Goal: Answer question/provide support: Share knowledge or assist other users

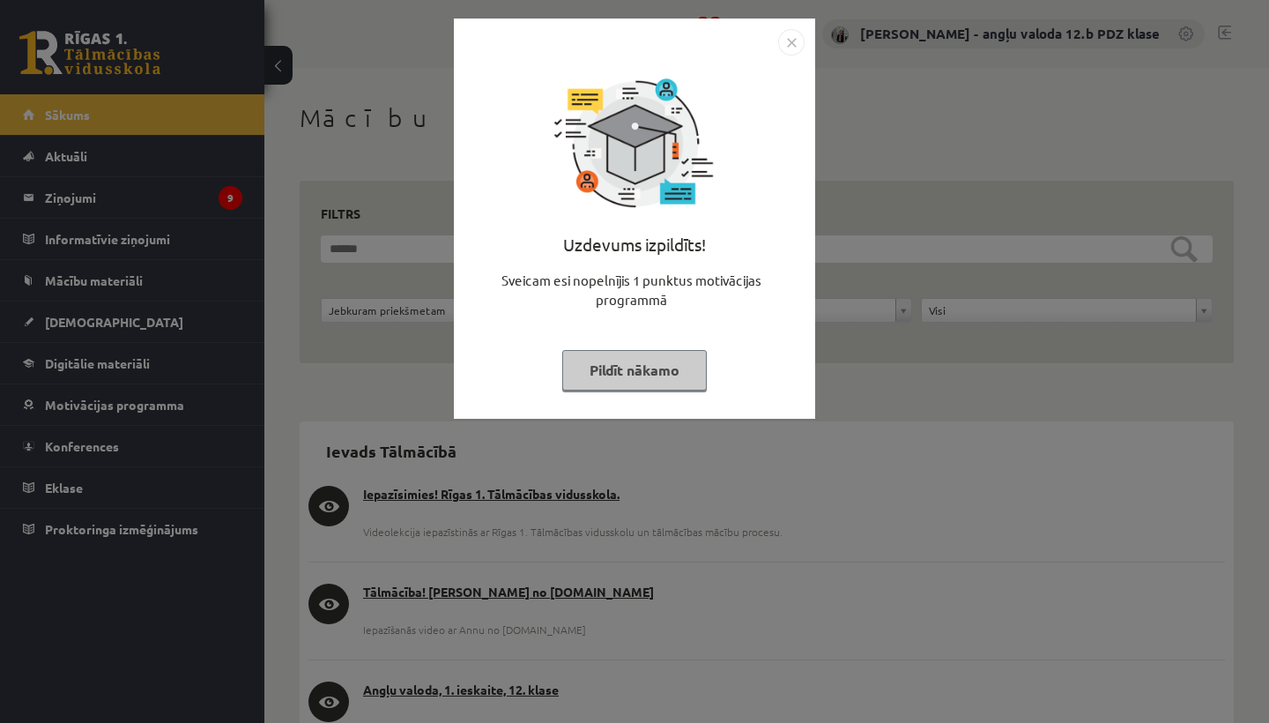
click at [791, 45] on img "Close" at bounding box center [791, 42] width 26 height 26
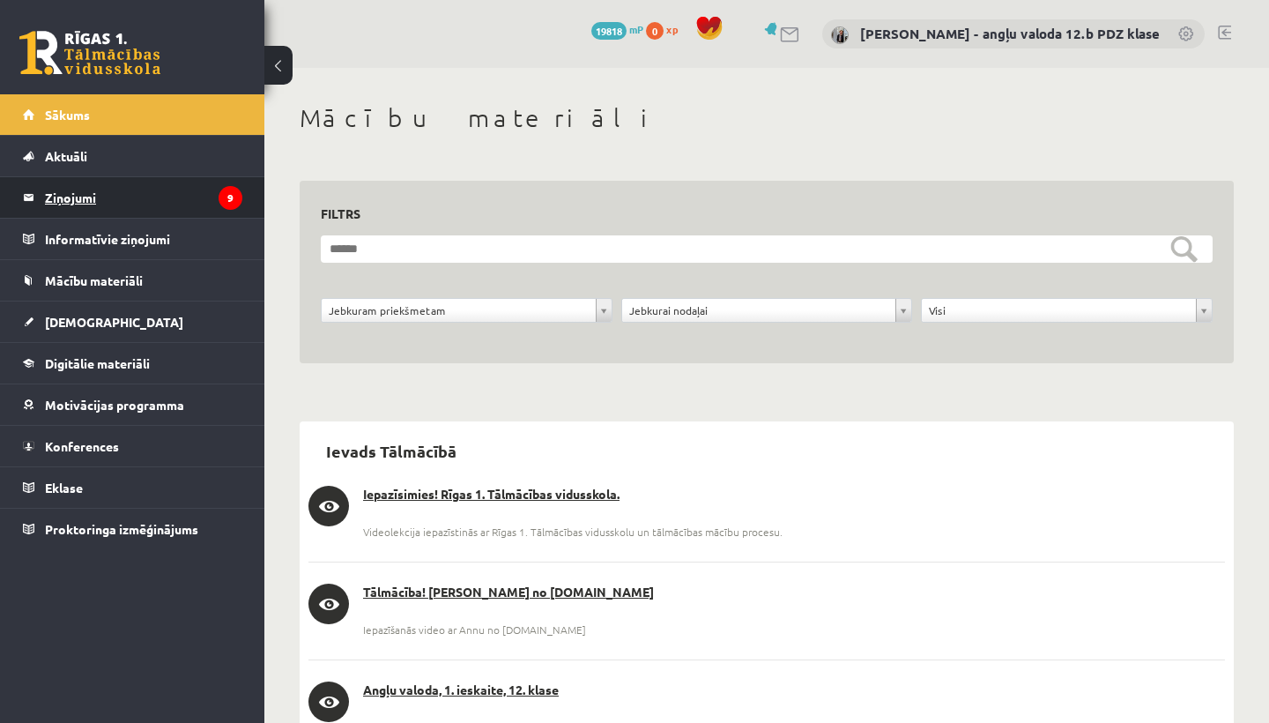
click at [73, 201] on legend "Ziņojumi 9" at bounding box center [143, 197] width 197 height 41
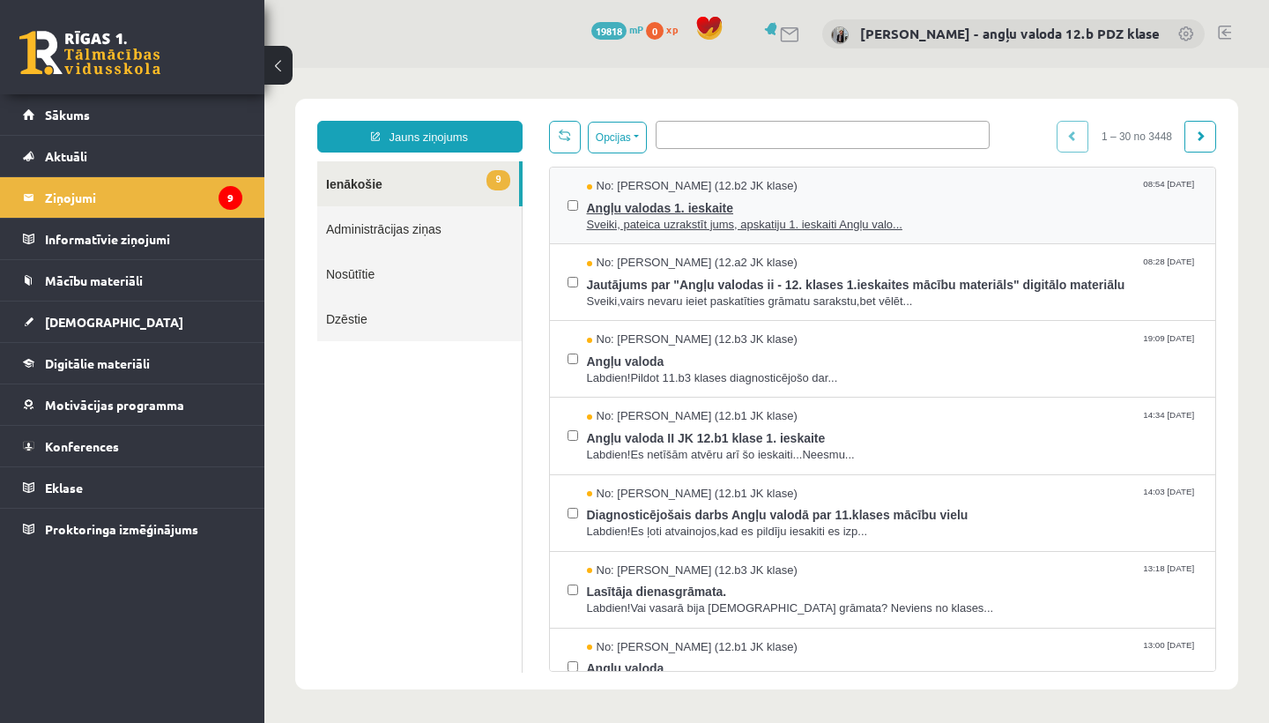
click at [612, 204] on span "Angļu valodas 1. ieskaite" at bounding box center [893, 206] width 612 height 22
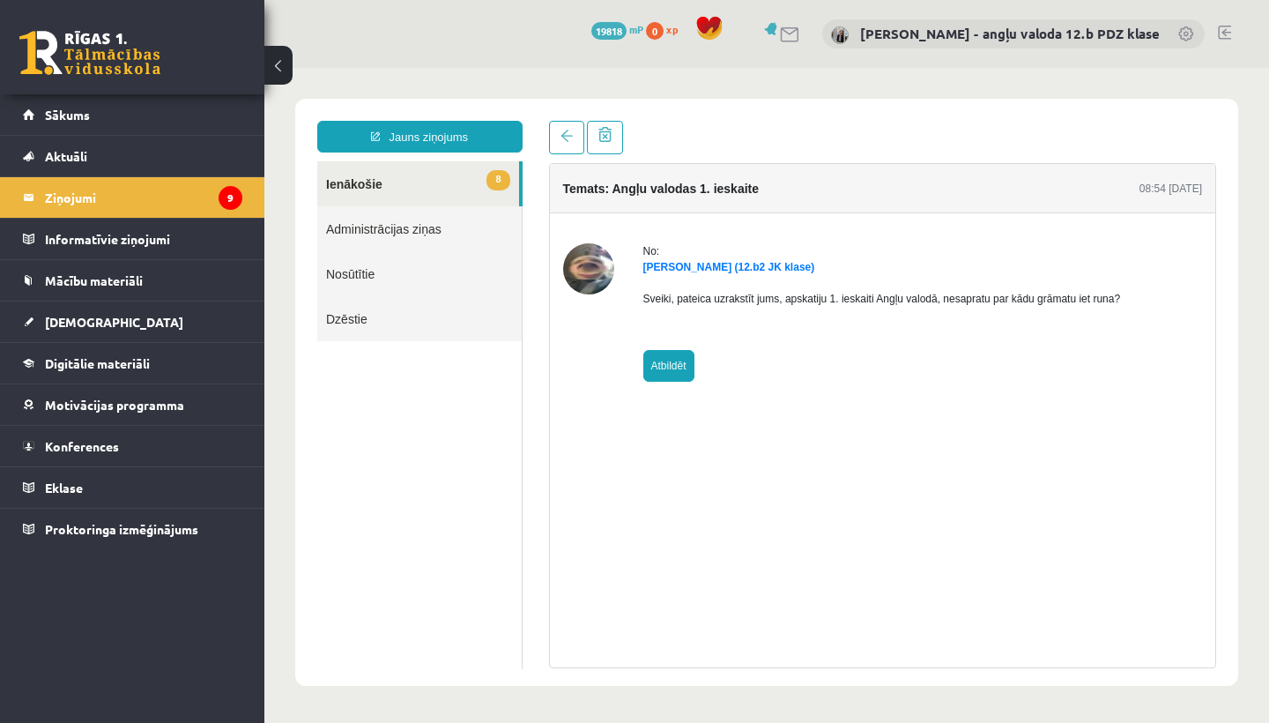
click at [663, 360] on link "Atbildēt" at bounding box center [668, 366] width 51 height 32
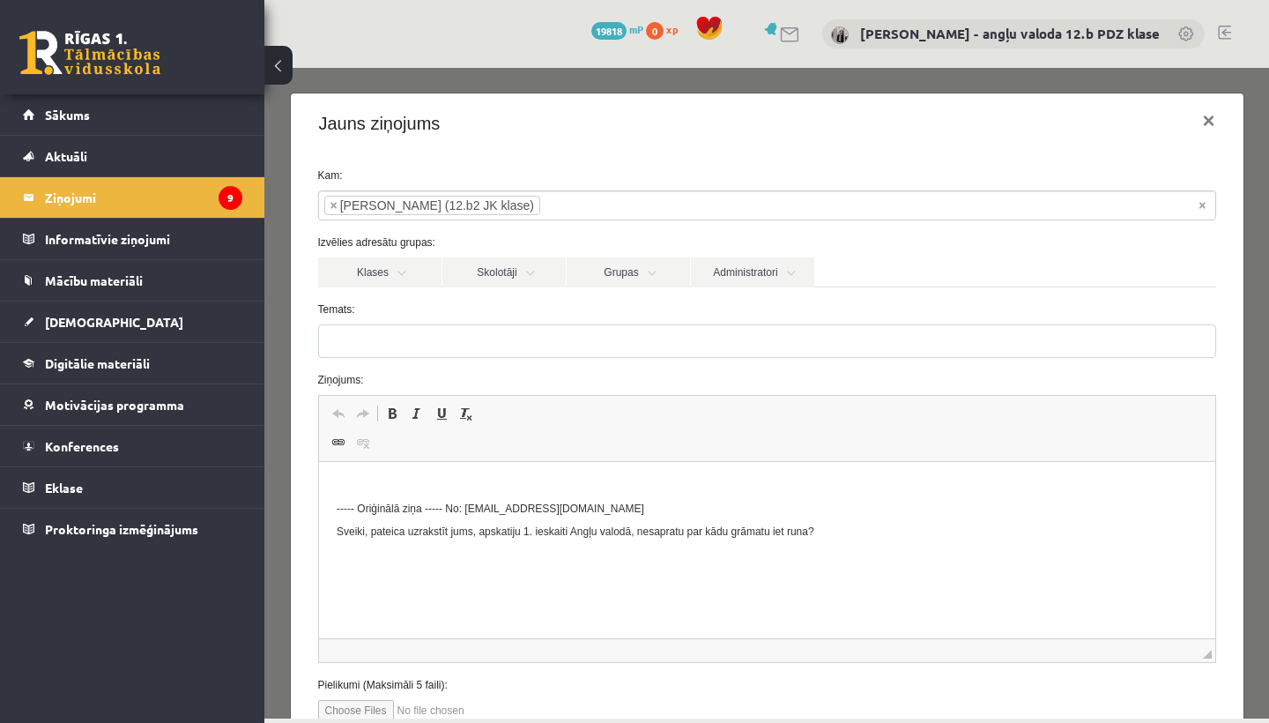
type input "**********"
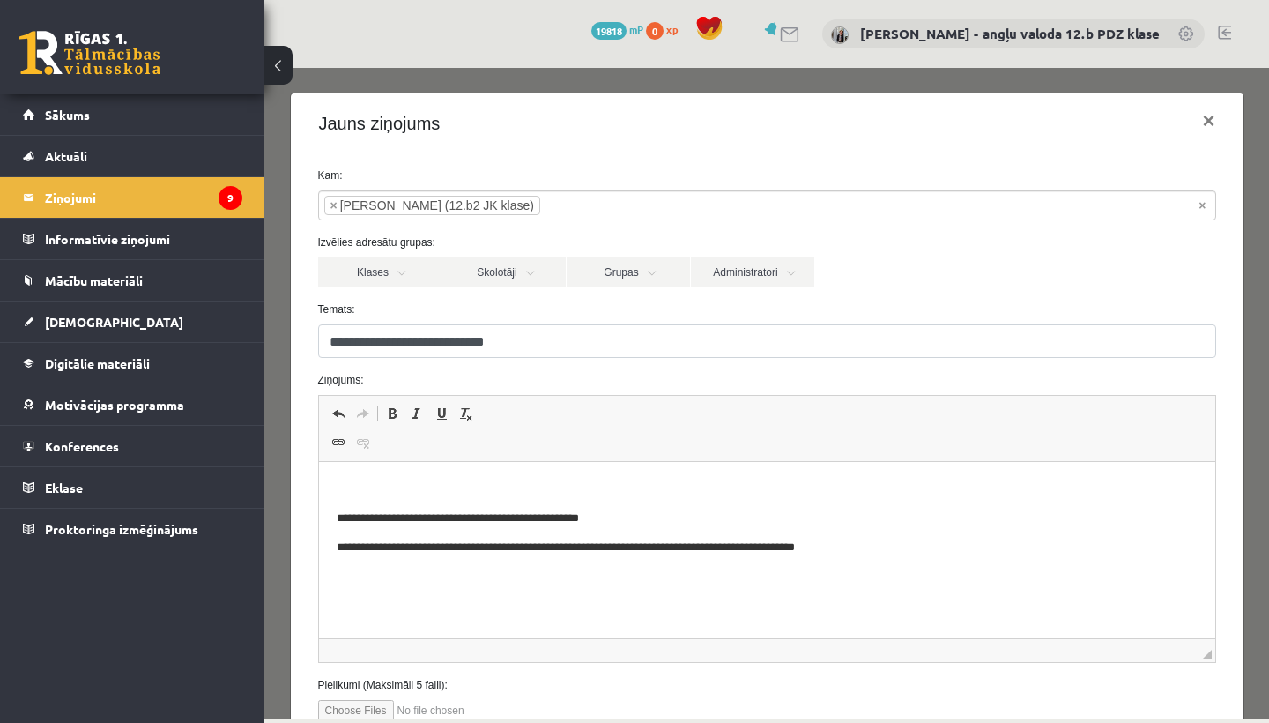
click at [477, 471] on html "**********" at bounding box center [766, 518] width 896 height 112
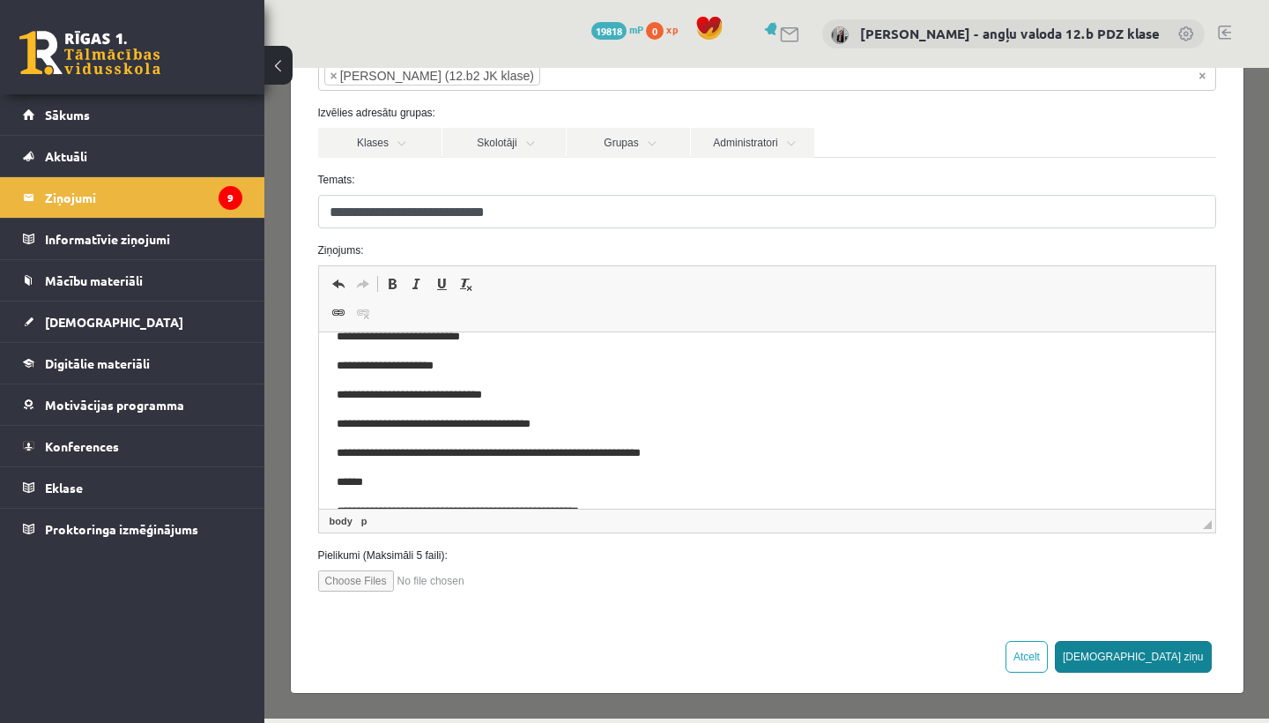
scroll to position [129, 0]
click at [1178, 655] on button "[DEMOGRAPHIC_DATA] ziņu" at bounding box center [1133, 657] width 157 height 32
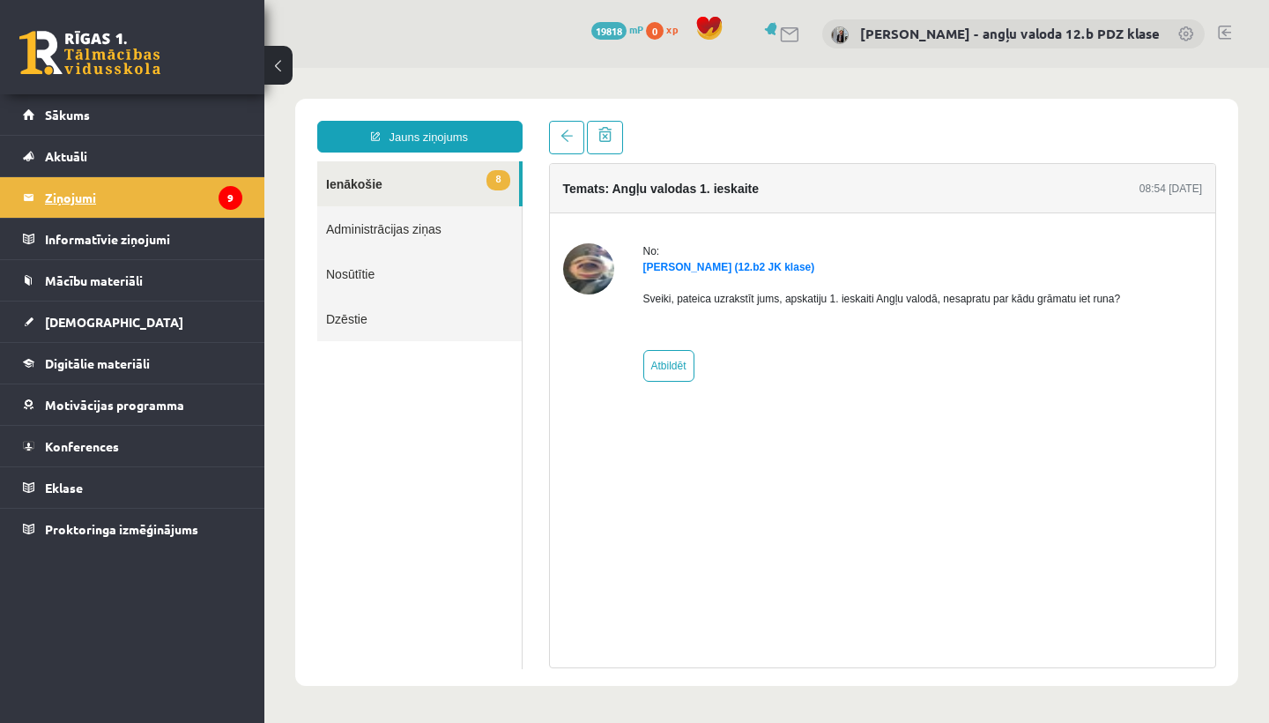
scroll to position [0, 0]
click at [77, 191] on legend "Ziņojumi 9" at bounding box center [143, 197] width 197 height 41
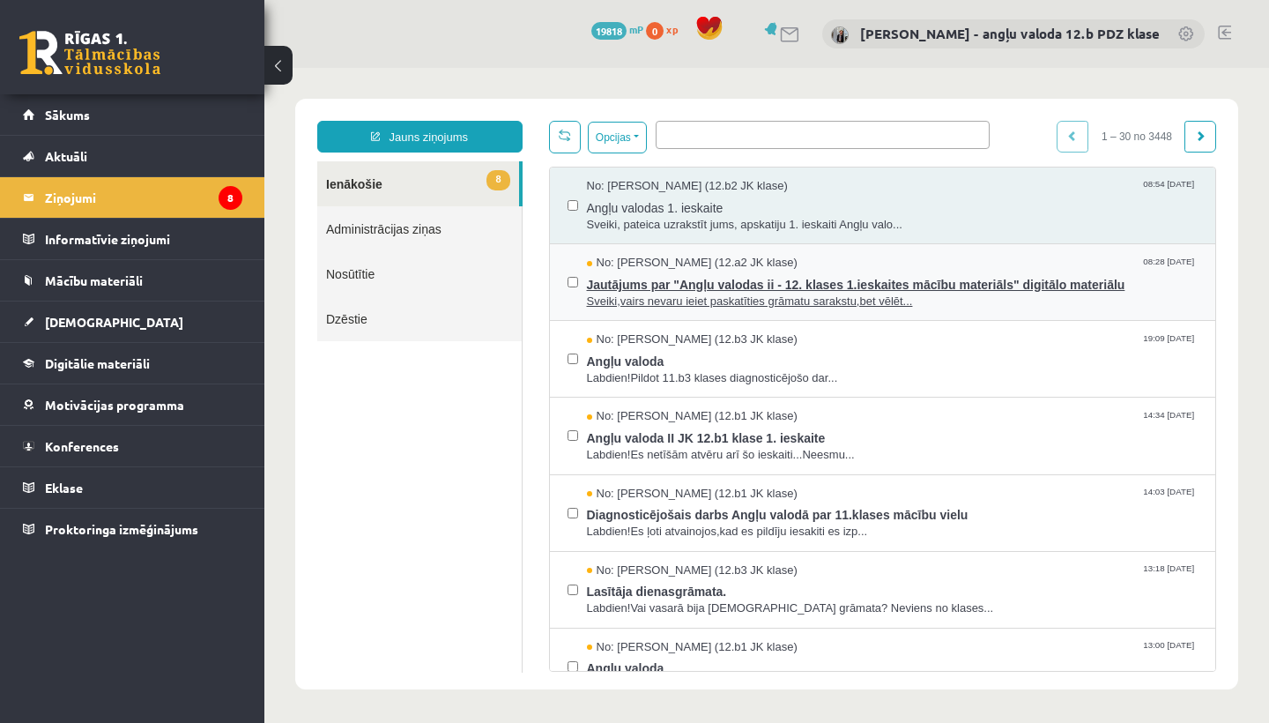
click at [697, 287] on span "Jautājums par "Angļu valodas ii - 12. klases 1.ieskaites mācību materiāls" digi…" at bounding box center [893, 282] width 612 height 22
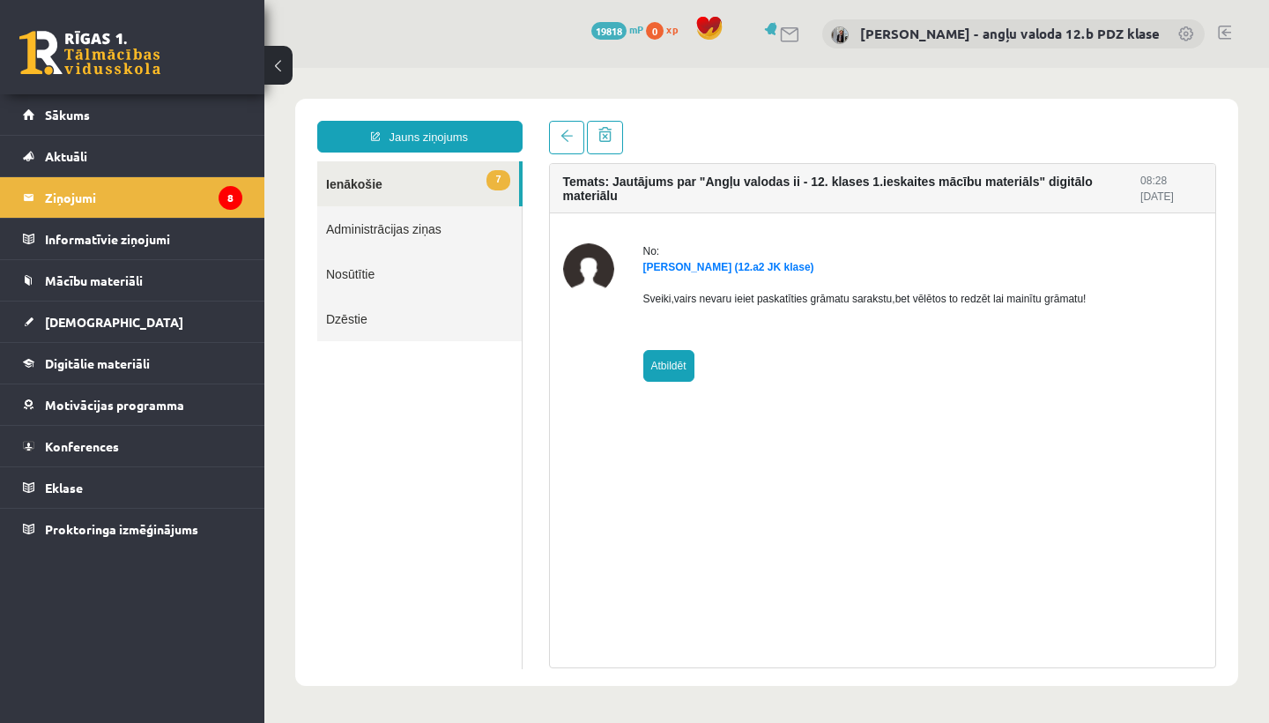
click at [673, 367] on link "Atbildēt" at bounding box center [668, 366] width 51 height 32
type input "**********"
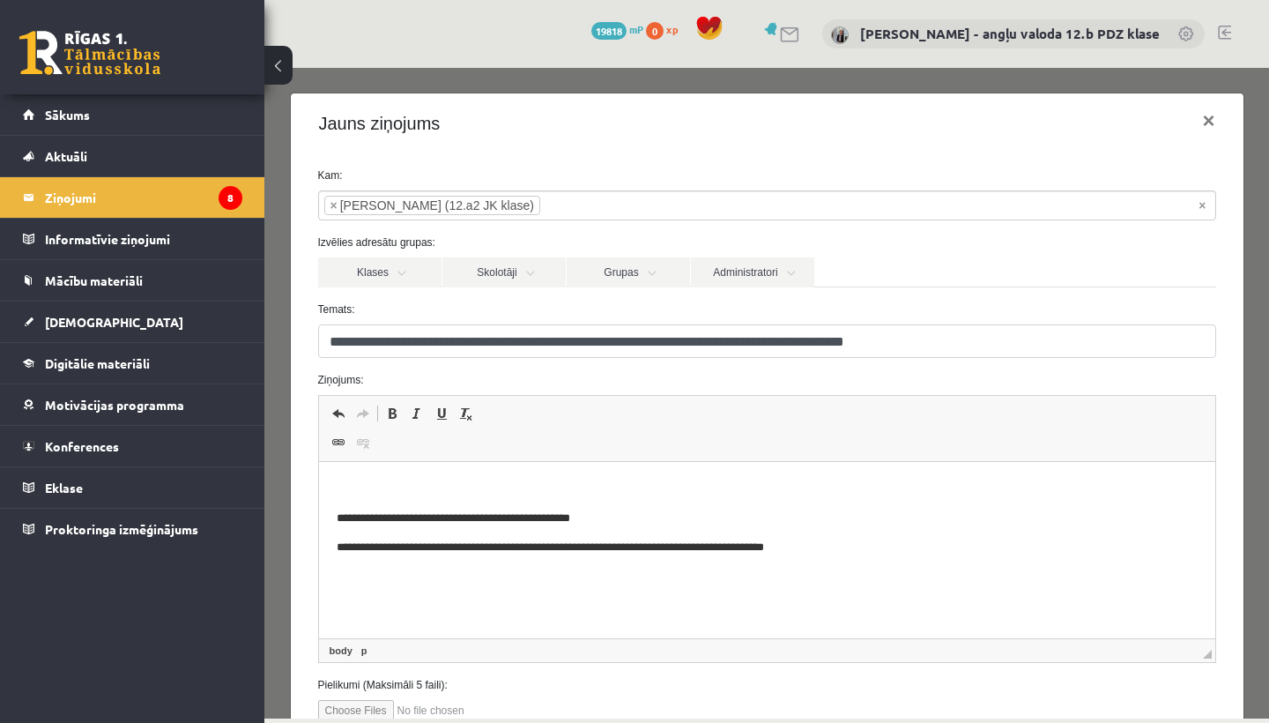
click at [366, 474] on html "**********" at bounding box center [766, 518] width 896 height 112
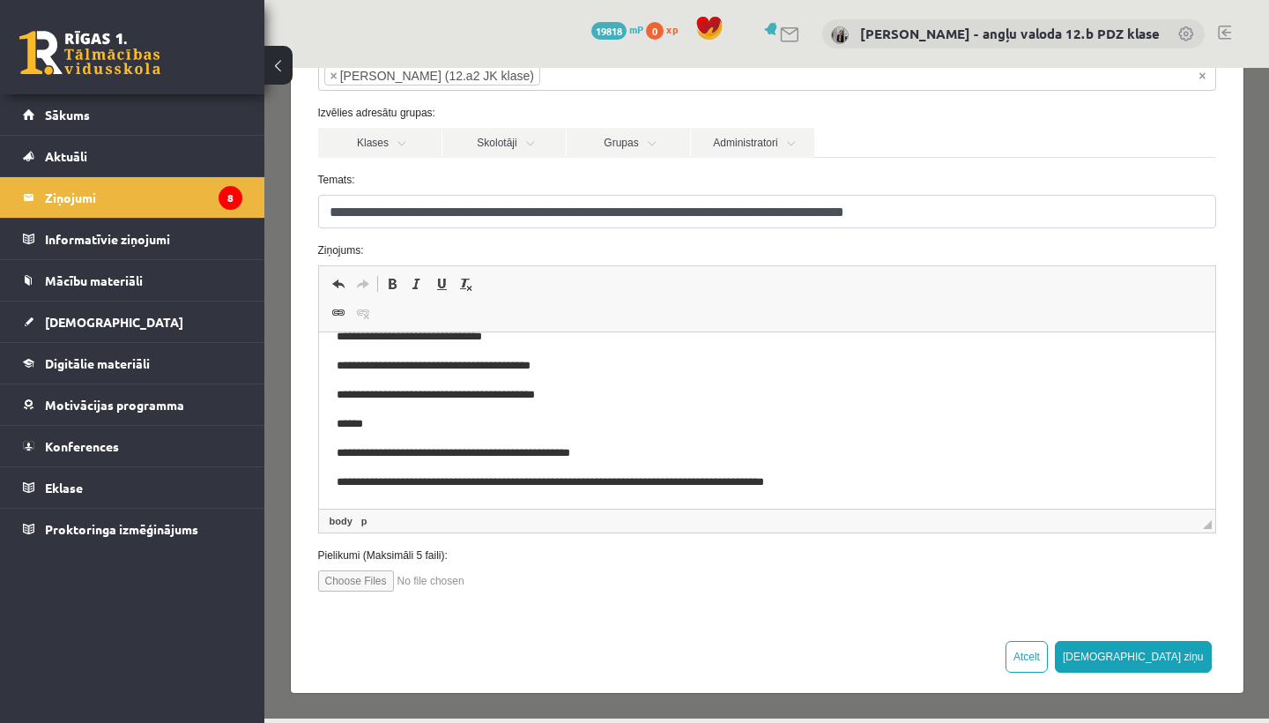
scroll to position [129, 0]
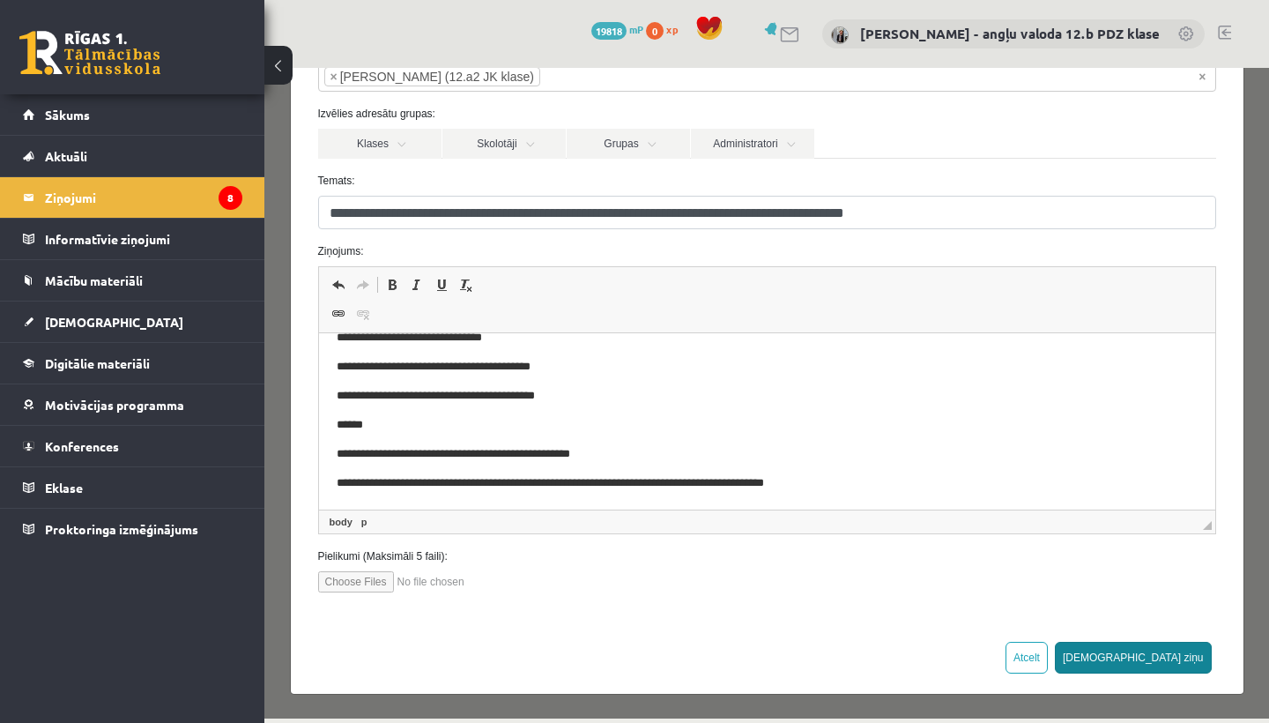
click at [1180, 655] on button "[DEMOGRAPHIC_DATA] ziņu" at bounding box center [1133, 657] width 157 height 32
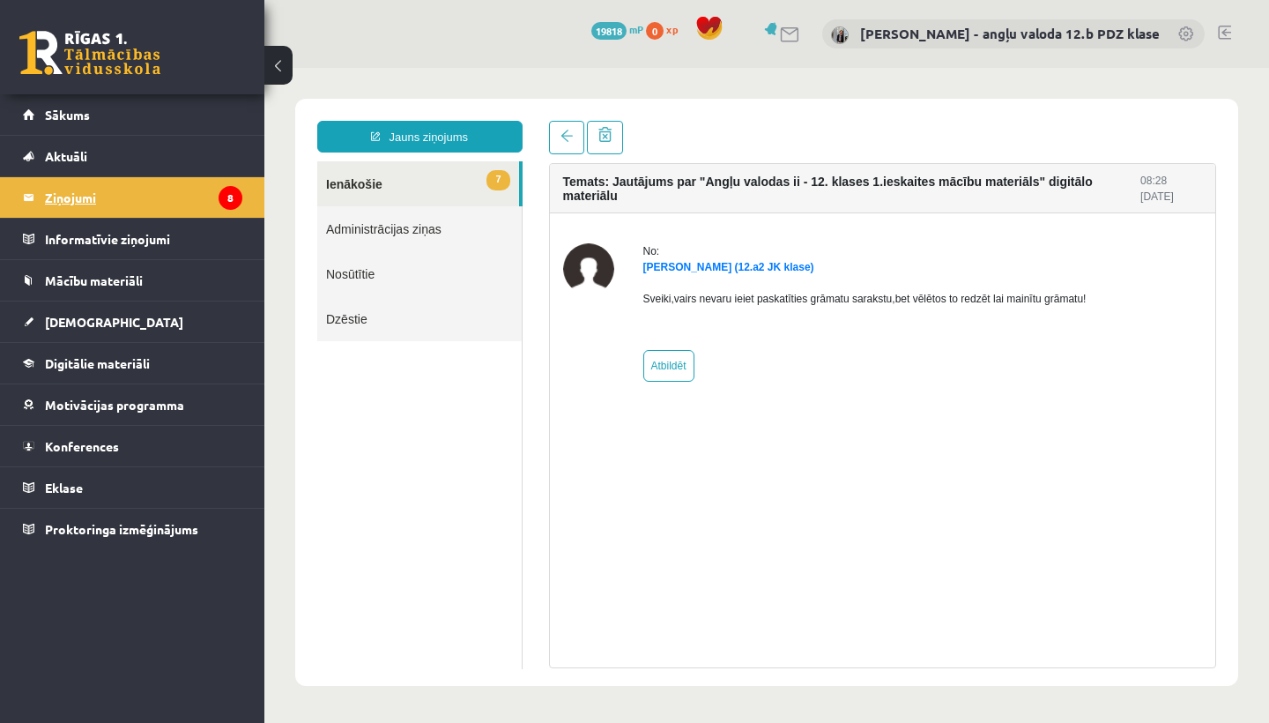
scroll to position [0, 0]
click at [96, 190] on legend "Ziņojumi 8" at bounding box center [143, 197] width 197 height 41
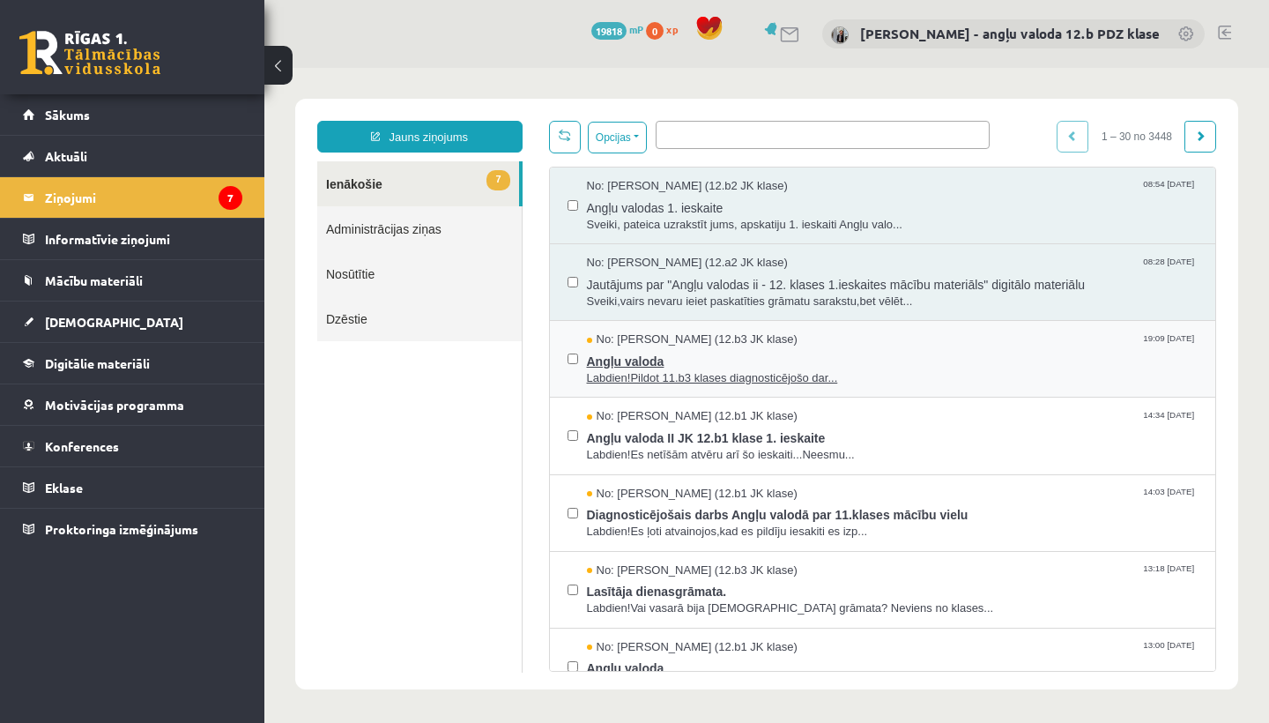
click at [700, 357] on span "Angļu valoda" at bounding box center [893, 359] width 612 height 22
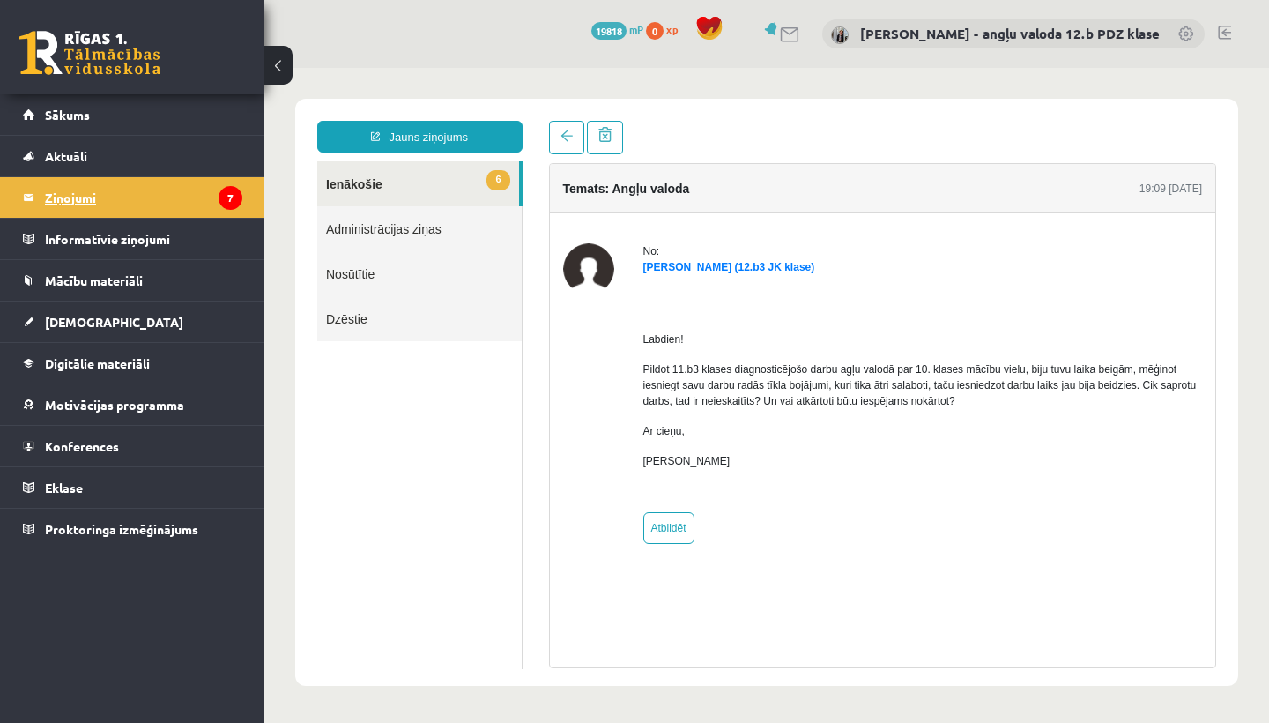
click at [93, 201] on legend "Ziņojumi 7" at bounding box center [143, 197] width 197 height 41
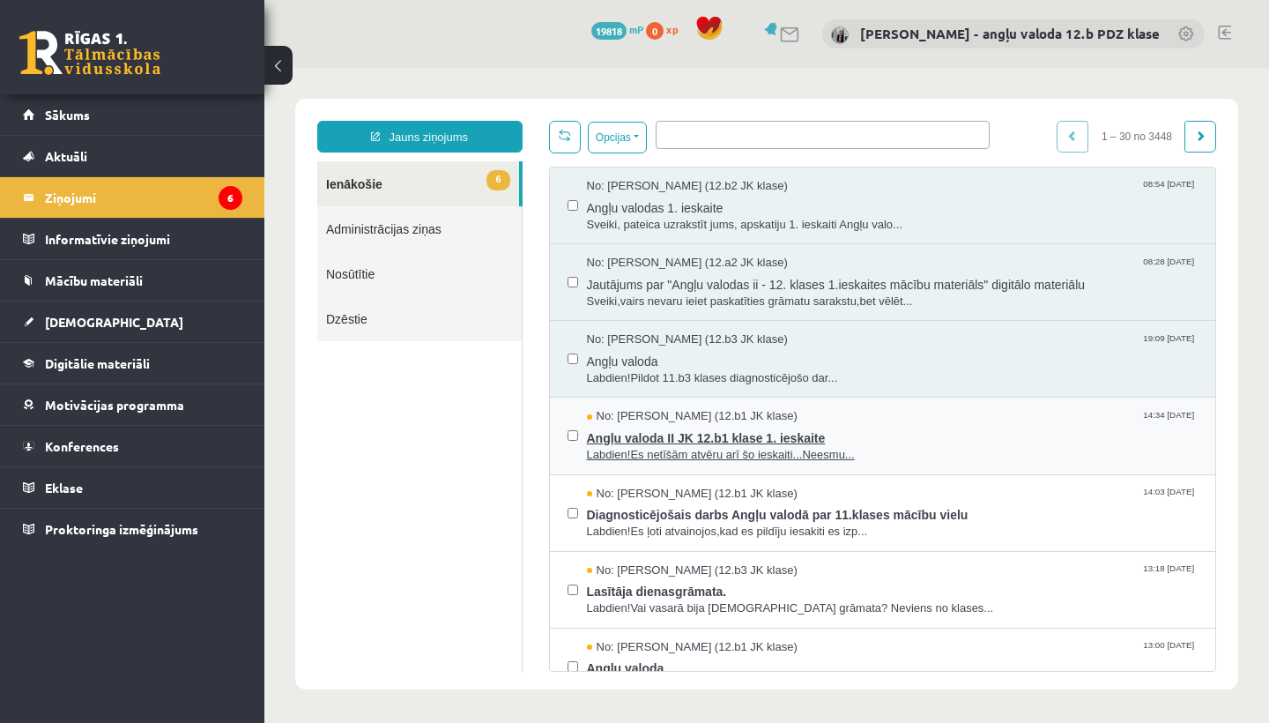
click at [707, 432] on span "Angļu valoda II JK 12.b1 klase 1. ieskaite" at bounding box center [893, 436] width 612 height 22
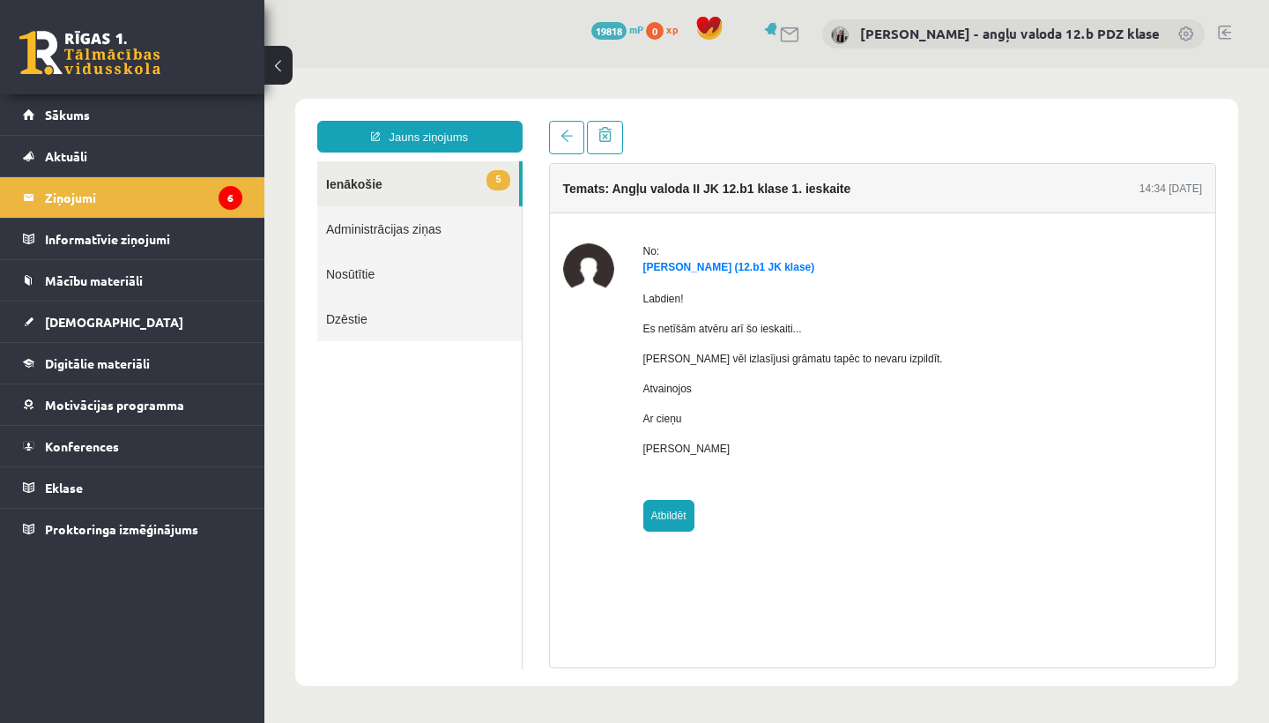
click at [656, 508] on link "Atbildēt" at bounding box center [668, 516] width 51 height 32
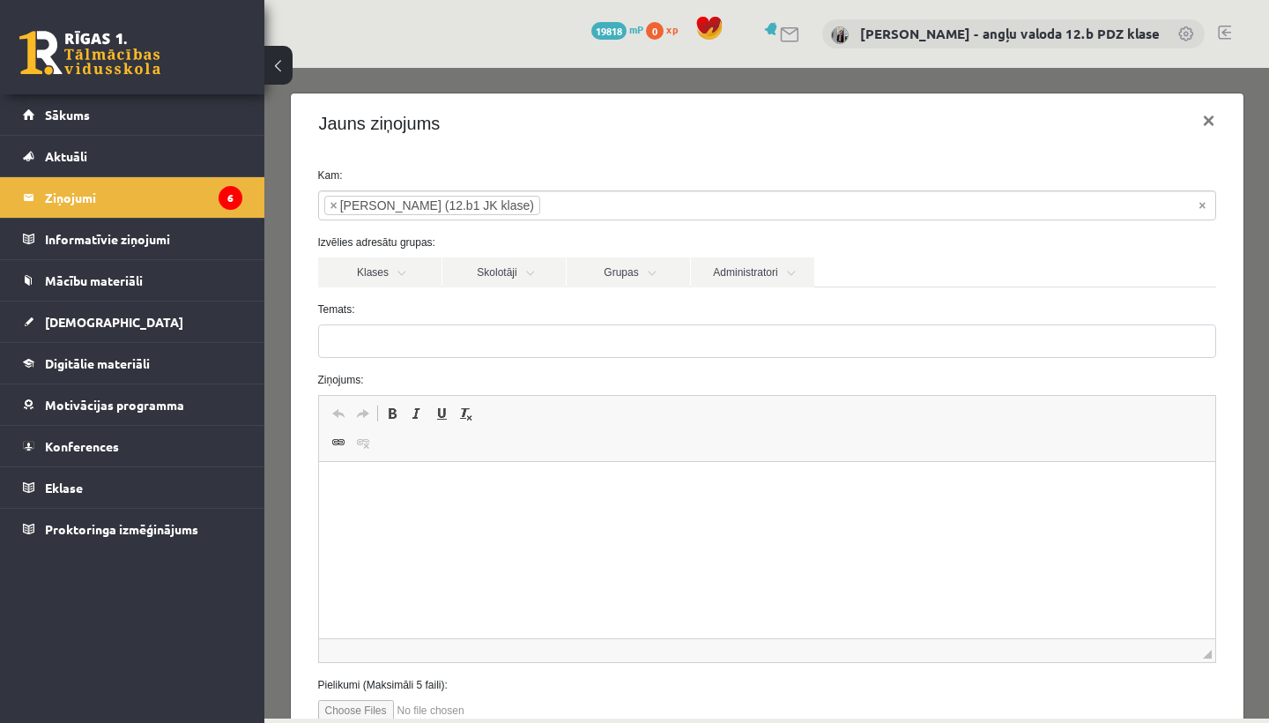
type input "**********"
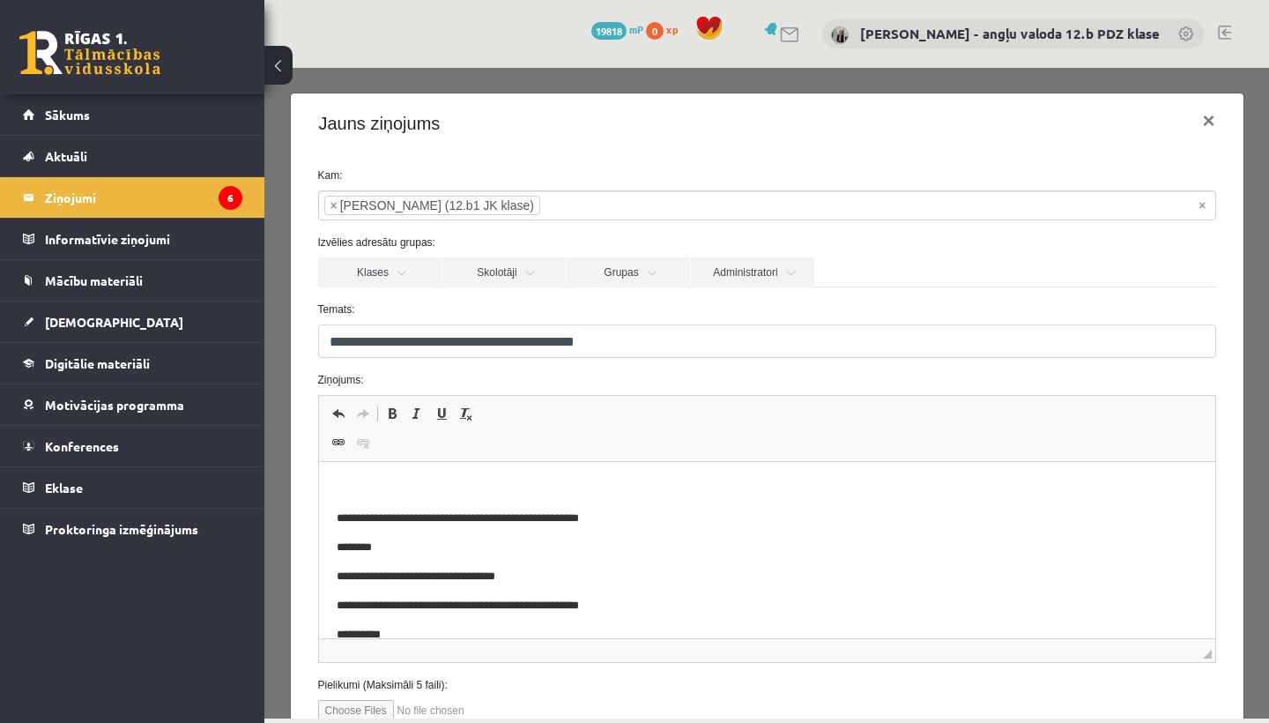
click at [357, 479] on p "Rich Text Editor, wiswyg-editor-47024884395680-1757170738-80" at bounding box center [766, 488] width 861 height 19
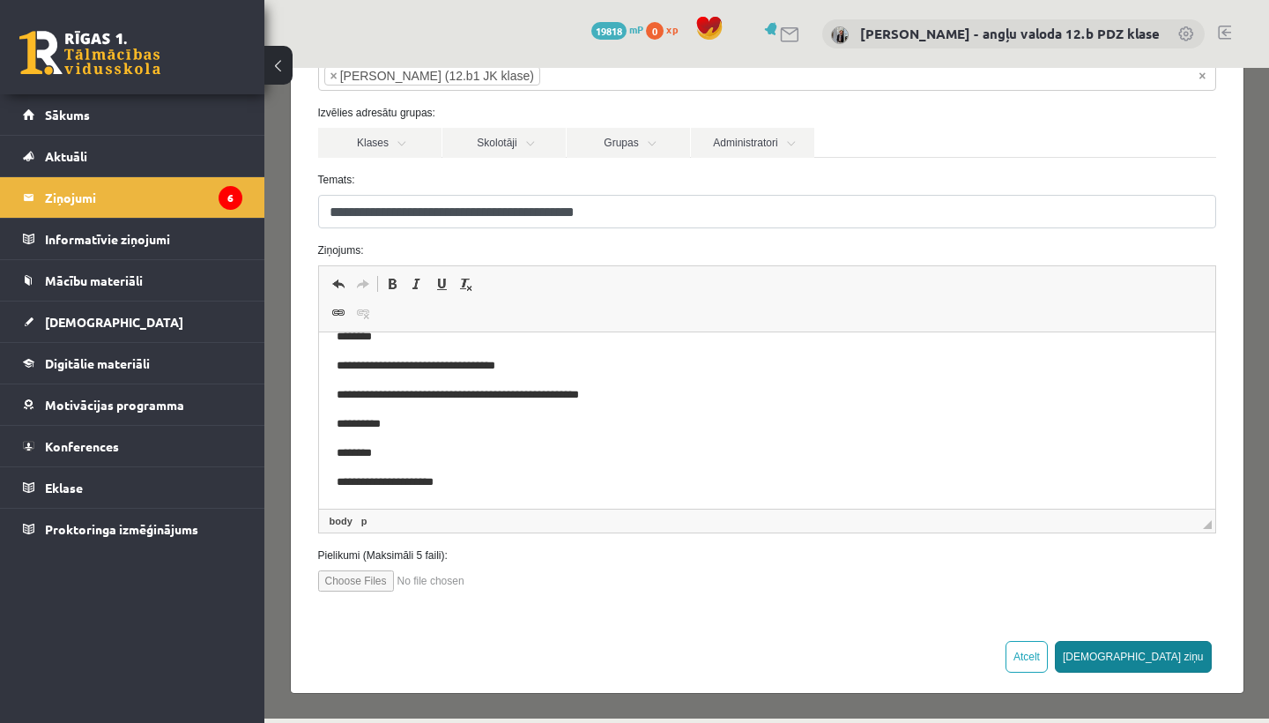
scroll to position [129, 0]
click at [1183, 652] on button "[DEMOGRAPHIC_DATA] ziņu" at bounding box center [1133, 657] width 157 height 32
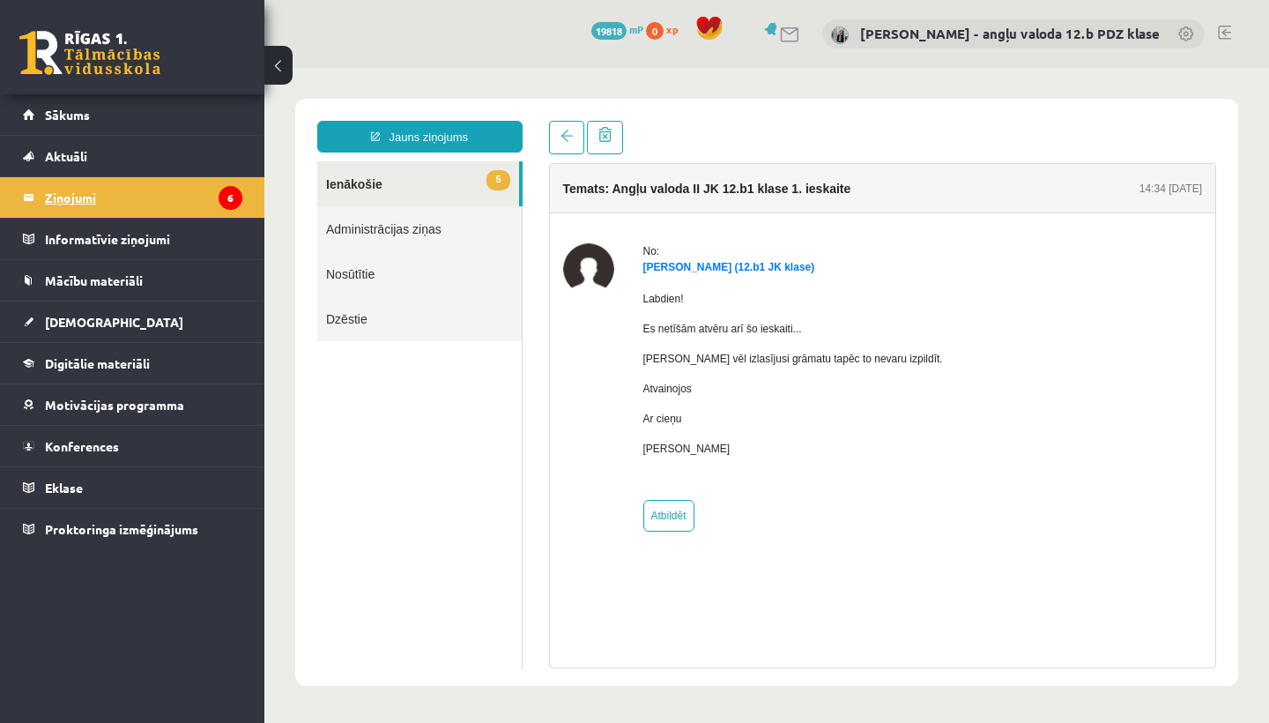
scroll to position [0, 0]
click at [85, 193] on legend "Ziņojumi 6" at bounding box center [143, 197] width 197 height 41
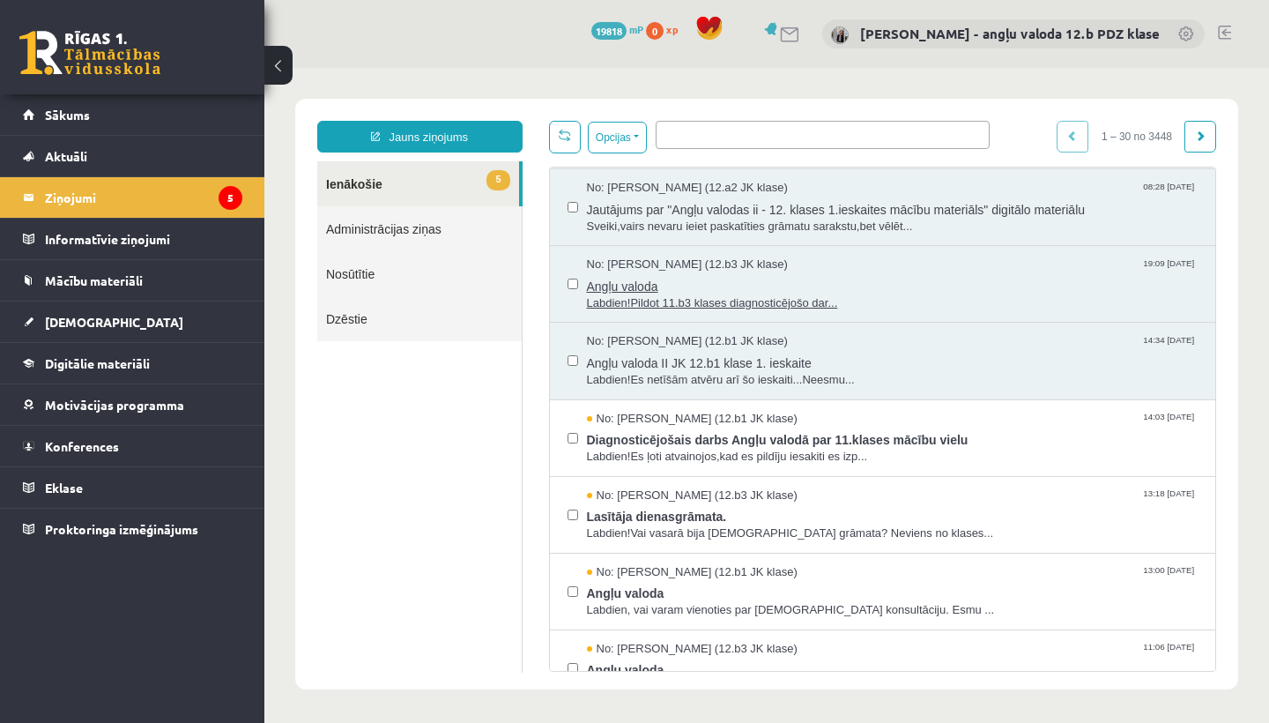
scroll to position [80, 0]
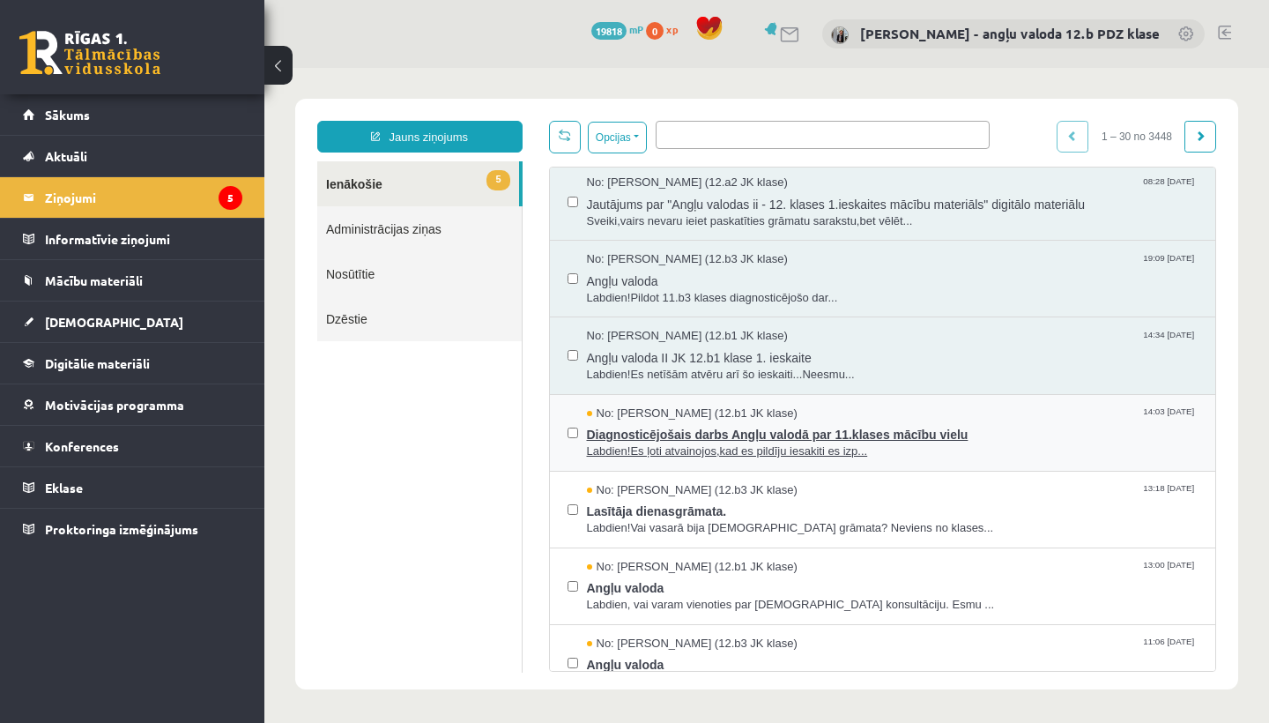
click at [721, 432] on span "Diagnosticējošais darbs Angļu valodā par 11.klases mācību vielu" at bounding box center [893, 432] width 612 height 22
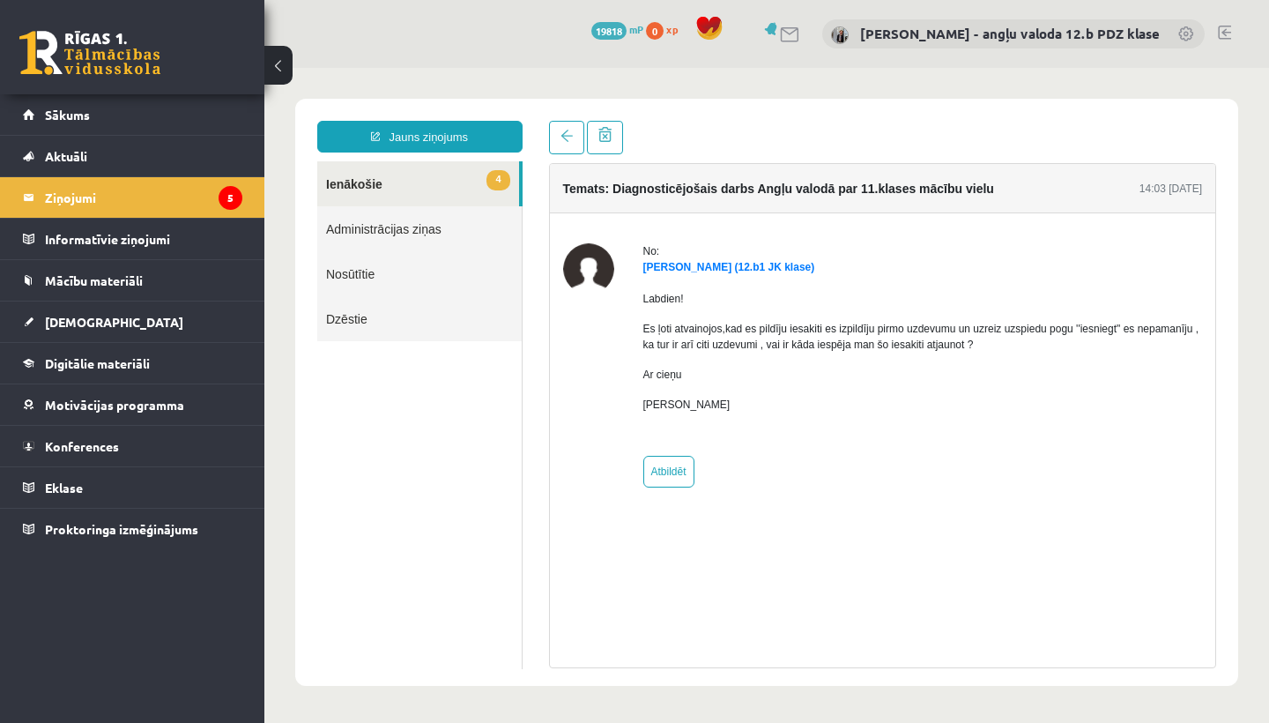
scroll to position [0, 0]
click at [81, 189] on legend "Ziņojumi 5" at bounding box center [143, 197] width 197 height 41
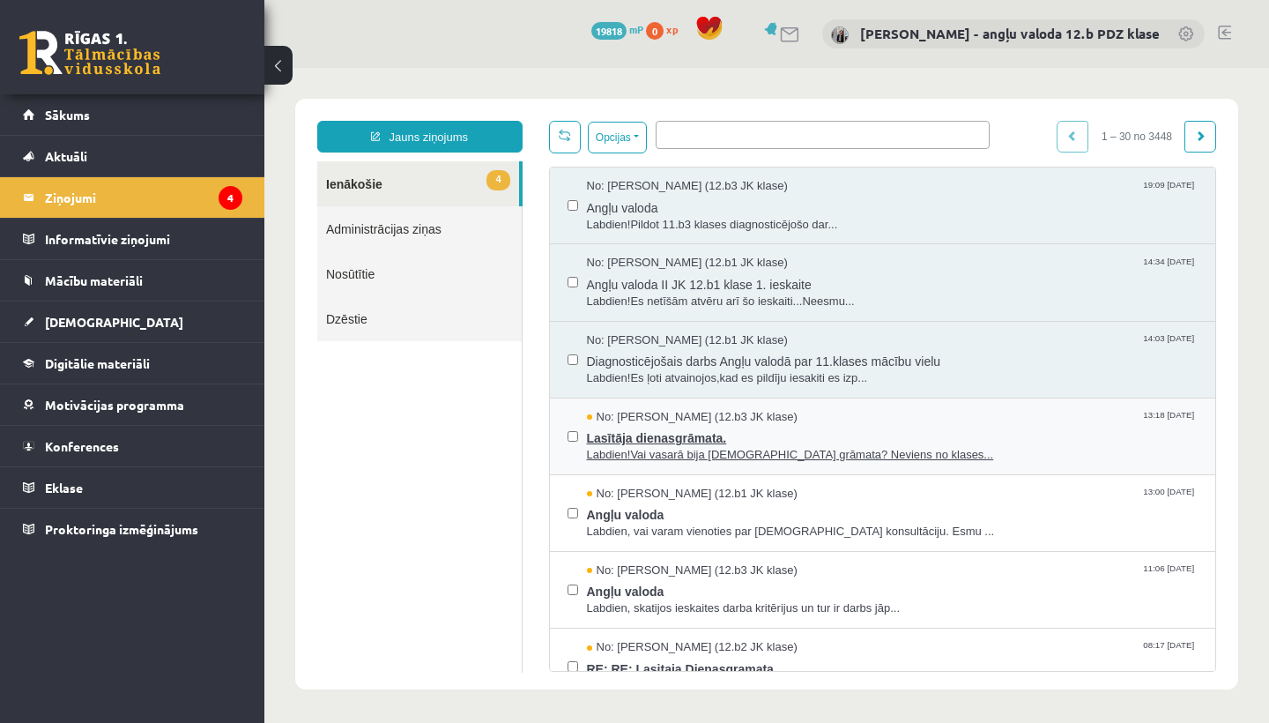
scroll to position [166, 0]
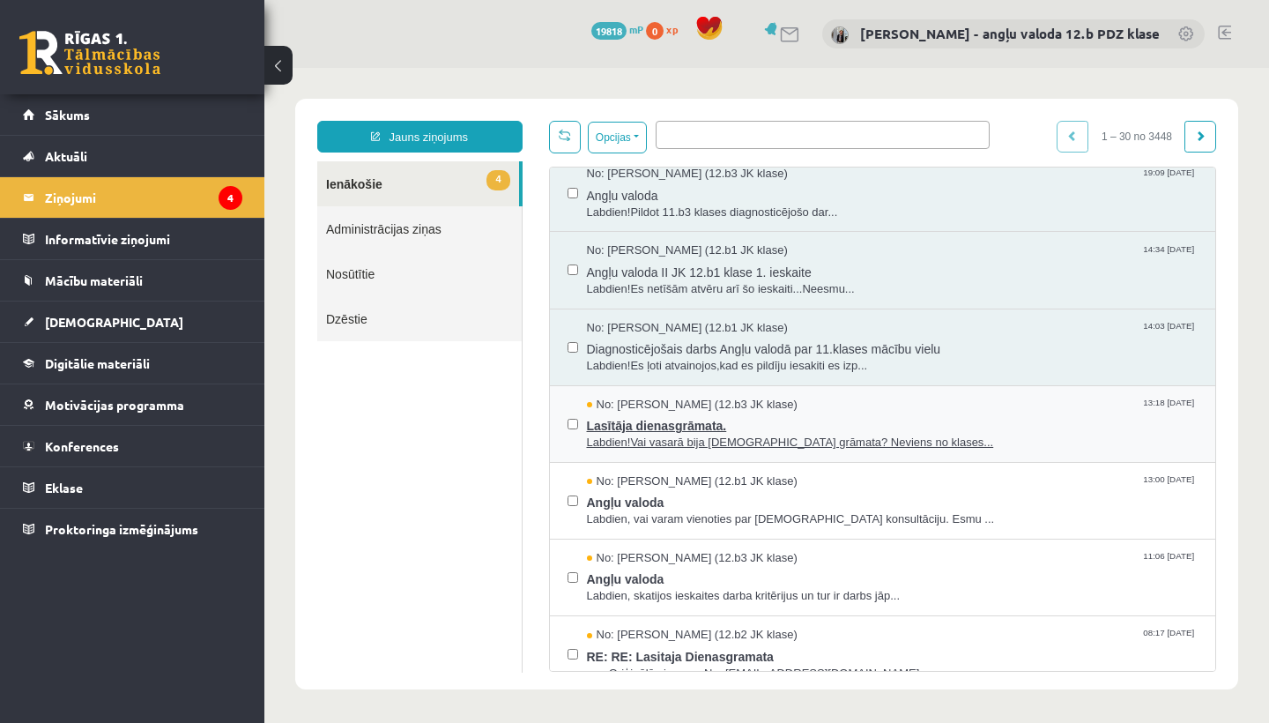
click at [668, 416] on span "Lasītāja dienasgrāmata." at bounding box center [893, 423] width 612 height 22
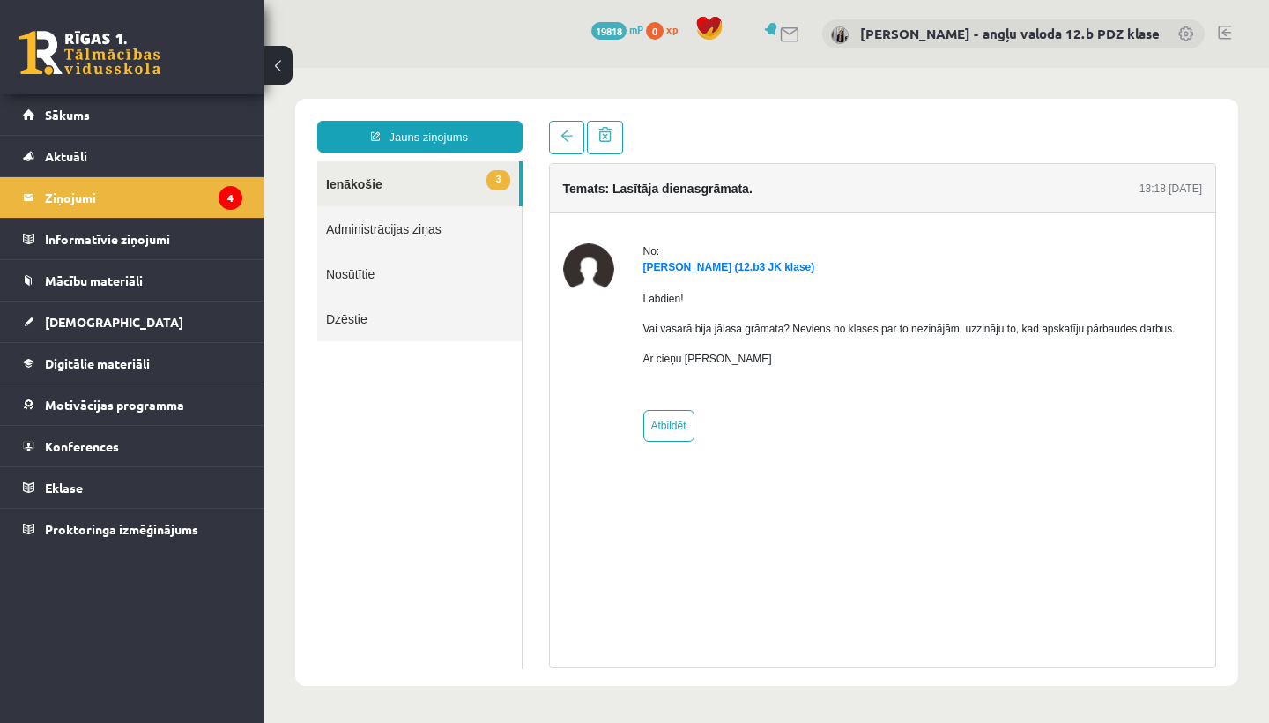
scroll to position [0, 0]
click at [678, 426] on link "Atbildēt" at bounding box center [668, 426] width 51 height 32
type input "**********"
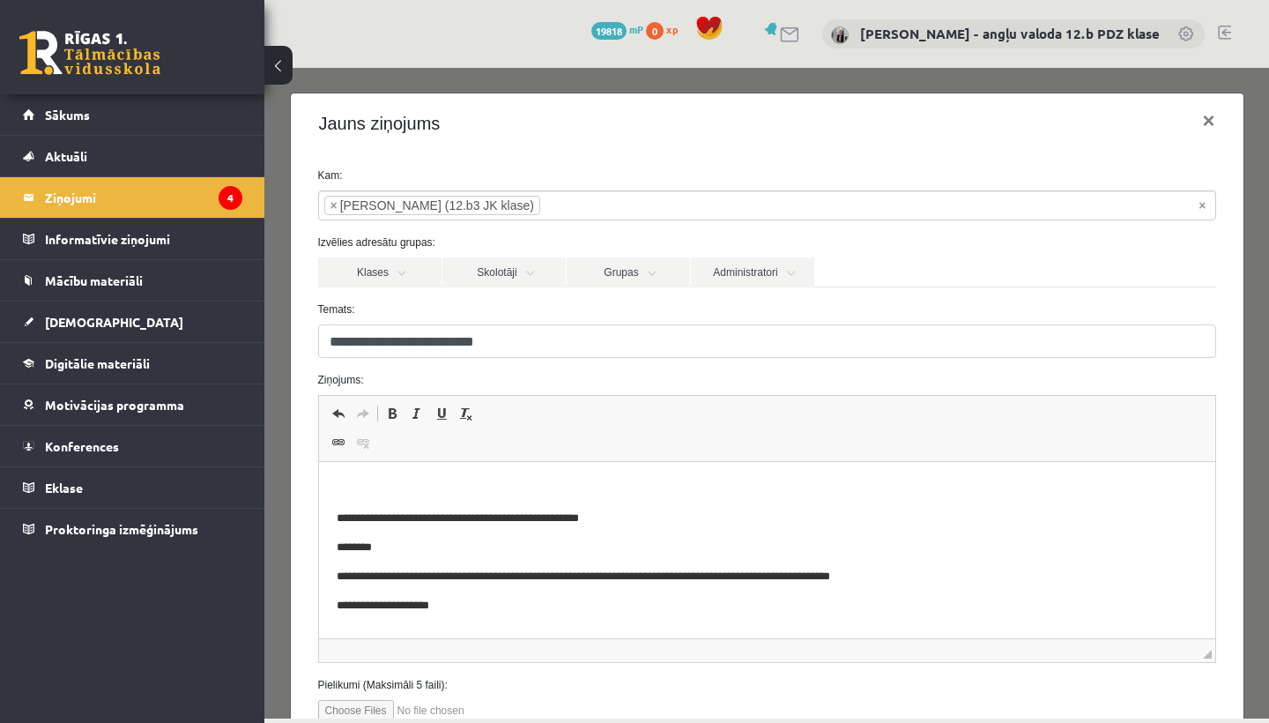
click at [390, 493] on p "Rich Text Editor, wiswyg-editor-47024866361860-1757170826-453" at bounding box center [766, 488] width 861 height 19
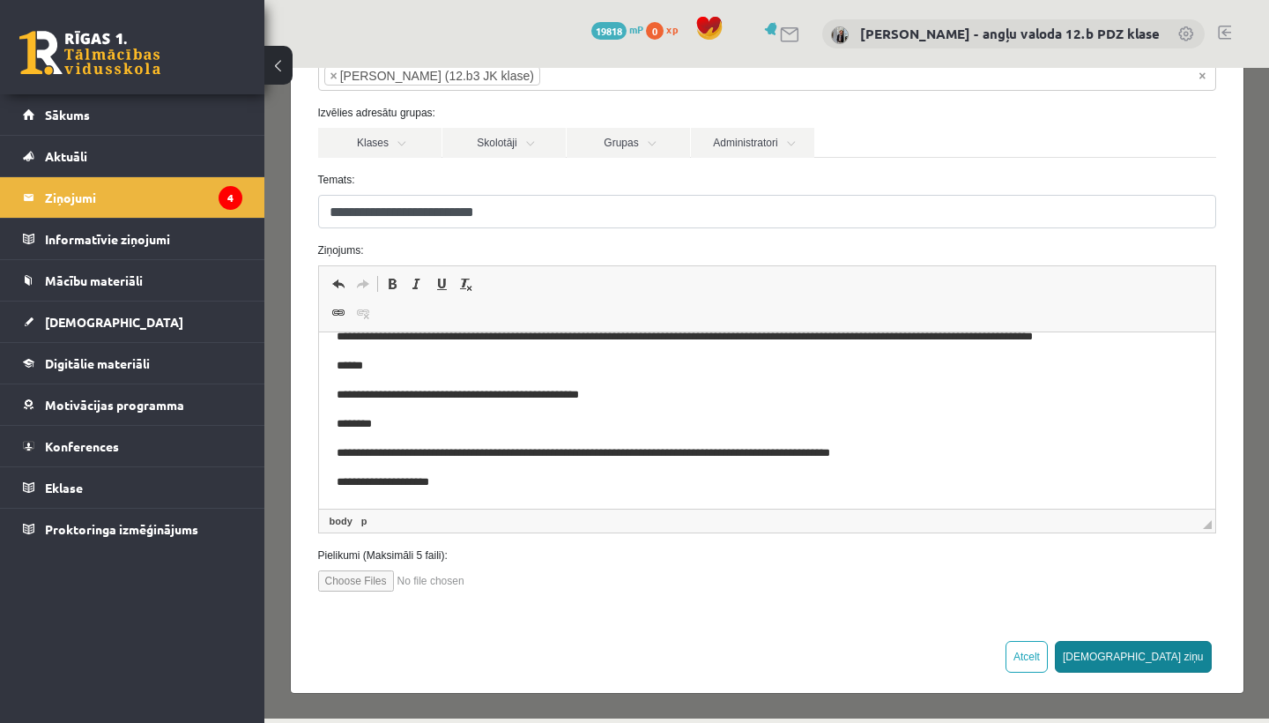
scroll to position [129, 0]
click at [1172, 656] on button "Sūtīt ziņu" at bounding box center [1133, 657] width 157 height 32
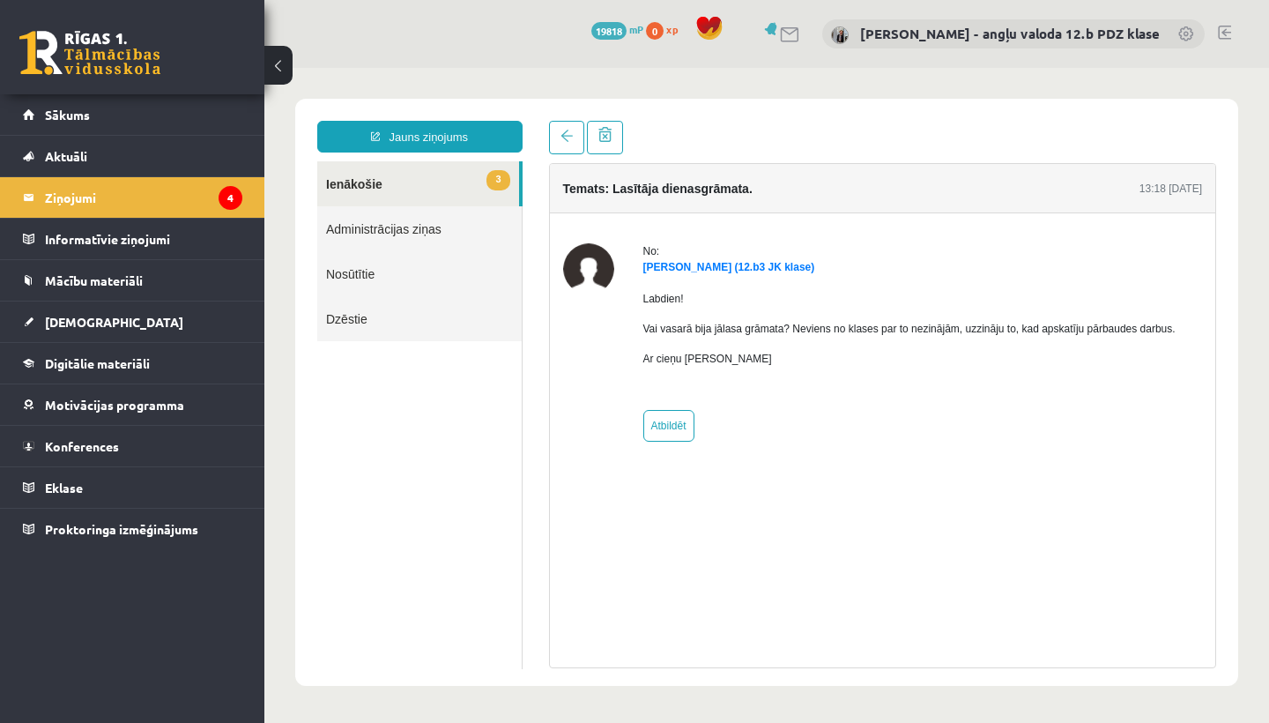
scroll to position [0, 0]
click at [84, 198] on legend "Ziņojumi 4" at bounding box center [143, 197] width 197 height 41
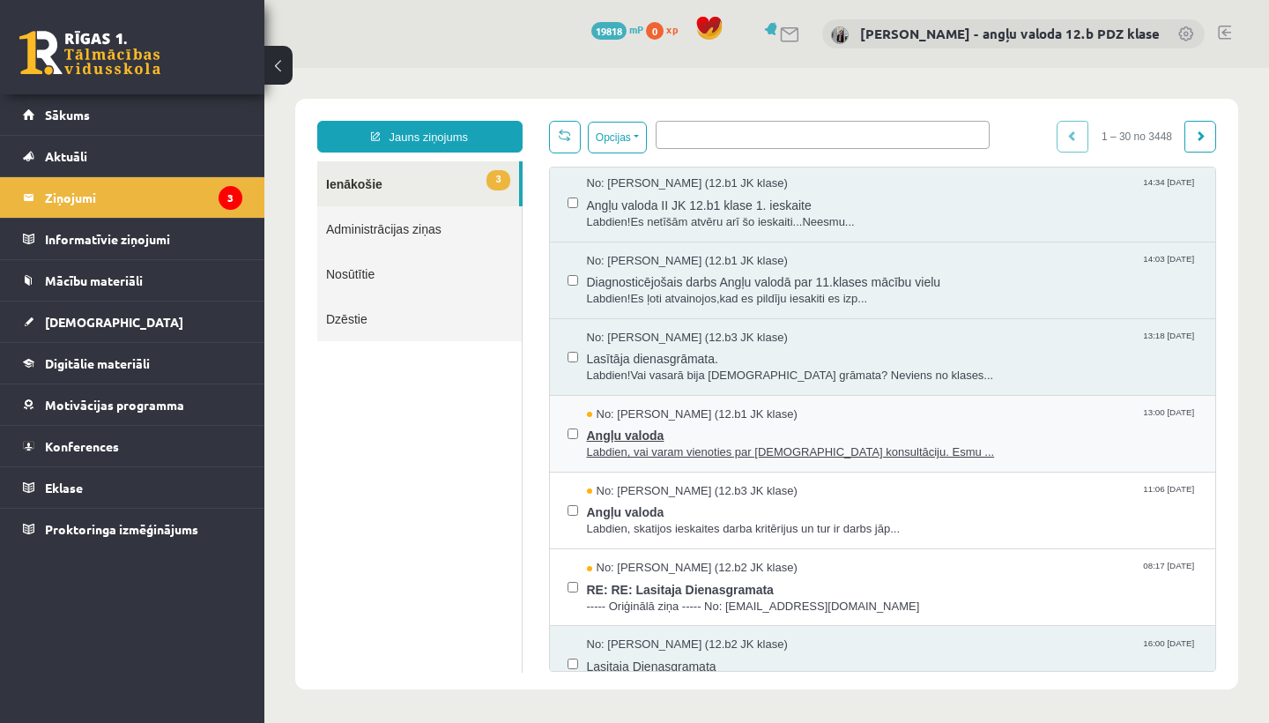
click at [690, 415] on span "No: Anna Elizabete Aužele (12.b1 JK klase)" at bounding box center [692, 414] width 211 height 17
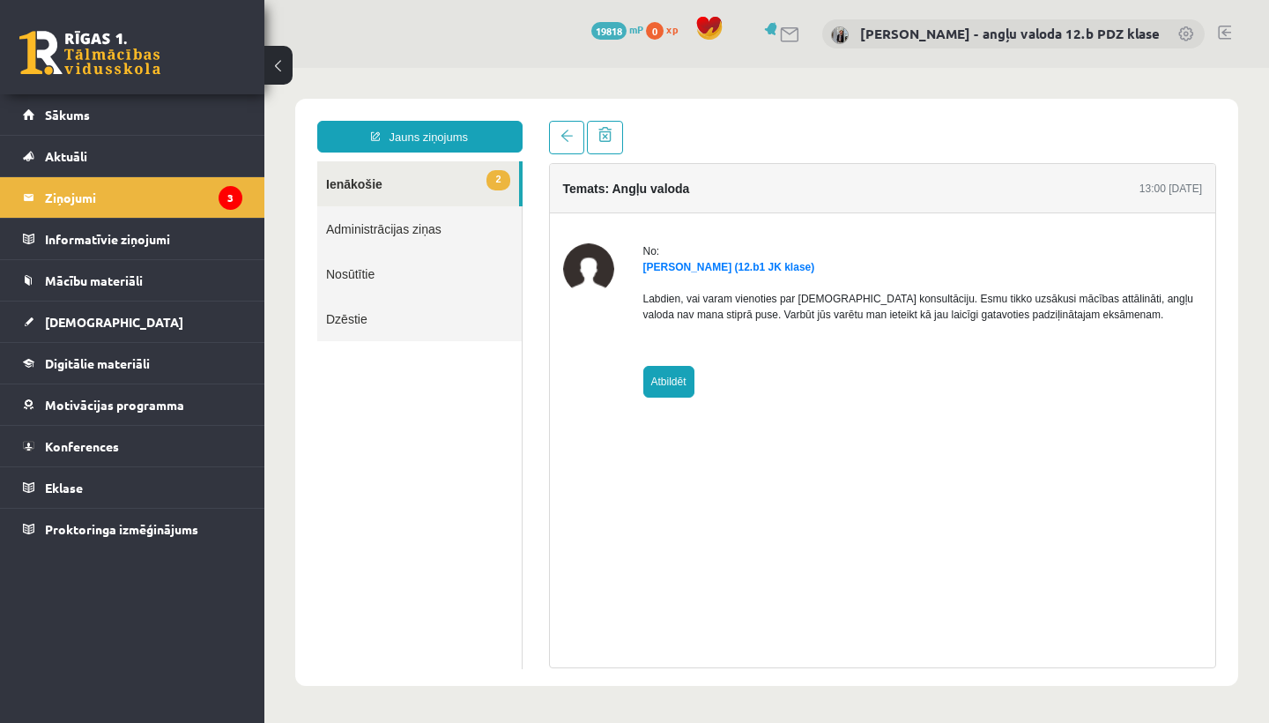
click at [675, 381] on link "Atbildēt" at bounding box center [668, 382] width 51 height 32
type input "**********"
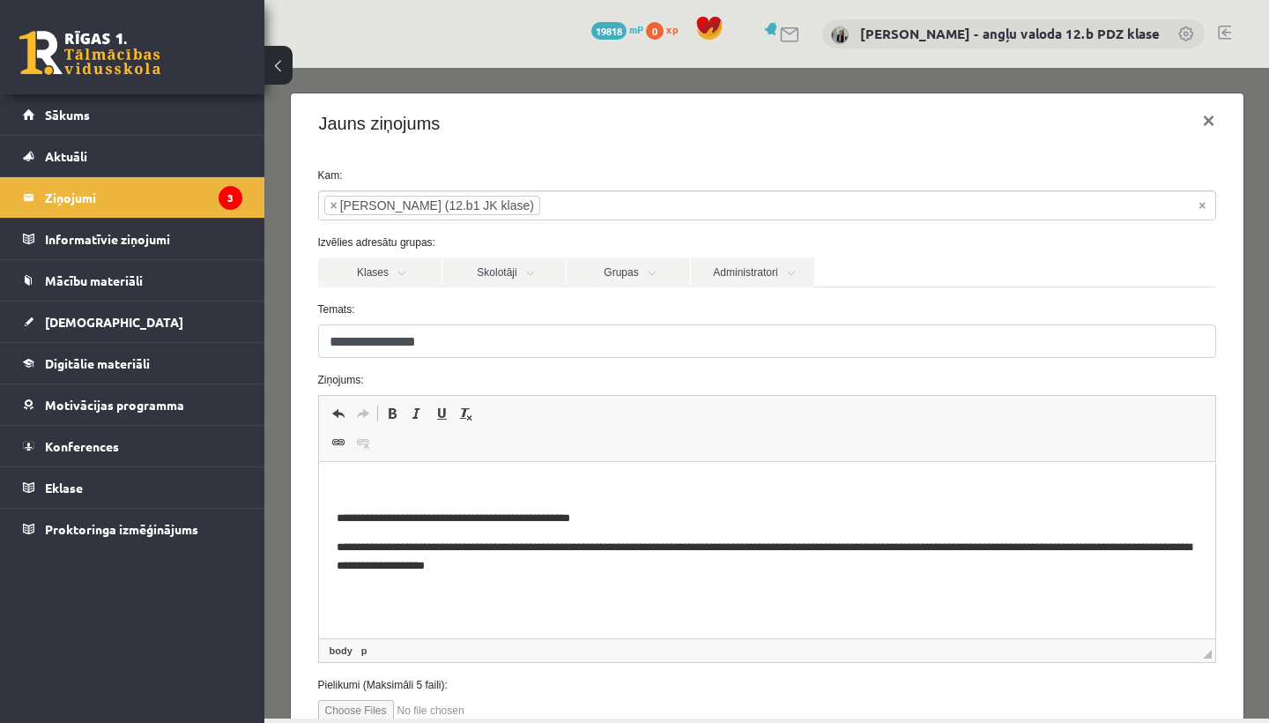
click at [370, 466] on html "**********" at bounding box center [766, 527] width 896 height 130
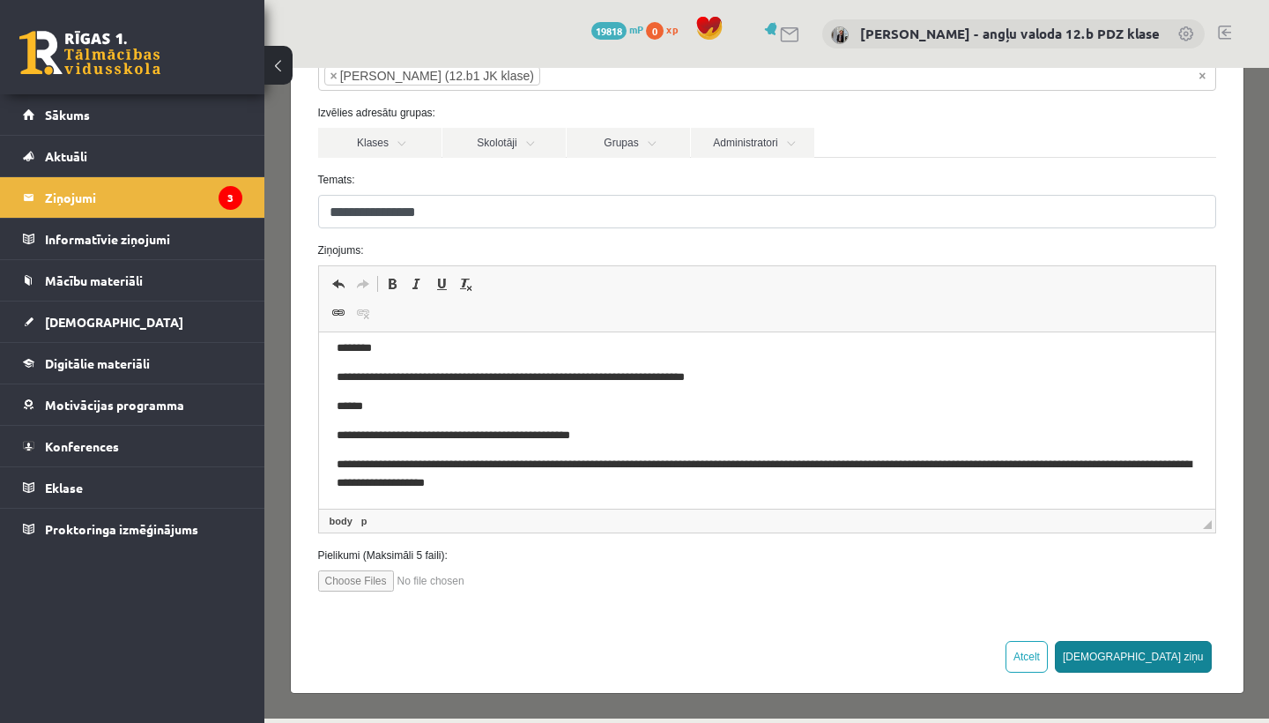
scroll to position [129, 0]
click at [1176, 660] on button "Sūtīt ziņu" at bounding box center [1133, 657] width 157 height 32
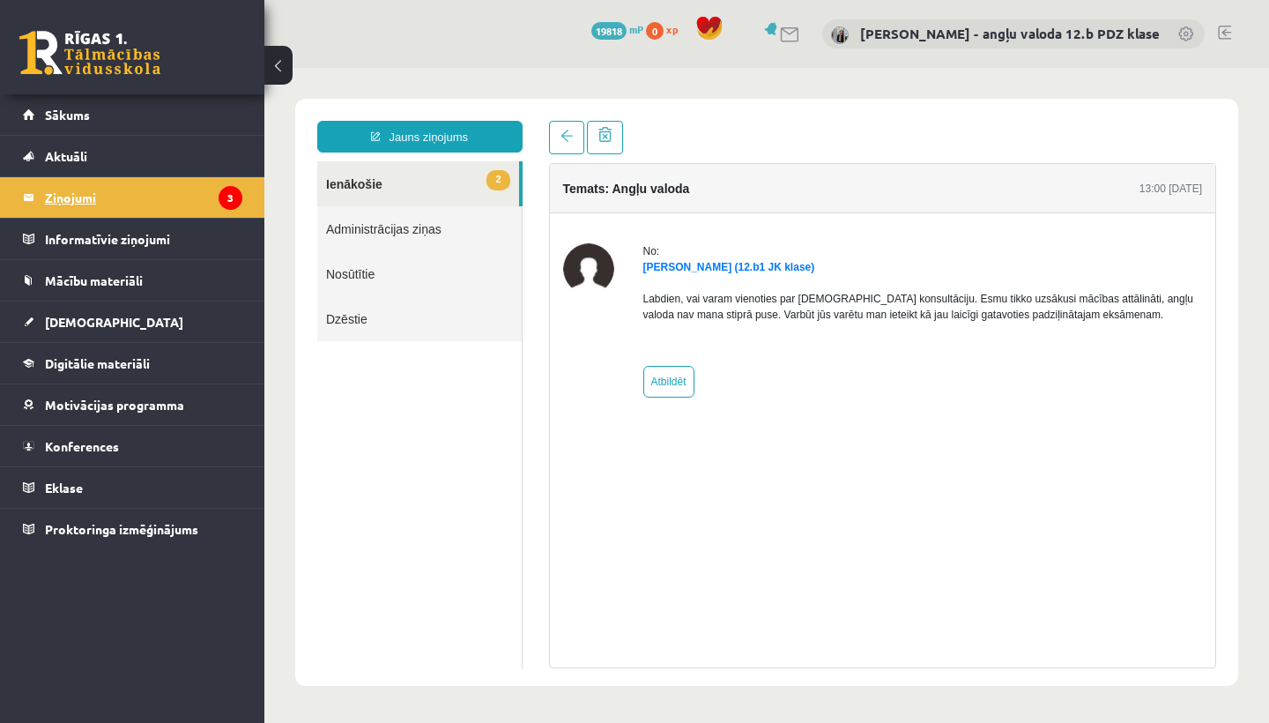
scroll to position [0, 0]
click at [104, 197] on legend "Ziņojumi 3" at bounding box center [143, 197] width 197 height 41
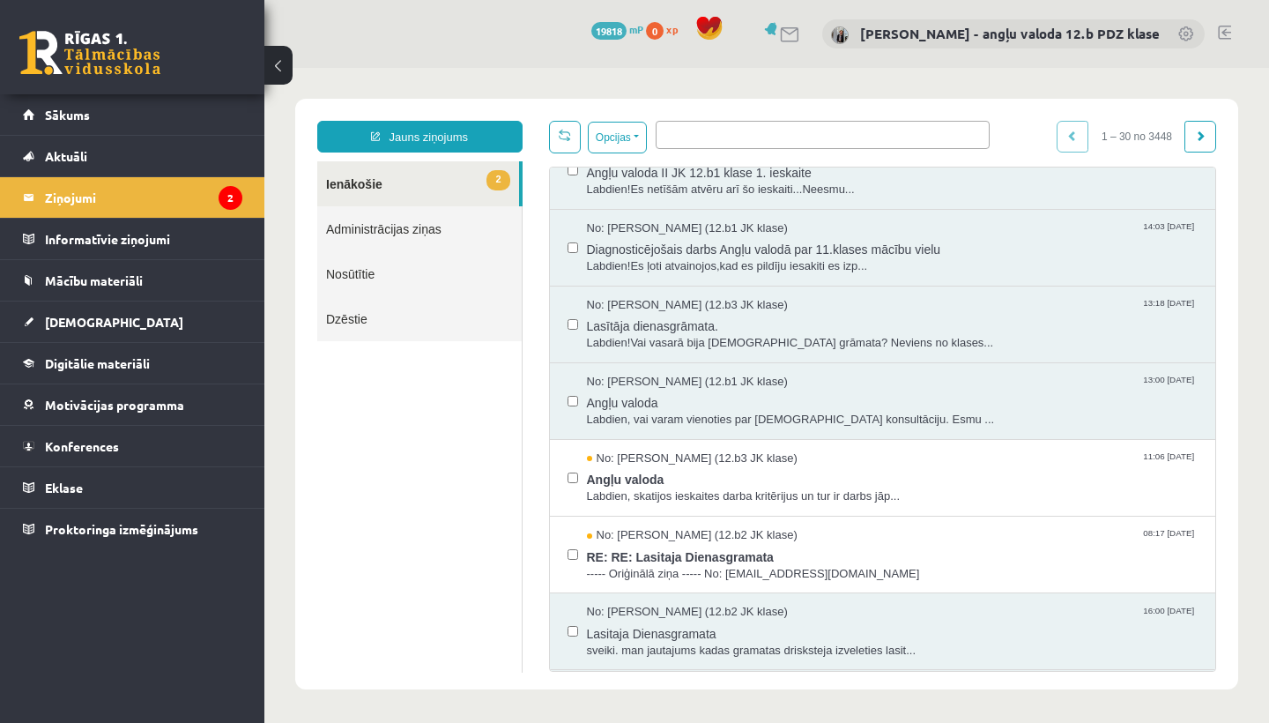
scroll to position [267, 0]
click at [663, 456] on span "No: Beāte Putniņa (12.b3 JK klase)" at bounding box center [692, 456] width 211 height 17
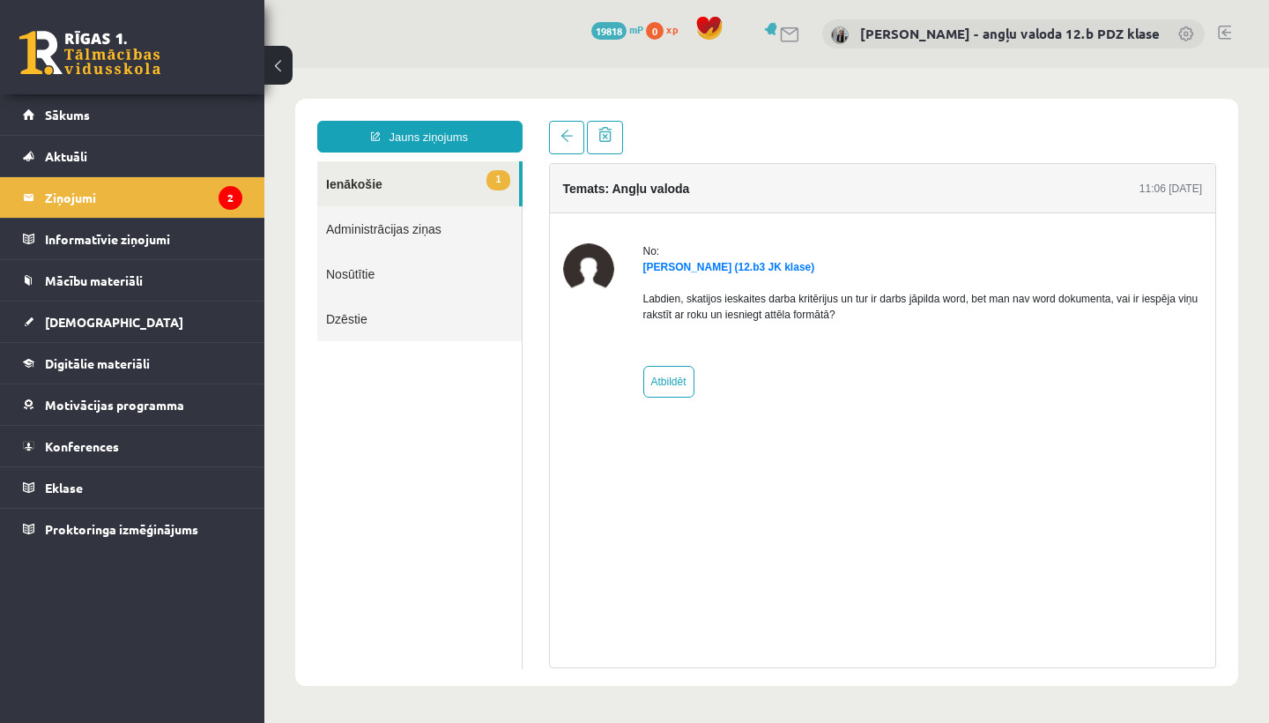
scroll to position [0, 0]
click at [86, 193] on legend "Ziņojumi 2" at bounding box center [143, 197] width 197 height 41
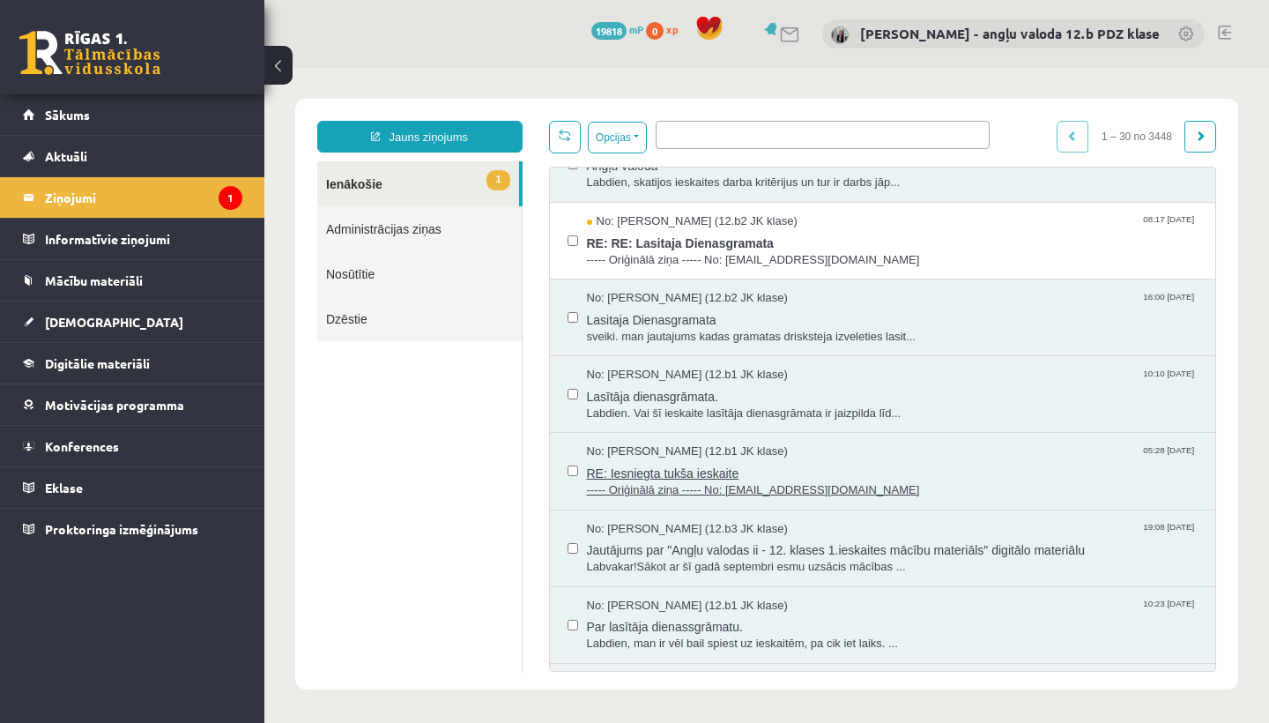
scroll to position [596, 0]
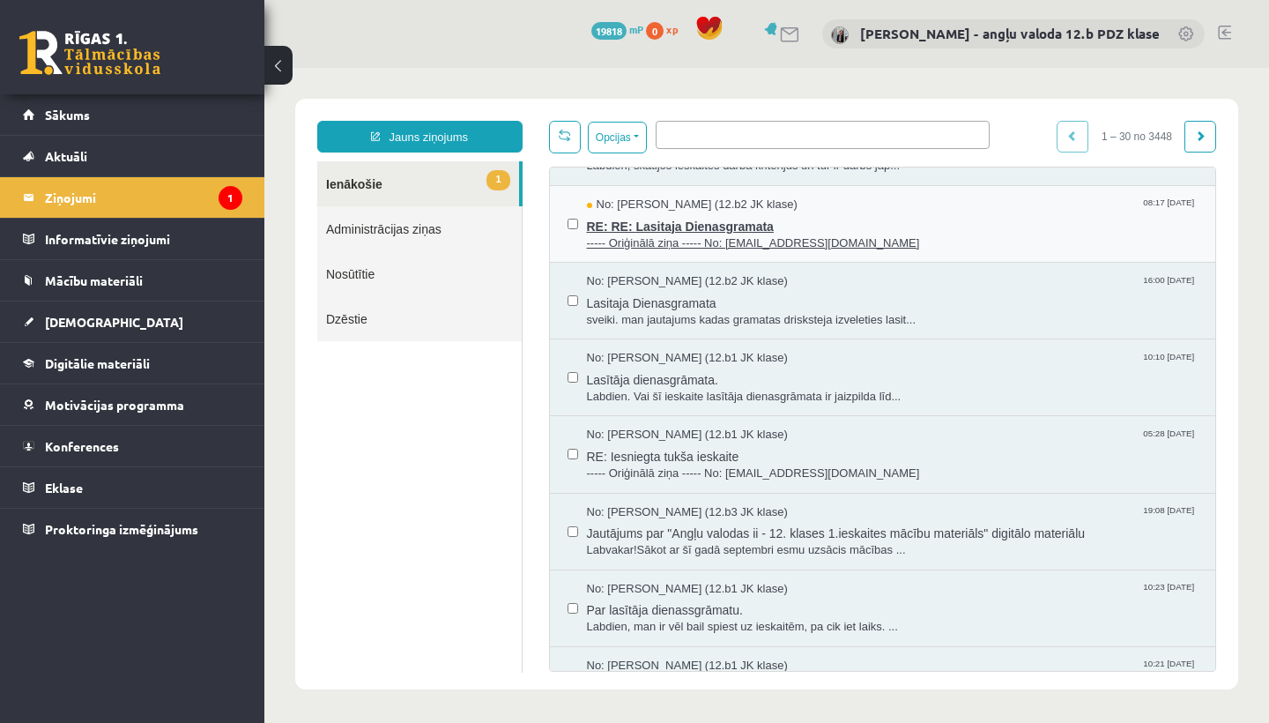
click at [651, 219] on span "RE: RE: Lasitaja Dienasgramata" at bounding box center [893, 224] width 612 height 22
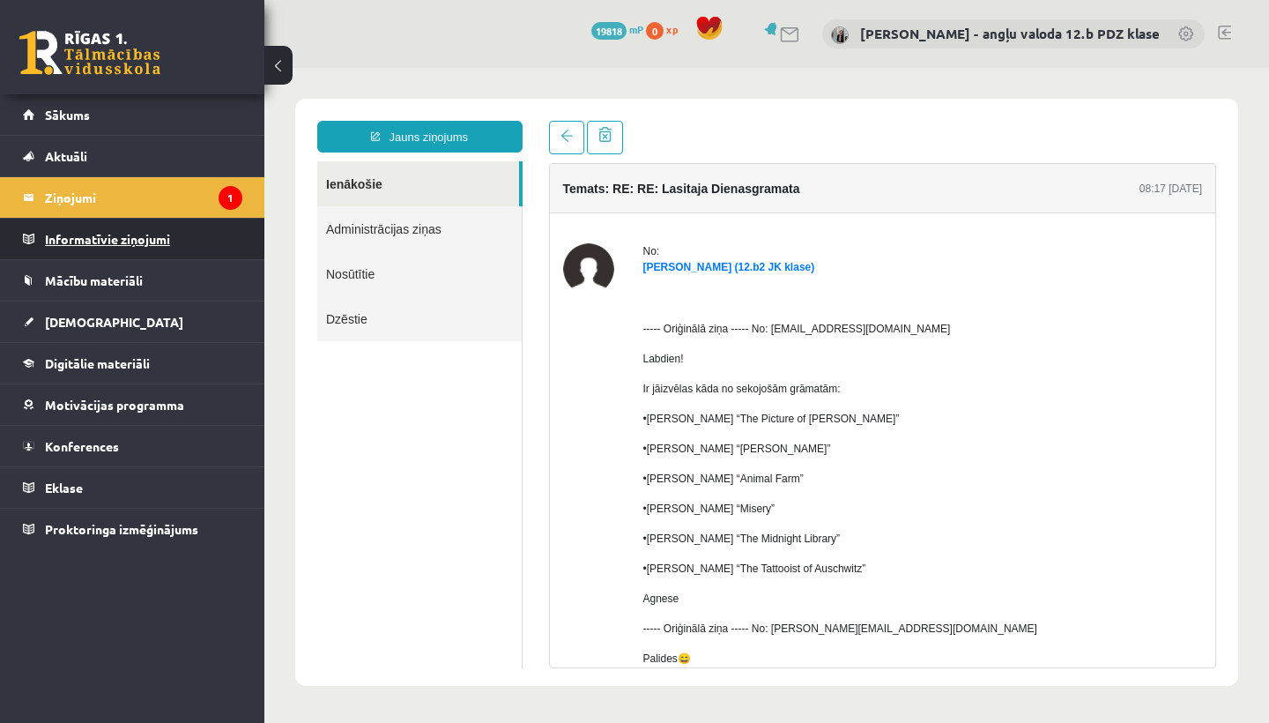
scroll to position [0, 0]
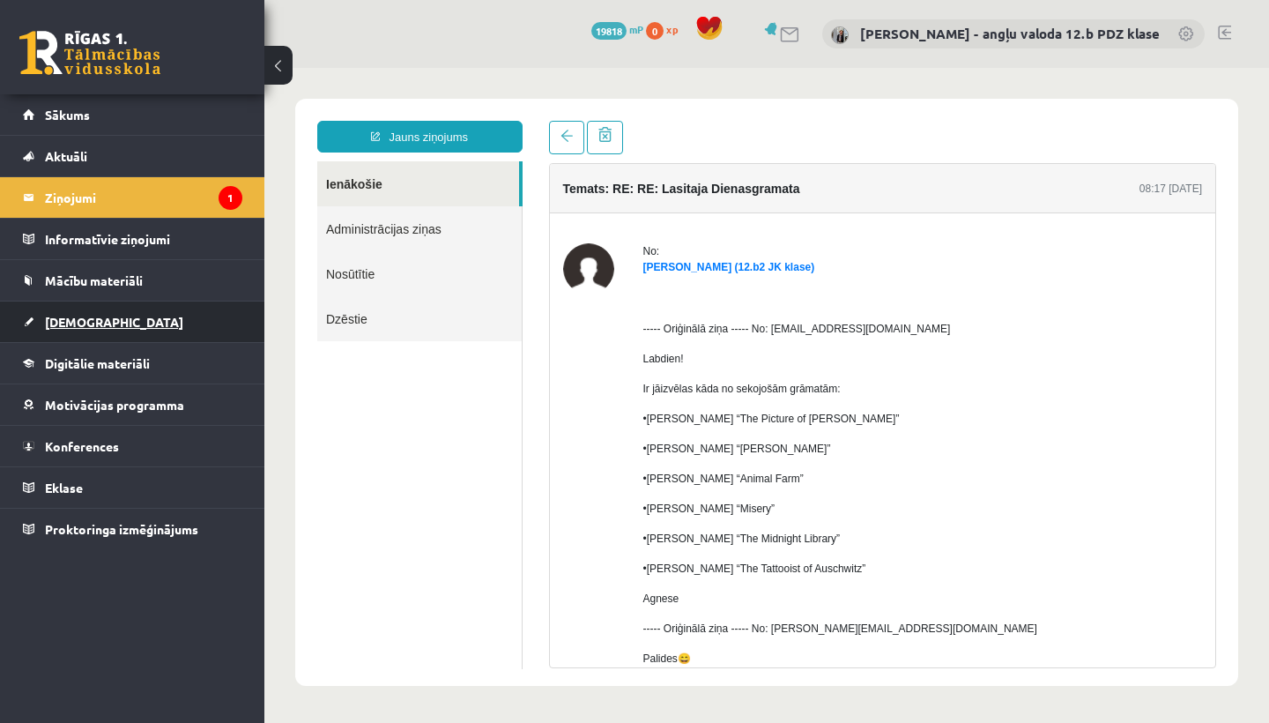
click at [74, 330] on link "[DEMOGRAPHIC_DATA]" at bounding box center [132, 321] width 219 height 41
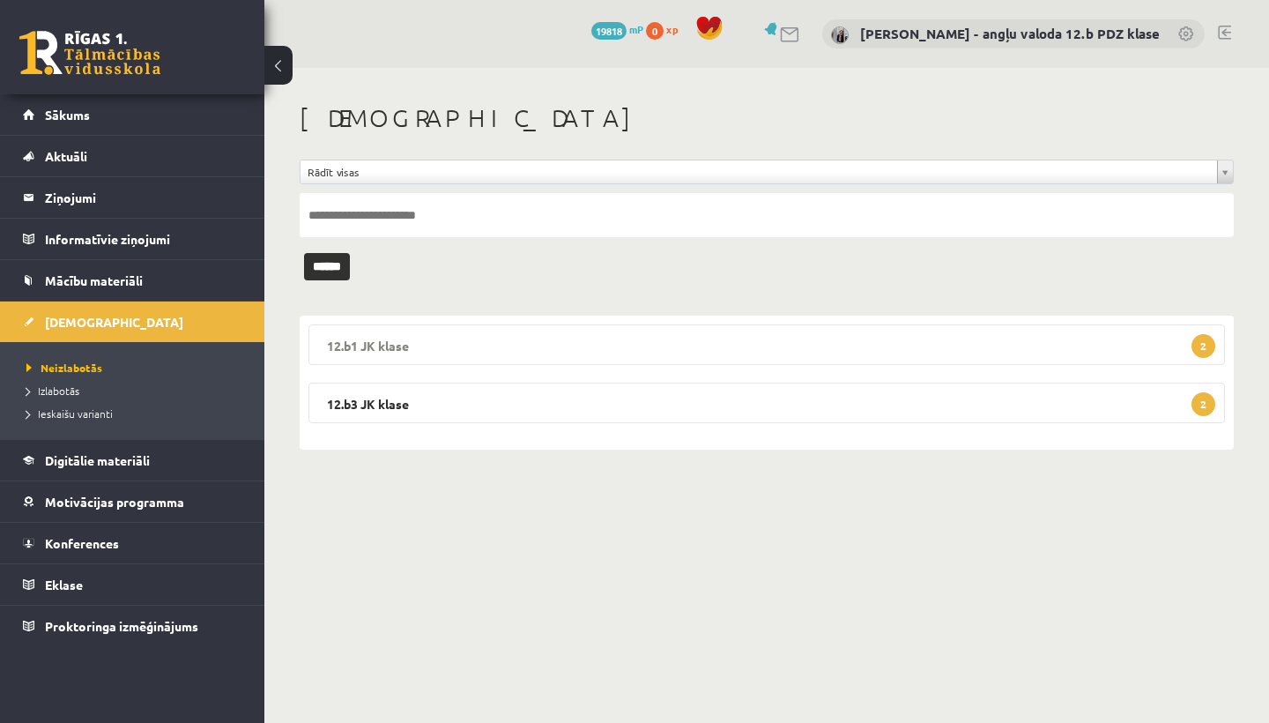
click at [510, 333] on legend "12.b1 JK klase 2" at bounding box center [766, 344] width 916 height 41
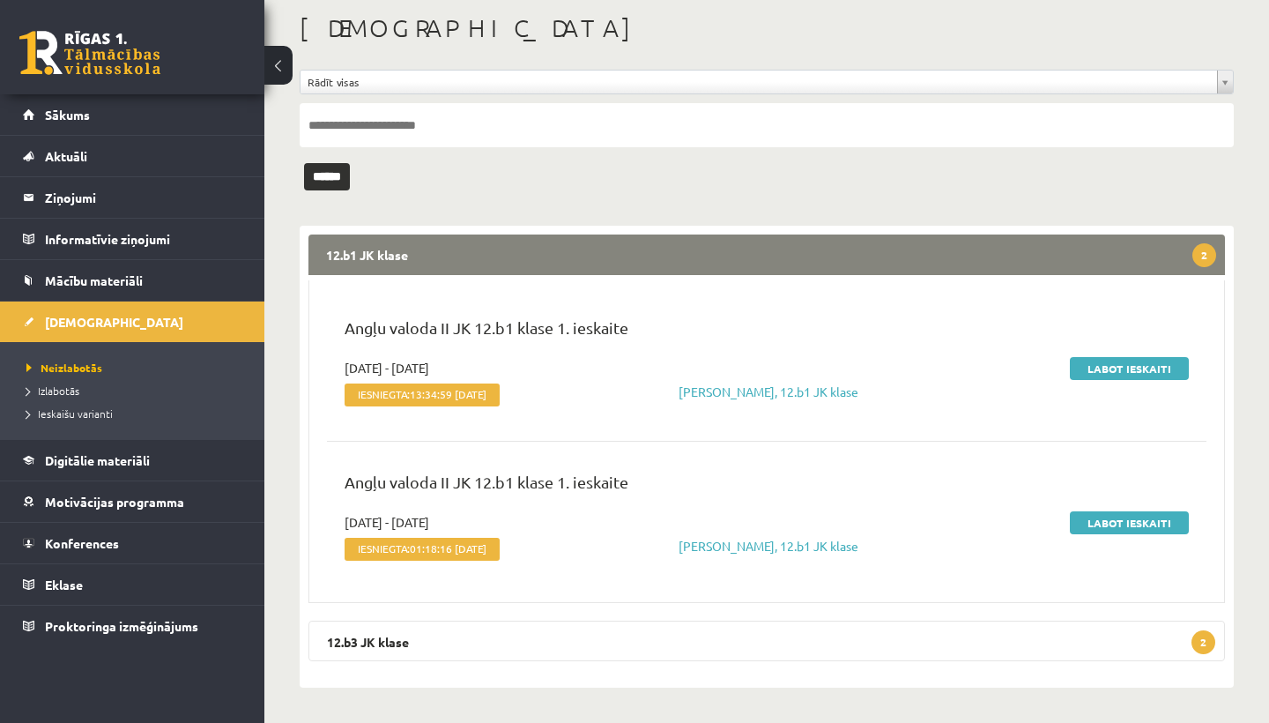
scroll to position [96, 0]
click at [653, 236] on legend "12.b1 JK klase 2" at bounding box center [766, 254] width 916 height 41
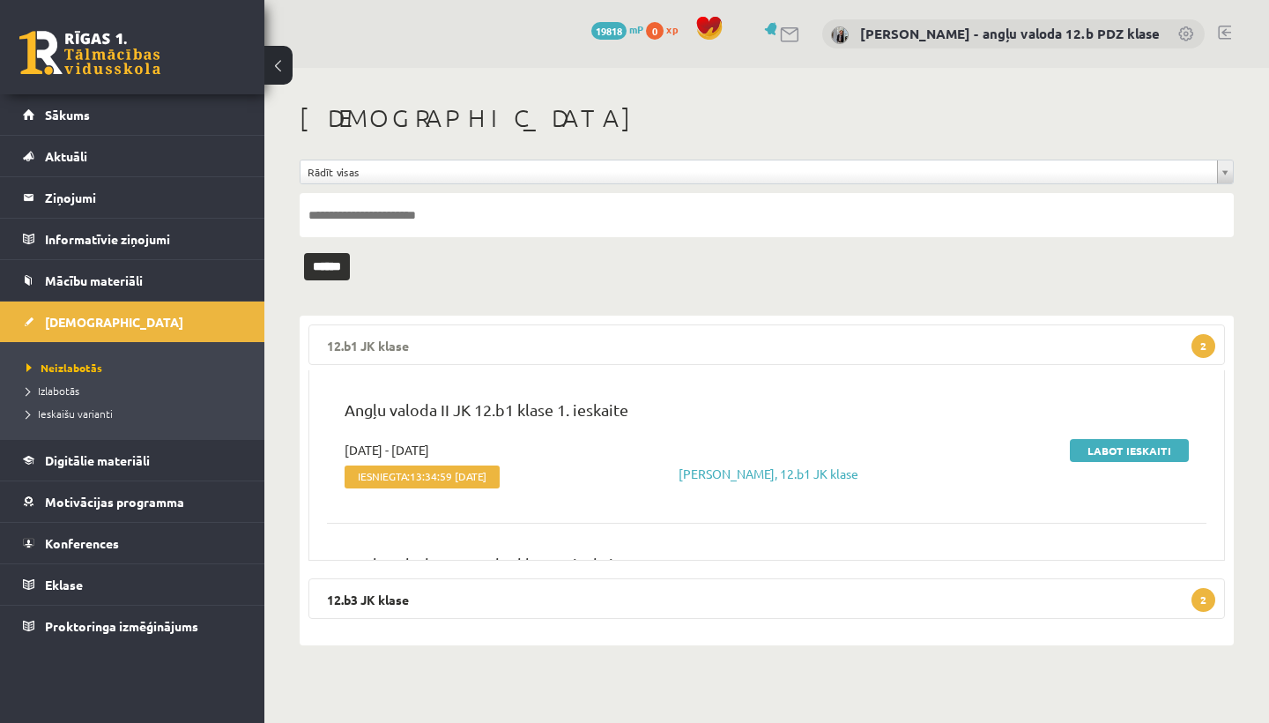
scroll to position [0, 0]
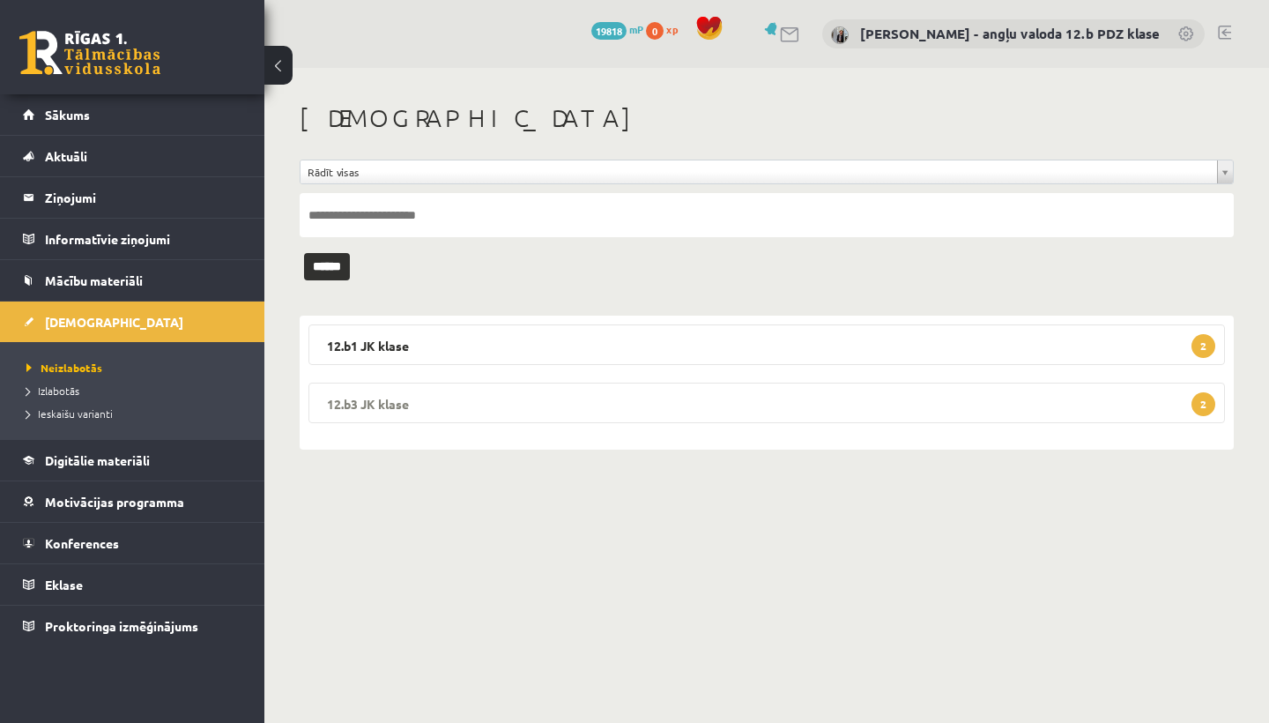
click at [624, 383] on legend "12.b3 JK klase 2" at bounding box center [766, 402] width 916 height 41
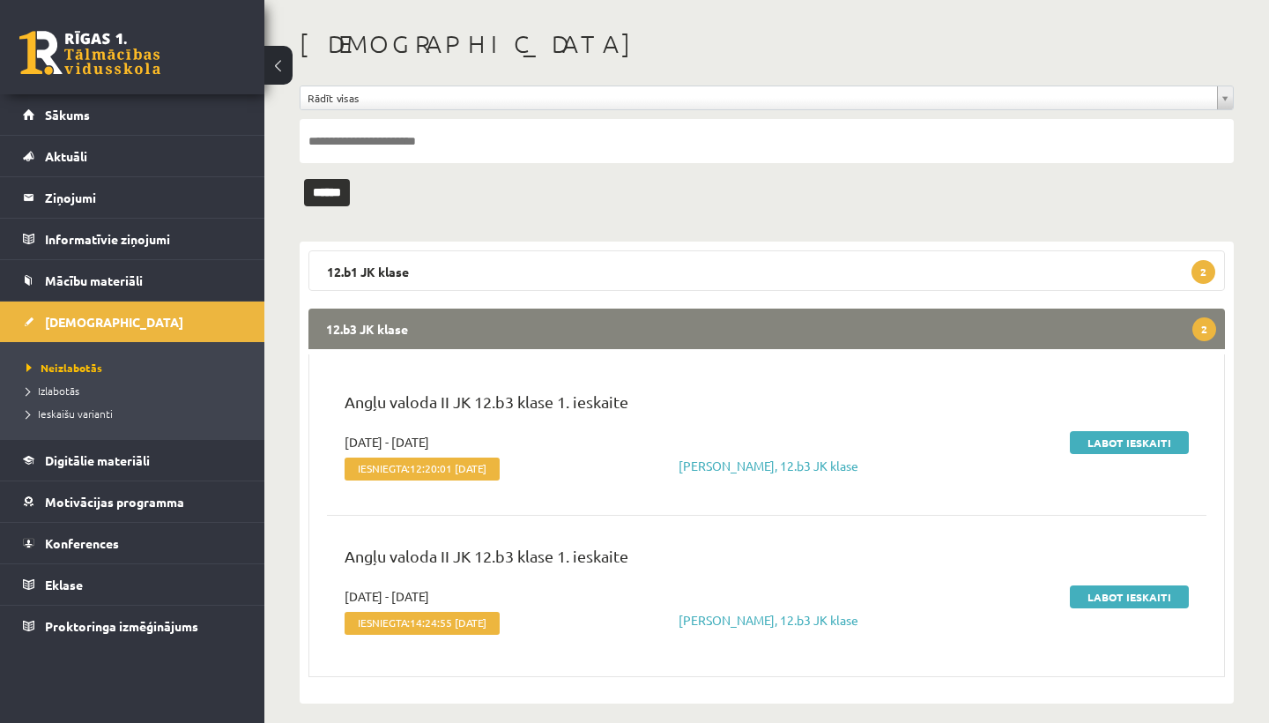
scroll to position [63, 0]
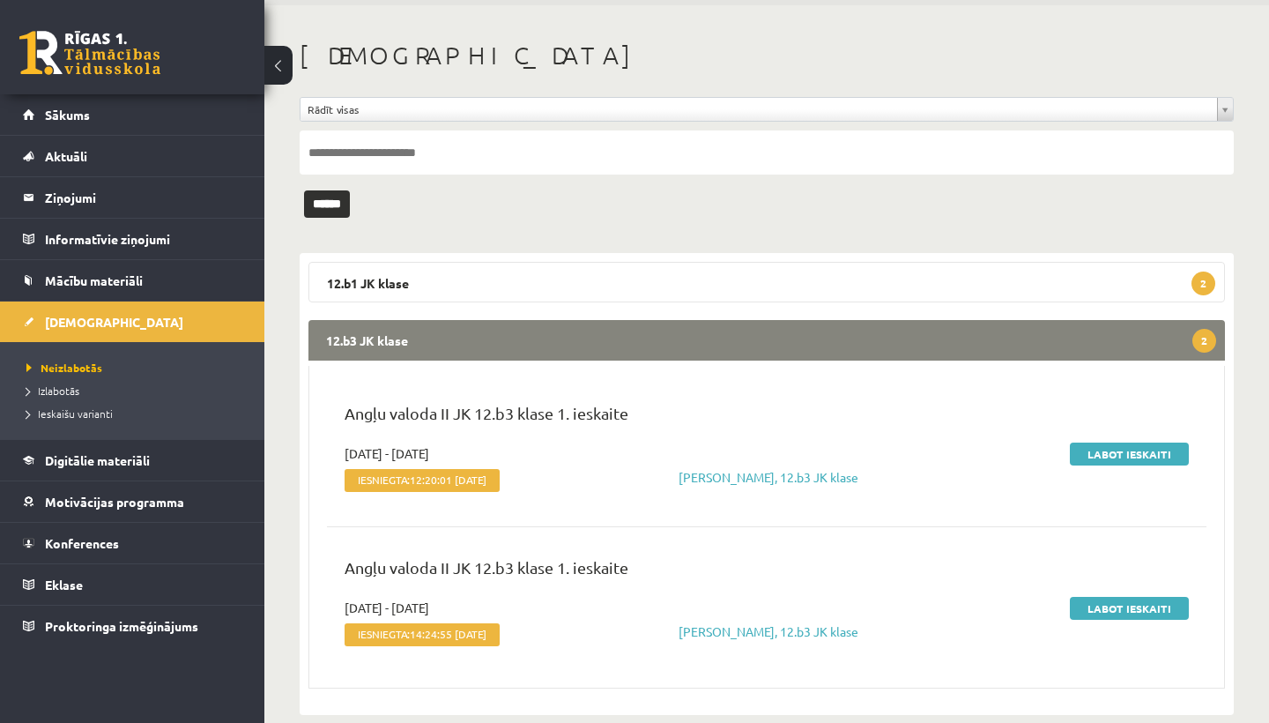
click at [714, 350] on legend "12.b3 JK klase 2" at bounding box center [766, 340] width 916 height 41
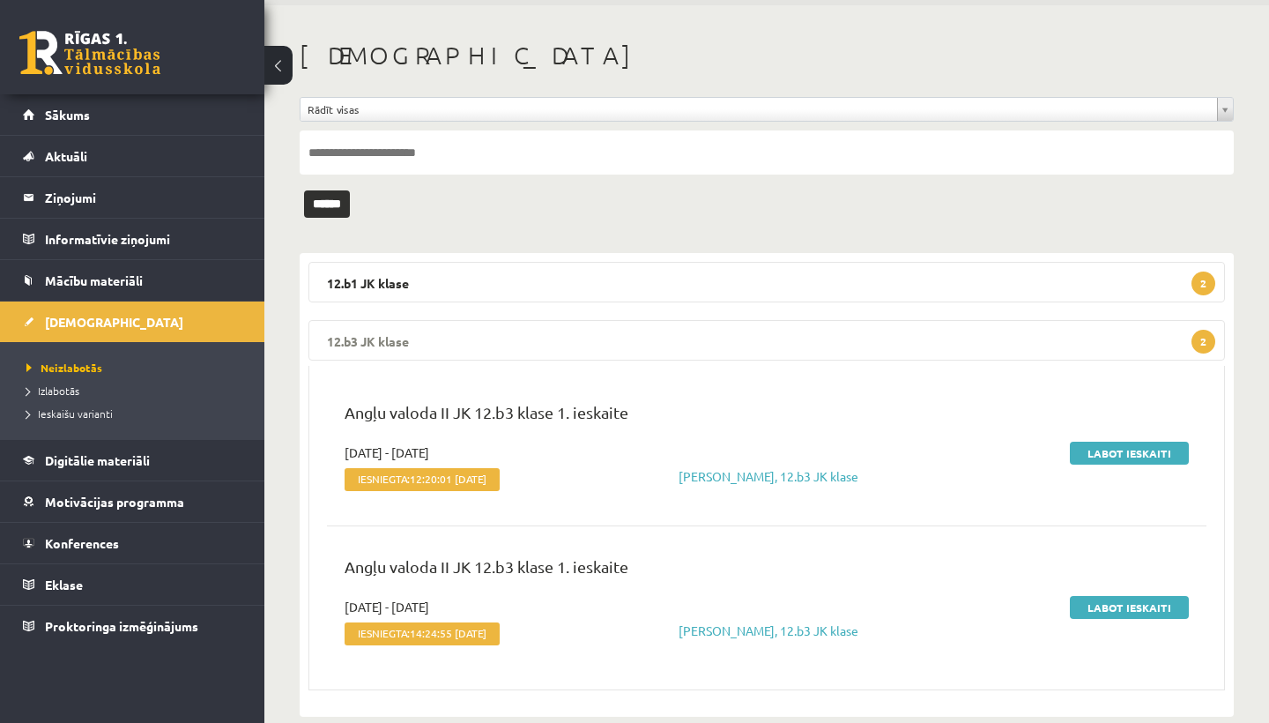
scroll to position [0, 0]
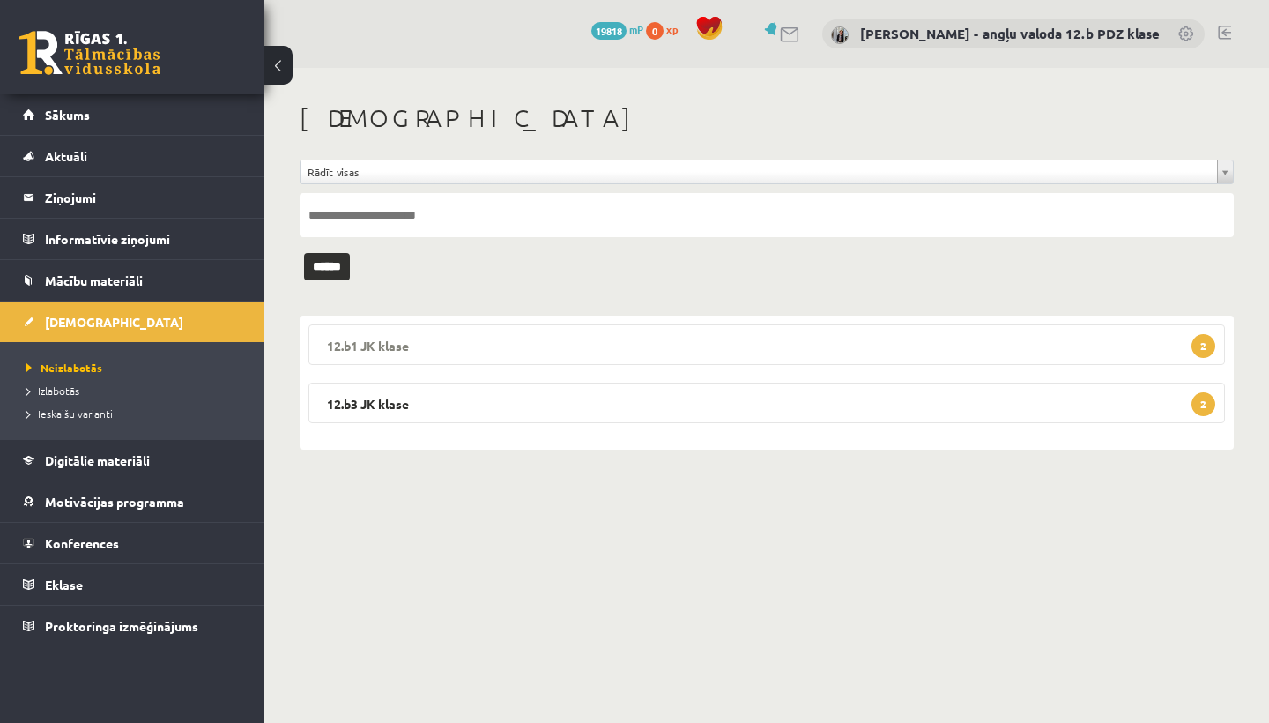
click at [404, 347] on legend "12.b1 JK klase 2" at bounding box center [766, 344] width 916 height 41
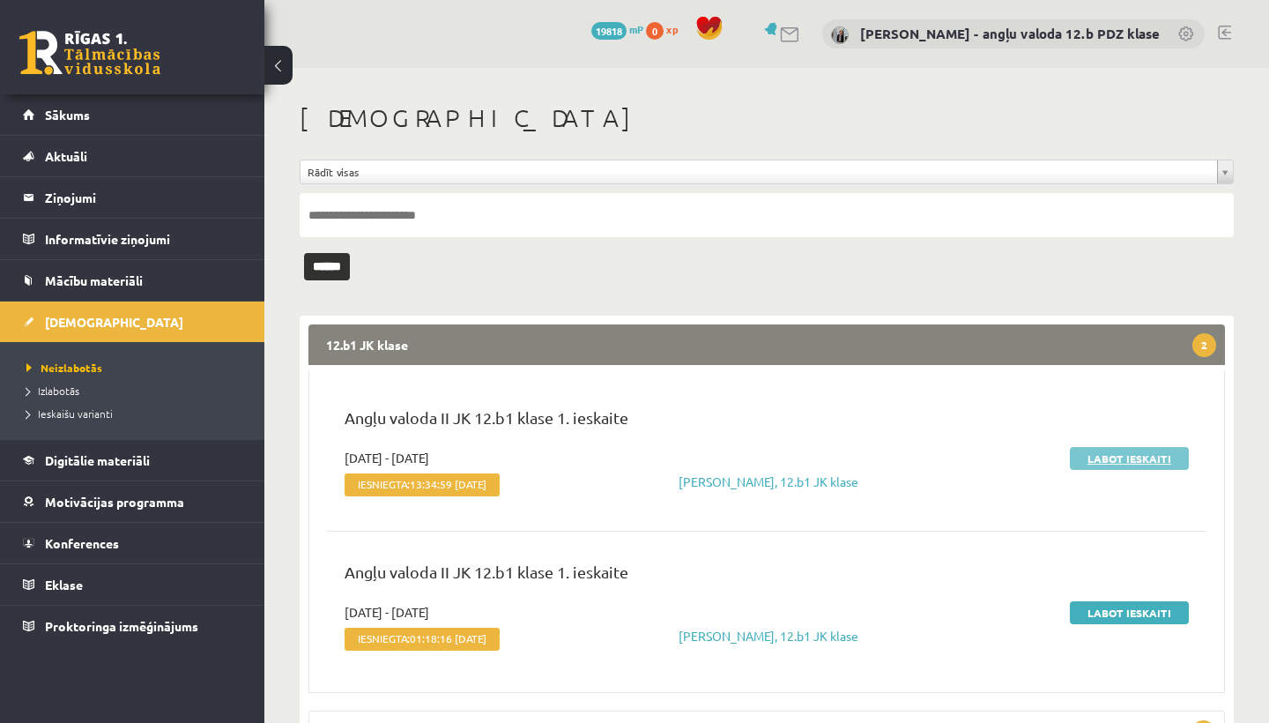
click at [1101, 451] on link "Labot ieskaiti" at bounding box center [1129, 458] width 119 height 23
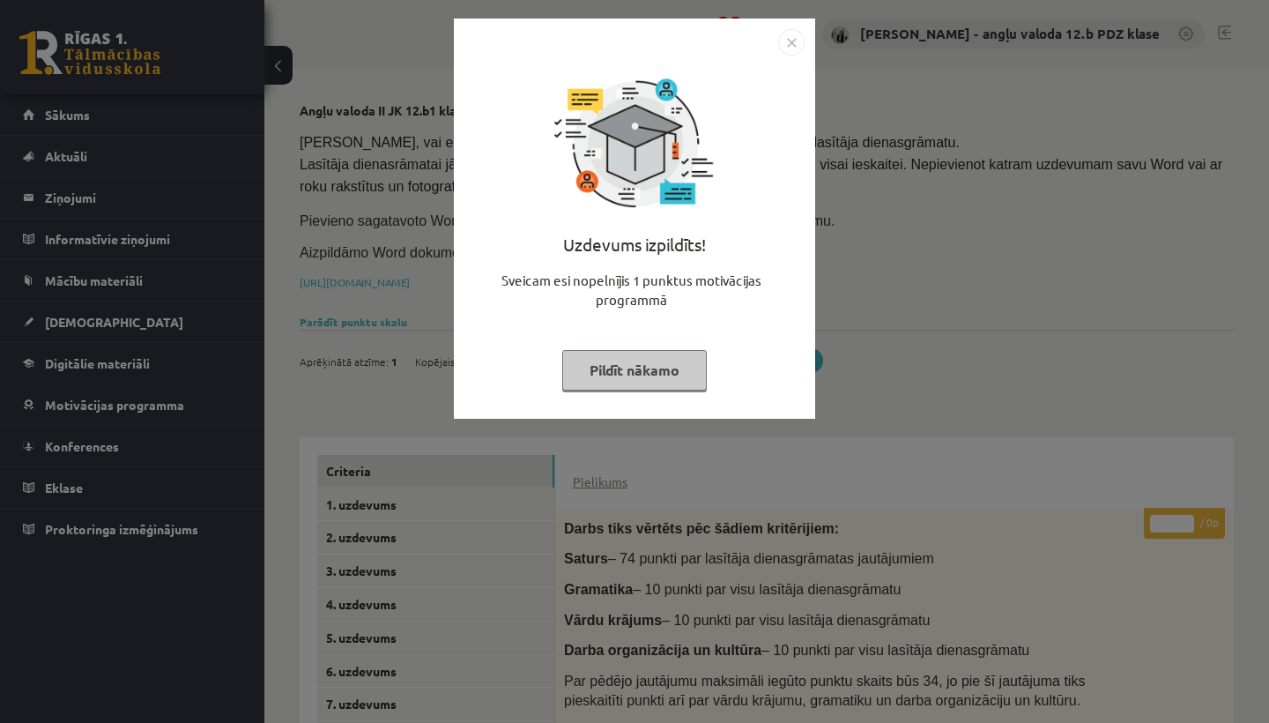
click at [793, 31] on img "Close" at bounding box center [791, 42] width 26 height 26
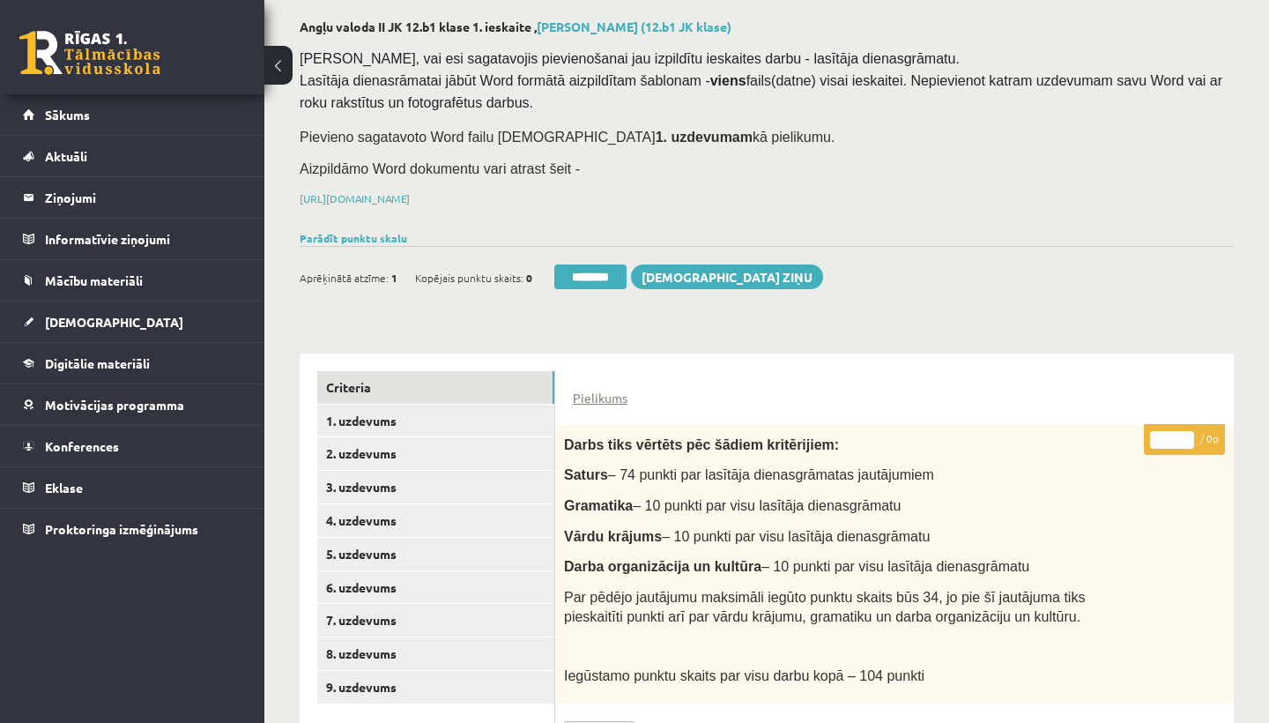
scroll to position [195, 0]
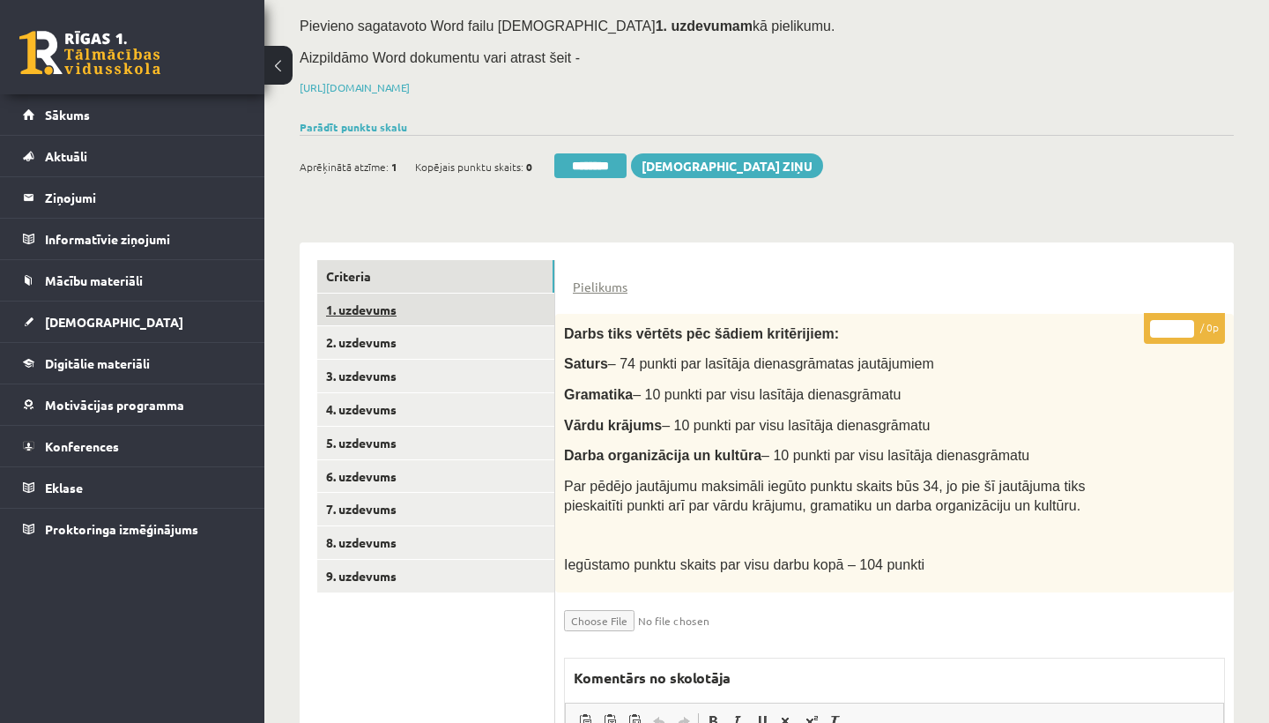
click at [367, 301] on link "1. uzdevums" at bounding box center [435, 309] width 237 height 33
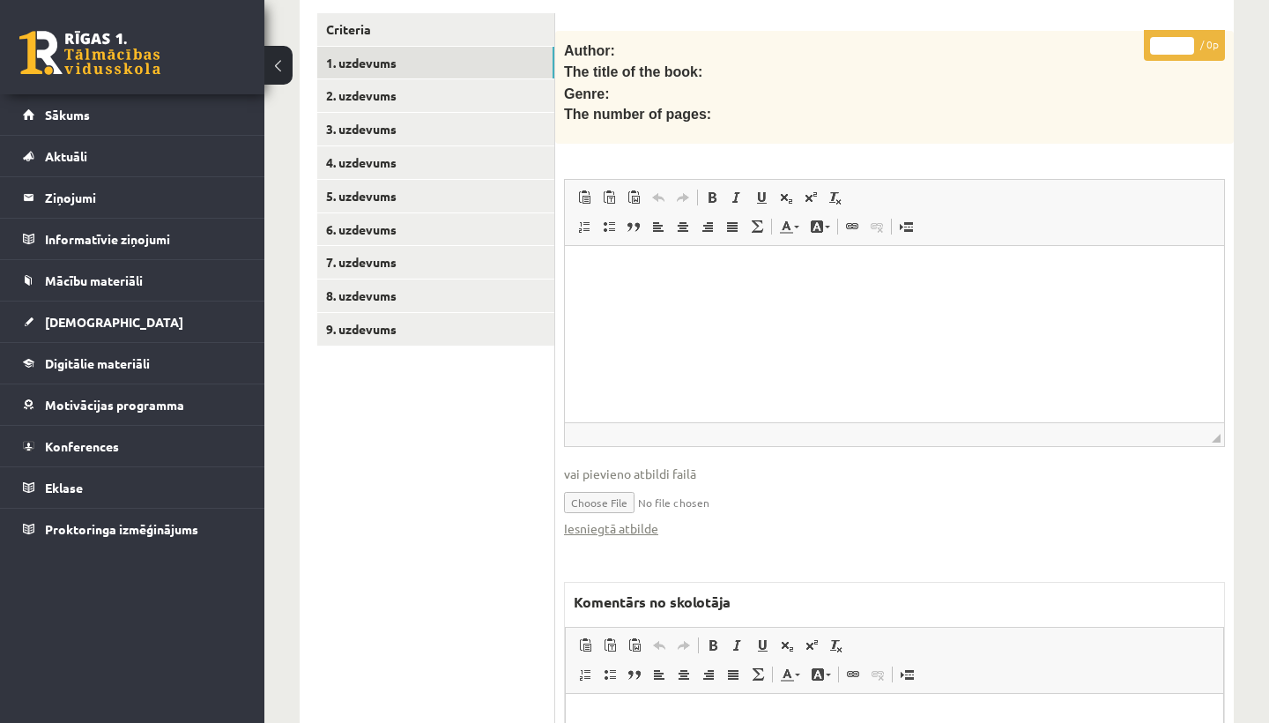
scroll to position [586, 0]
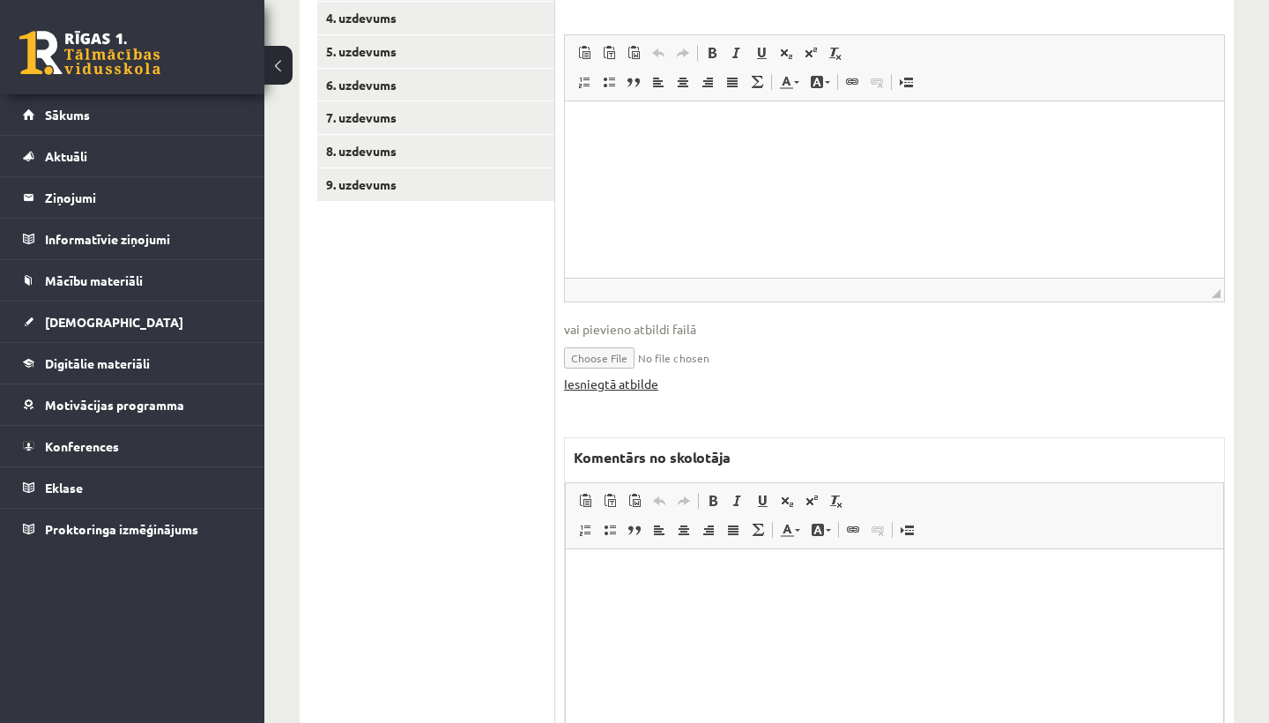
click at [619, 376] on link "Iesniegtā atbilde" at bounding box center [611, 383] width 94 height 19
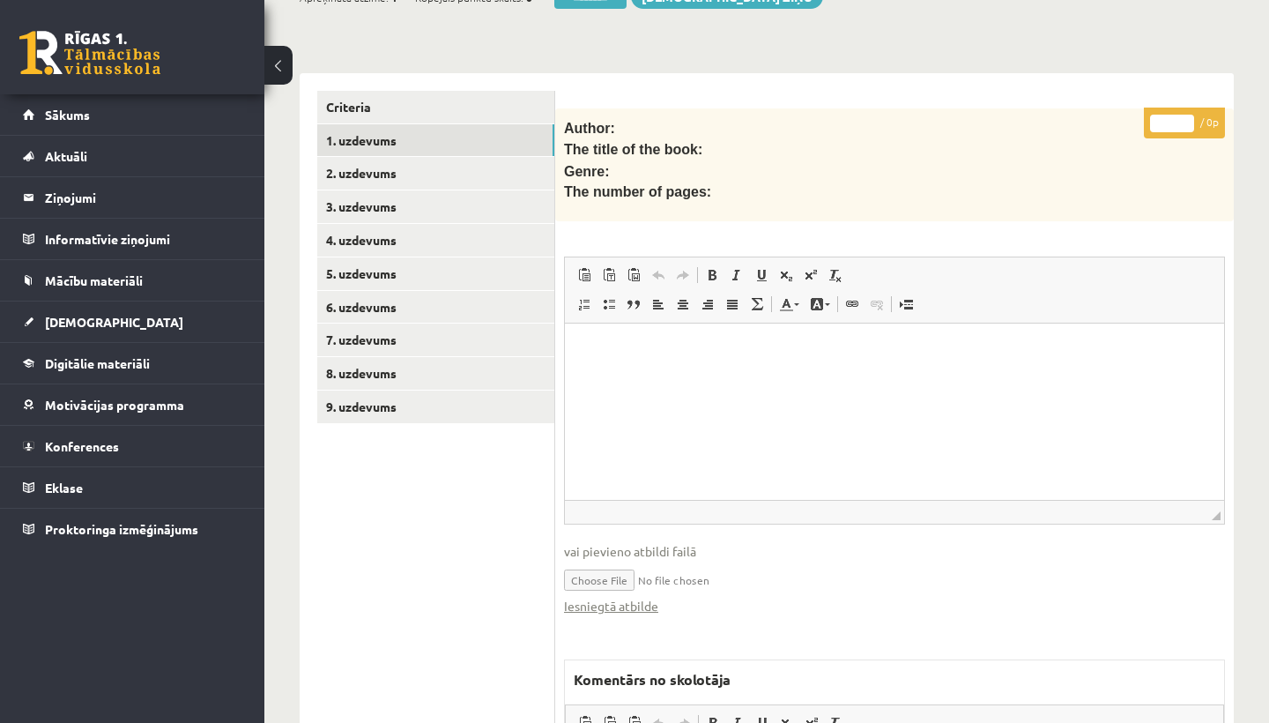
scroll to position [347, 0]
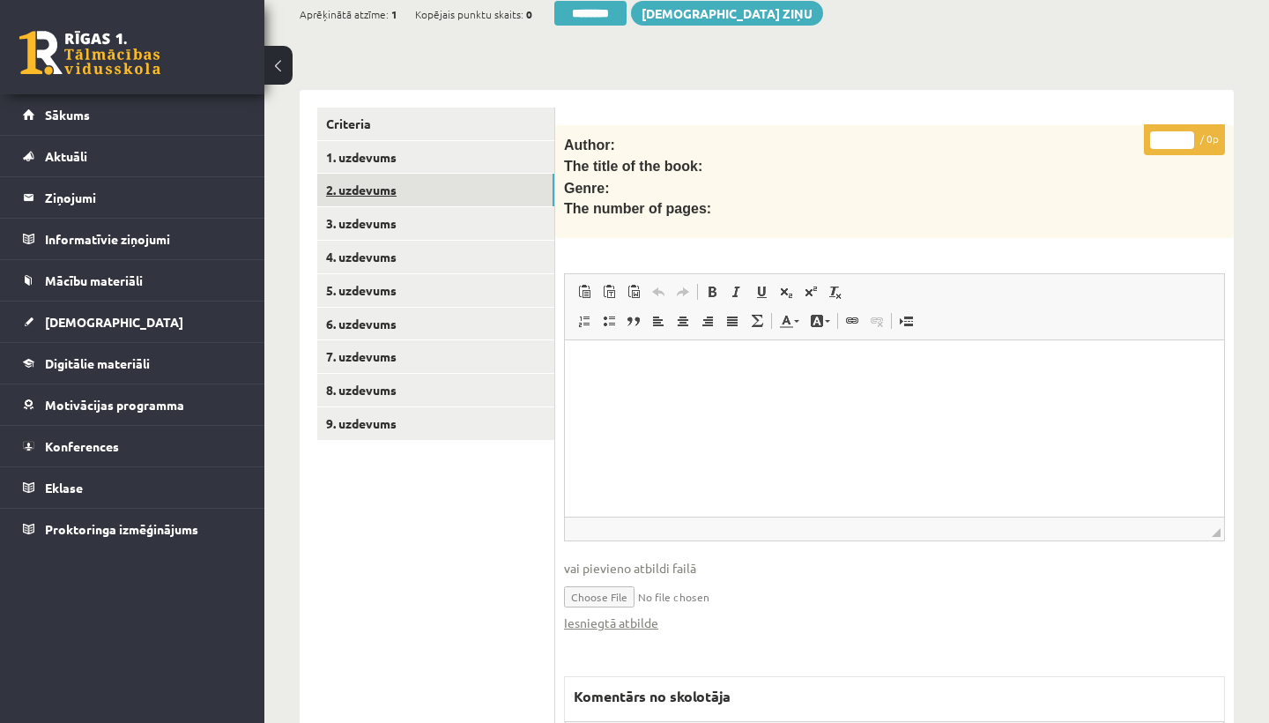
click at [358, 188] on link "2. uzdevums" at bounding box center [435, 190] width 237 height 33
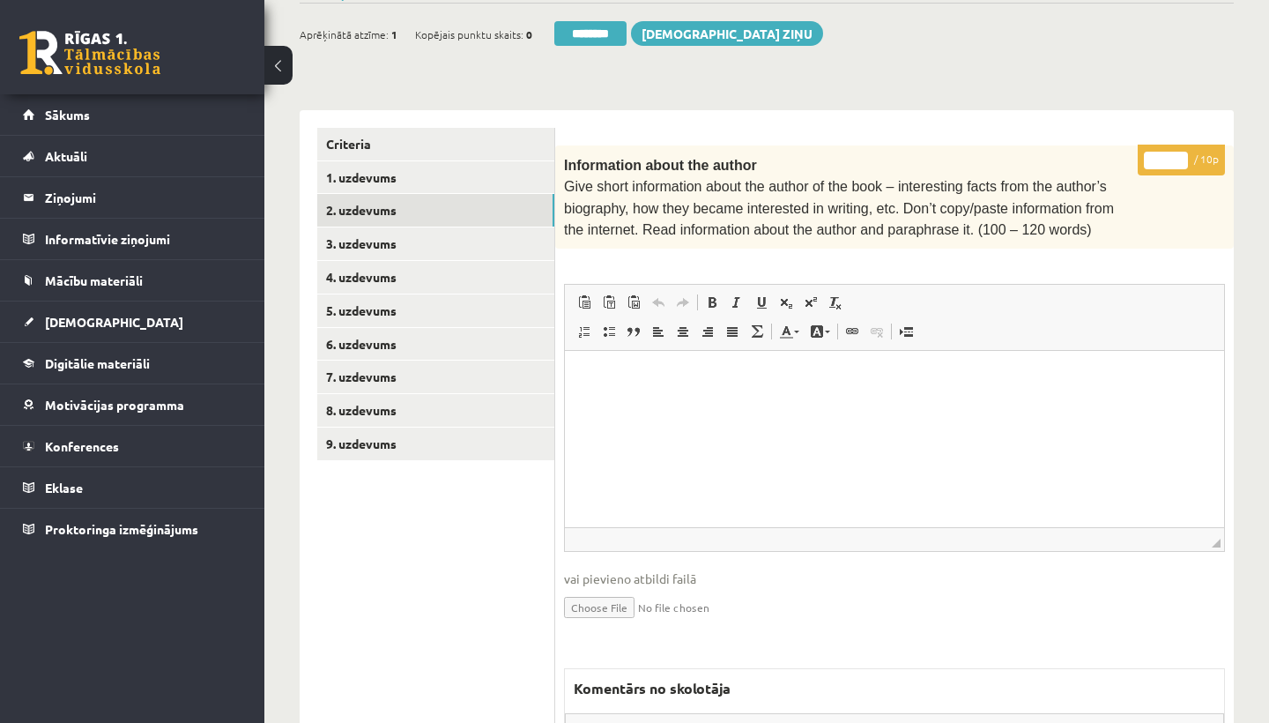
scroll to position [0, 0]
click at [1167, 152] on input "*" at bounding box center [1166, 161] width 44 height 18
type input "**"
click at [375, 238] on link "3. uzdevums" at bounding box center [435, 243] width 237 height 33
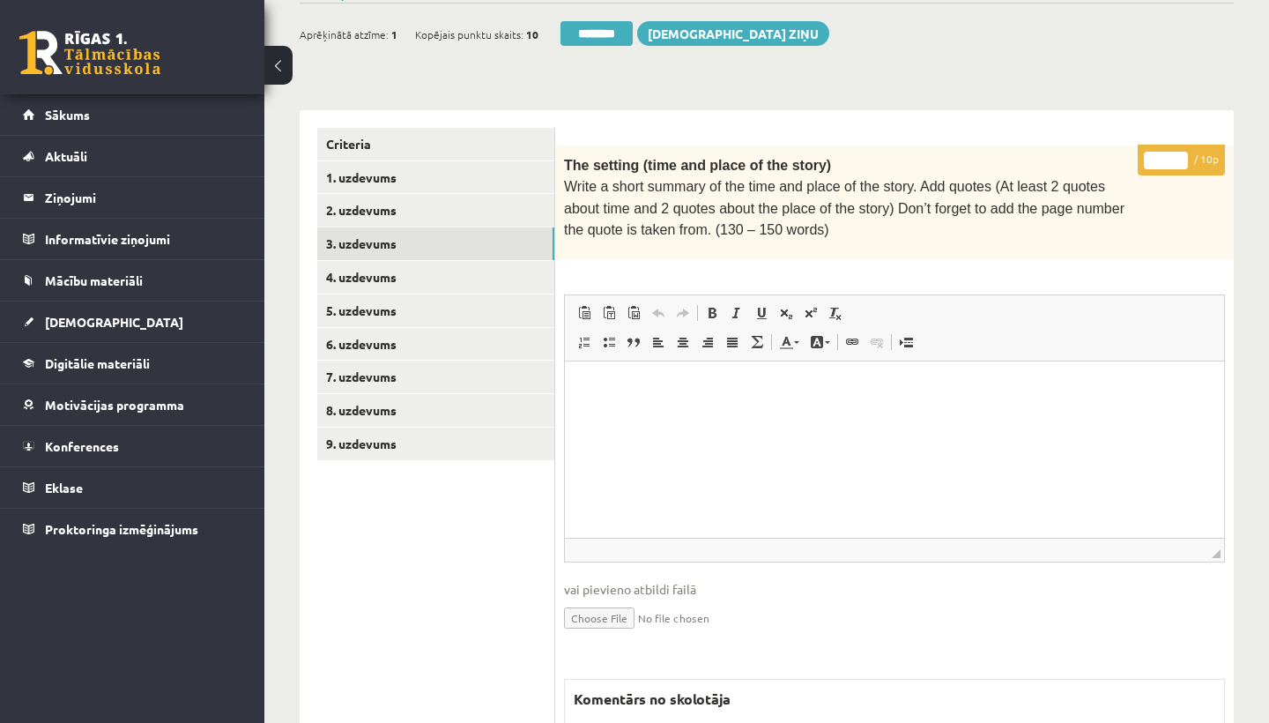
click at [1168, 159] on input "*" at bounding box center [1166, 161] width 44 height 18
type input "*"
click at [399, 271] on link "4. uzdevums" at bounding box center [435, 277] width 237 height 33
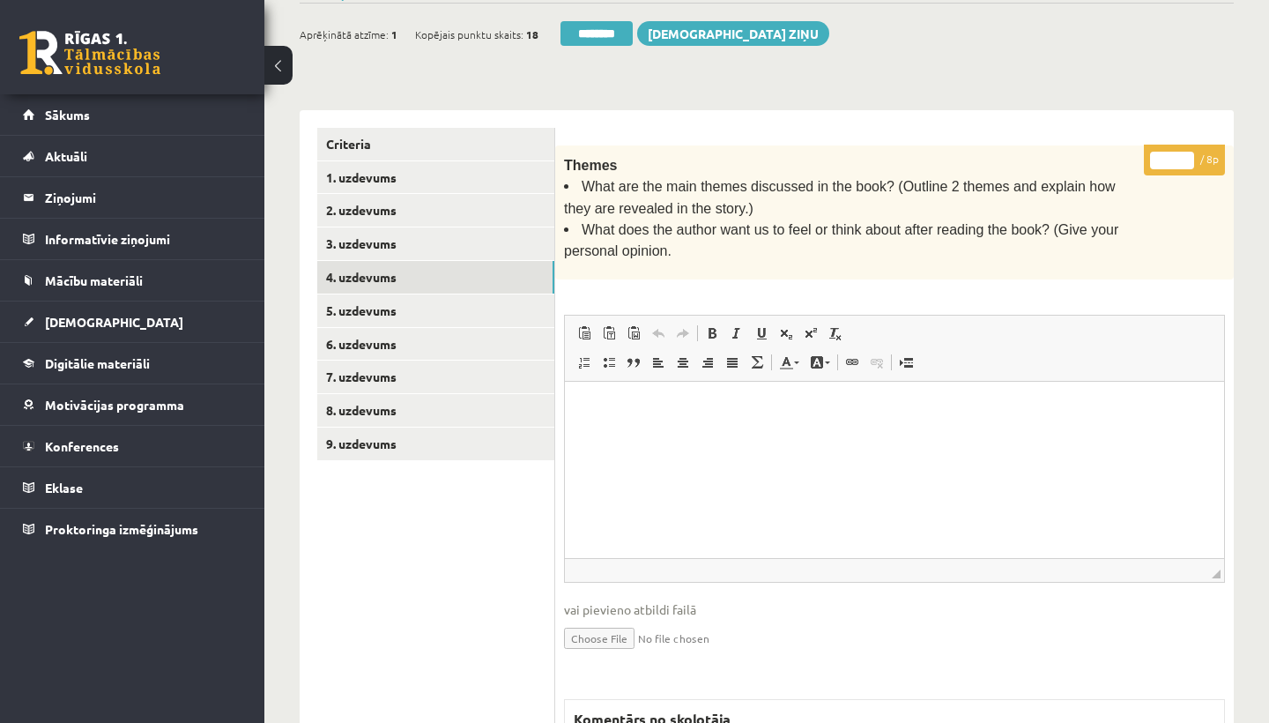
click at [1176, 158] on input "*" at bounding box center [1172, 161] width 44 height 18
type input "*"
click at [386, 296] on link "5. uzdevums" at bounding box center [435, 310] width 237 height 33
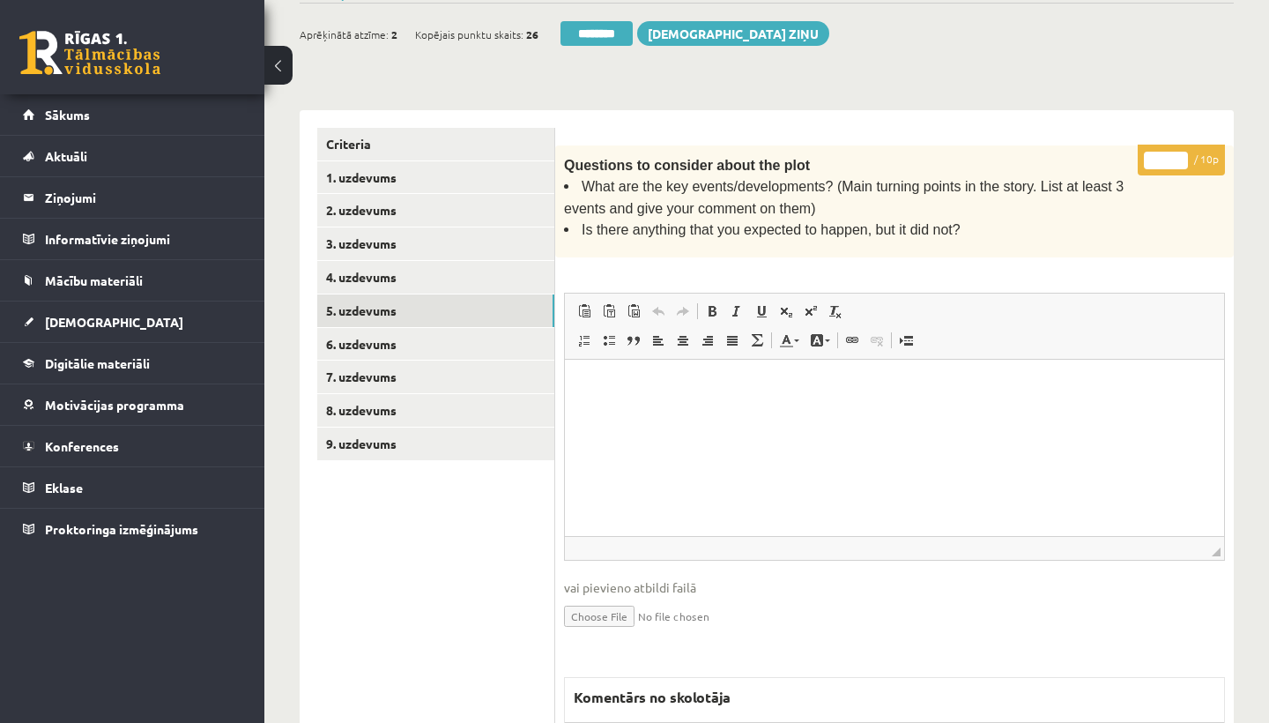
click at [1175, 154] on input "*" at bounding box center [1166, 161] width 44 height 18
type input "**"
click at [419, 328] on link "6. uzdevums" at bounding box center [435, 344] width 237 height 33
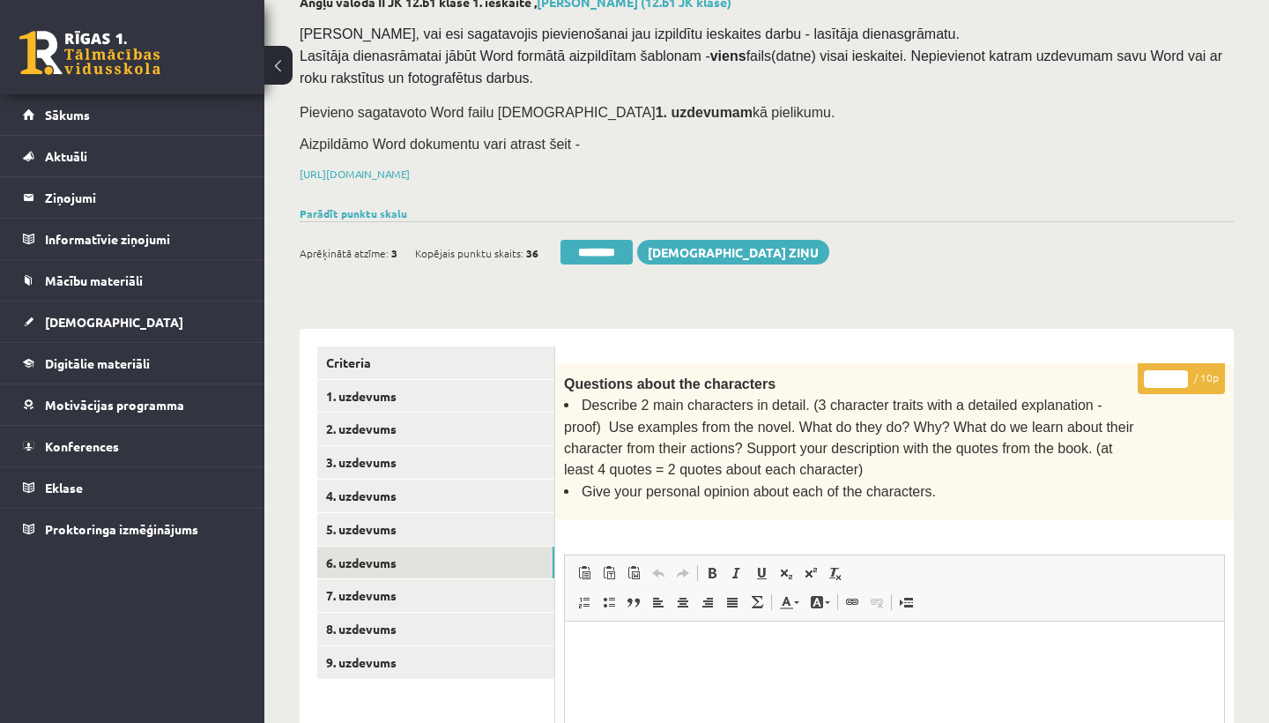
scroll to position [181, 0]
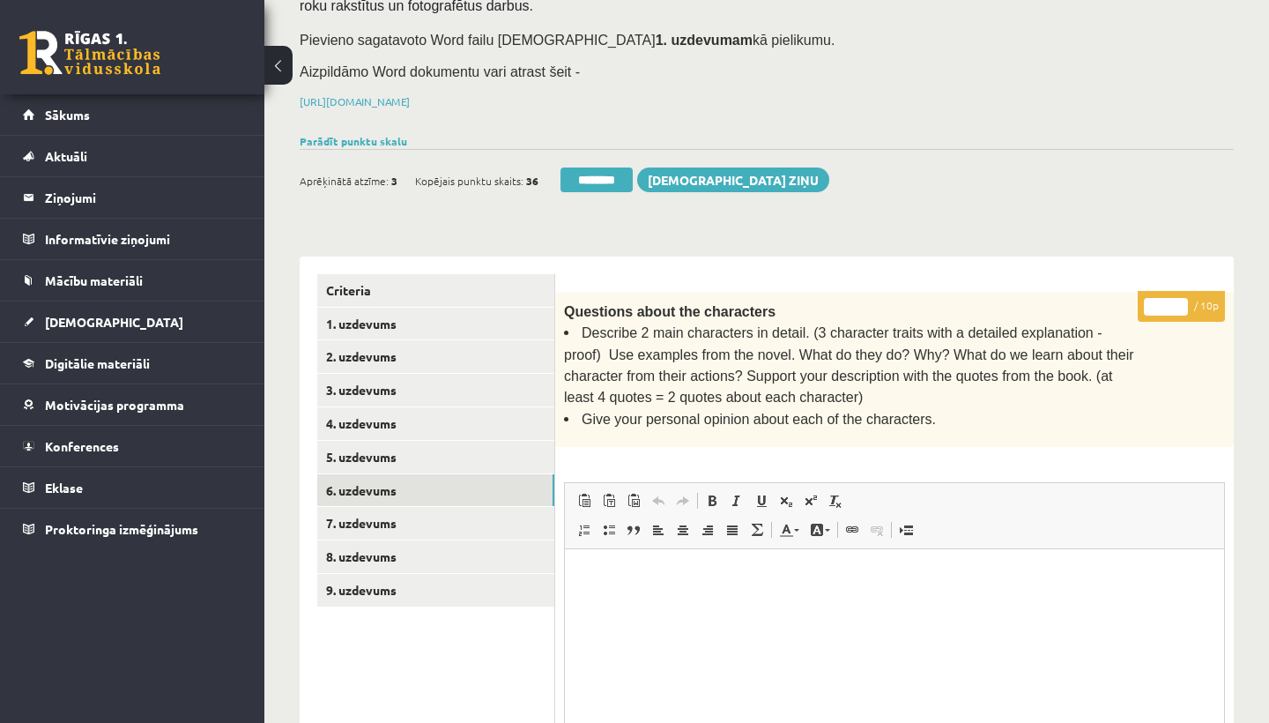
click at [1166, 300] on input "*" at bounding box center [1166, 307] width 44 height 18
type input "*"
click at [399, 513] on link "7. uzdevums" at bounding box center [435, 523] width 237 height 33
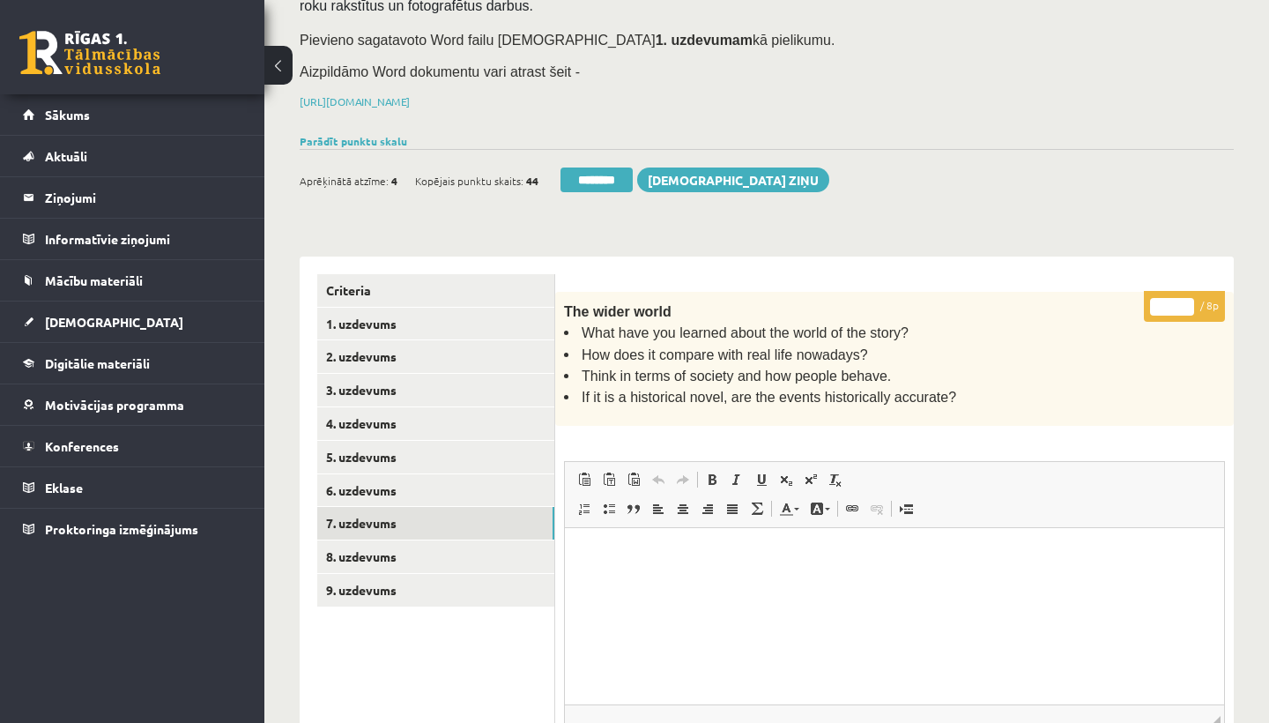
scroll to position [0, 0]
click at [1175, 300] on input "*" at bounding box center [1172, 307] width 44 height 18
type input "*"
click at [355, 547] on link "8. uzdevums" at bounding box center [435, 556] width 237 height 33
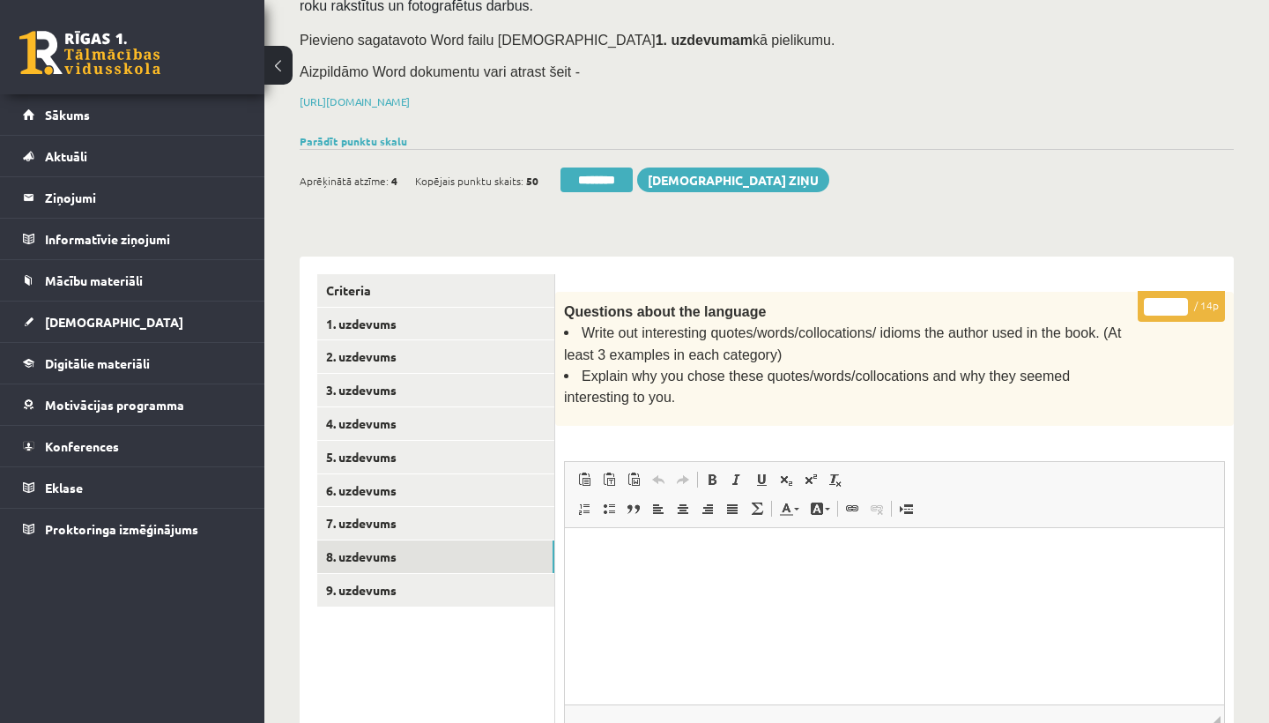
click at [1162, 300] on input "*" at bounding box center [1166, 307] width 44 height 18
type input "**"
click at [424, 577] on link "9. uzdevums" at bounding box center [435, 590] width 237 height 33
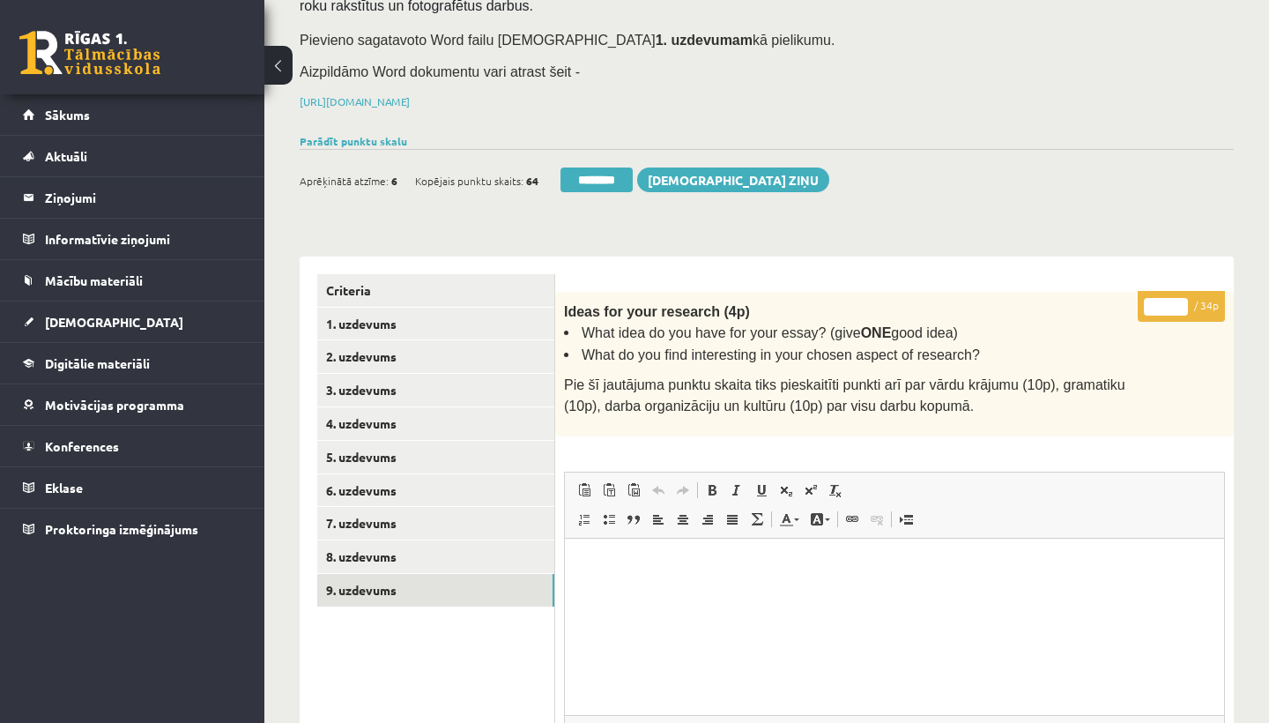
click at [1167, 303] on input "*" at bounding box center [1166, 307] width 44 height 18
type input "**"
click at [386, 317] on link "1. uzdevums" at bounding box center [435, 324] width 237 height 33
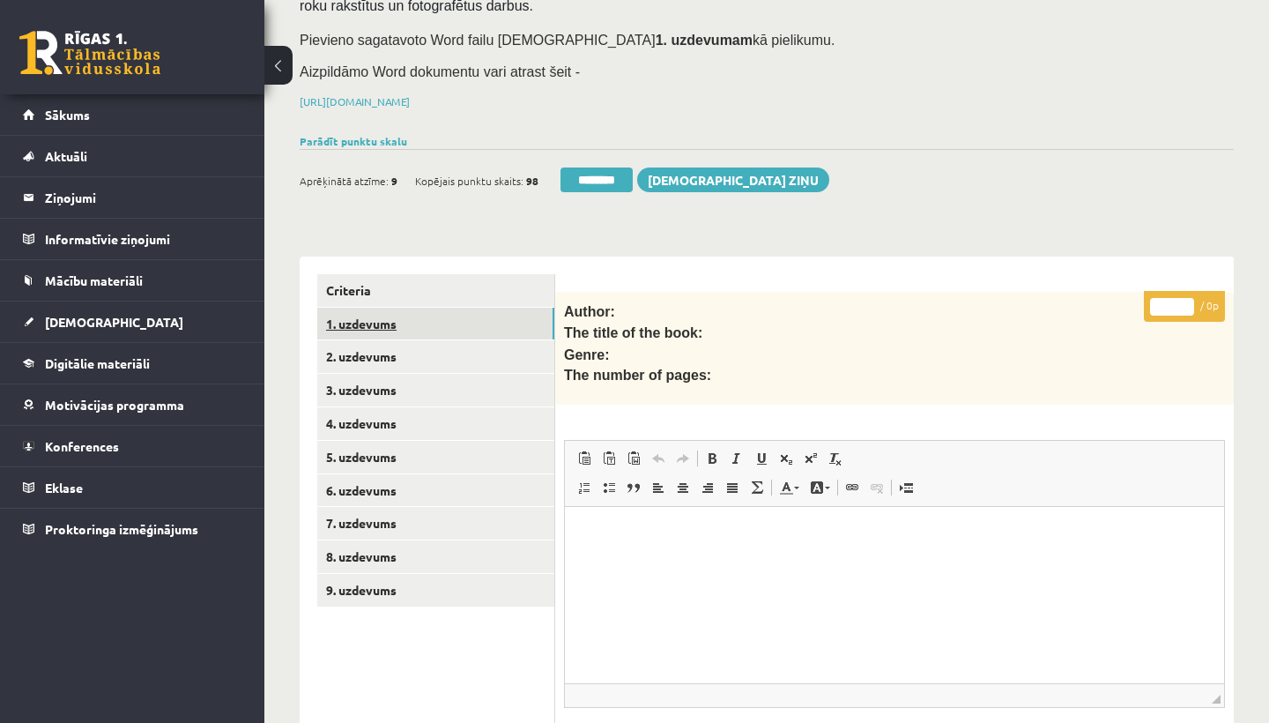
click at [386, 317] on link "1. uzdevums" at bounding box center [435, 324] width 237 height 33
click at [593, 172] on input "********" at bounding box center [596, 179] width 72 height 25
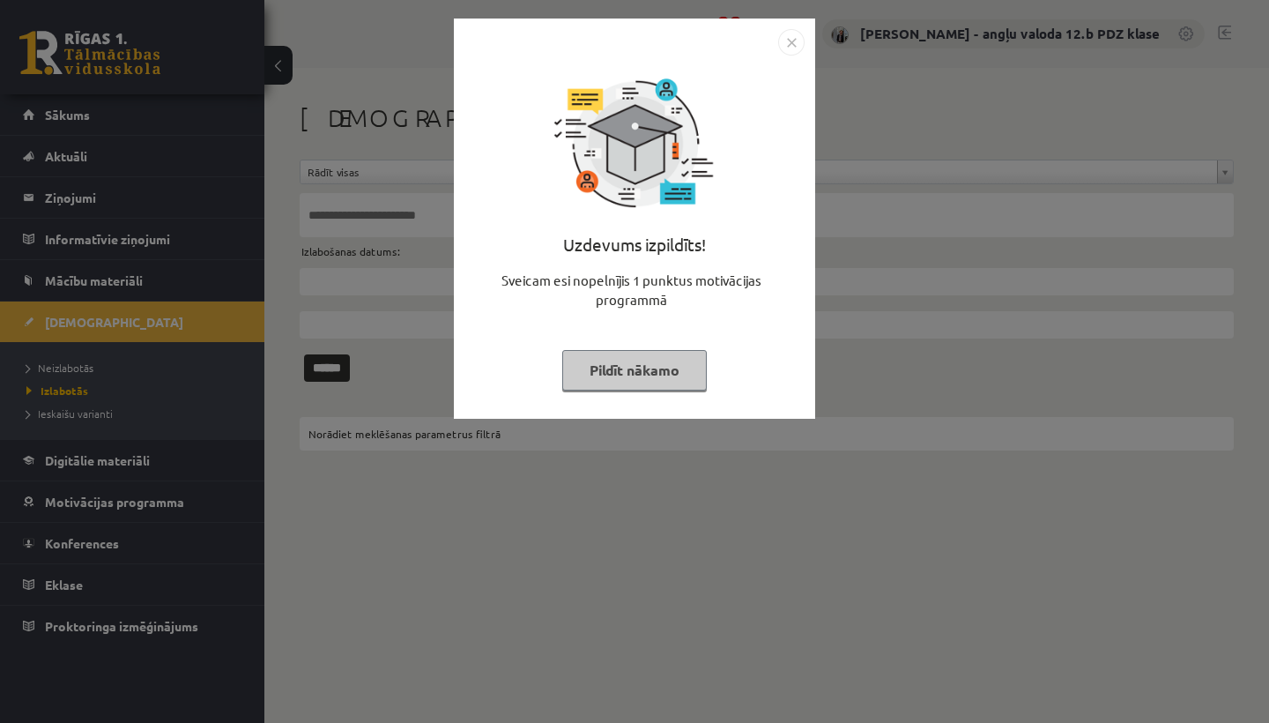
click at [796, 43] on img "Close" at bounding box center [791, 42] width 26 height 26
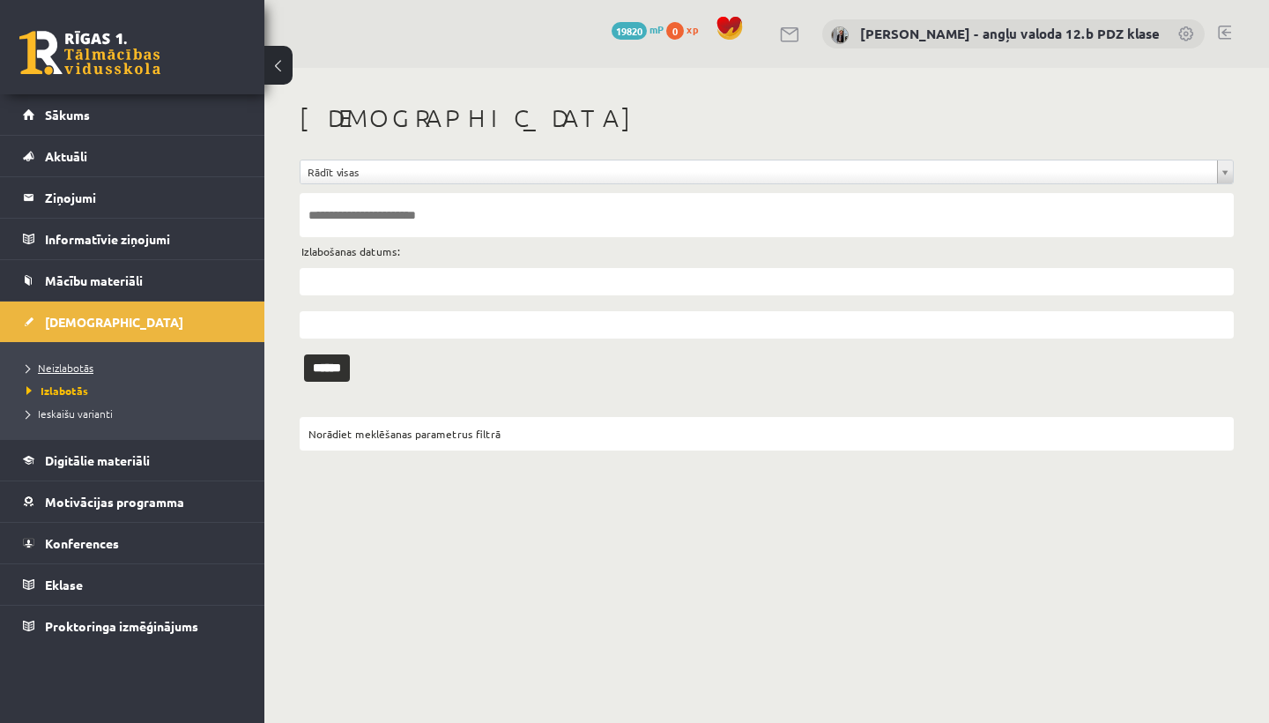
click at [78, 363] on span "Neizlabotās" at bounding box center [59, 367] width 67 height 14
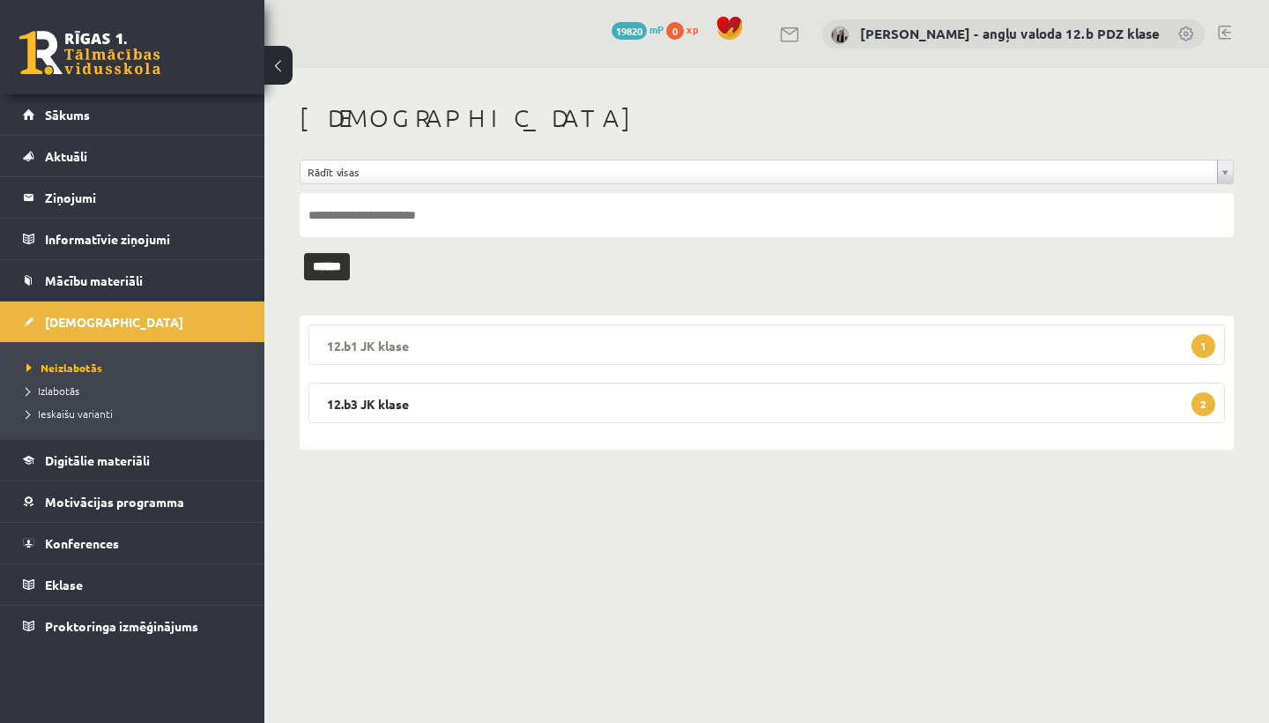
click at [426, 339] on legend "12.b1 JK klase 1" at bounding box center [766, 344] width 916 height 41
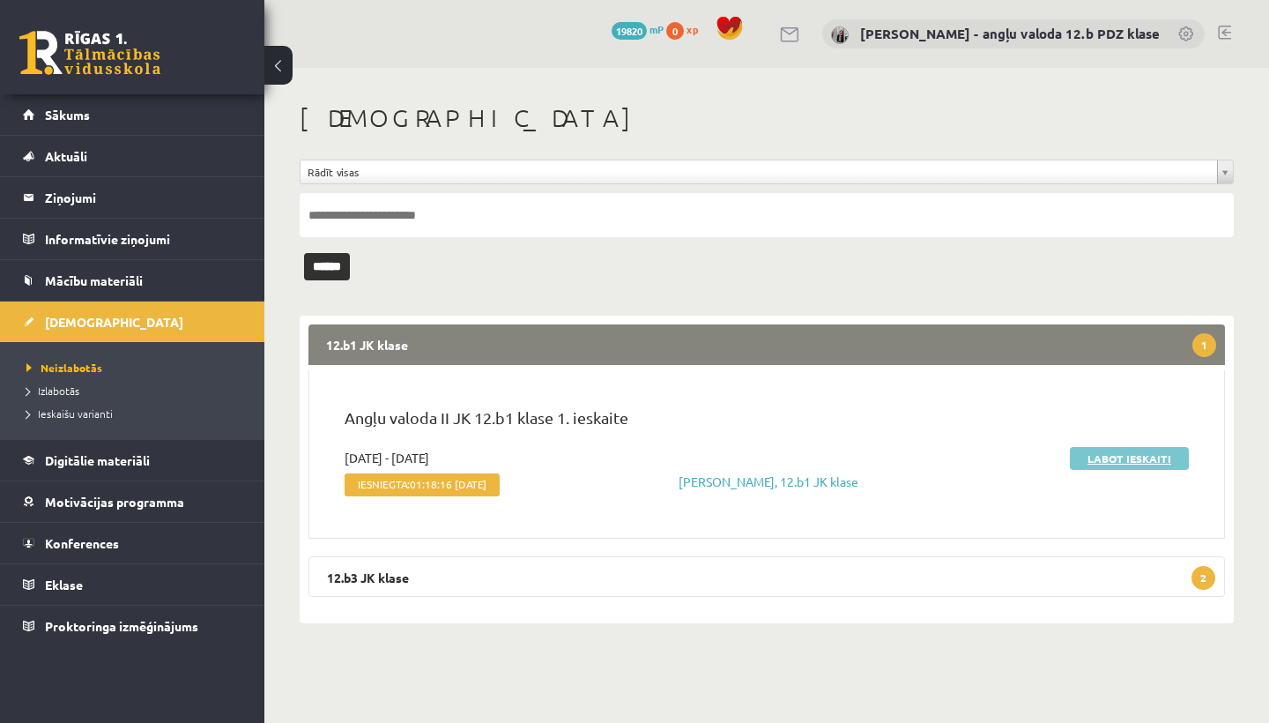
click at [1137, 458] on link "Labot ieskaiti" at bounding box center [1129, 458] width 119 height 23
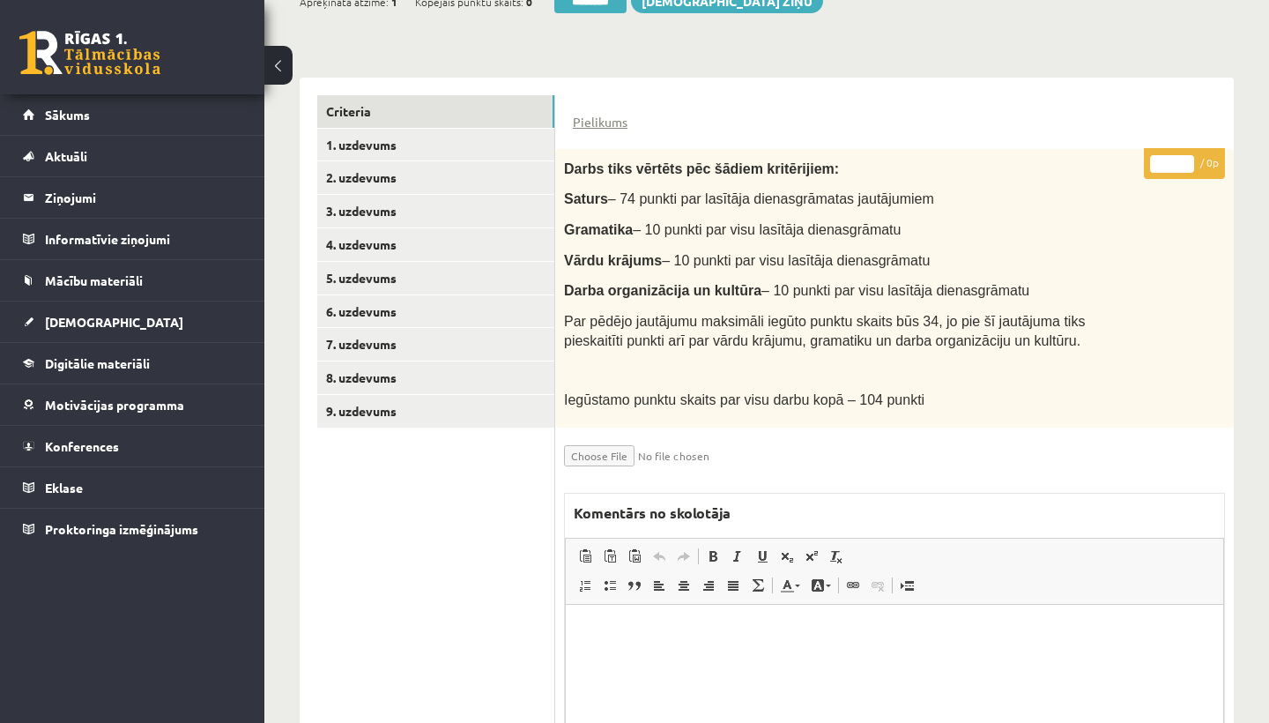
scroll to position [359, 0]
click at [408, 130] on link "1. uzdevums" at bounding box center [435, 146] width 237 height 33
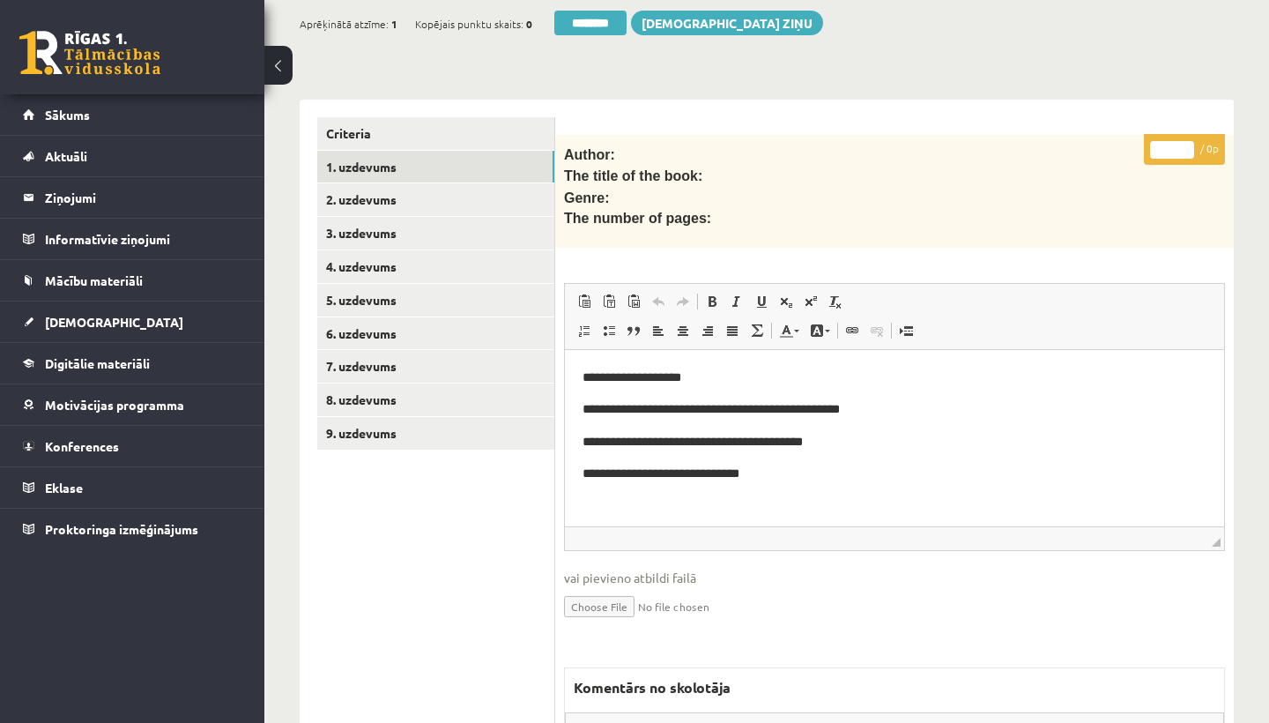
scroll to position [0, 0]
click at [376, 189] on link "2. uzdevums" at bounding box center [435, 199] width 237 height 33
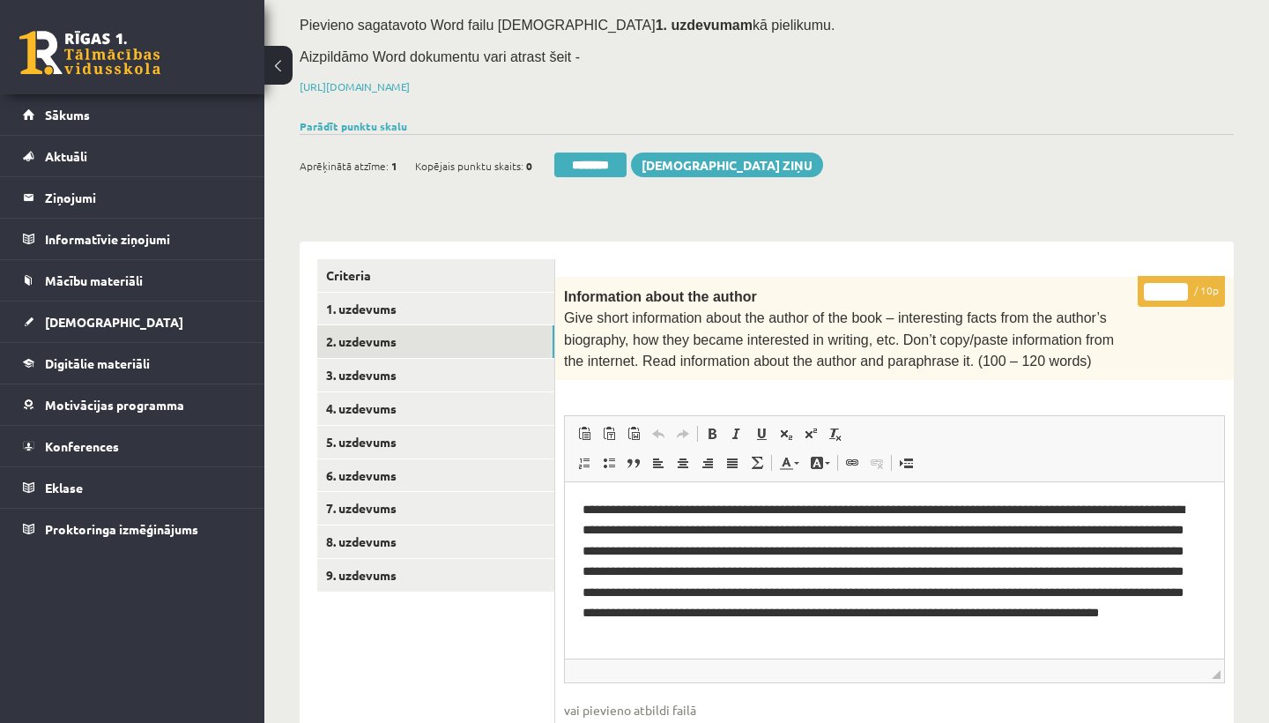
scroll to position [211, 0]
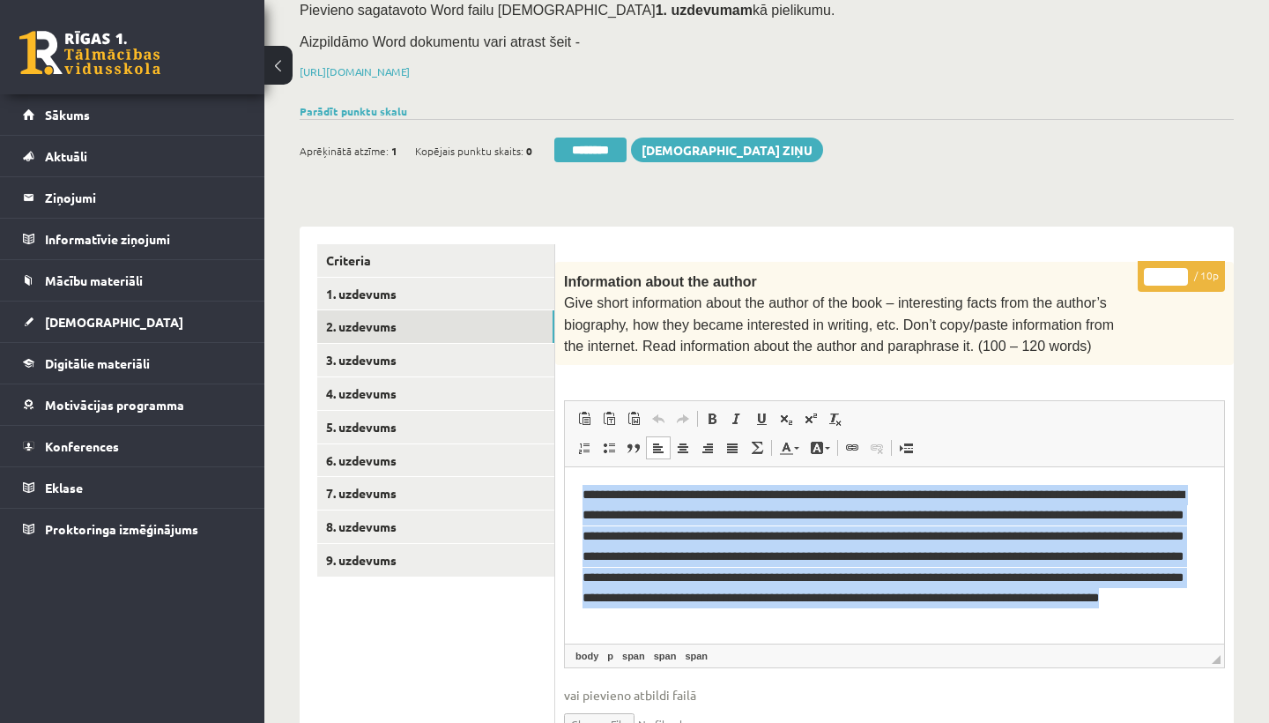
drag, startPoint x: 584, startPoint y: 493, endPoint x: 1034, endPoint y: 602, distance: 462.3
click at [1034, 602] on p "**********" at bounding box center [894, 547] width 624 height 124
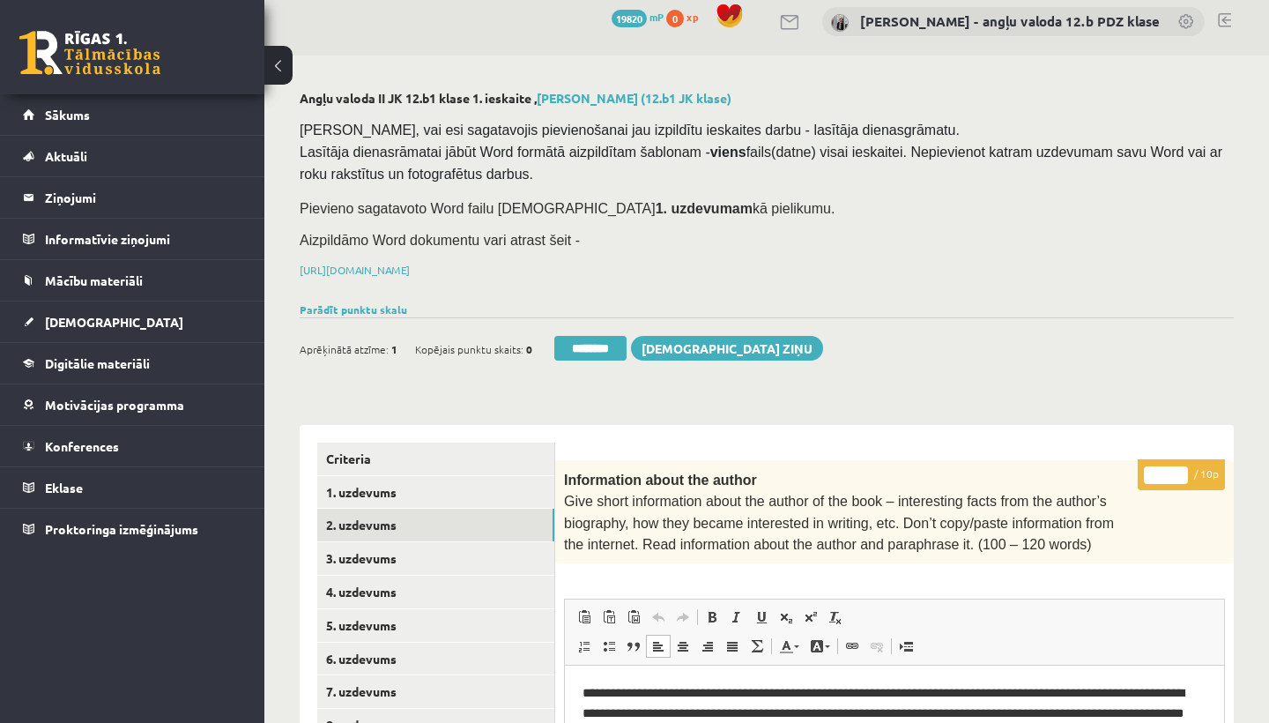
scroll to position [7, 0]
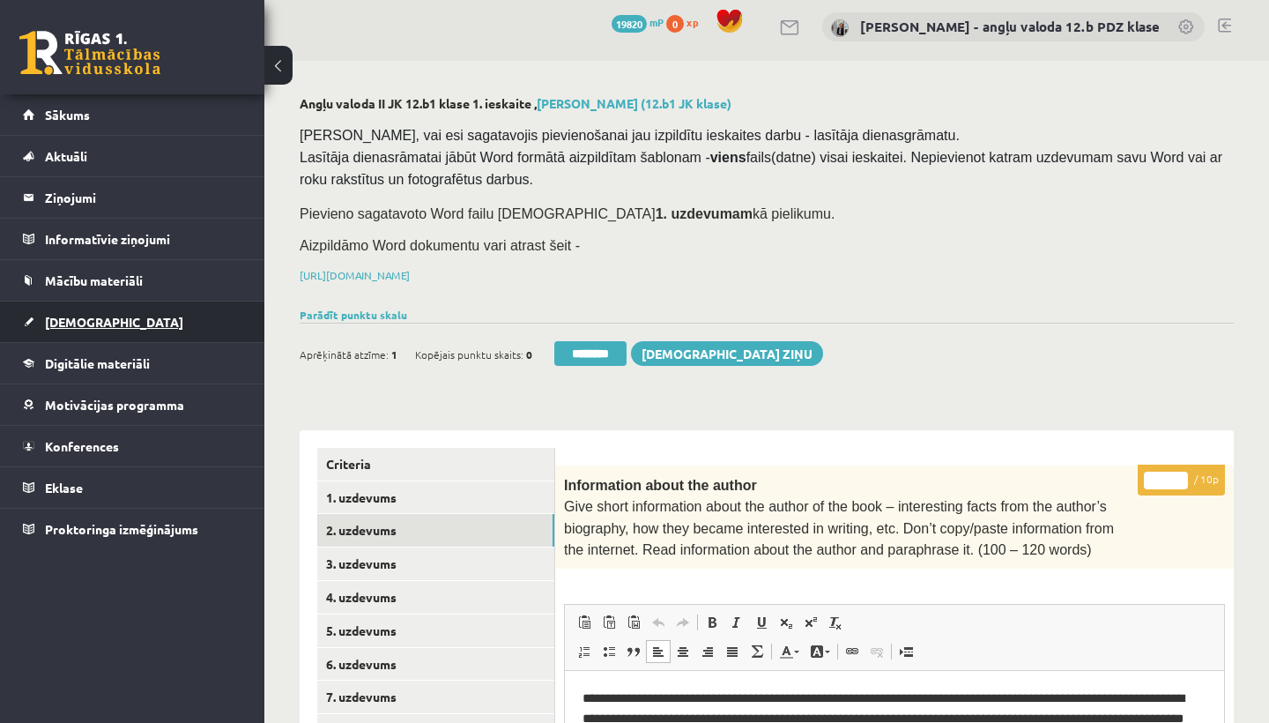
click at [86, 317] on span "[DEMOGRAPHIC_DATA]" at bounding box center [114, 322] width 138 height 16
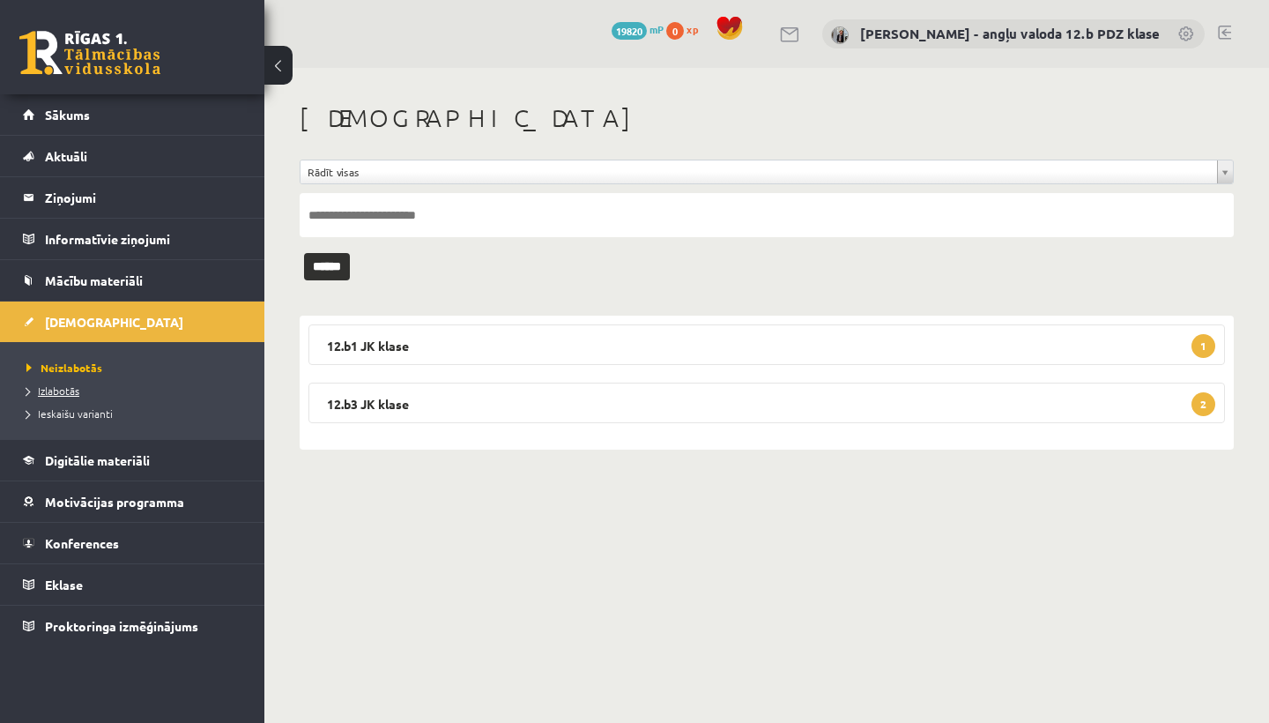
click at [69, 388] on span "Izlabotās" at bounding box center [52, 390] width 53 height 14
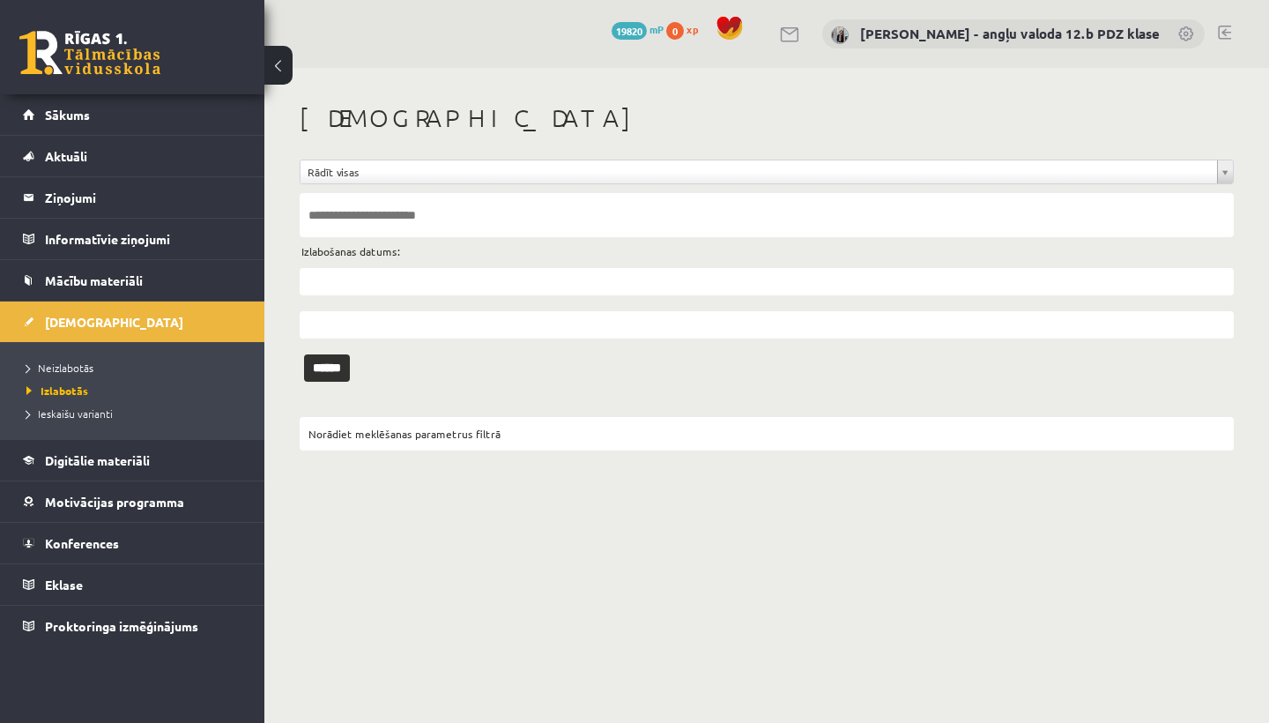
click at [337, 216] on input "text" at bounding box center [767, 215] width 934 height 44
type input "*****"
click at [333, 367] on input "******" at bounding box center [327, 367] width 46 height 27
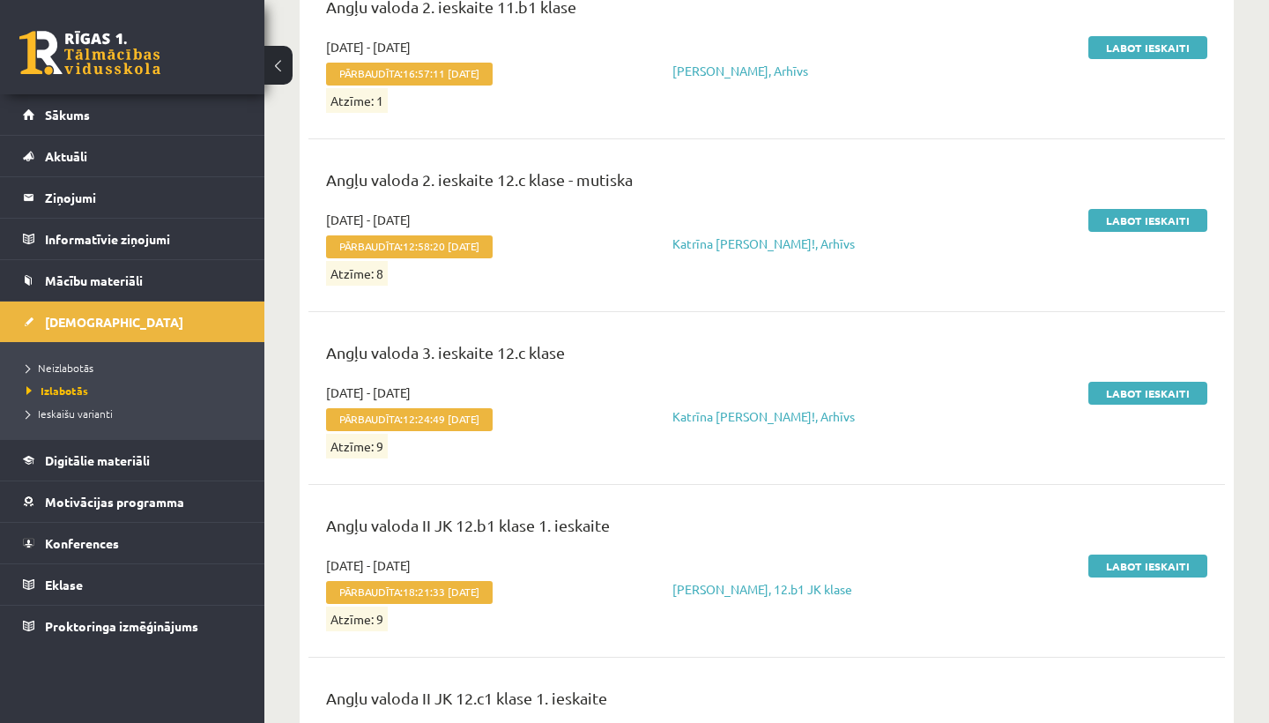
scroll to position [1498, 0]
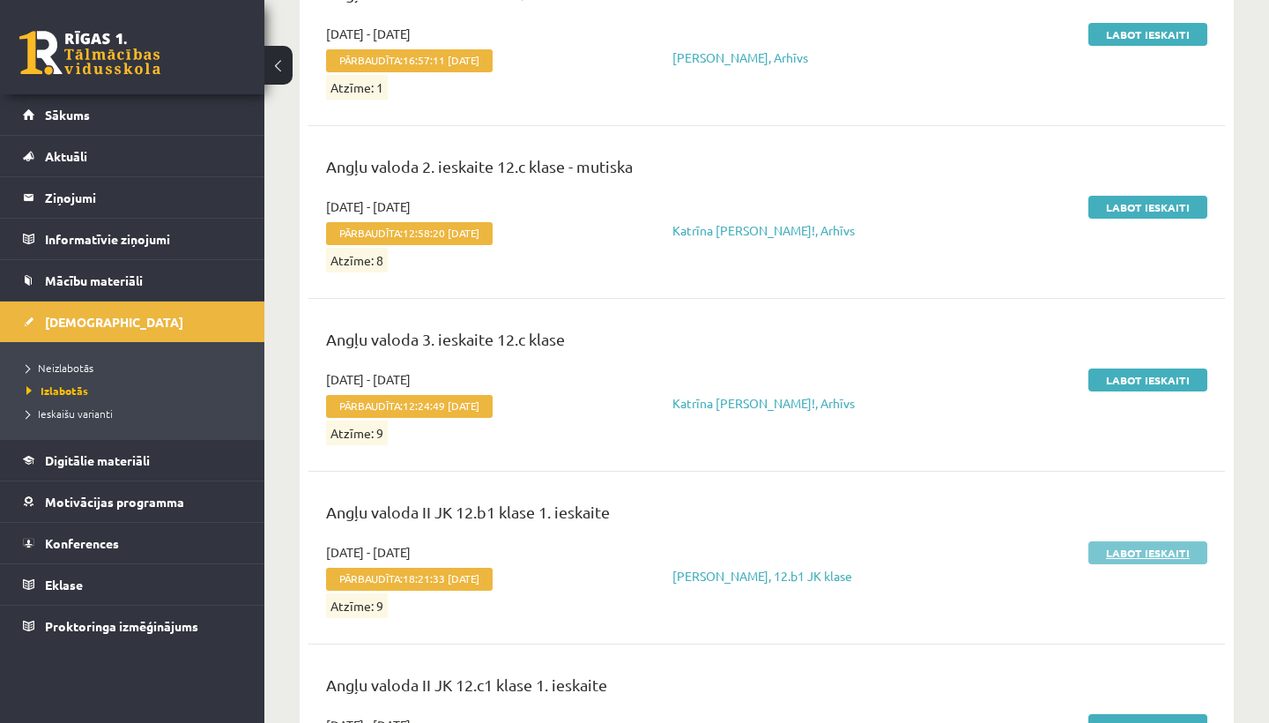
click at [1156, 555] on link "Labot ieskaiti" at bounding box center [1147, 552] width 119 height 23
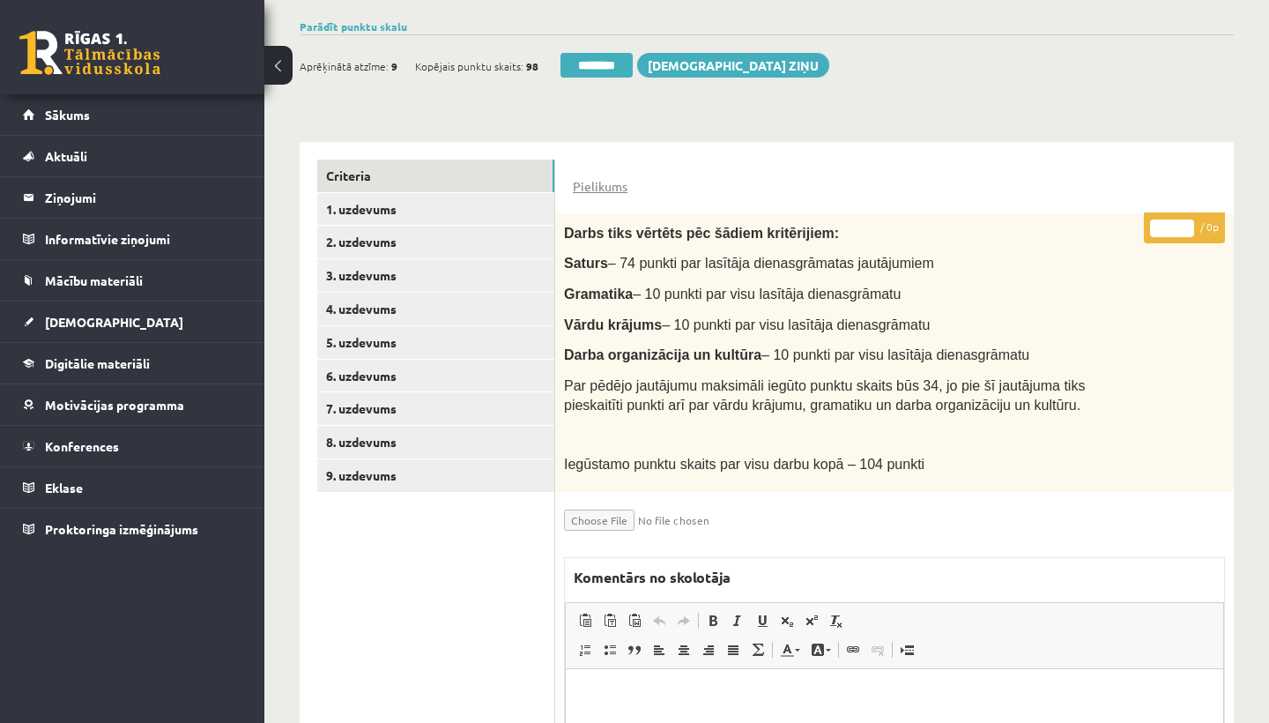
scroll to position [252, 0]
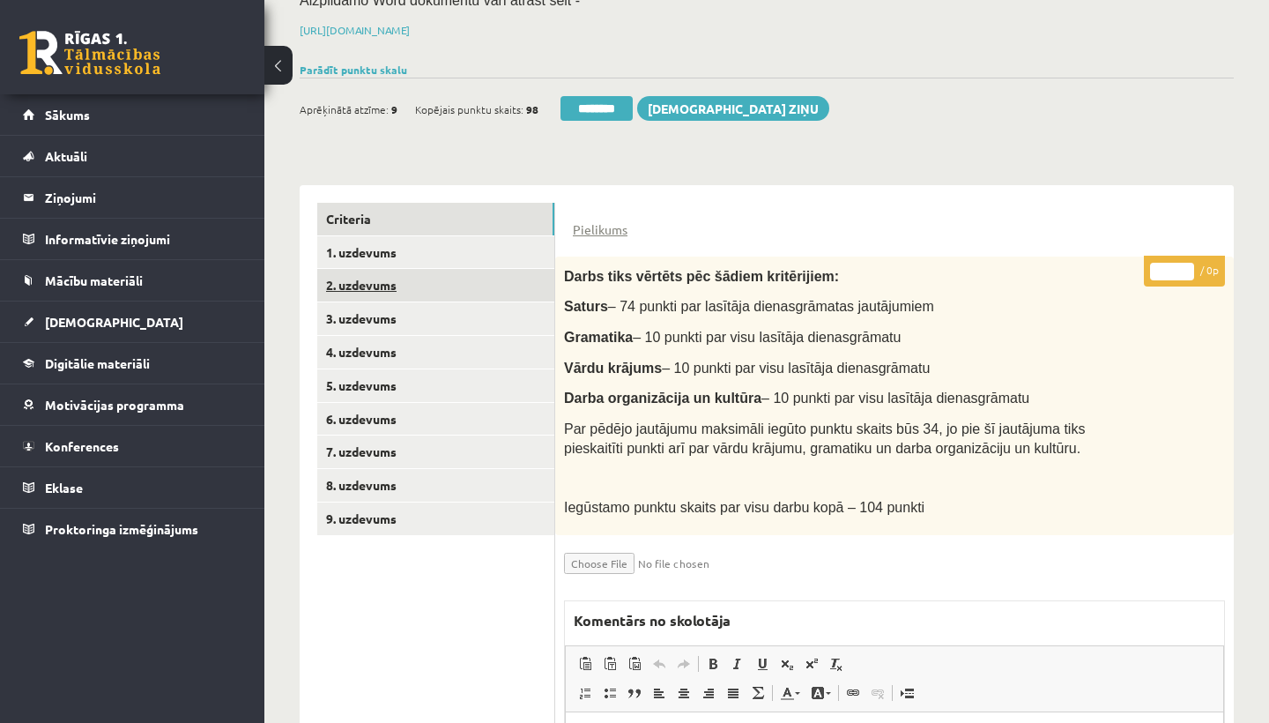
click at [374, 279] on link "2. uzdevums" at bounding box center [435, 285] width 237 height 33
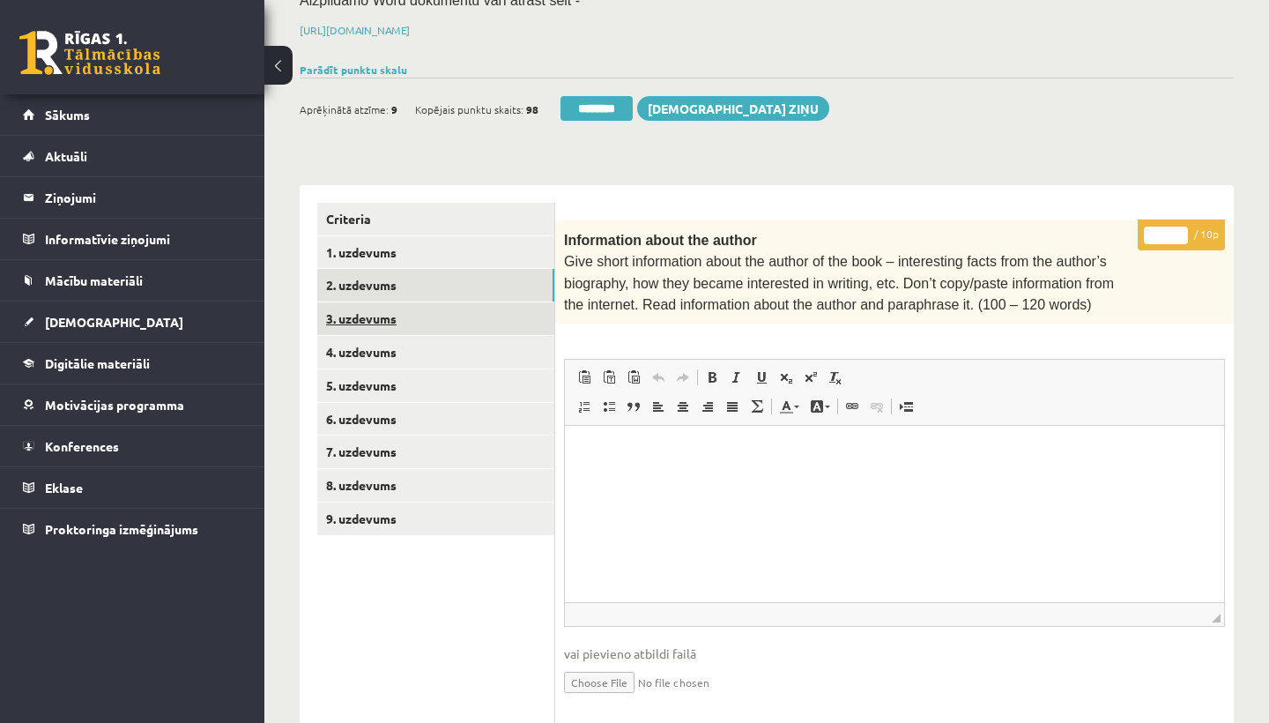
scroll to position [0, 0]
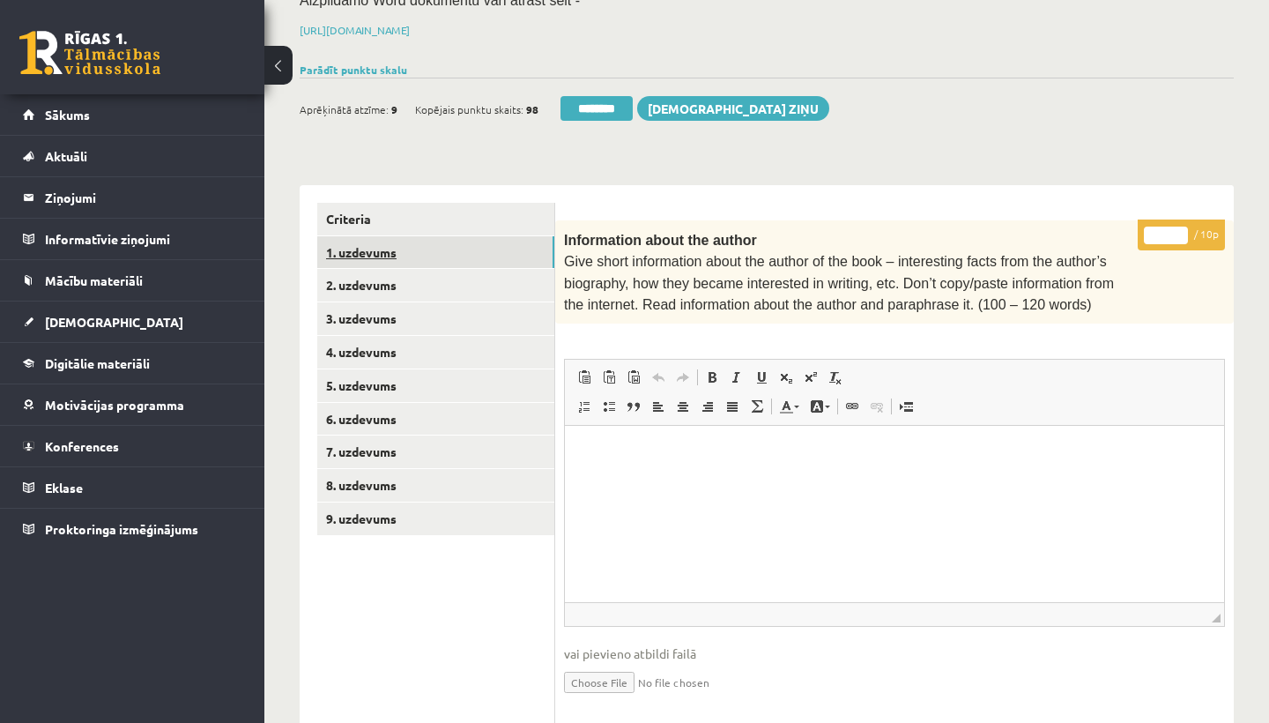
click at [371, 244] on link "1. uzdevums" at bounding box center [435, 252] width 237 height 33
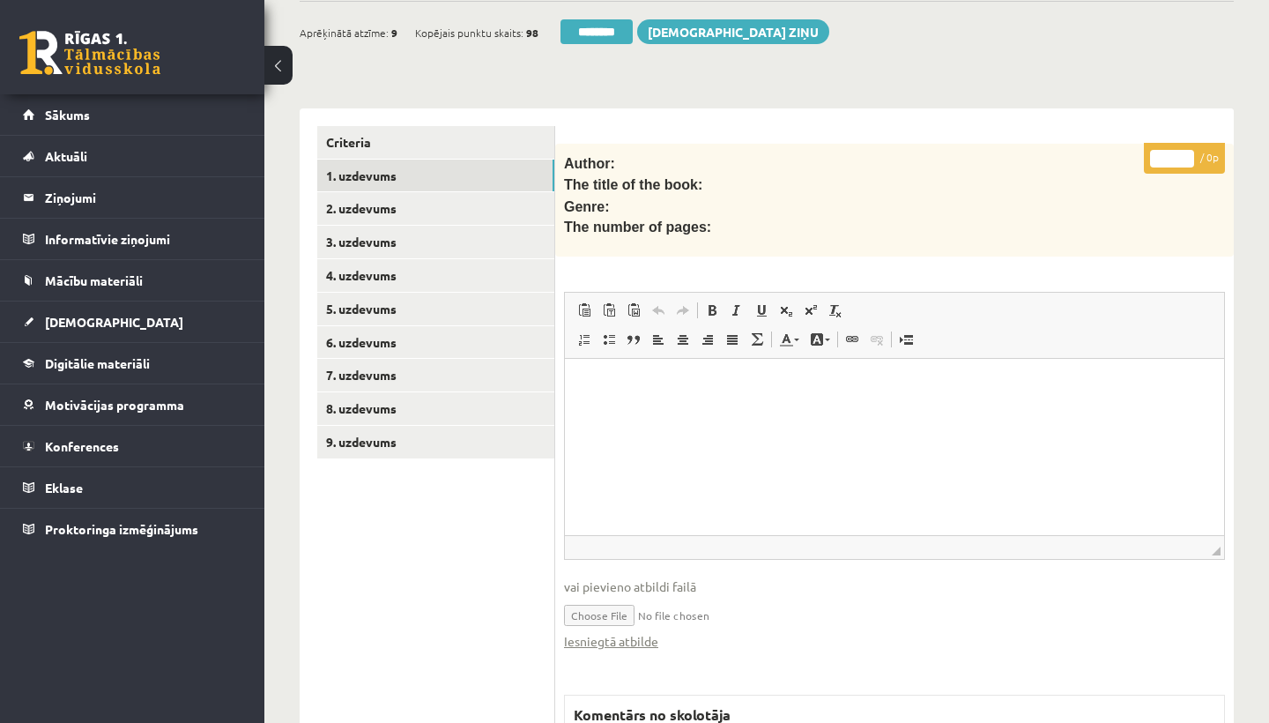
scroll to position [377, 0]
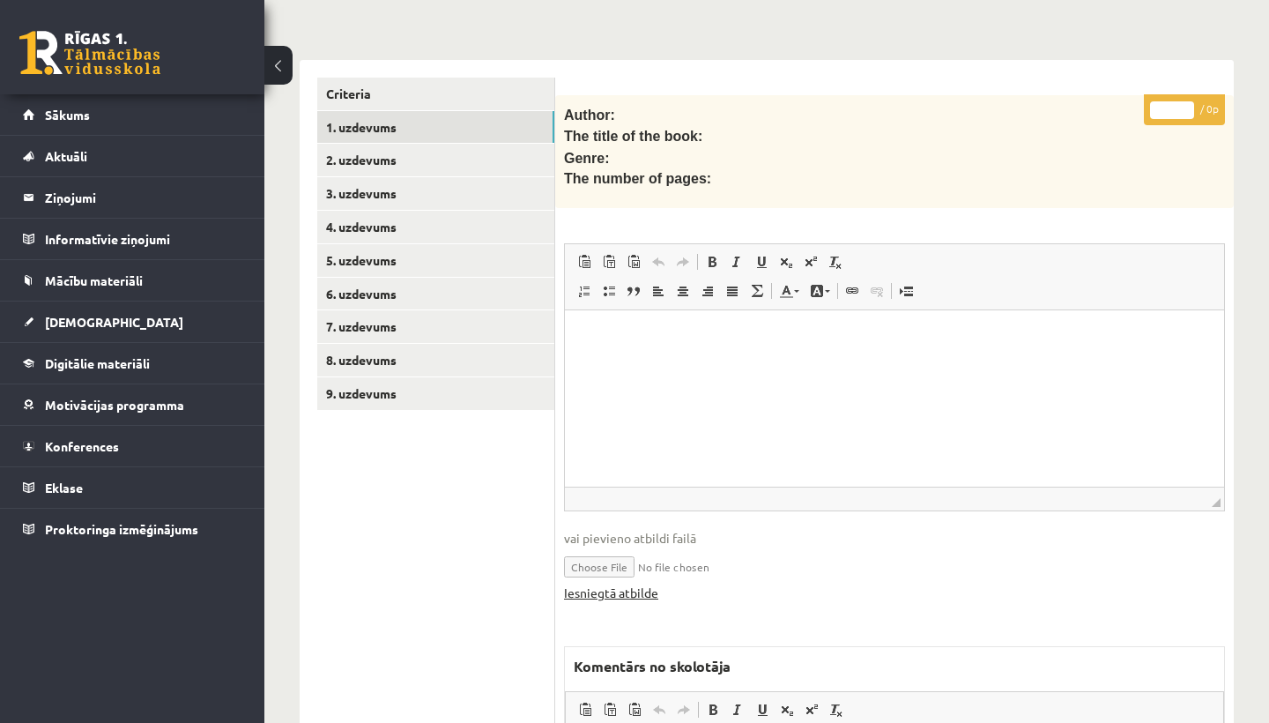
click at [610, 586] on link "Iesniegtā atbilde" at bounding box center [611, 592] width 94 height 19
click at [402, 159] on link "2. uzdevums" at bounding box center [435, 160] width 237 height 33
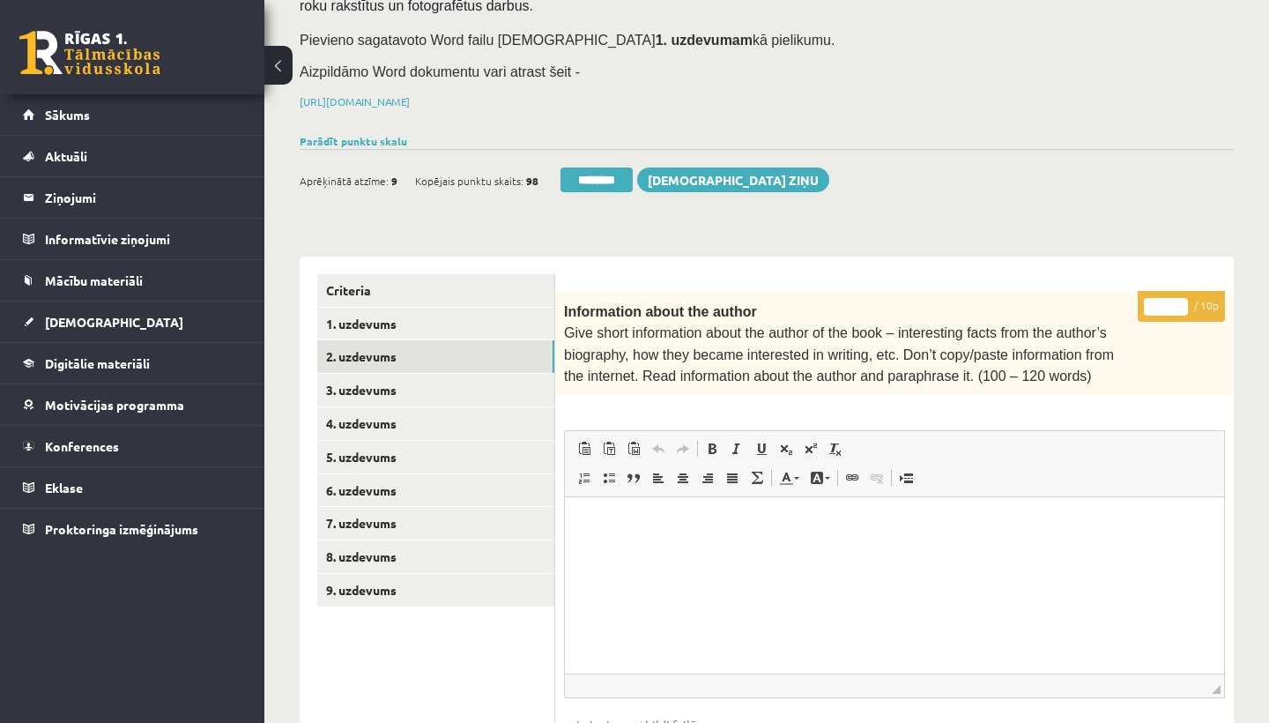
scroll to position [172, 0]
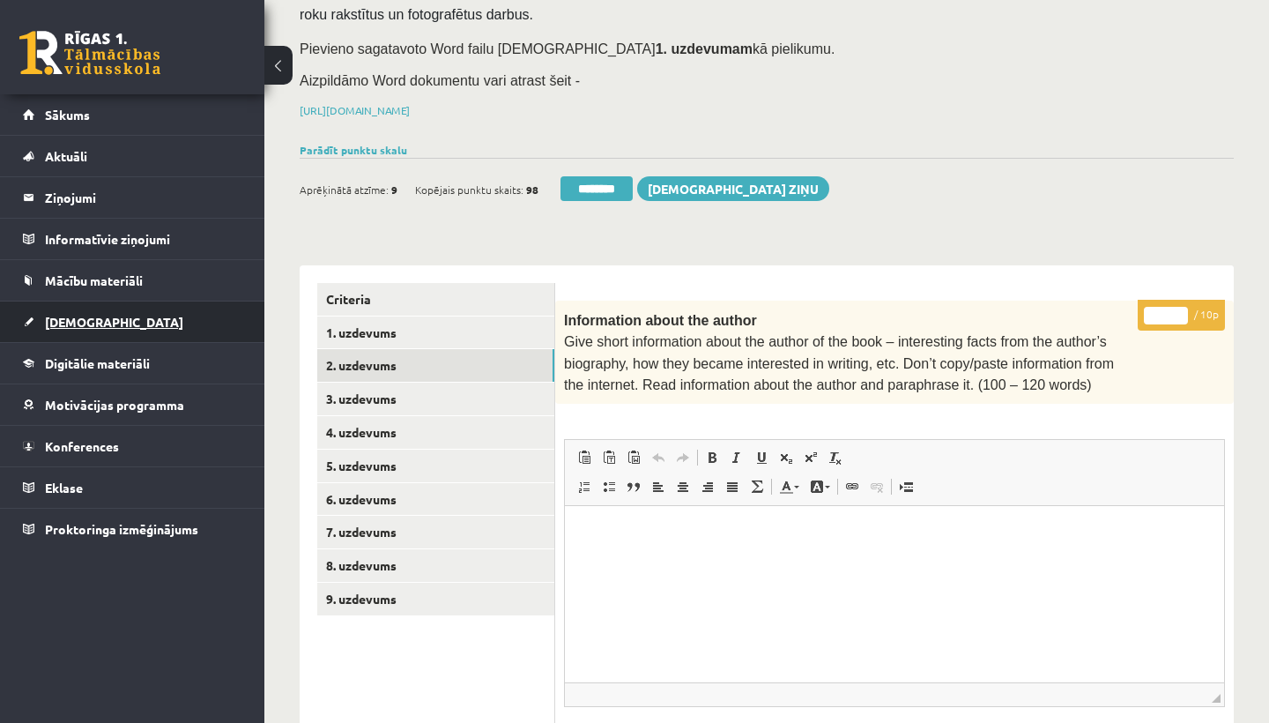
click at [52, 325] on span "[DEMOGRAPHIC_DATA]" at bounding box center [114, 322] width 138 height 16
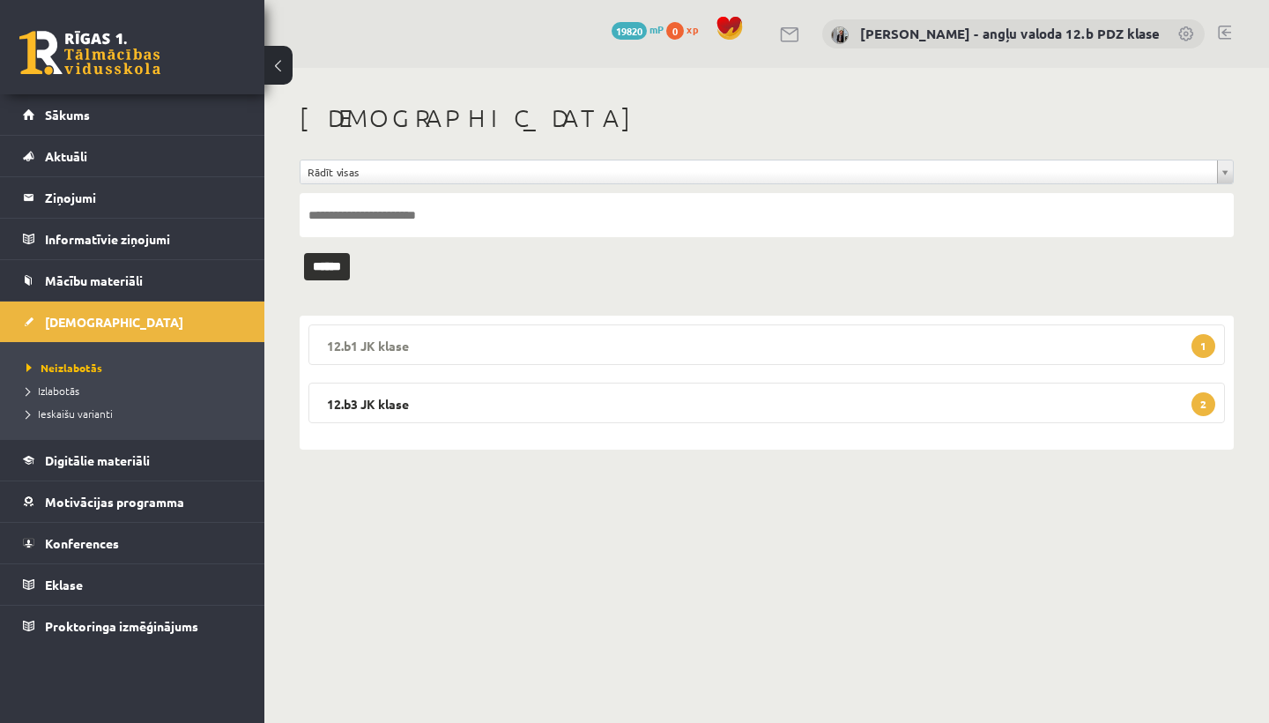
click at [685, 337] on legend "12.b1 JK klase 1" at bounding box center [766, 344] width 916 height 41
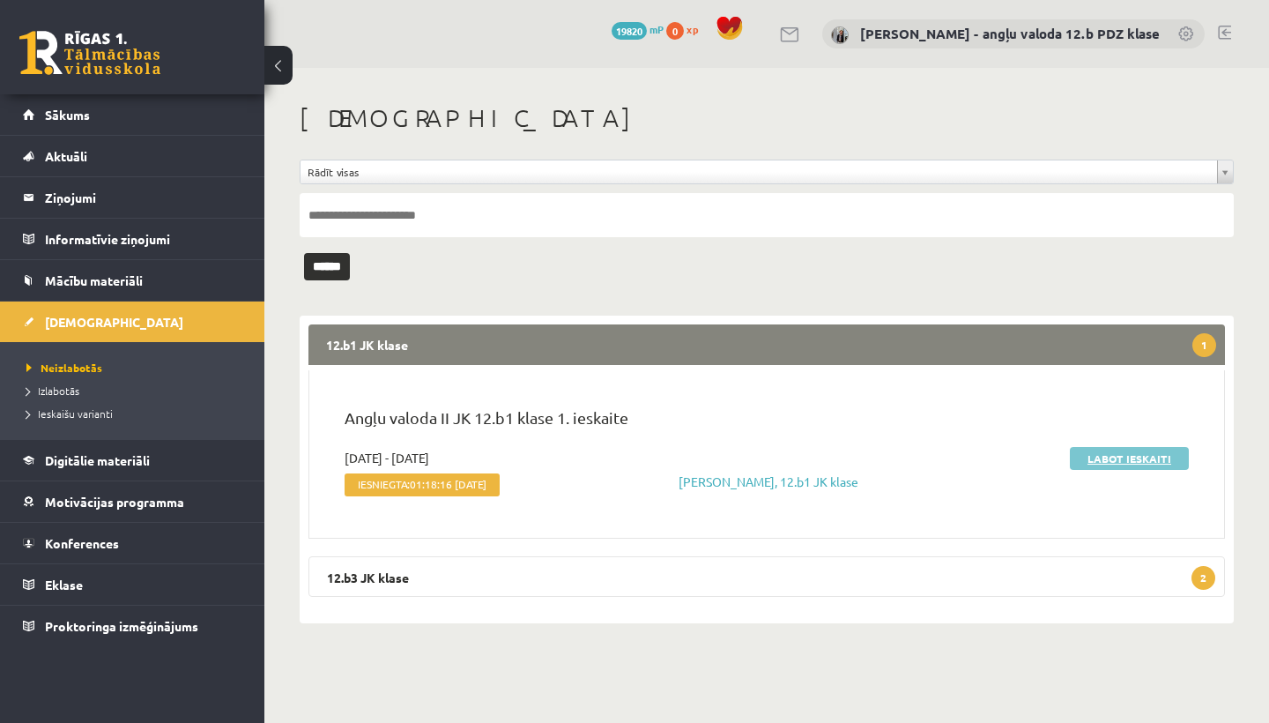
click at [1116, 458] on link "Labot ieskaiti" at bounding box center [1129, 458] width 119 height 23
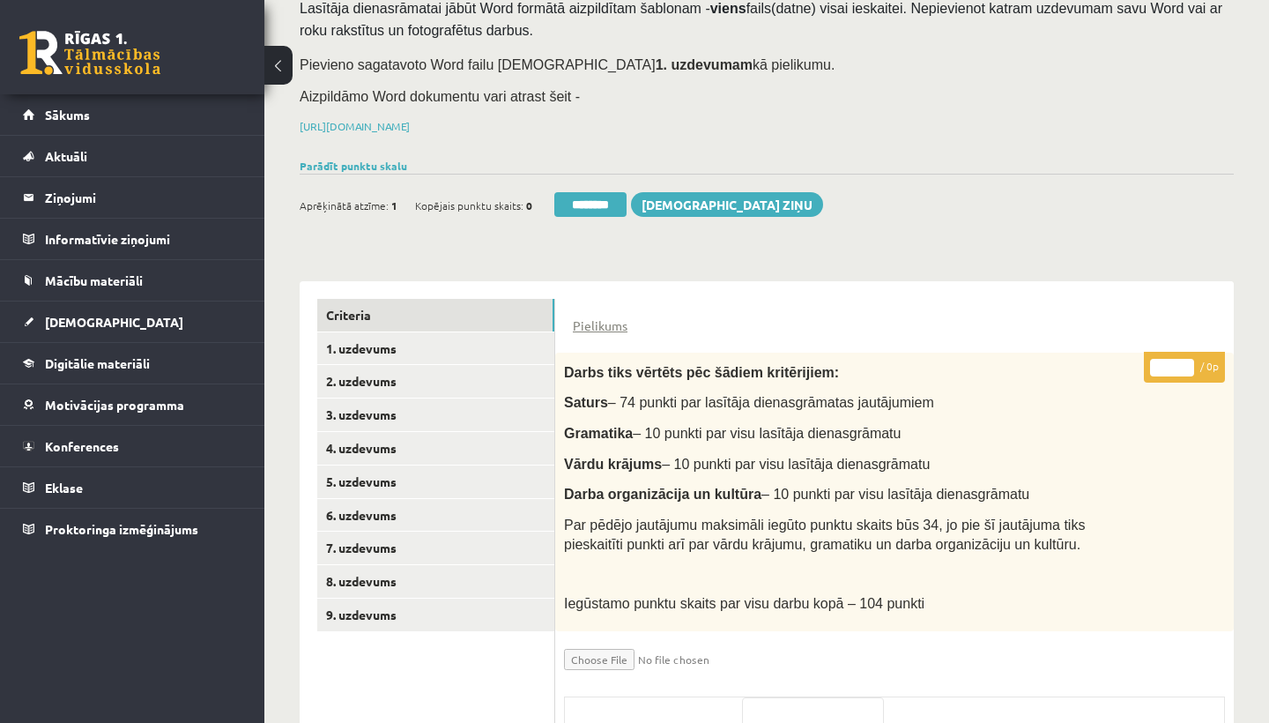
scroll to position [211, 0]
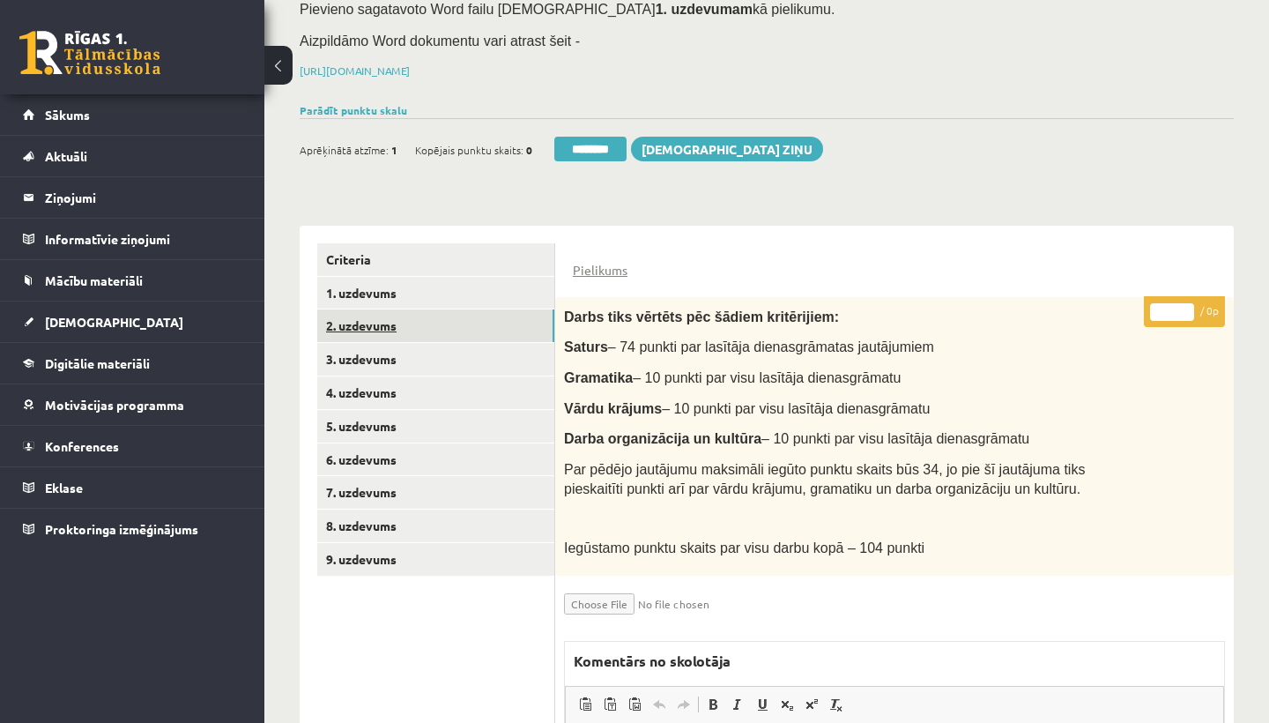
click at [364, 322] on link "2. uzdevums" at bounding box center [435, 325] width 237 height 33
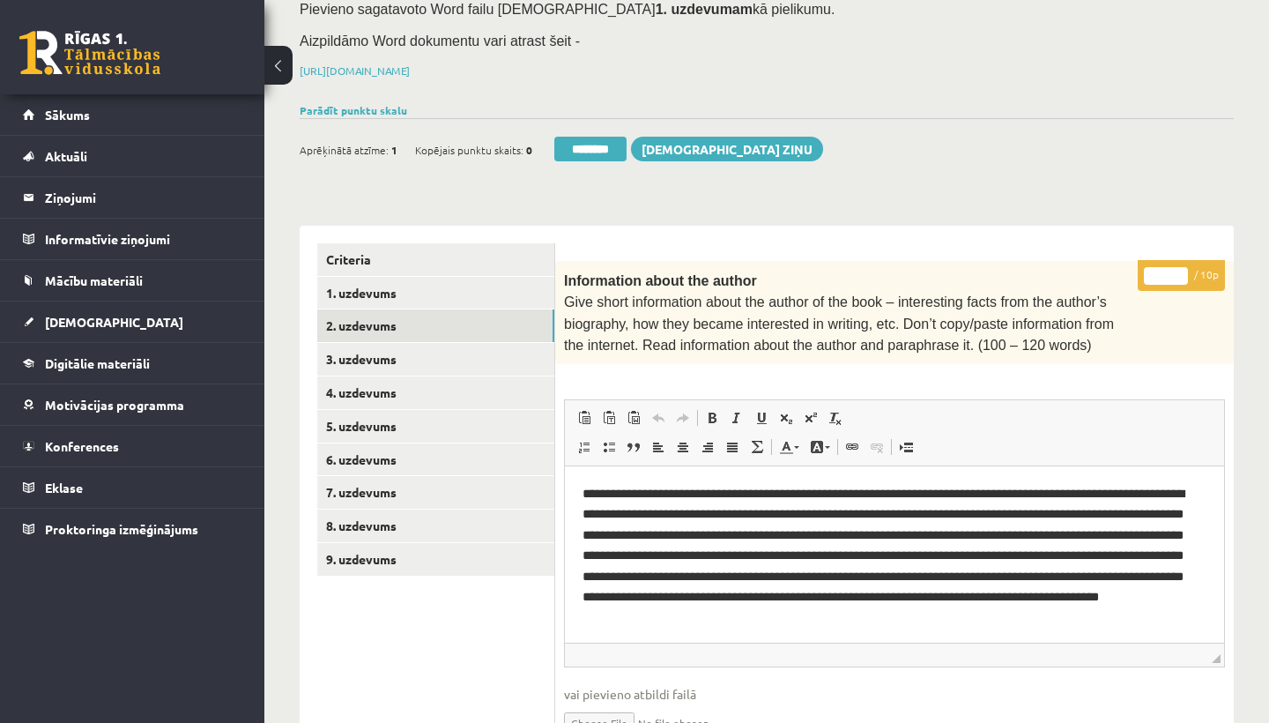
scroll to position [0, 0]
click at [373, 352] on link "3. uzdevums" at bounding box center [435, 359] width 237 height 33
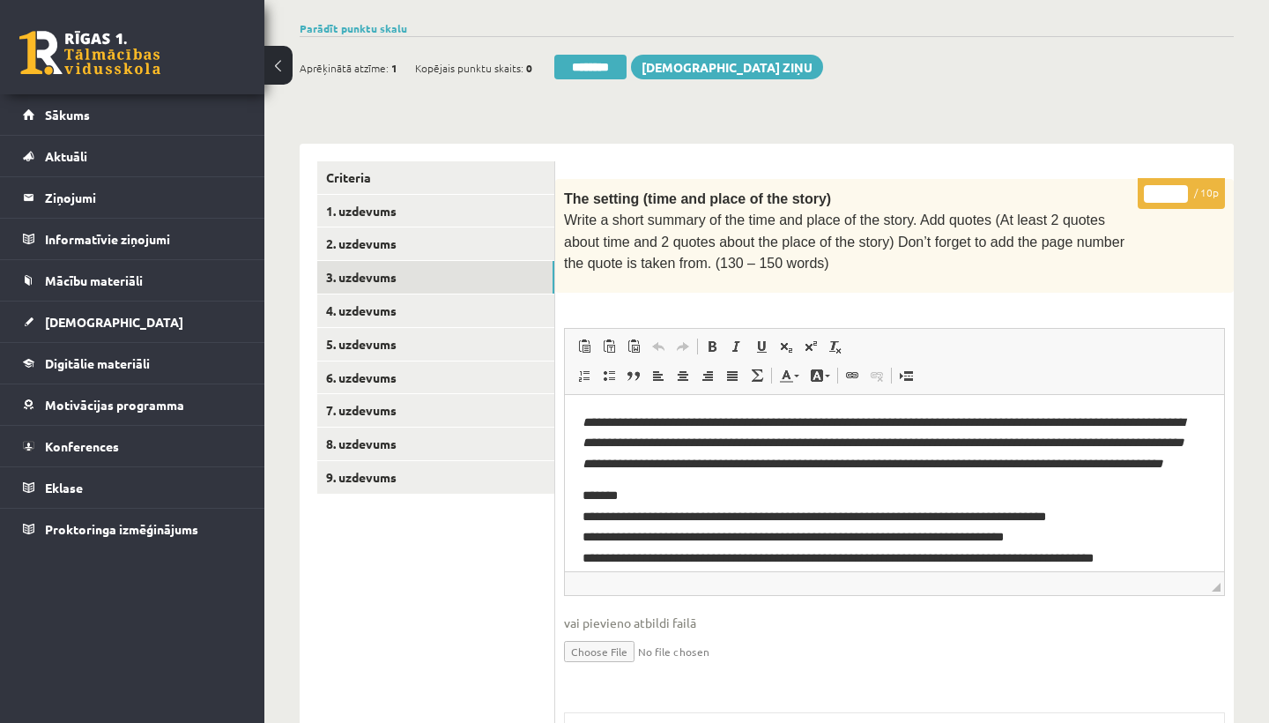
drag, startPoint x: 1115, startPoint y: 490, endPoint x: 1182, endPoint y: 193, distance: 304.6
click at [1182, 395] on html "**********" at bounding box center [894, 547] width 659 height 304
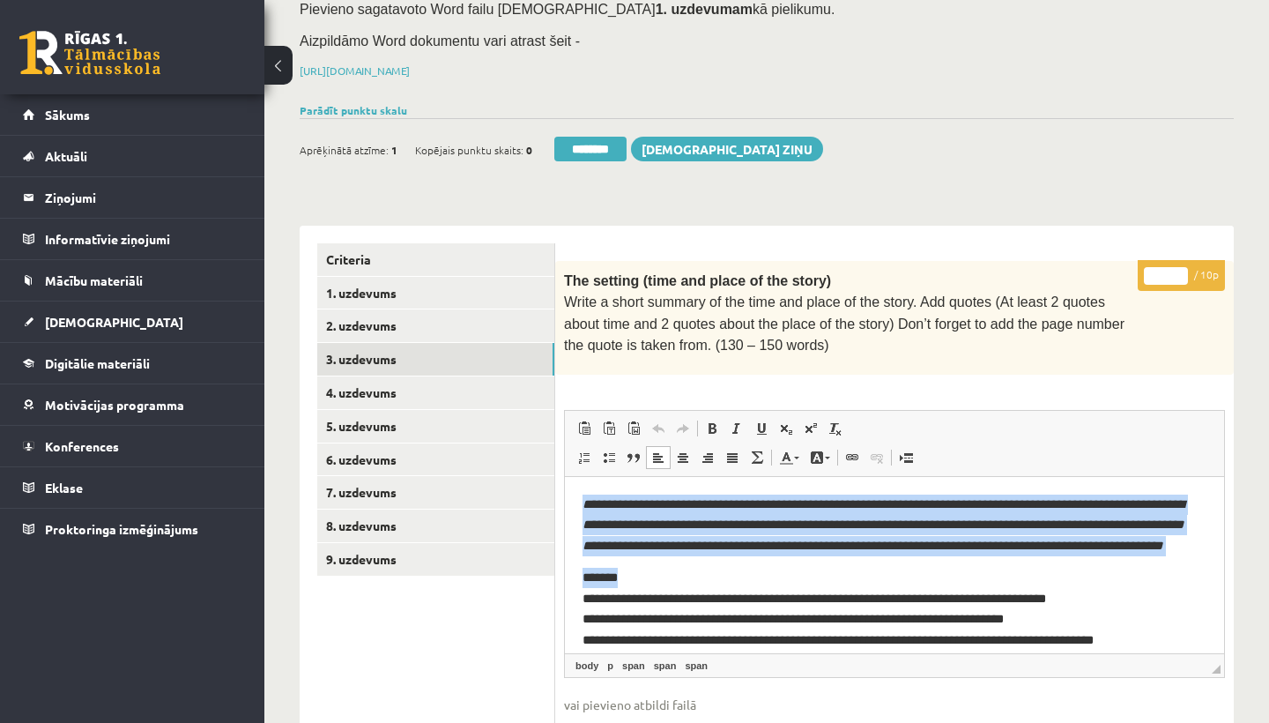
scroll to position [219, 0]
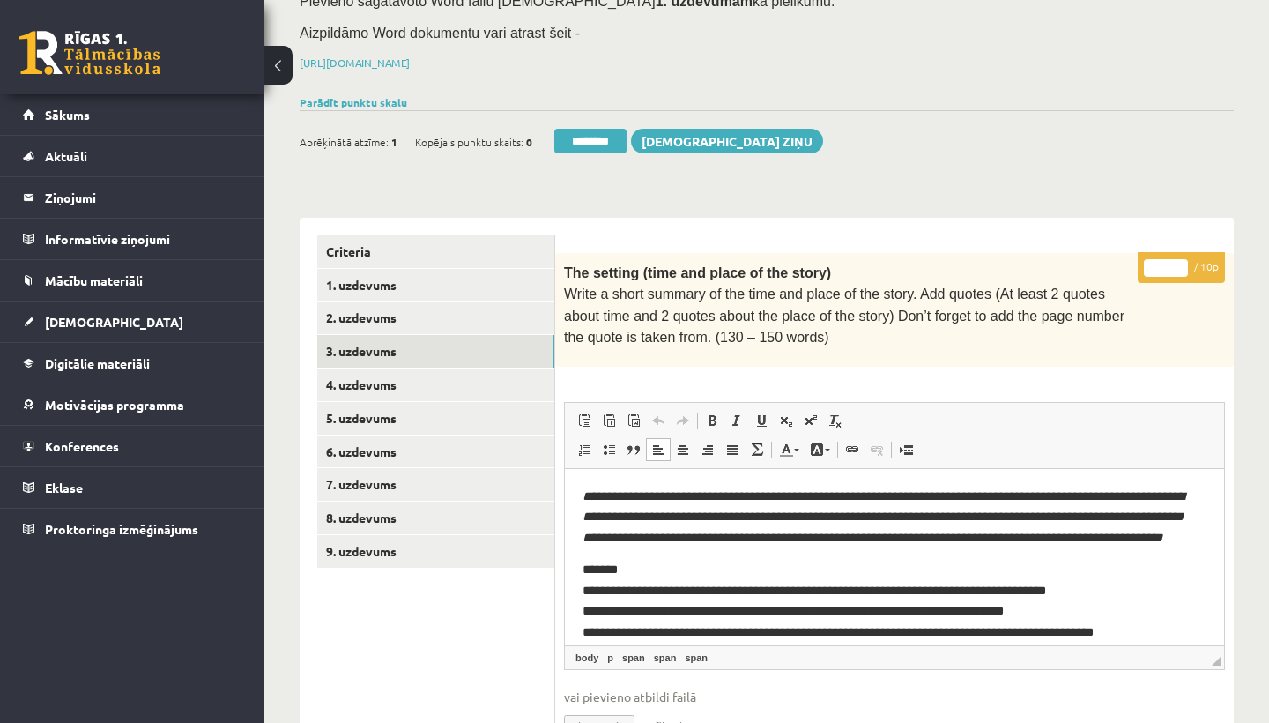
click at [1093, 582] on p "**********" at bounding box center [894, 643] width 624 height 166
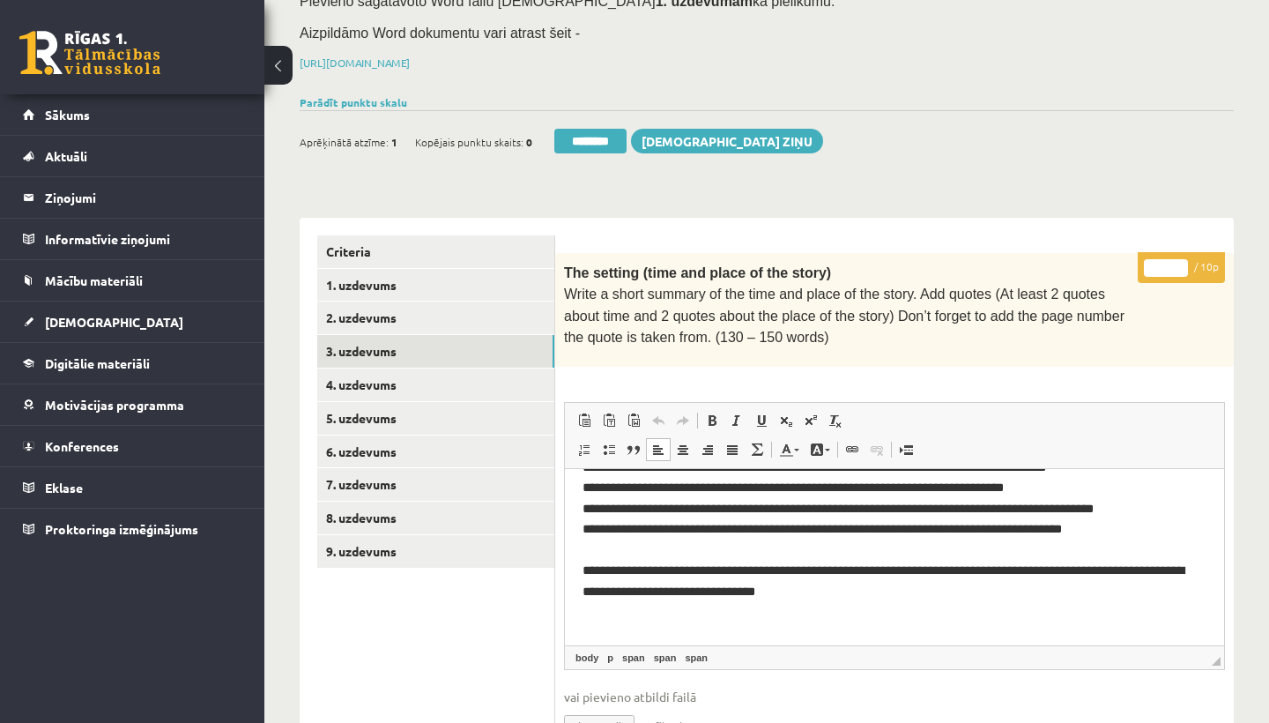
scroll to position [122, 0]
click at [1166, 262] on input "*" at bounding box center [1166, 268] width 44 height 18
type input "**"
click at [360, 374] on link "4. uzdevums" at bounding box center [435, 384] width 237 height 33
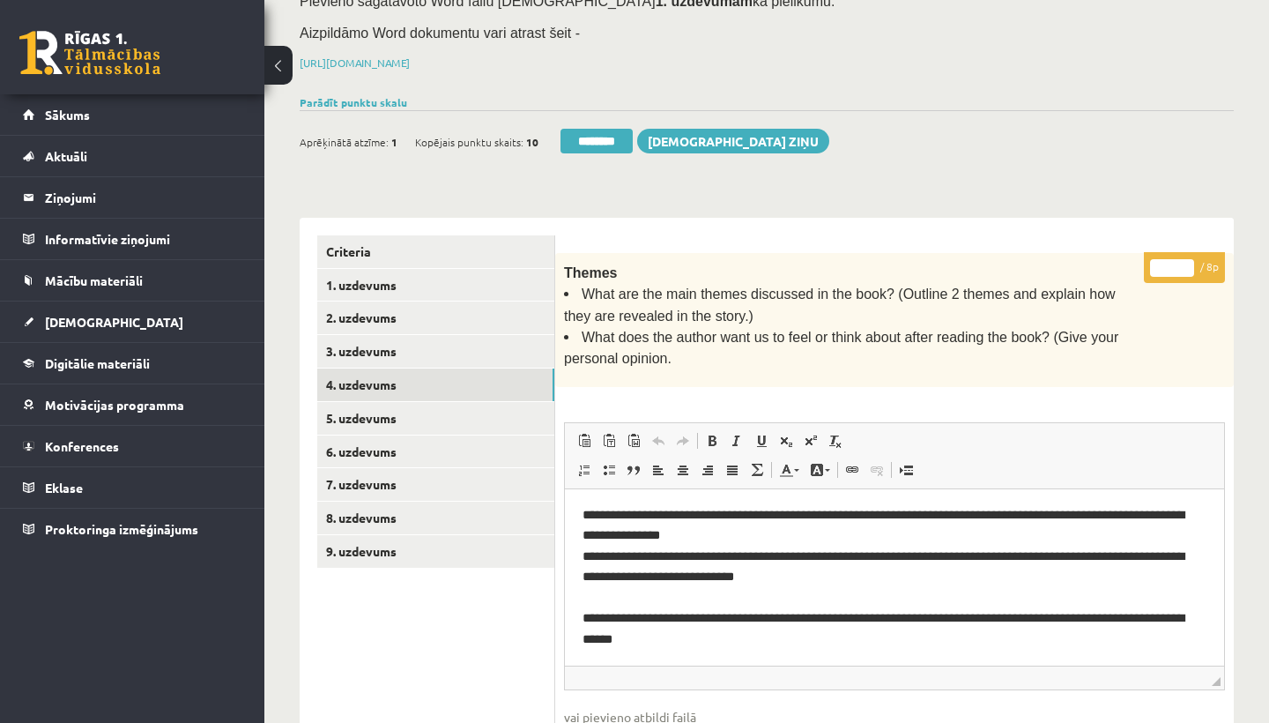
scroll to position [1, 0]
click at [1174, 263] on input "*" at bounding box center [1172, 268] width 44 height 18
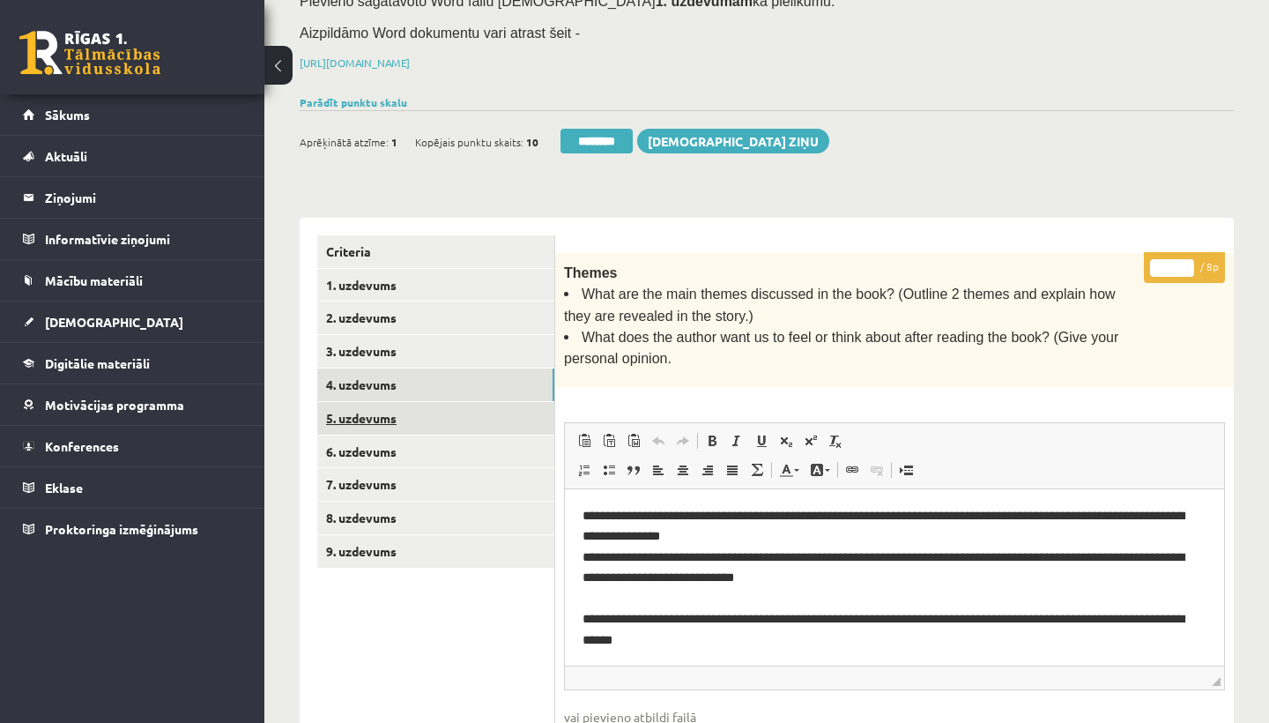
type input "*"
click at [361, 413] on link "5. uzdevums" at bounding box center [435, 418] width 237 height 33
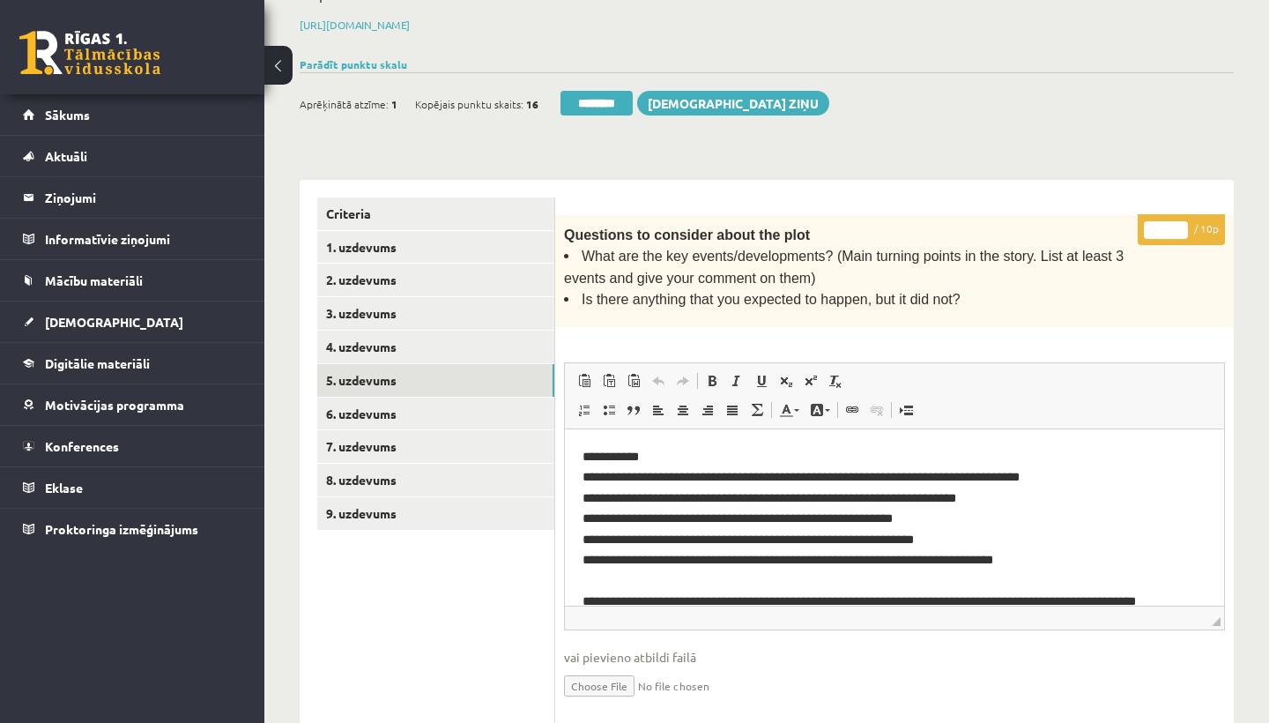
click at [1165, 225] on input "*" at bounding box center [1166, 230] width 44 height 18
type input "*"
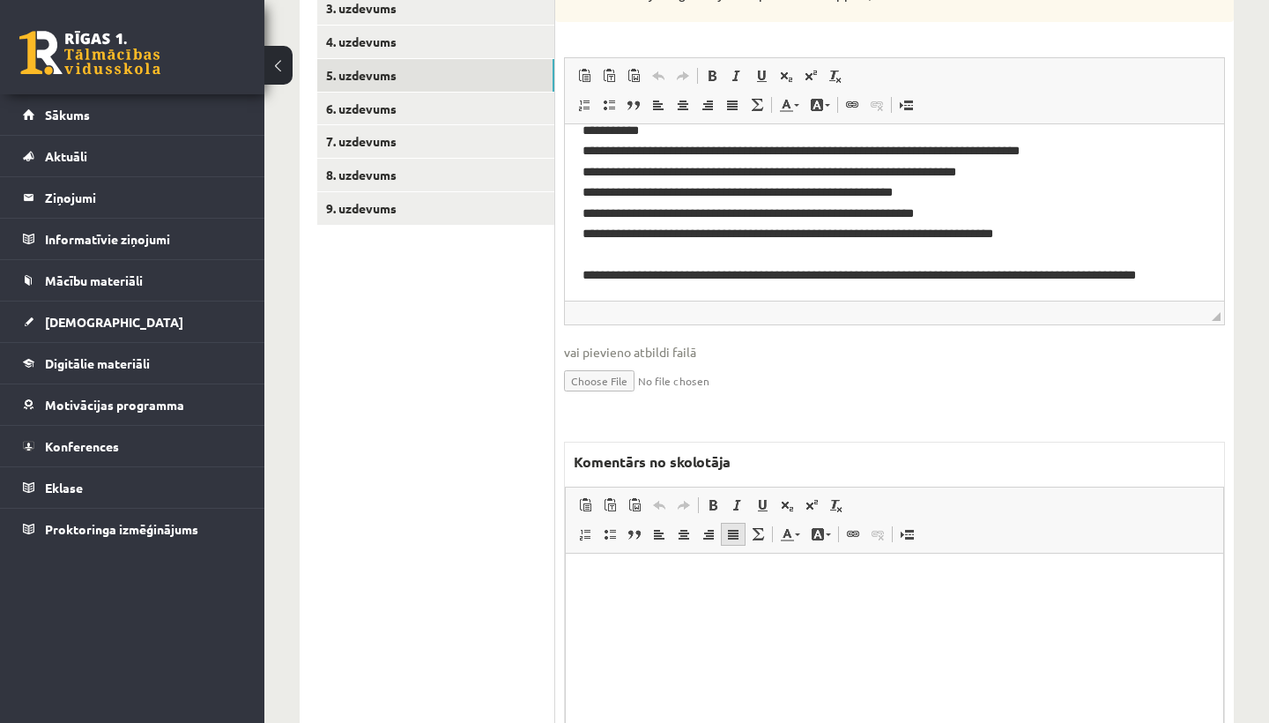
scroll to position [569, 0]
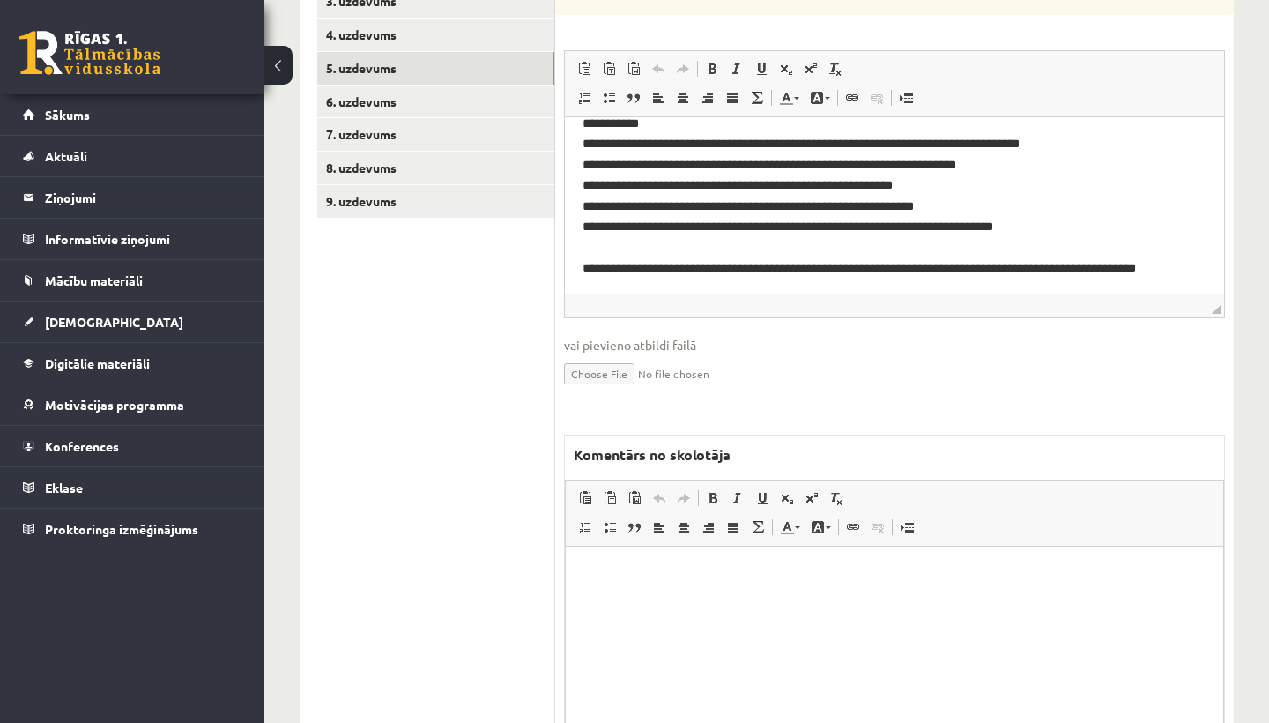
type input "*"
click at [647, 600] on html at bounding box center [894, 573] width 657 height 54
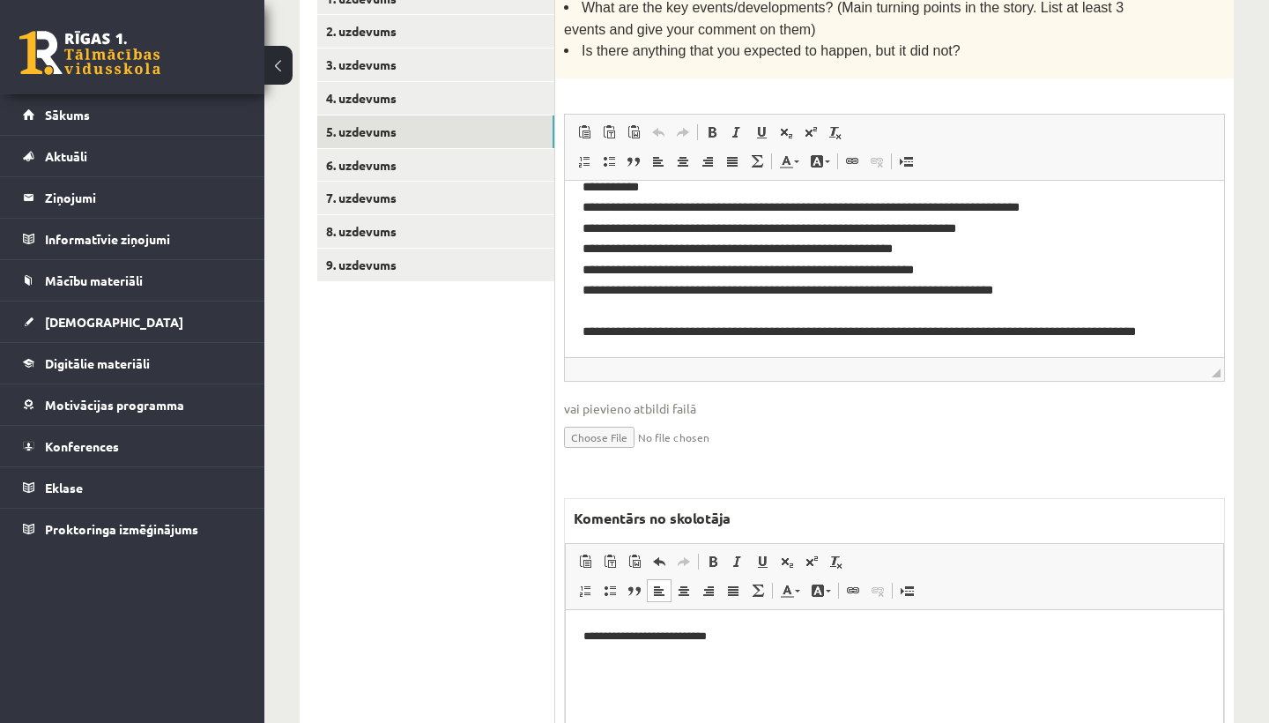
scroll to position [532, 0]
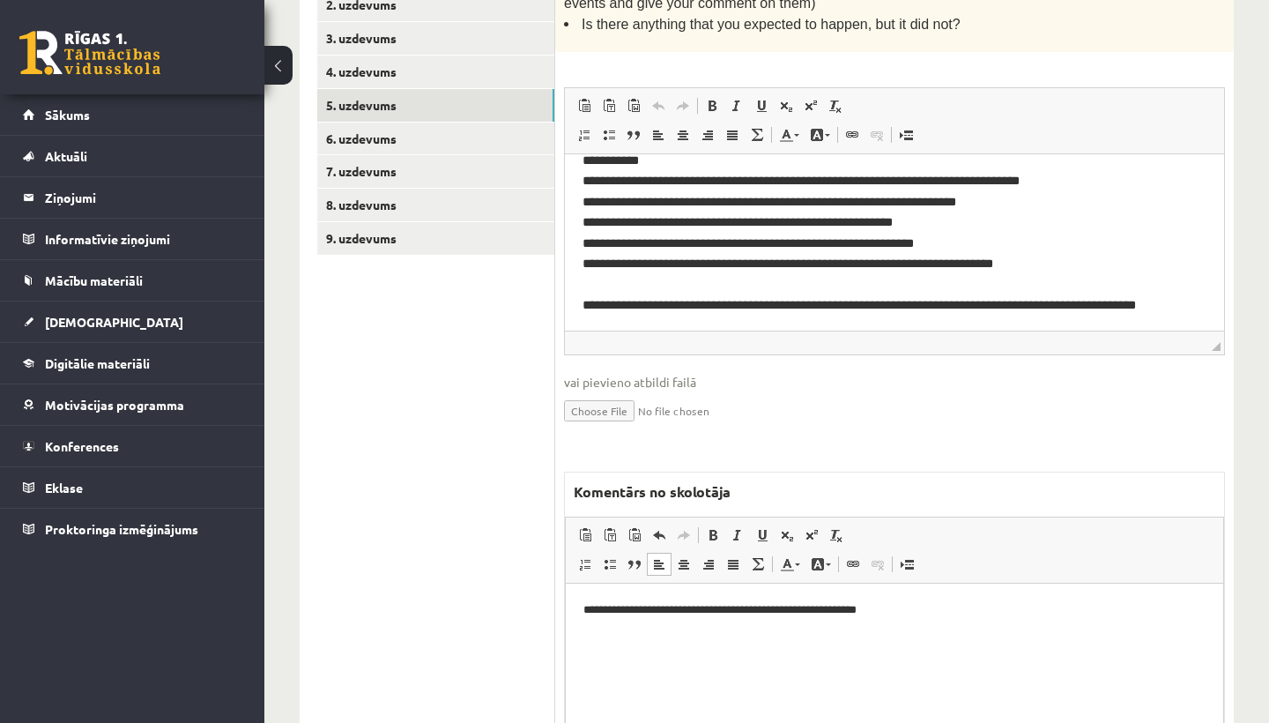
click at [591, 611] on p "**********" at bounding box center [894, 610] width 622 height 18
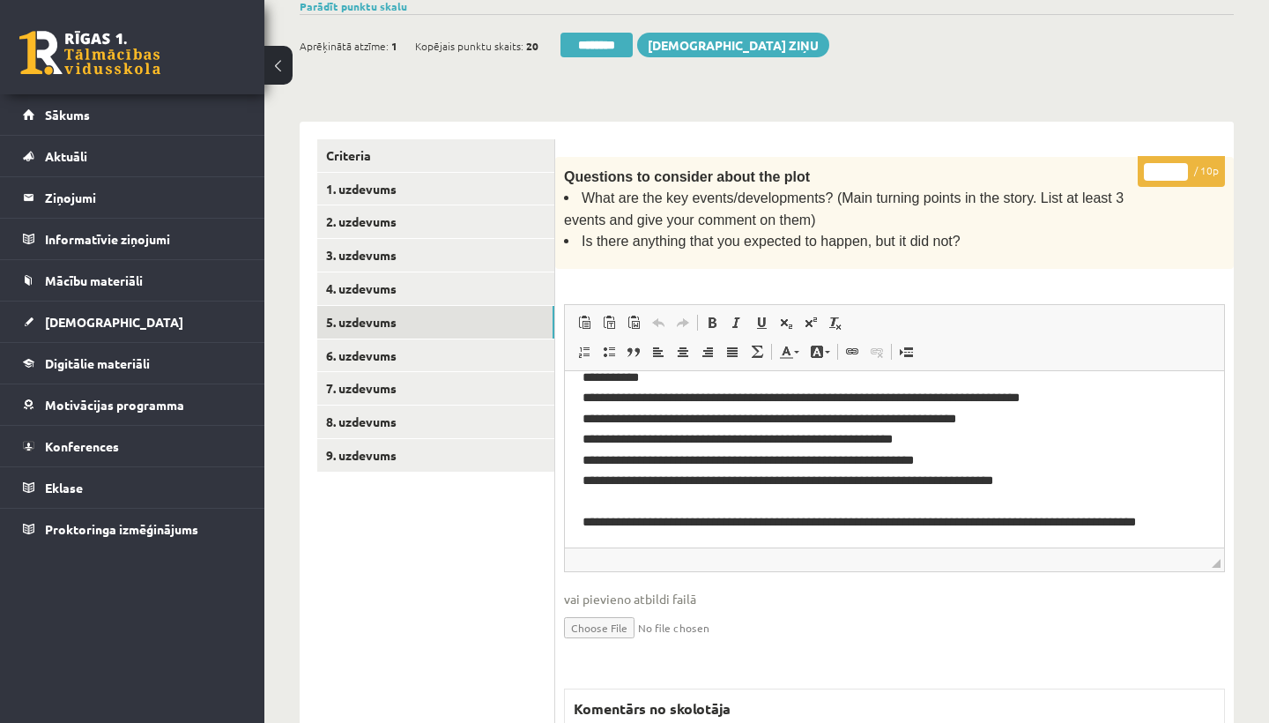
scroll to position [289, 0]
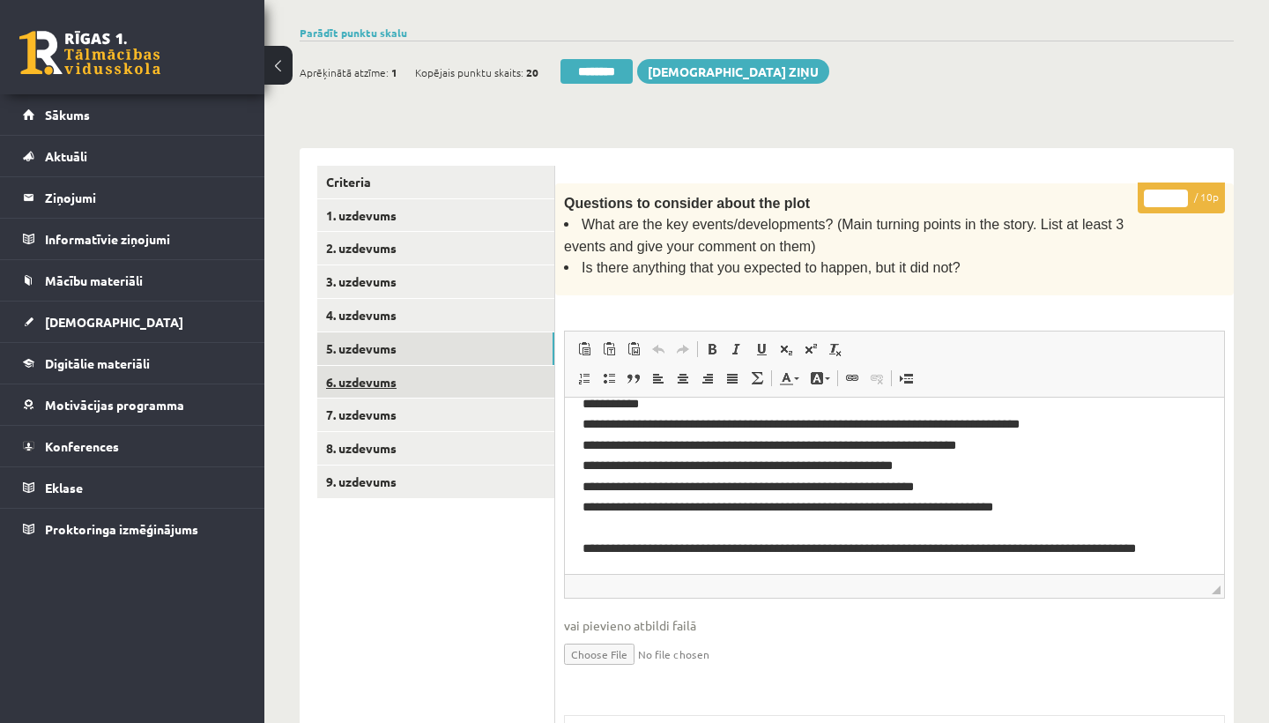
click at [389, 382] on link "6. uzdevums" at bounding box center [435, 382] width 237 height 33
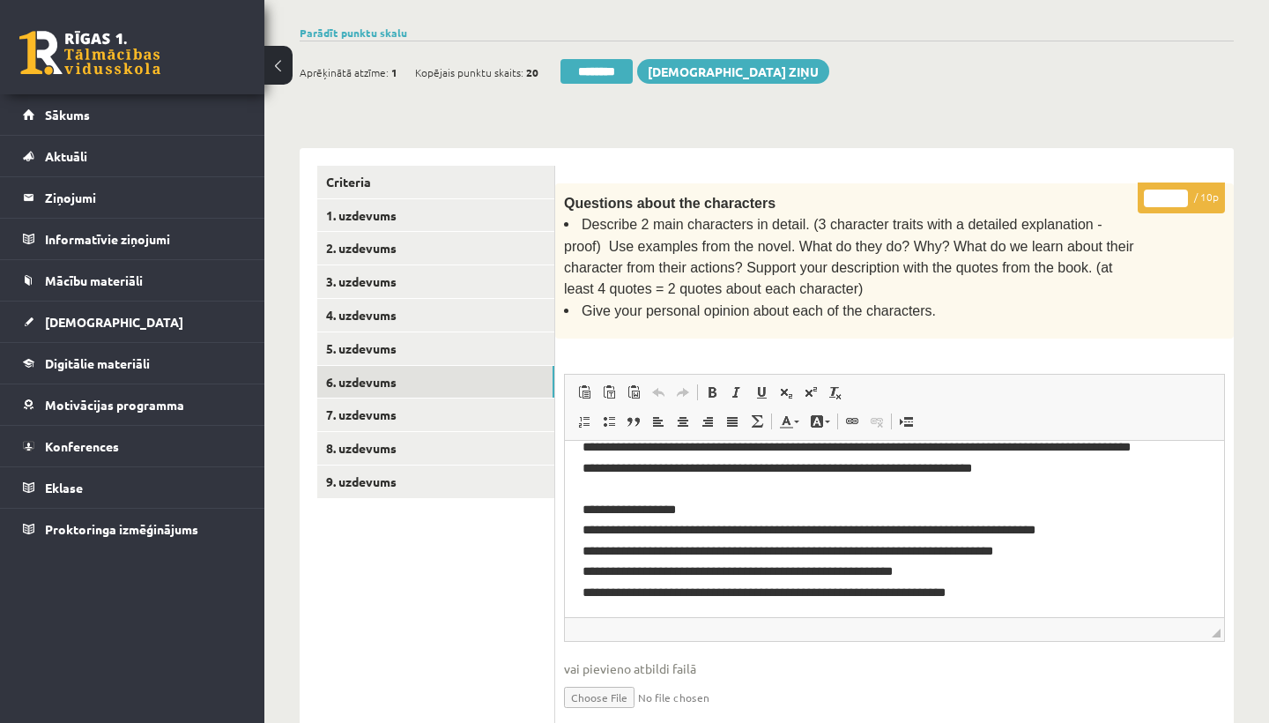
scroll to position [82, 0]
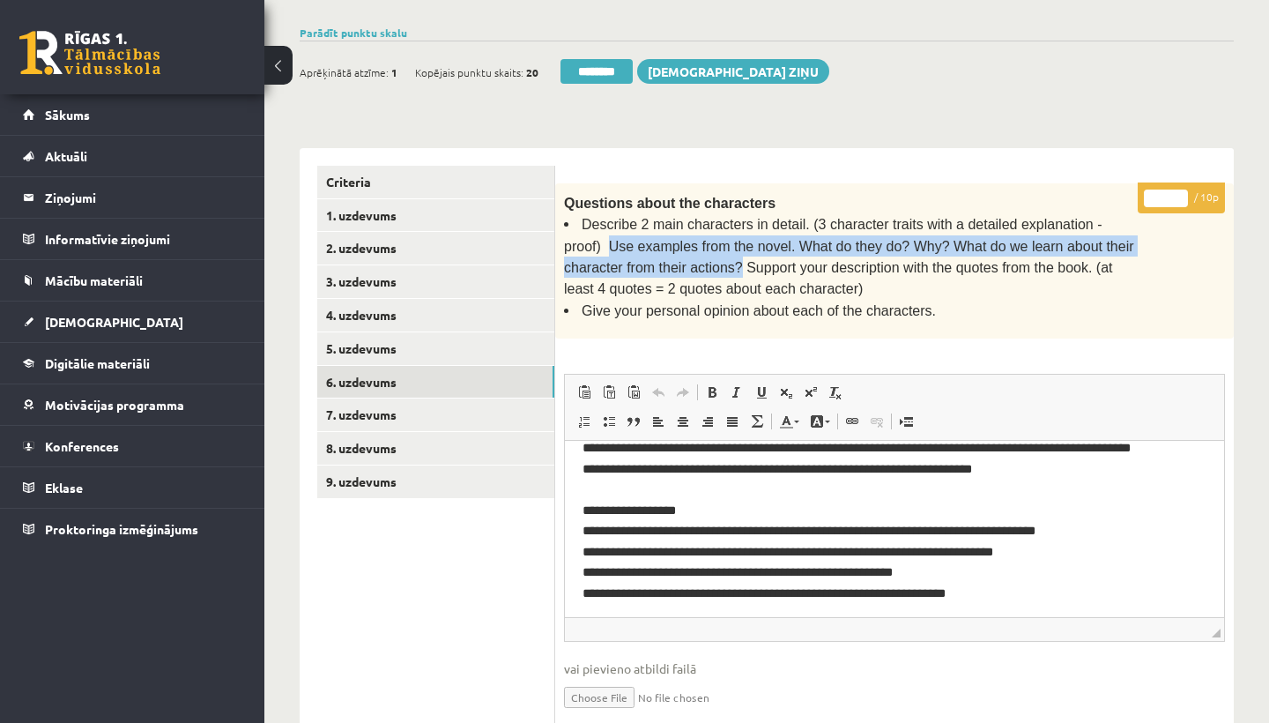
drag, startPoint x: 609, startPoint y: 237, endPoint x: 743, endPoint y: 256, distance: 135.3
click at [743, 256] on span "Describe 2 main characters in detail. (3 character traits with a detailed expla…" at bounding box center [849, 256] width 570 height 79
copy span "Use examples from the novel. What do they do? Why? What do we learn about their…"
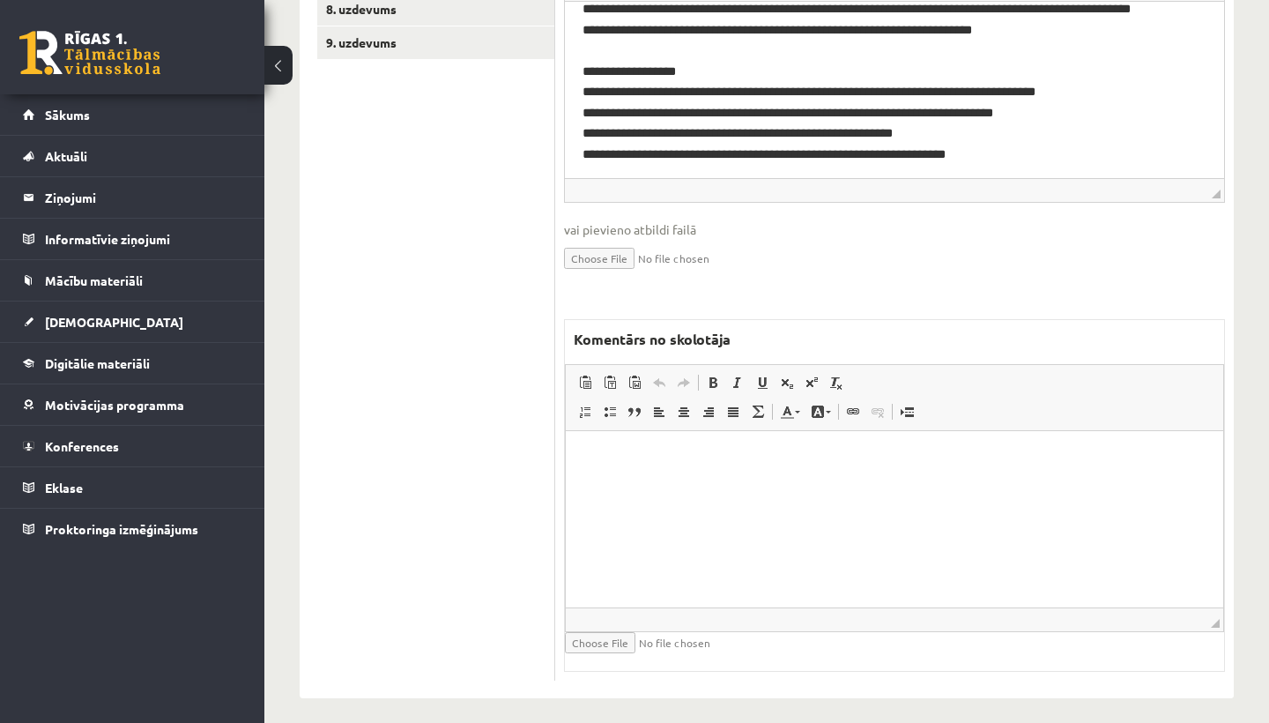
scroll to position [727, 0]
click at [654, 470] on html at bounding box center [894, 459] width 657 height 54
paste body "Rich Text Editor, wiswyg-editor-47024971753080-1757172678-440"
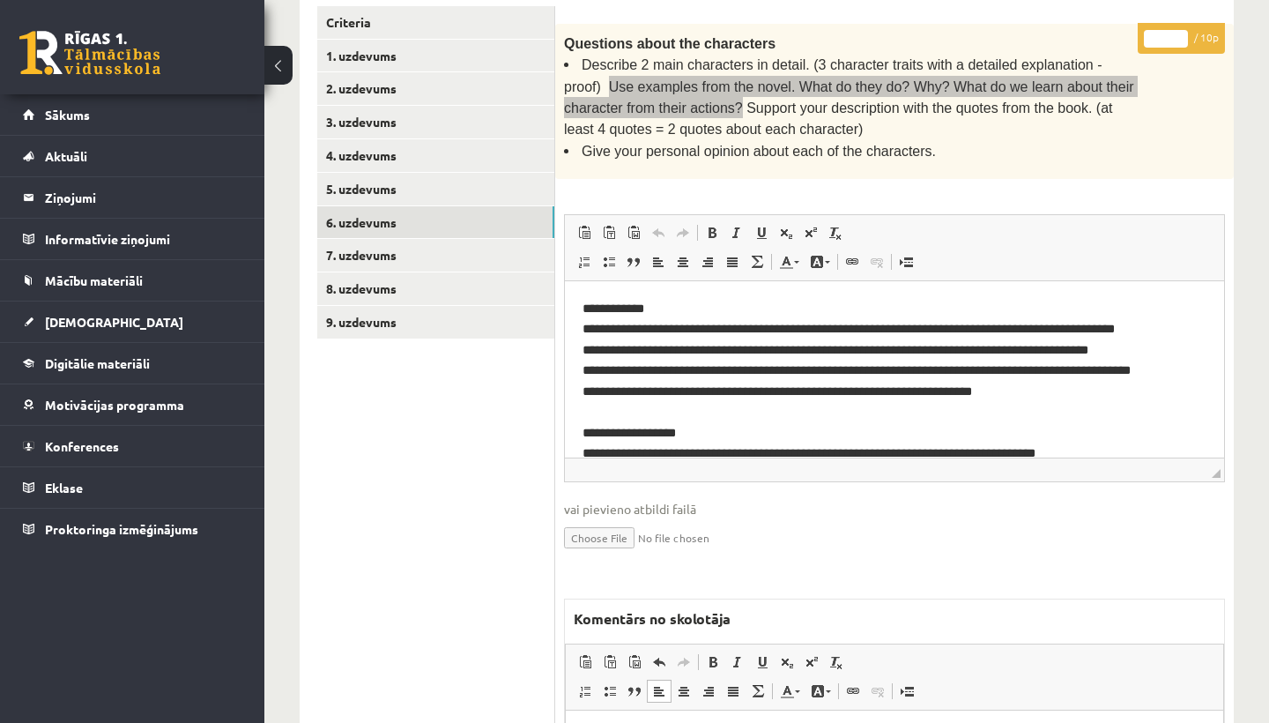
scroll to position [444, 0]
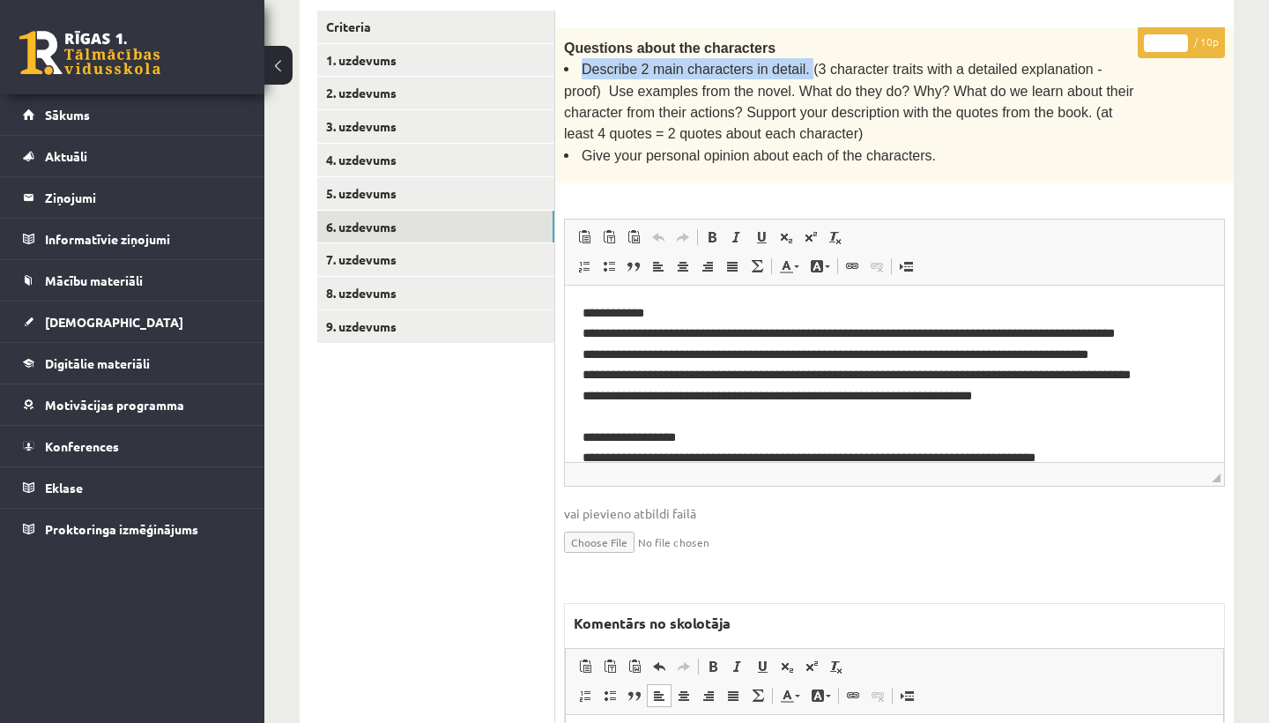
drag, startPoint x: 577, startPoint y: 61, endPoint x: 807, endPoint y: 65, distance: 230.0
click at [807, 65] on span "Describe 2 main characters in detail. (3 character traits with a detailed expla…" at bounding box center [849, 101] width 570 height 79
copy span "Describe 2 main characters in detail."
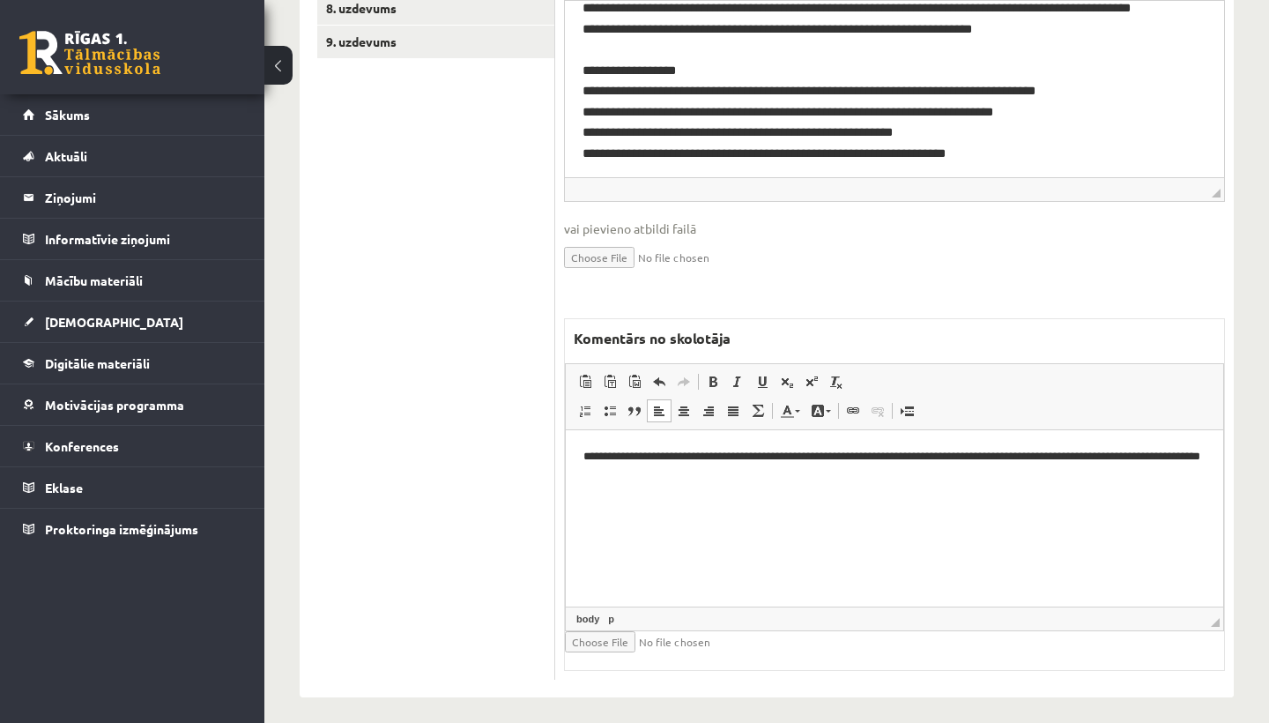
scroll to position [727, 0]
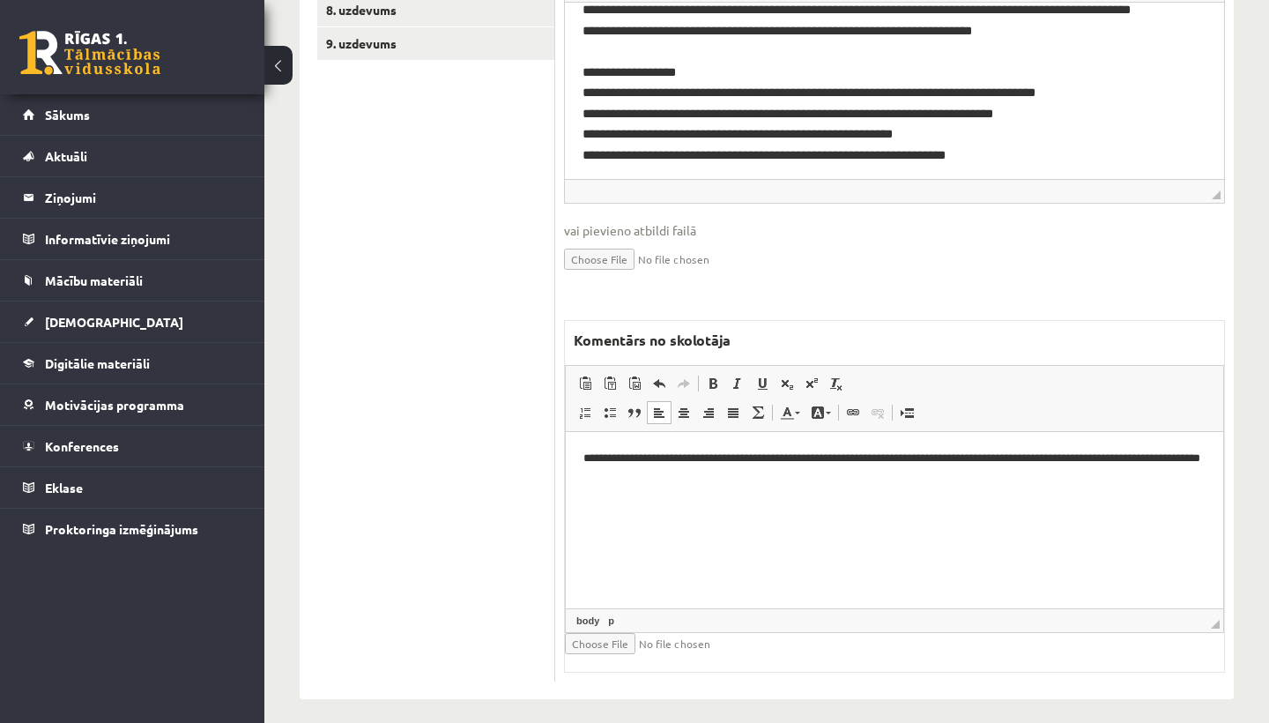
click at [773, 486] on html "**********" at bounding box center [894, 467] width 657 height 70
drag, startPoint x: 727, startPoint y: 503, endPoint x: 767, endPoint y: 500, distance: 39.7
click at [767, 500] on p "**********" at bounding box center [894, 505] width 622 height 18
click at [760, 376] on span at bounding box center [762, 383] width 14 height 14
click at [938, 531] on html "**********" at bounding box center [894, 482] width 657 height 100
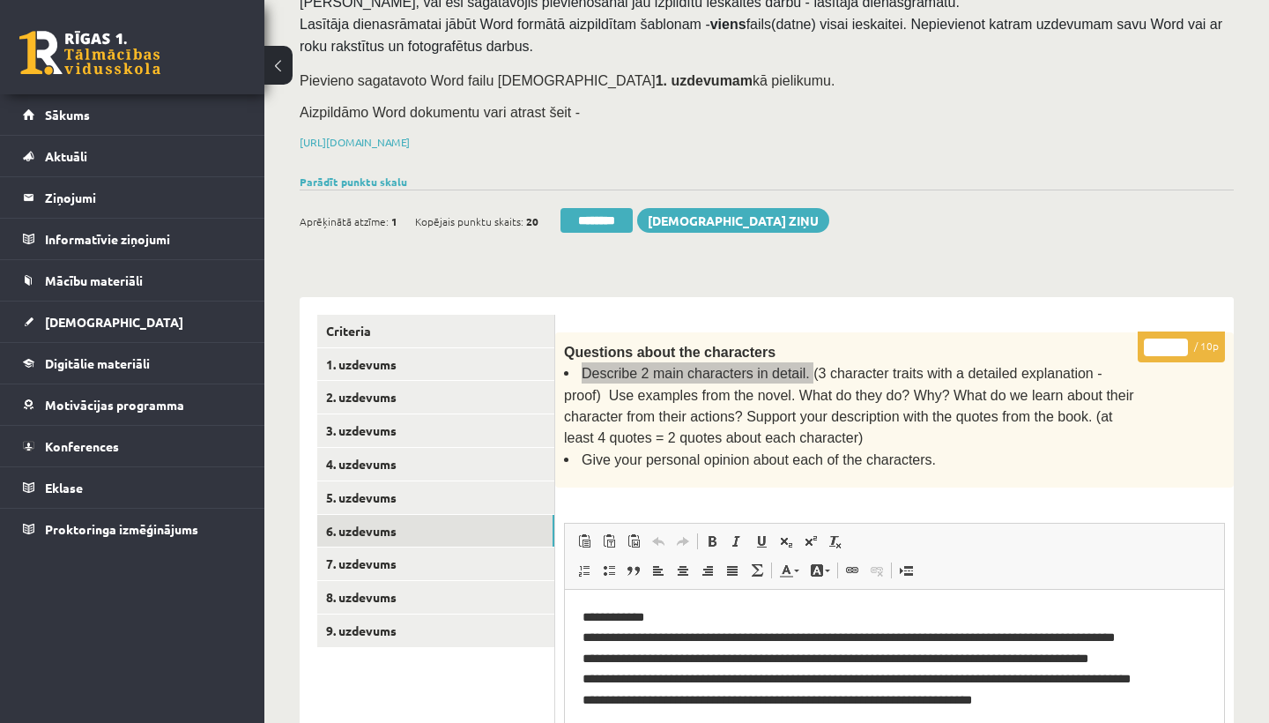
scroll to position [126, 0]
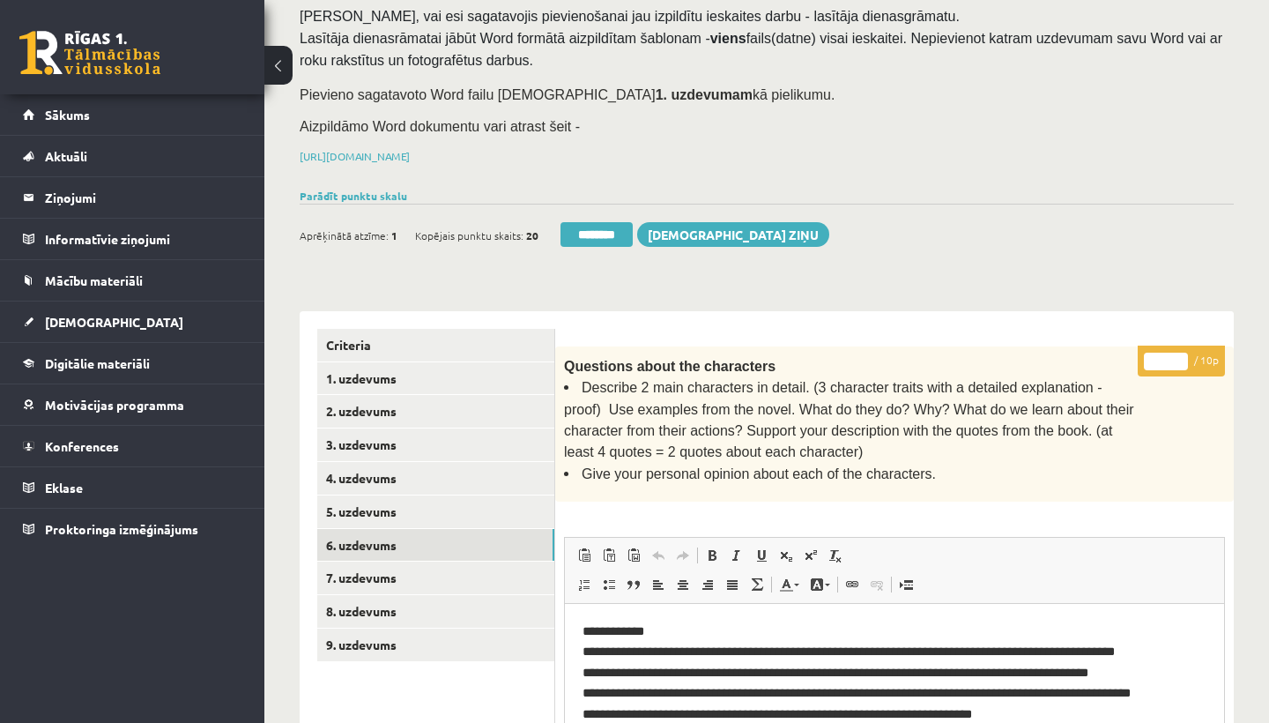
click at [1162, 357] on input "*" at bounding box center [1166, 361] width 44 height 18
type input "*"
click at [352, 572] on link "7. uzdevums" at bounding box center [435, 577] width 237 height 33
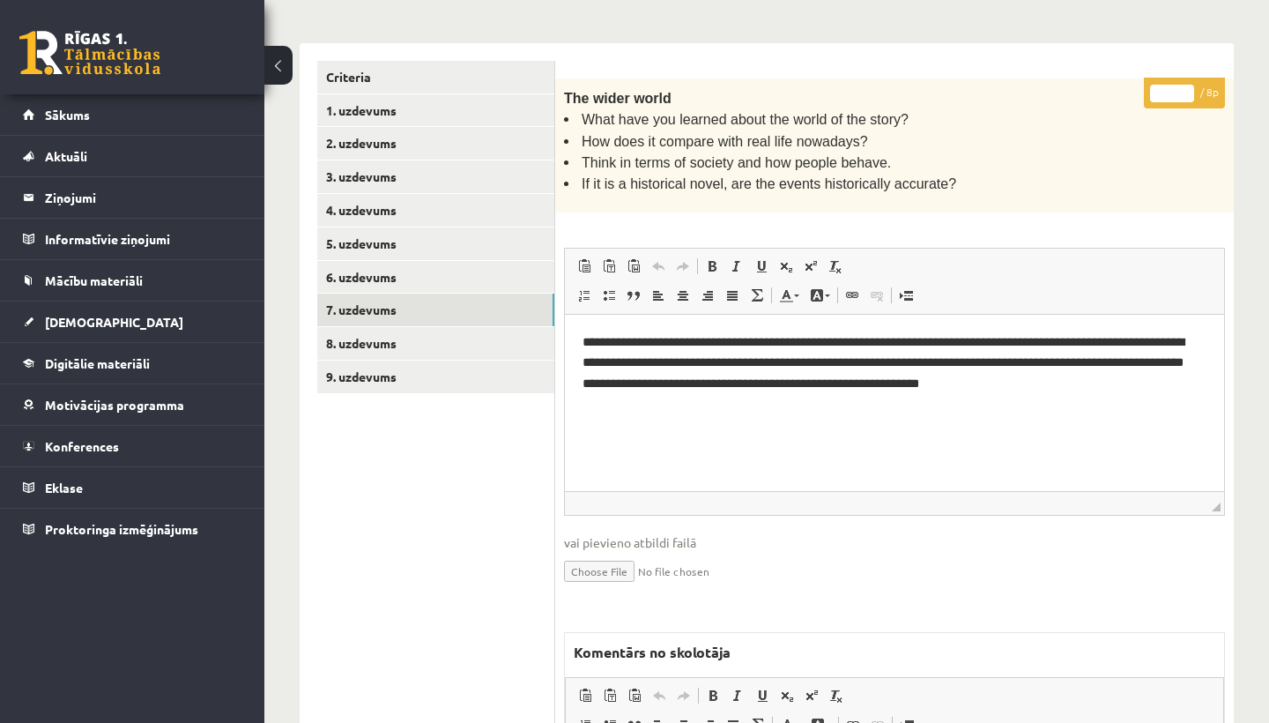
scroll to position [397, 0]
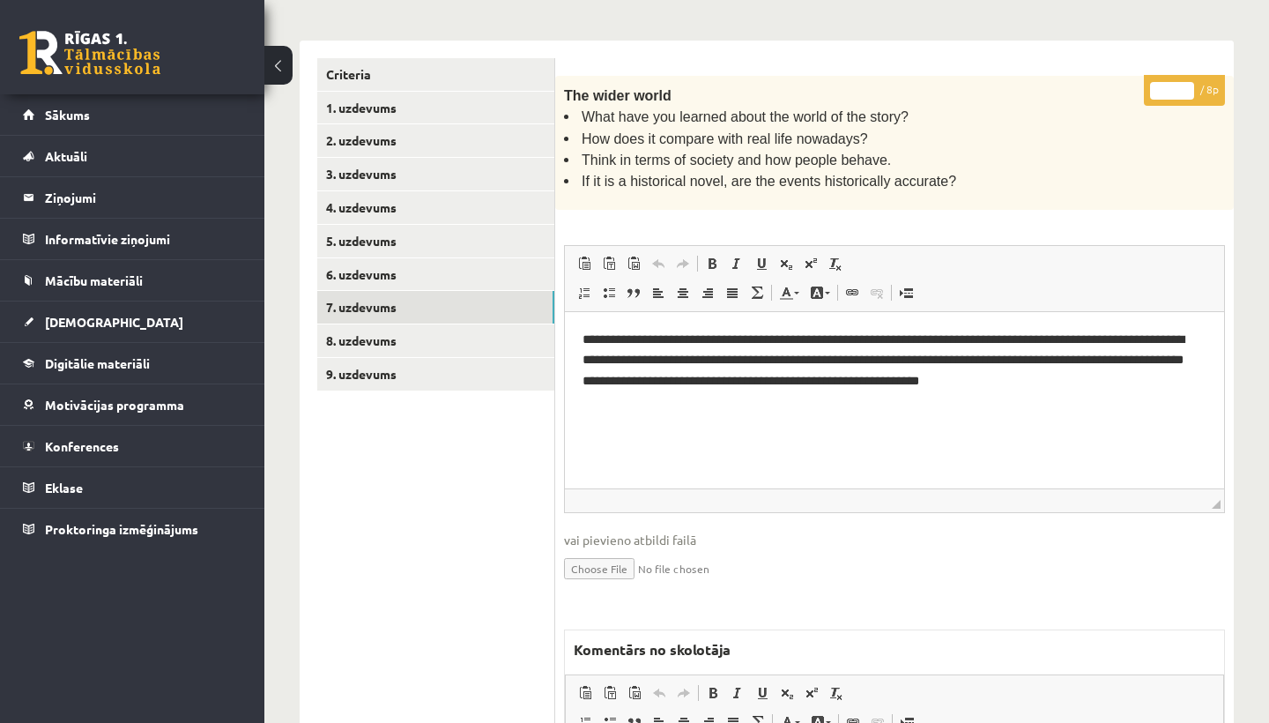
click at [1175, 85] on input "*" at bounding box center [1172, 91] width 44 height 18
type input "*"
click at [398, 330] on link "8. uzdevums" at bounding box center [435, 340] width 237 height 33
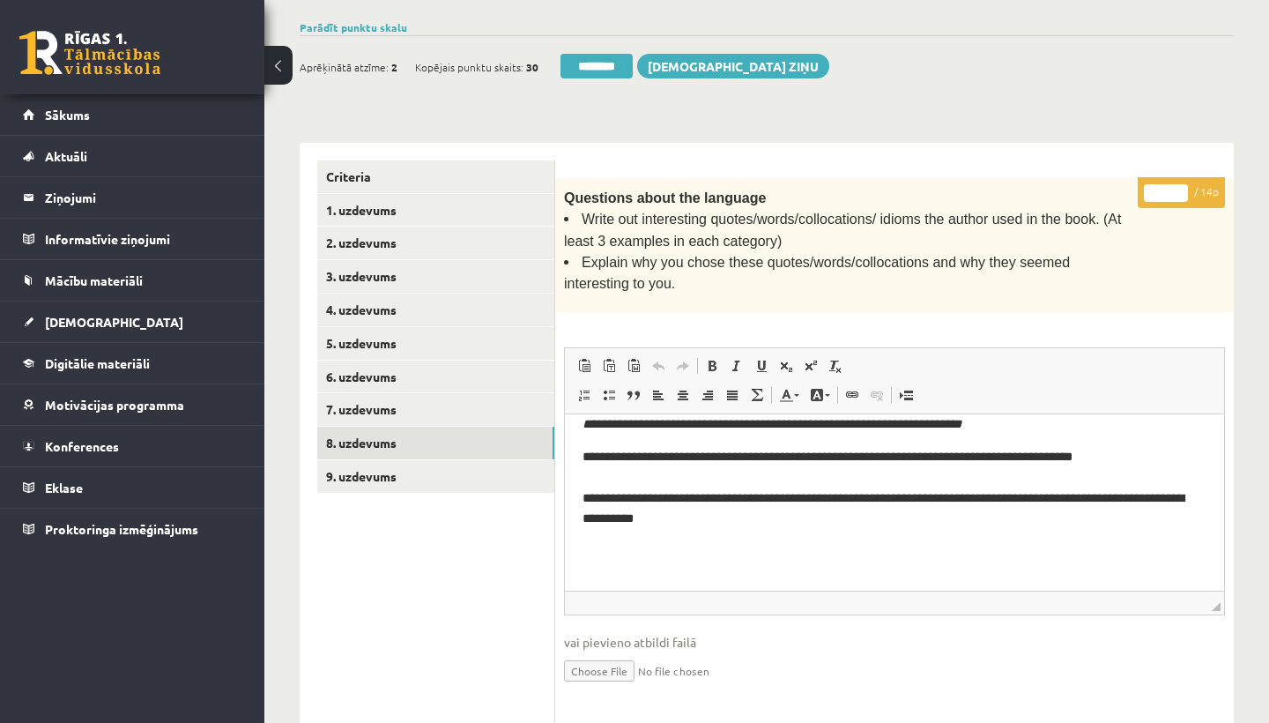
scroll to position [120, 0]
click at [1168, 189] on input "*" at bounding box center [1166, 193] width 44 height 18
type input "**"
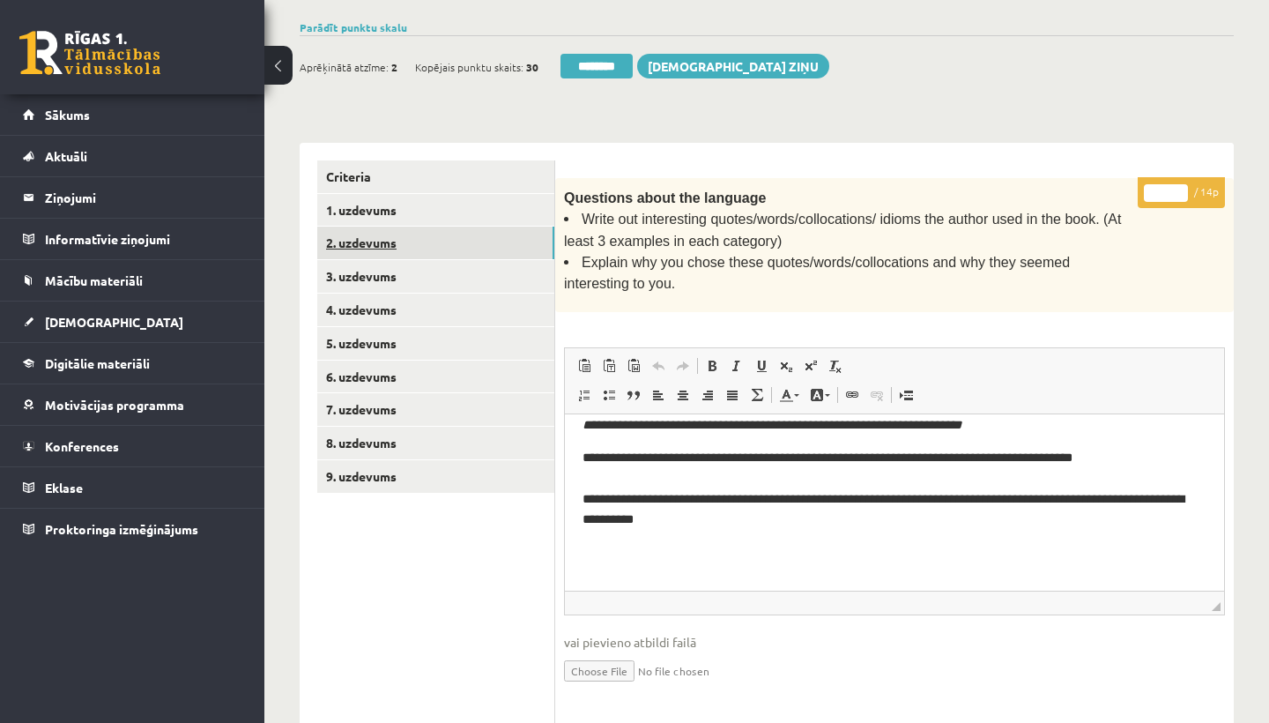
click at [368, 228] on link "2. uzdevums" at bounding box center [435, 242] width 237 height 33
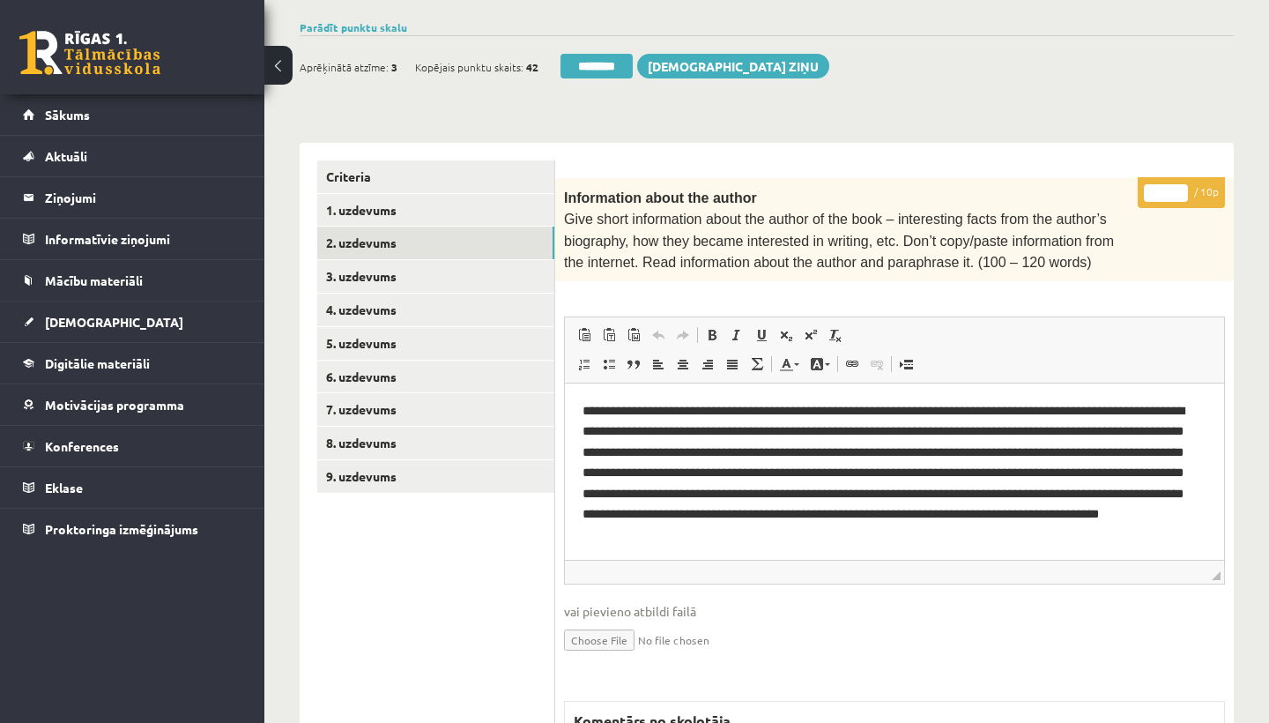
scroll to position [0, 0]
click at [1168, 189] on input "*" at bounding box center [1166, 193] width 44 height 18
type input "**"
click at [374, 471] on link "9. uzdevums" at bounding box center [435, 476] width 237 height 33
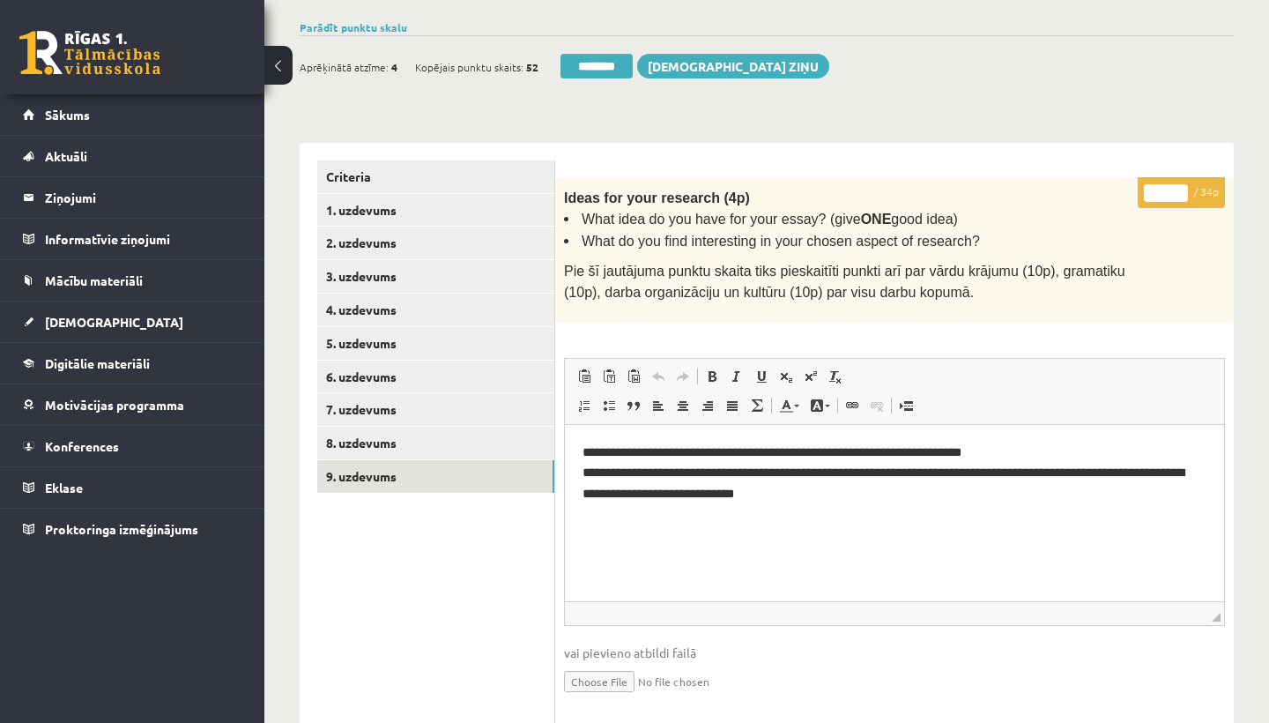
click at [1169, 189] on input "*" at bounding box center [1166, 193] width 44 height 18
type input "**"
click at [389, 199] on link "1. uzdevums" at bounding box center [435, 210] width 237 height 33
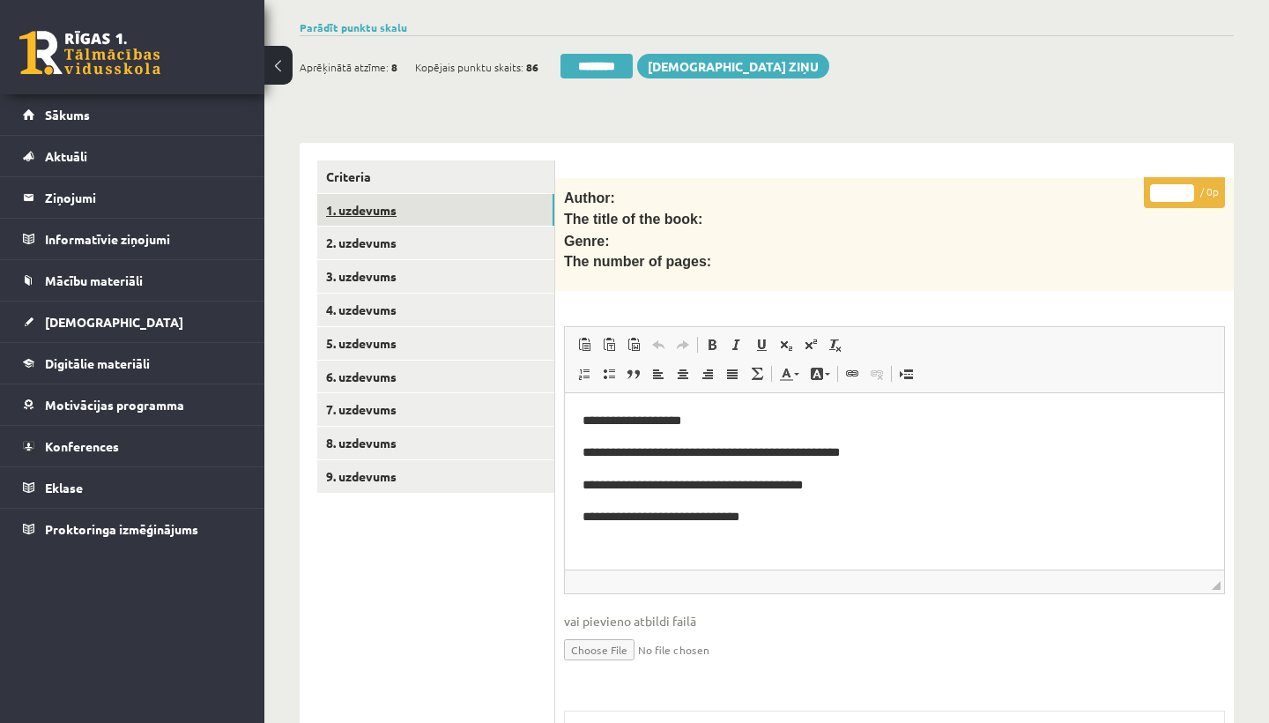
click at [389, 199] on link "1. uzdevums" at bounding box center [435, 210] width 237 height 33
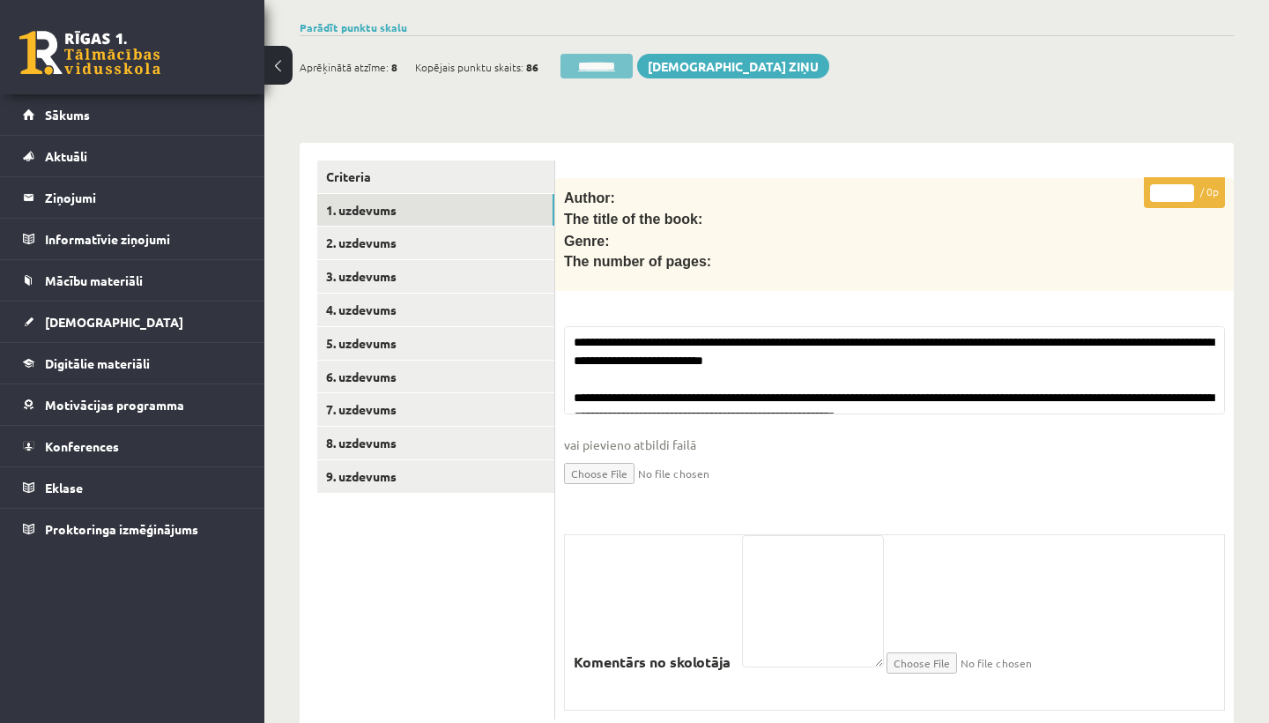
click at [596, 58] on input "********" at bounding box center [596, 66] width 72 height 25
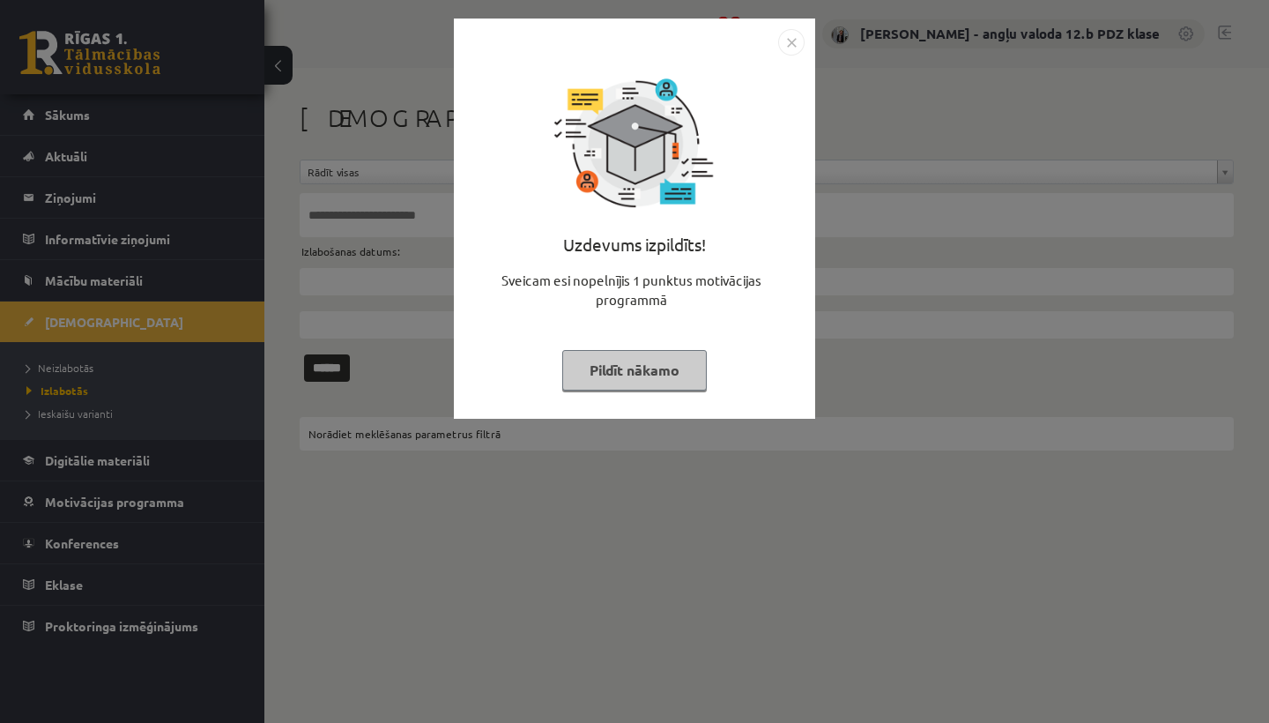
click at [791, 45] on img "Close" at bounding box center [791, 42] width 26 height 26
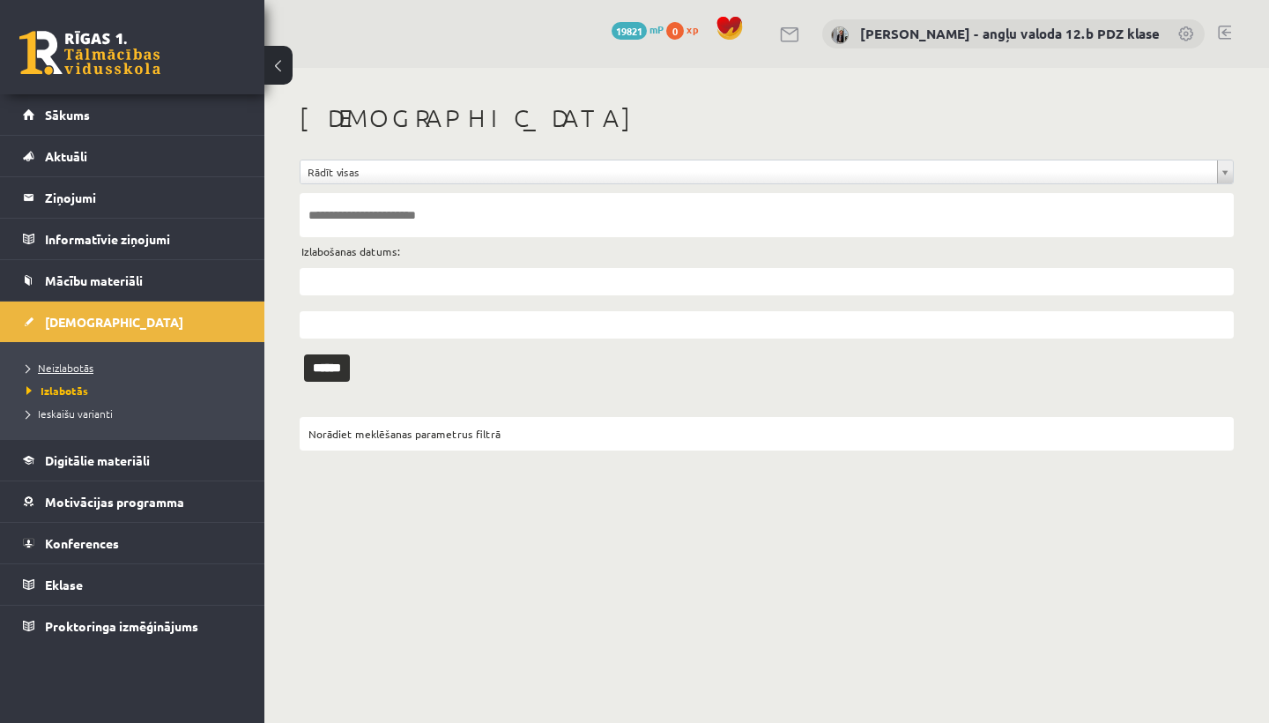
click at [69, 374] on link "Neizlabotās" at bounding box center [136, 368] width 220 height 16
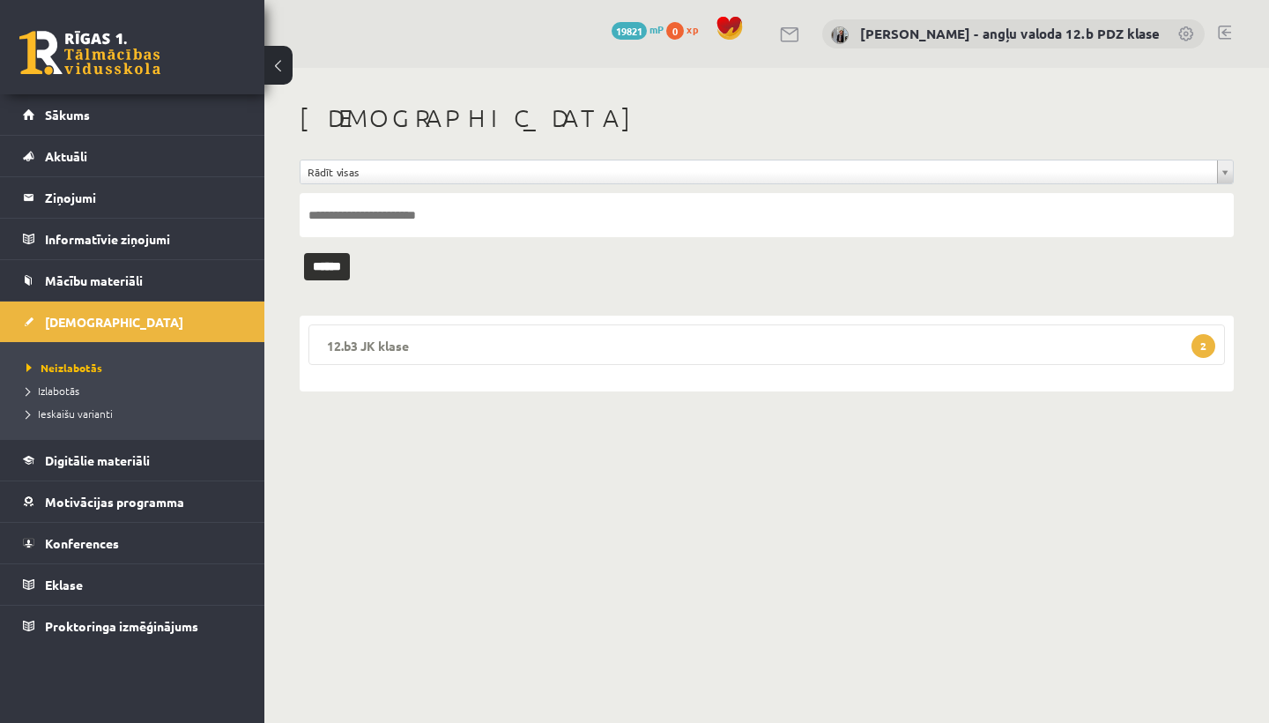
click at [448, 348] on legend "12.b3 JK klase 2" at bounding box center [766, 344] width 916 height 41
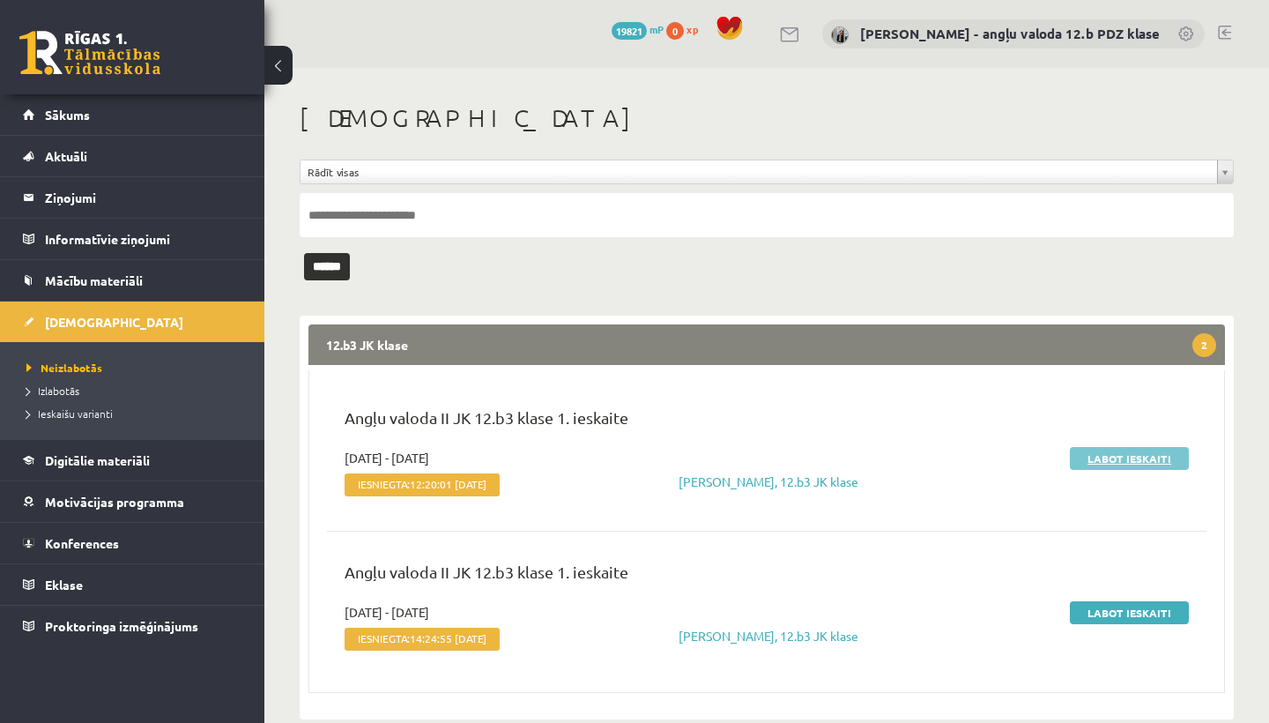
click at [1120, 450] on link "Labot ieskaiti" at bounding box center [1129, 458] width 119 height 23
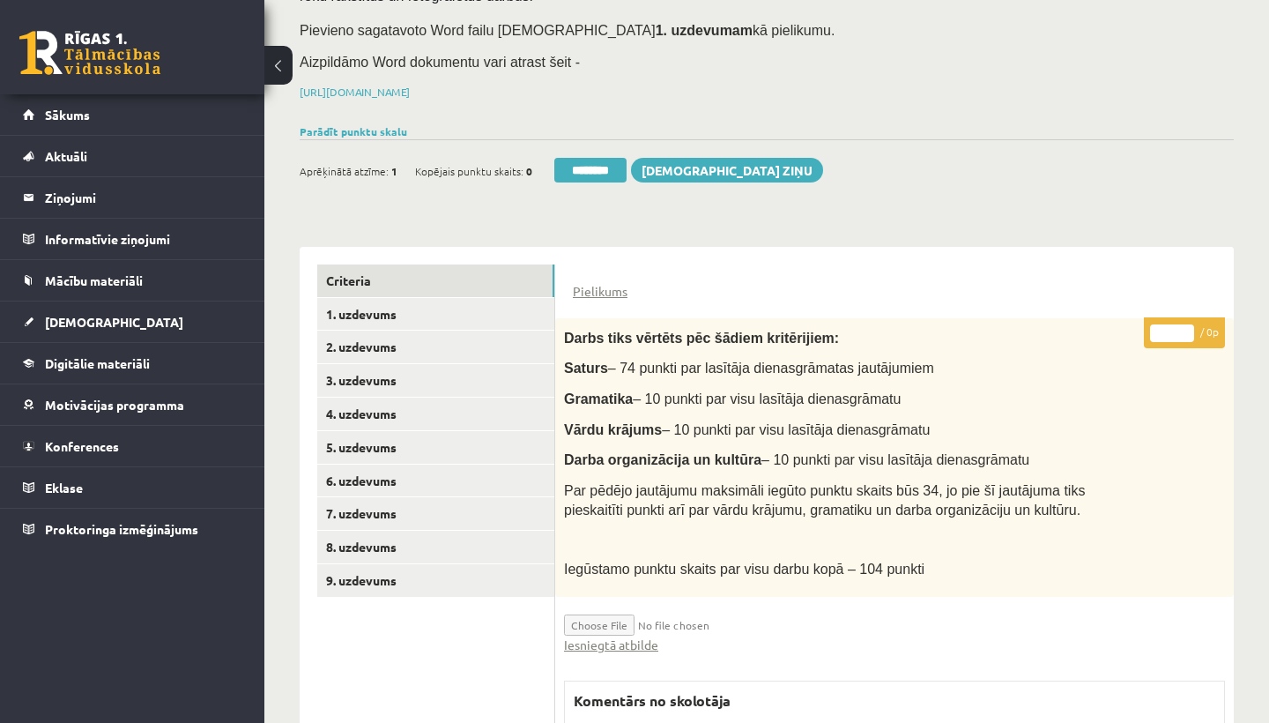
scroll to position [192, 0]
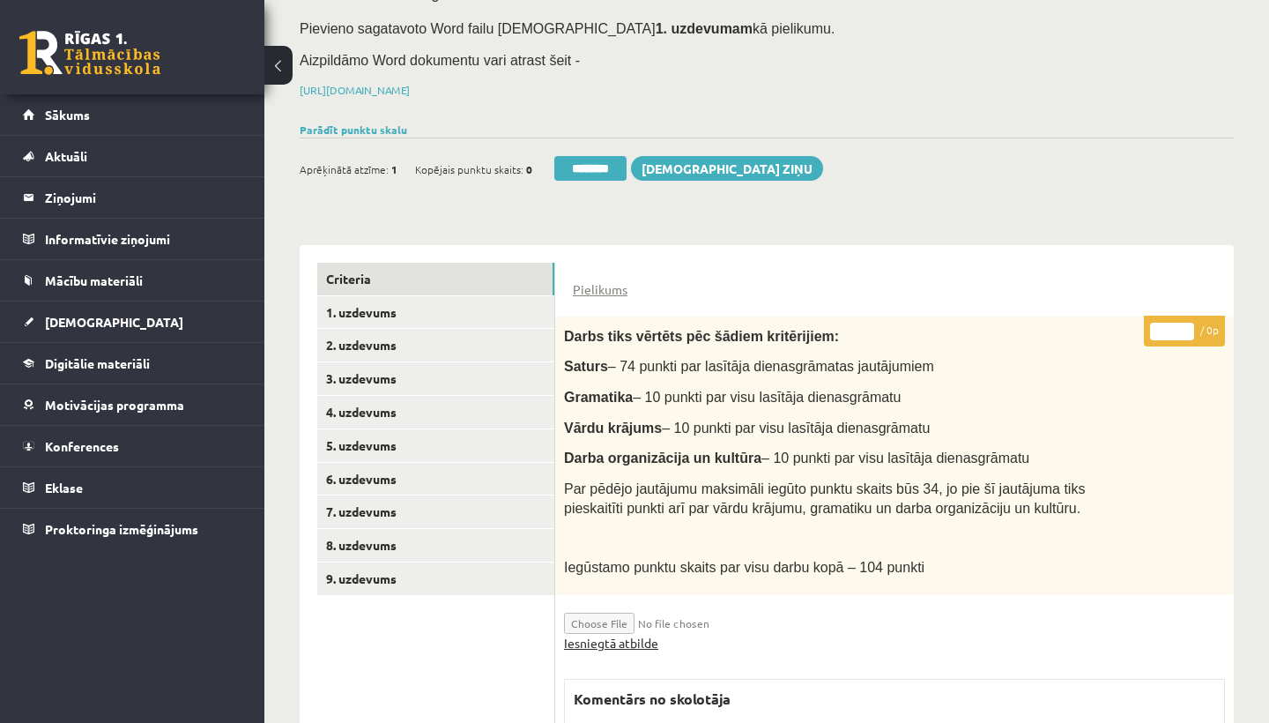
click at [637, 634] on link "Iesniegtā atbilde" at bounding box center [611, 643] width 94 height 19
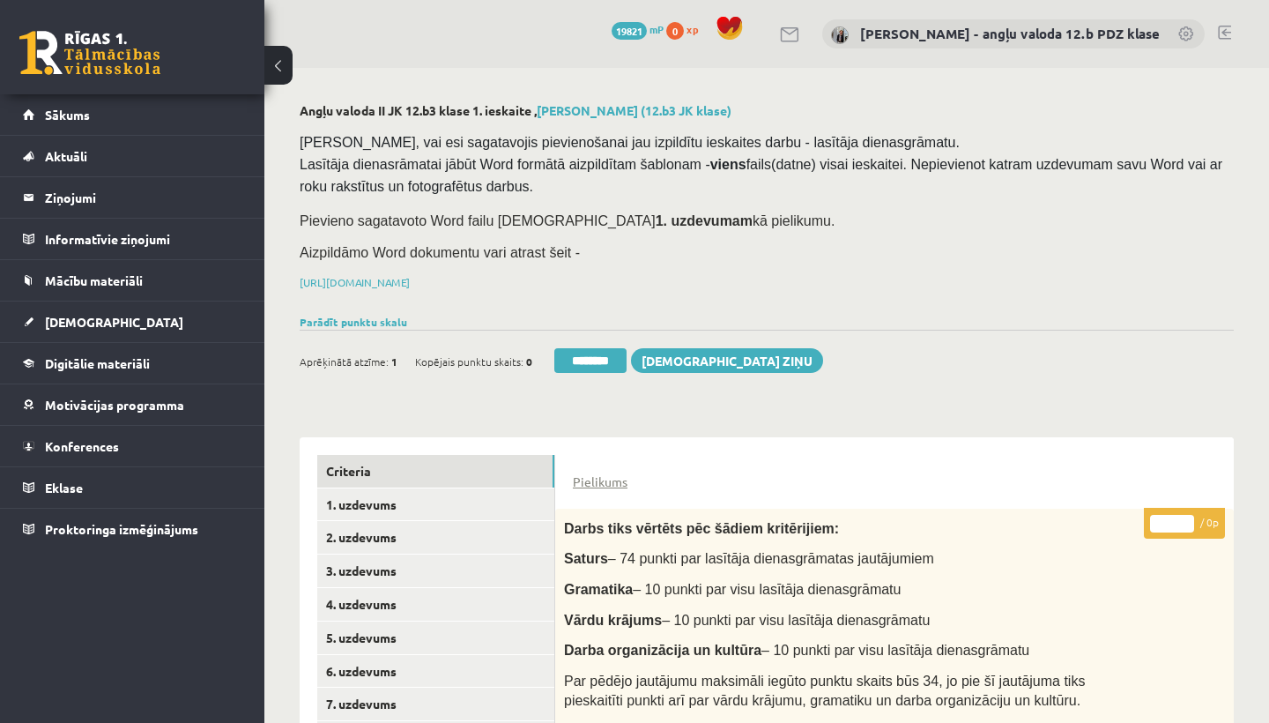
scroll to position [0, 0]
click at [374, 522] on link "2. uzdevums" at bounding box center [435, 537] width 237 height 33
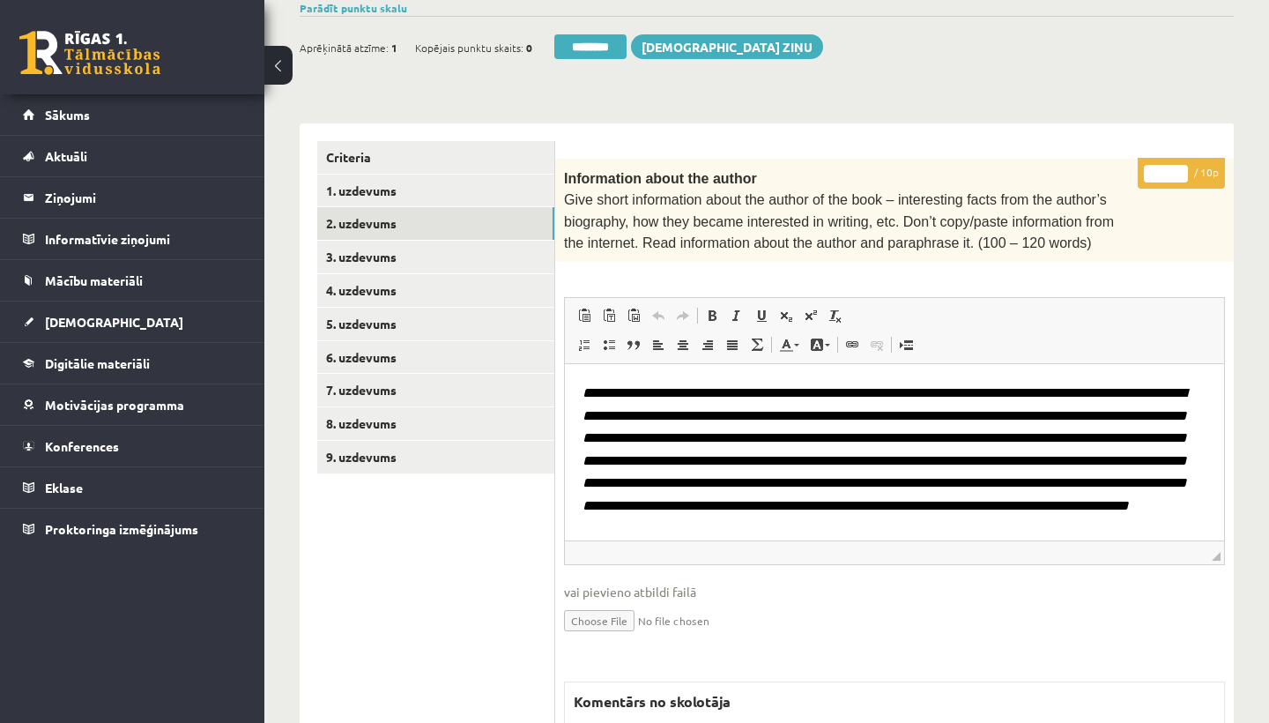
click at [1168, 171] on input "*" at bounding box center [1166, 174] width 44 height 18
type input "**"
click at [386, 243] on link "3. uzdevums" at bounding box center [435, 257] width 237 height 33
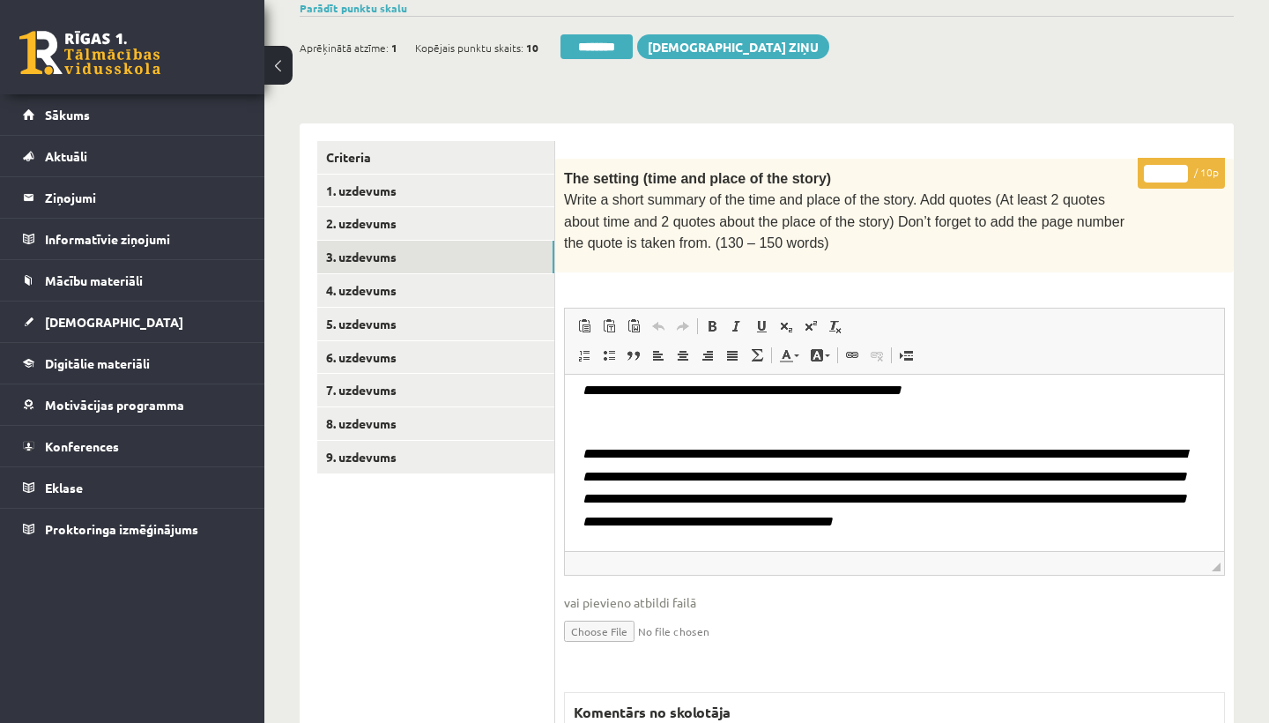
scroll to position [83, 0]
click at [1166, 165] on input "*" at bounding box center [1166, 174] width 44 height 18
type input "*"
click at [403, 279] on link "4. uzdevums" at bounding box center [435, 290] width 237 height 33
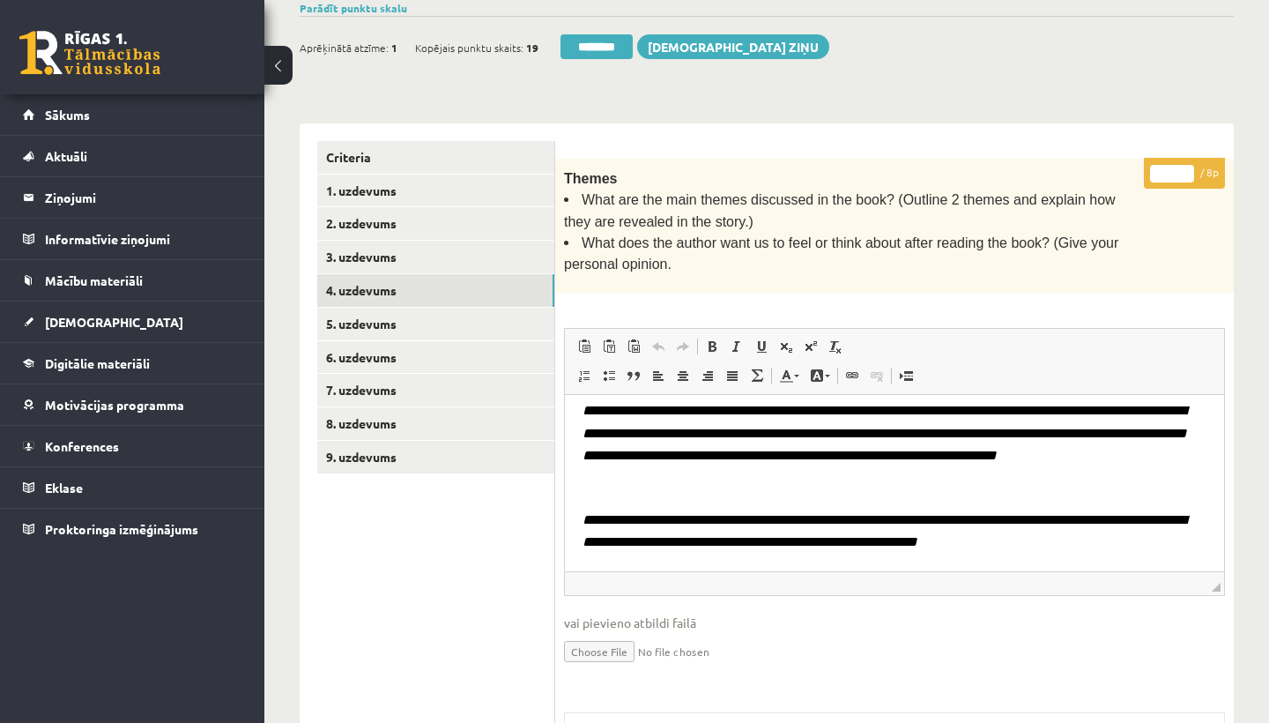
scroll to position [321, 0]
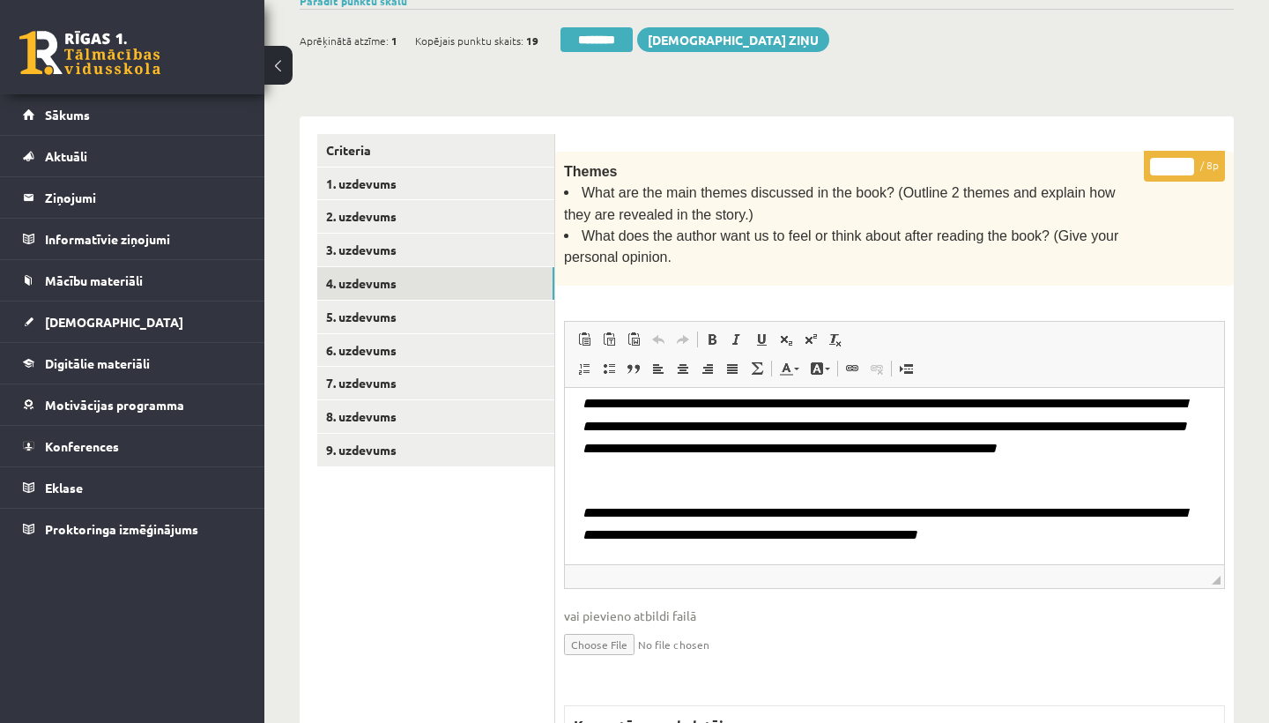
click at [1168, 160] on input "*" at bounding box center [1172, 167] width 44 height 18
type input "*"
click at [352, 314] on link "5. uzdevums" at bounding box center [435, 316] width 237 height 33
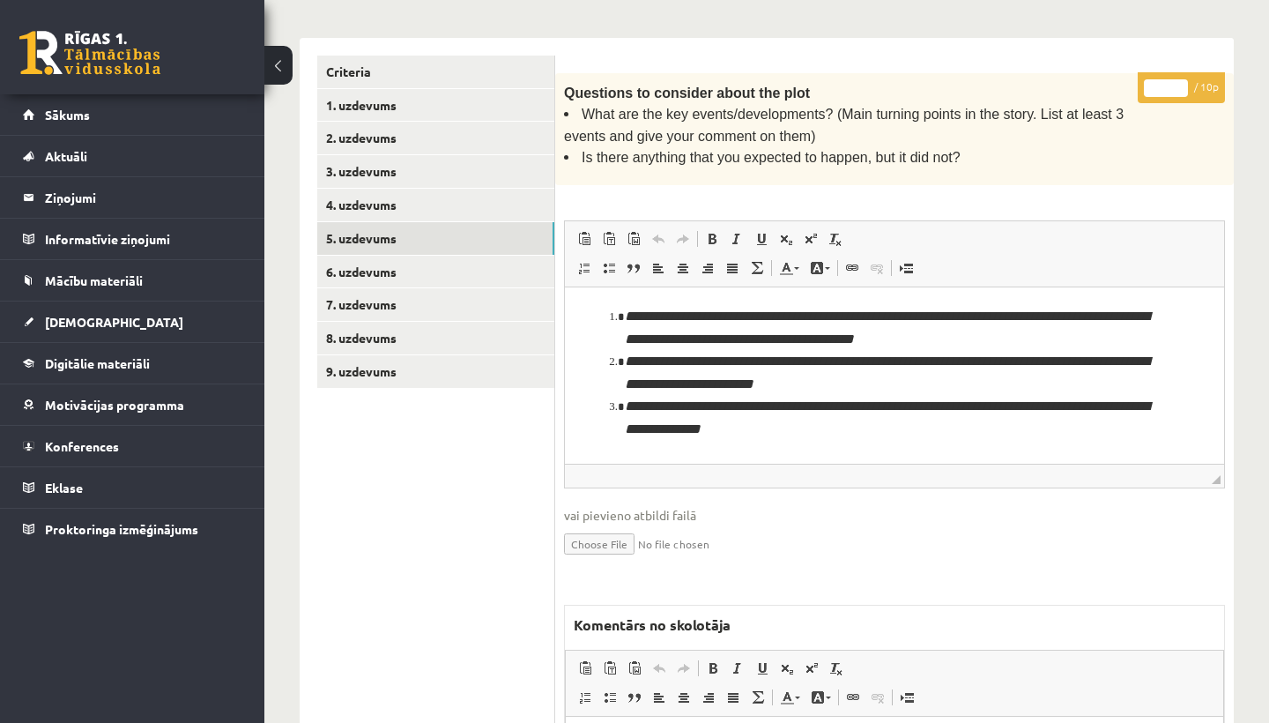
scroll to position [422, 0]
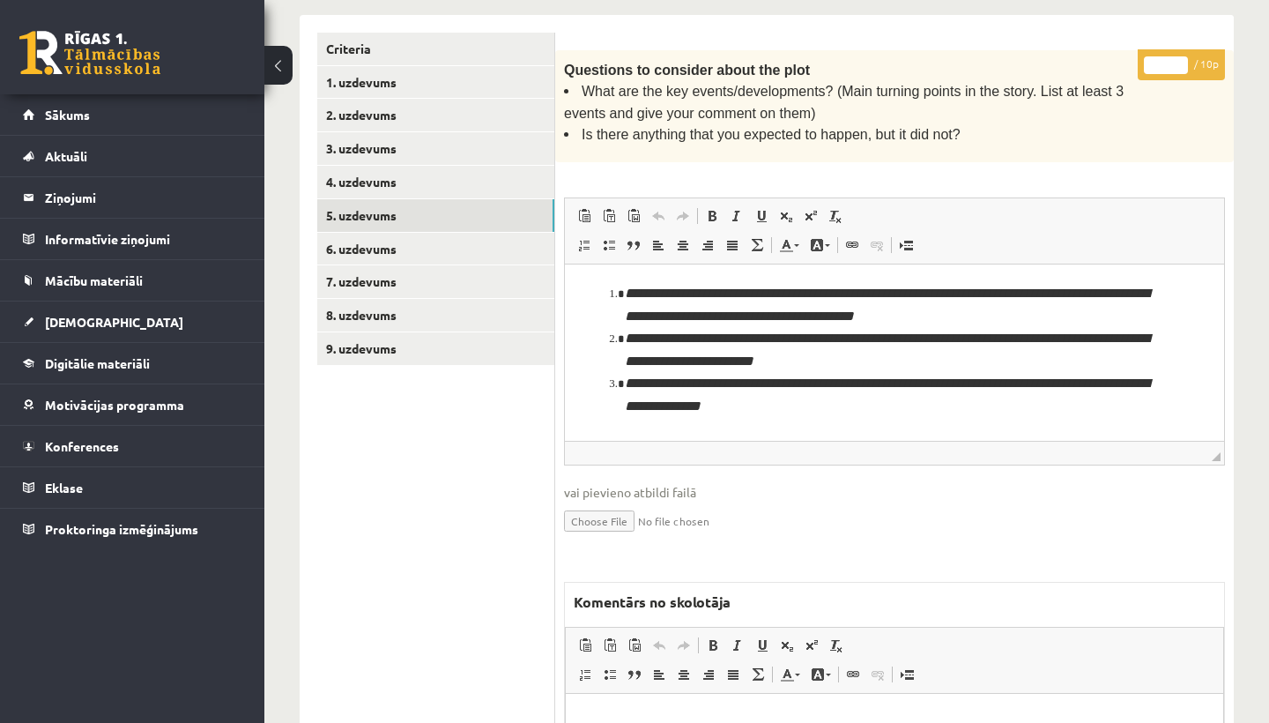
click at [1169, 59] on input "*" at bounding box center [1166, 65] width 44 height 18
type input "*"
click at [381, 243] on link "6. uzdevums" at bounding box center [435, 249] width 237 height 33
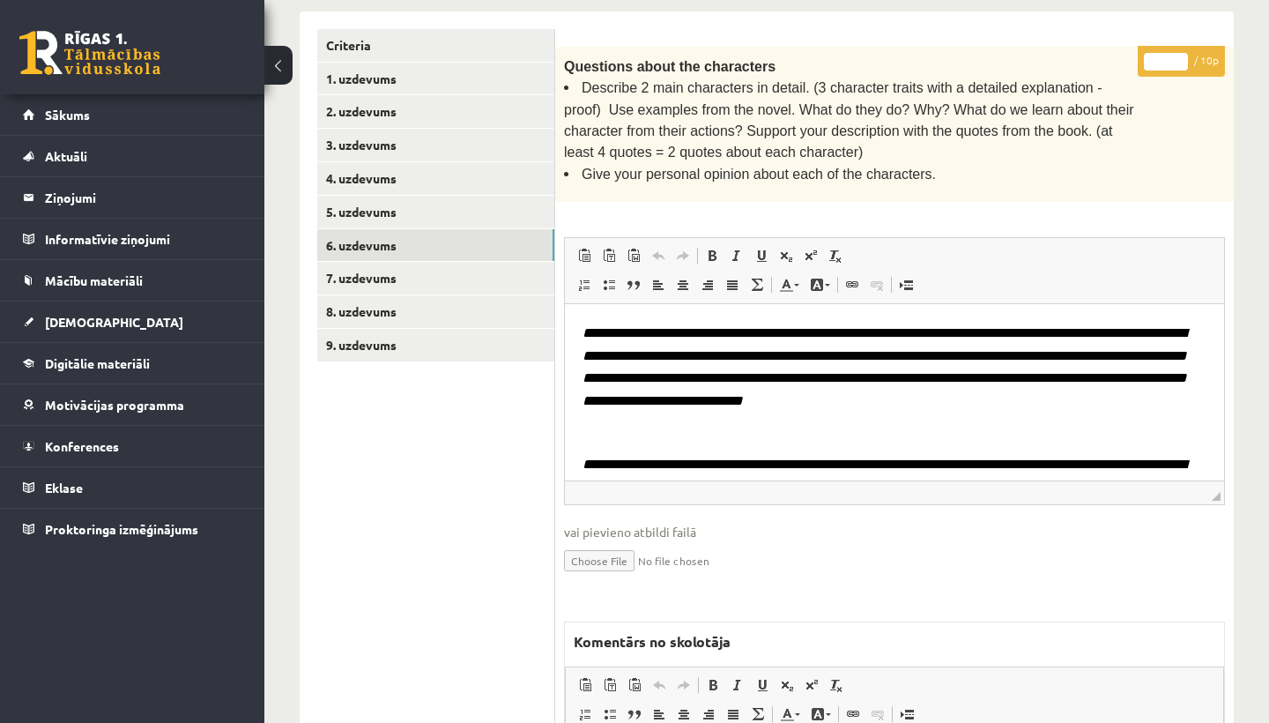
scroll to position [0, 0]
click at [1167, 53] on input "*" at bounding box center [1166, 62] width 44 height 18
type input "*"
click at [420, 268] on link "7. uzdevums" at bounding box center [435, 278] width 237 height 33
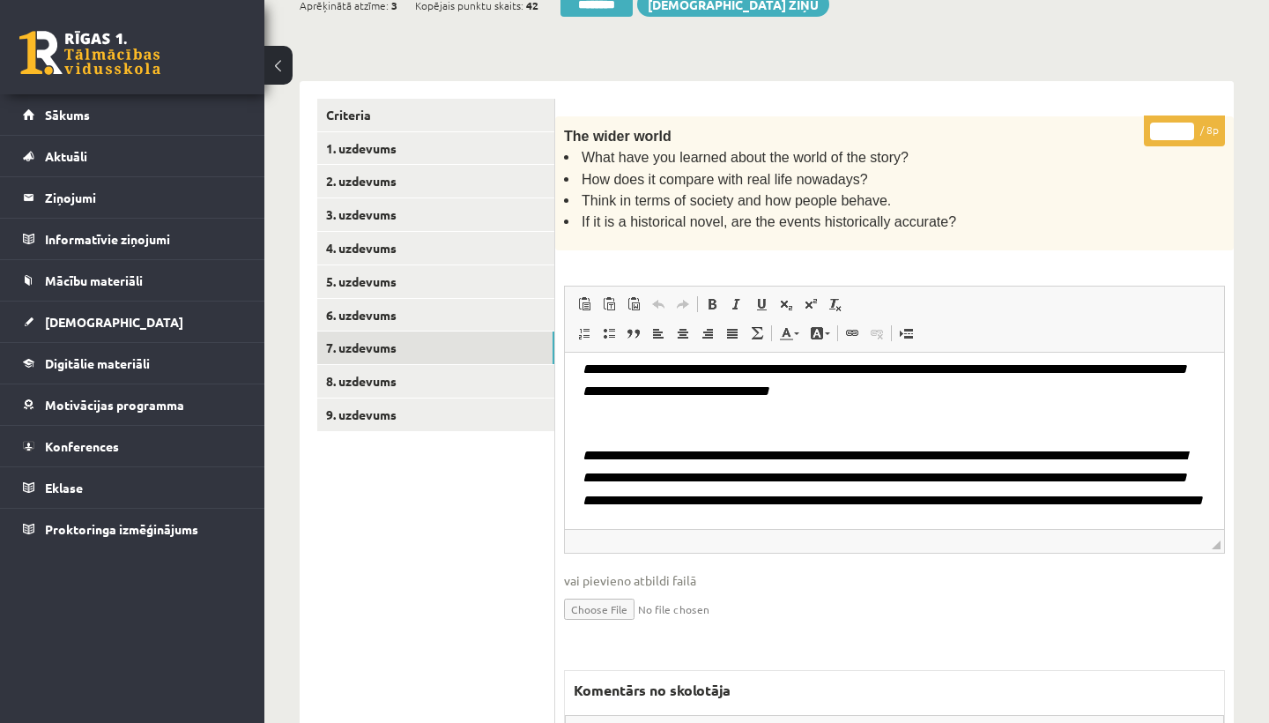
scroll to position [60, 0]
click at [1176, 125] on input "*" at bounding box center [1172, 131] width 44 height 18
type input "*"
click at [383, 375] on link "8. uzdevums" at bounding box center [435, 381] width 237 height 33
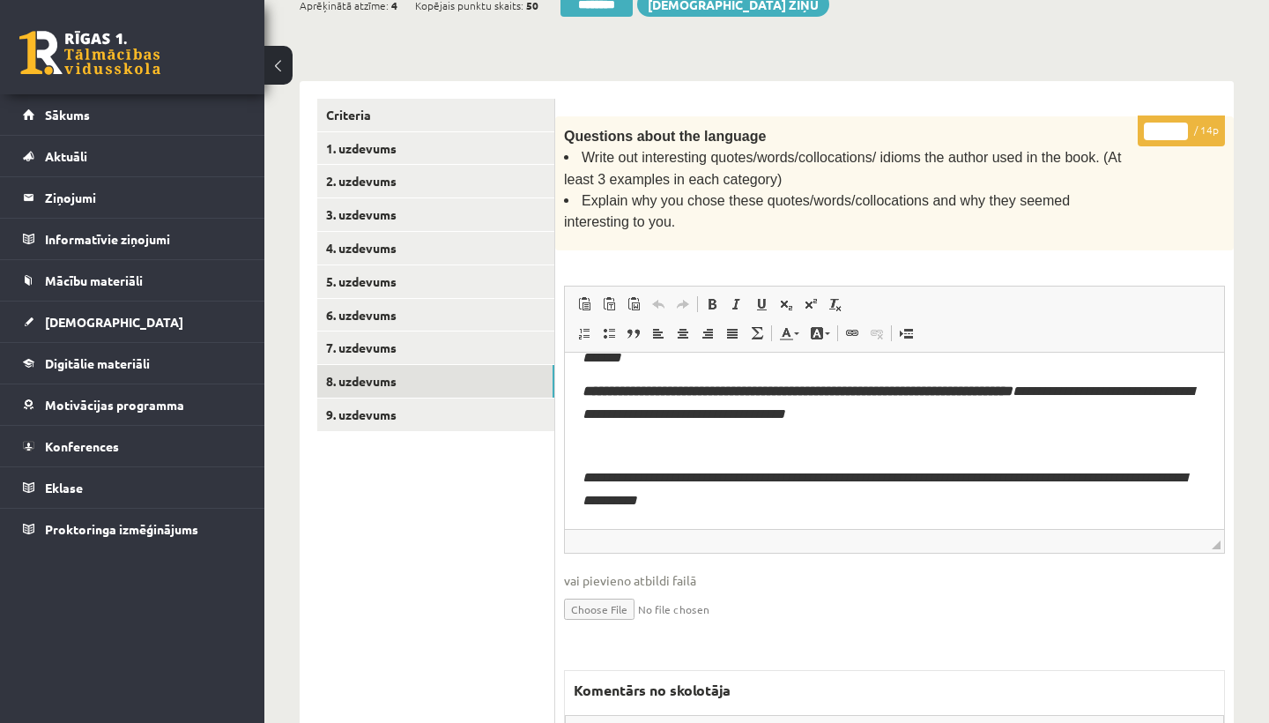
scroll to position [352, 0]
click at [1160, 125] on input "*" at bounding box center [1166, 131] width 44 height 18
click at [1166, 125] on input "*" at bounding box center [1166, 131] width 44 height 18
type input "**"
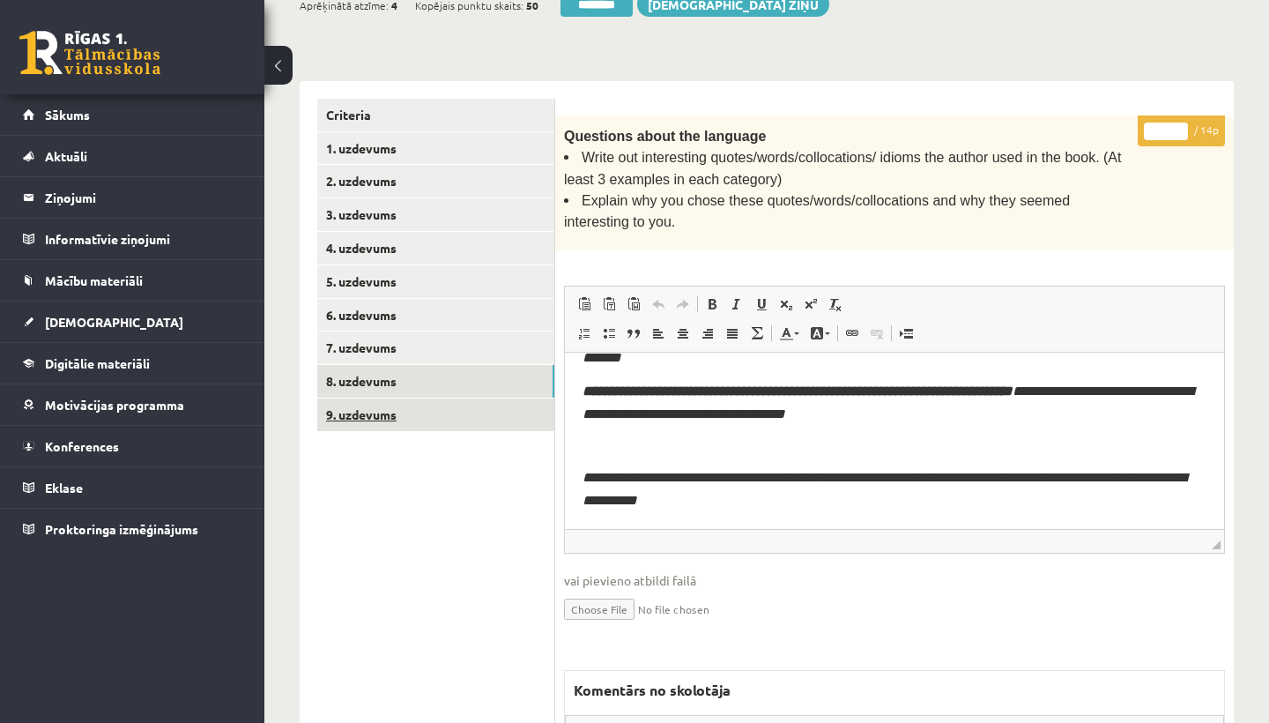
click at [397, 410] on link "9. uzdevums" at bounding box center [435, 414] width 237 height 33
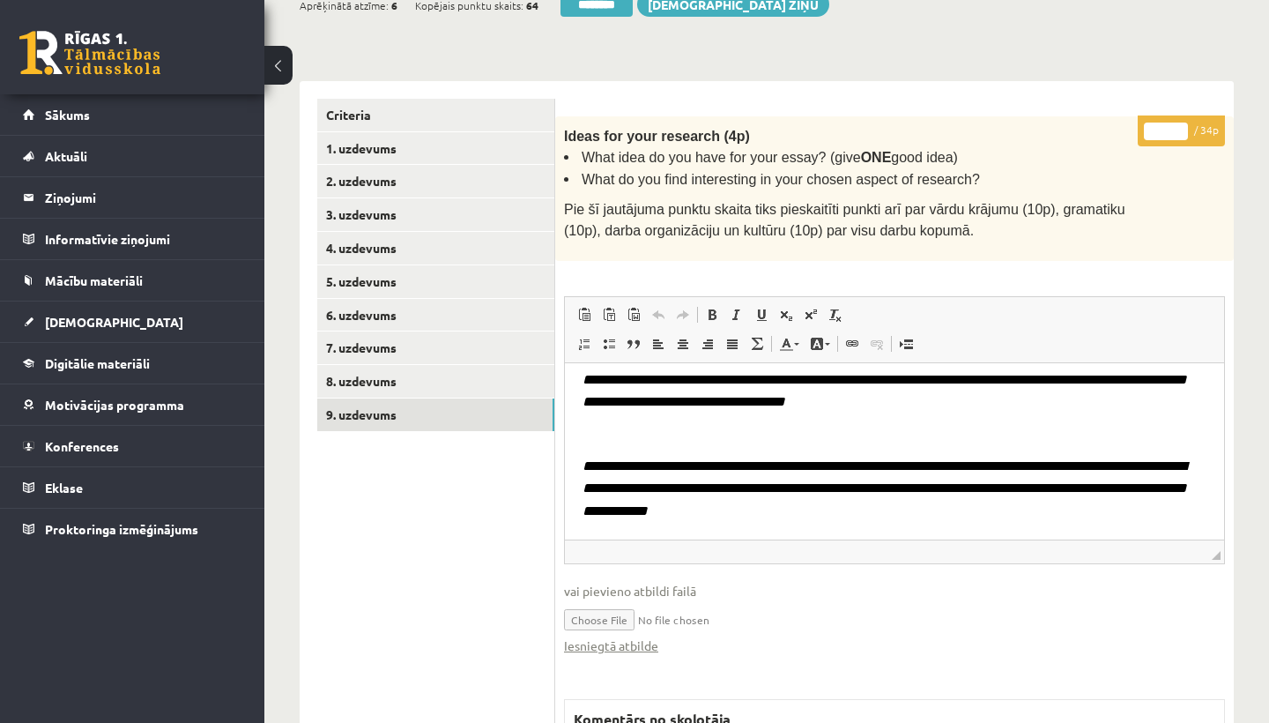
click at [1171, 128] on input "*" at bounding box center [1166, 131] width 44 height 18
type input "**"
click at [356, 145] on link "1. uzdevums" at bounding box center [435, 148] width 237 height 33
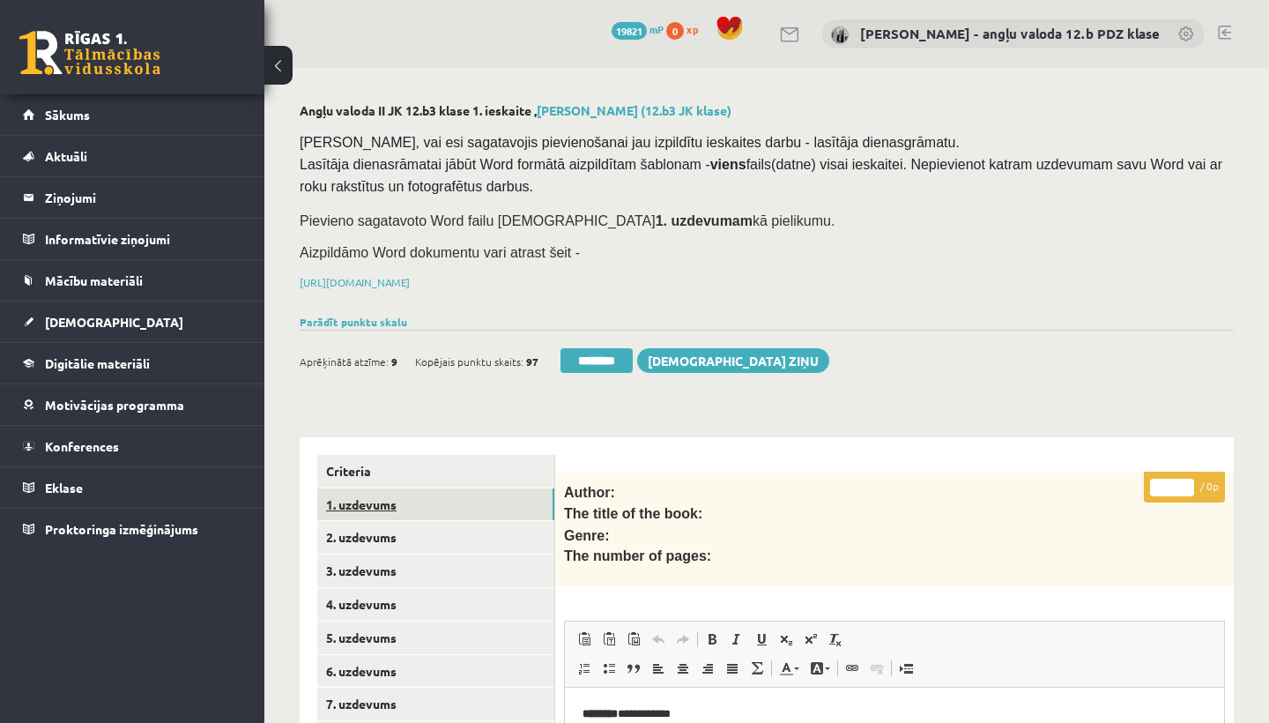
click at [367, 501] on link "1. uzdevums" at bounding box center [435, 504] width 237 height 33
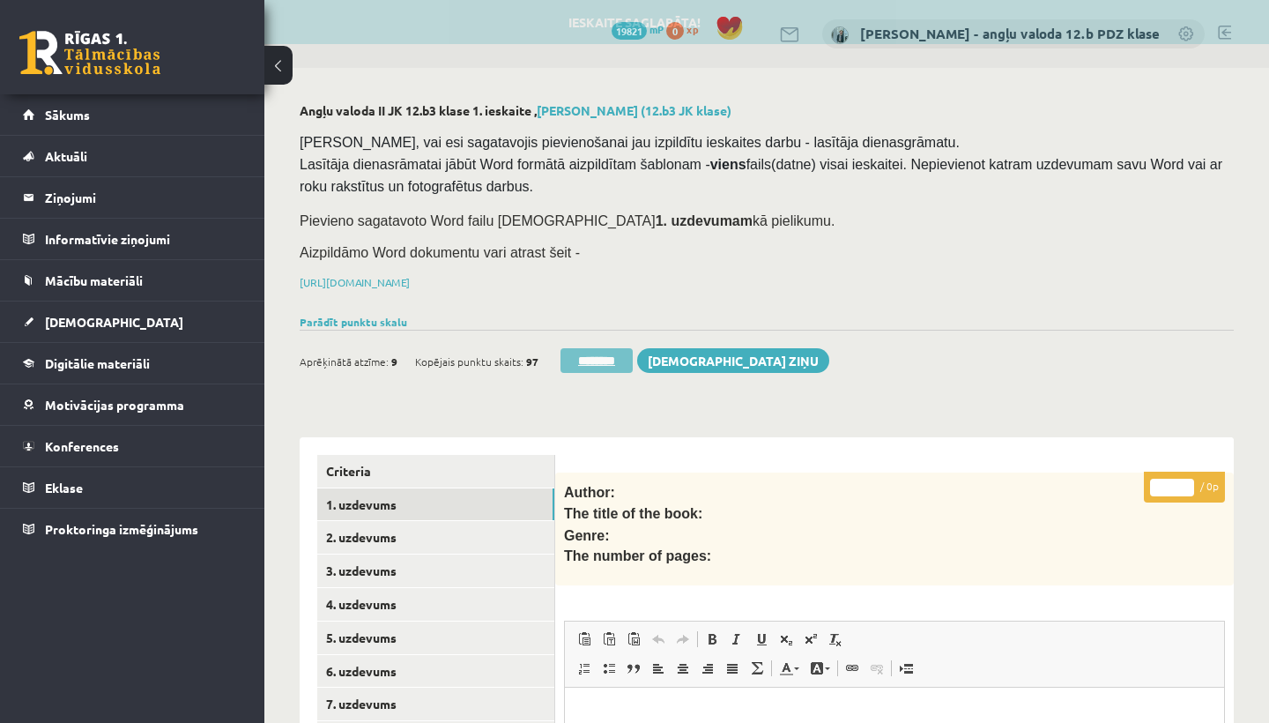
click at [602, 357] on input "********" at bounding box center [596, 360] width 72 height 25
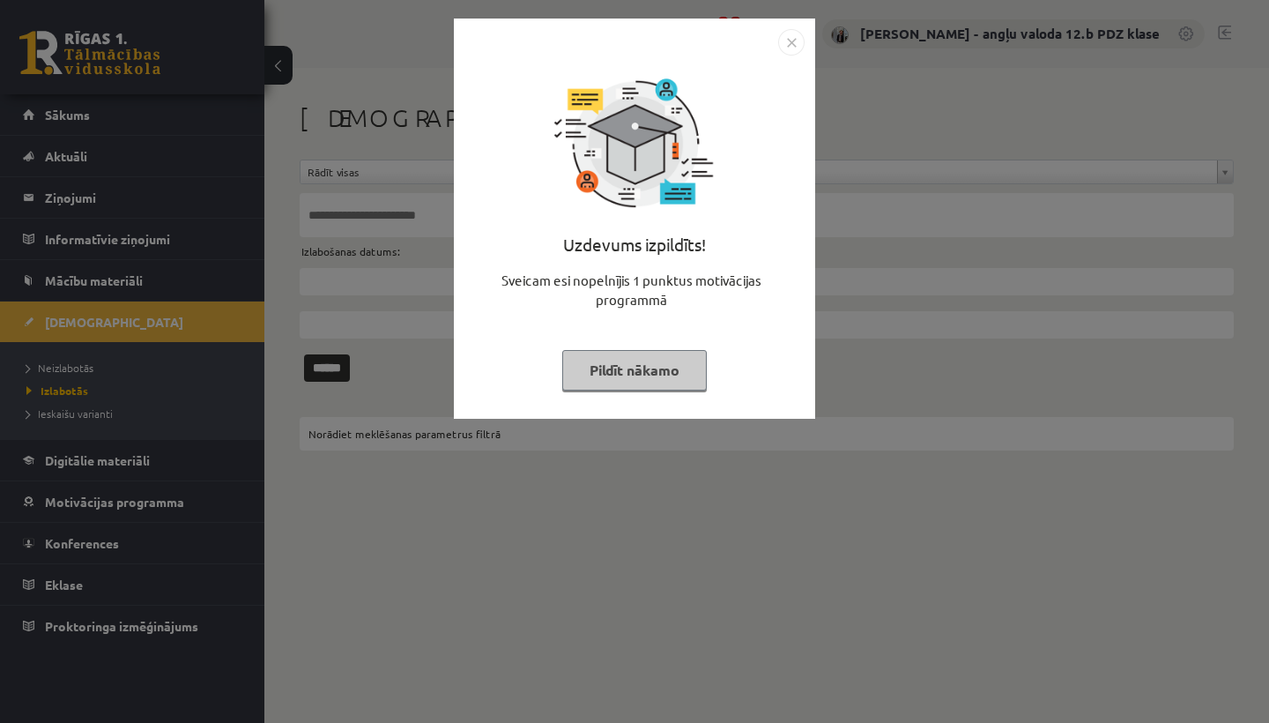
click at [791, 33] on img "Close" at bounding box center [791, 42] width 26 height 26
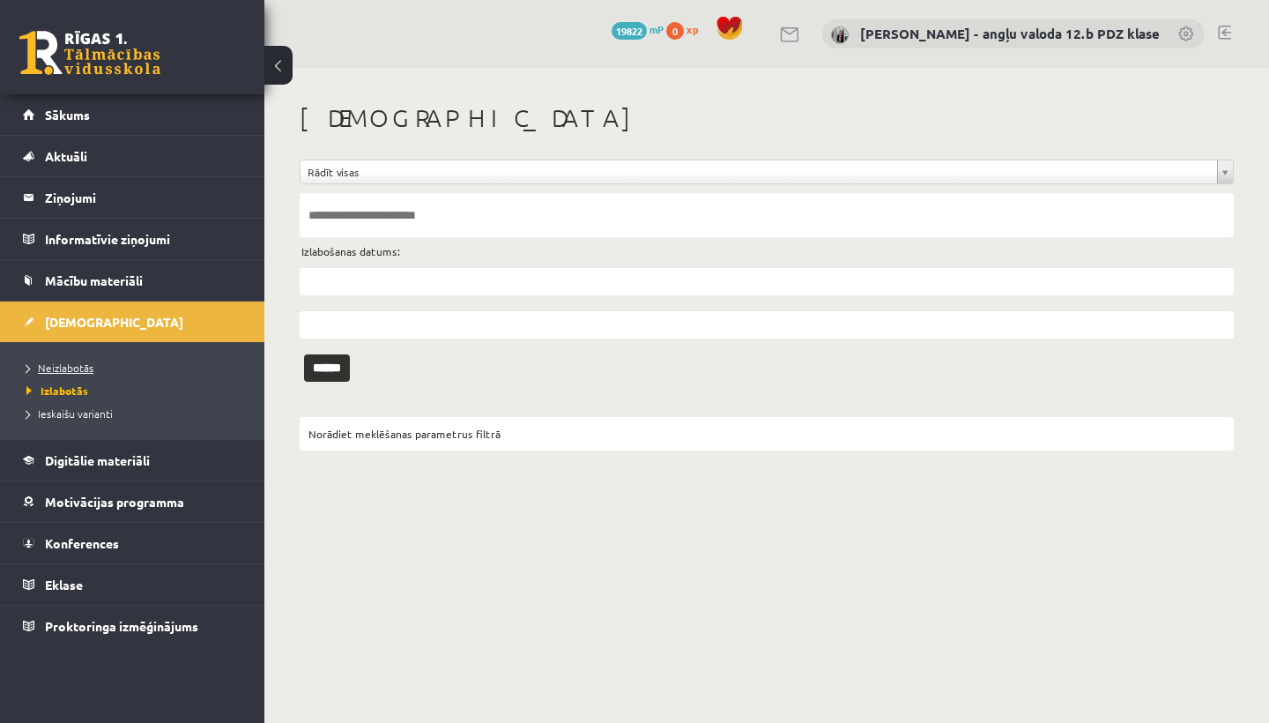
click at [87, 366] on span "Neizlabotās" at bounding box center [59, 367] width 67 height 14
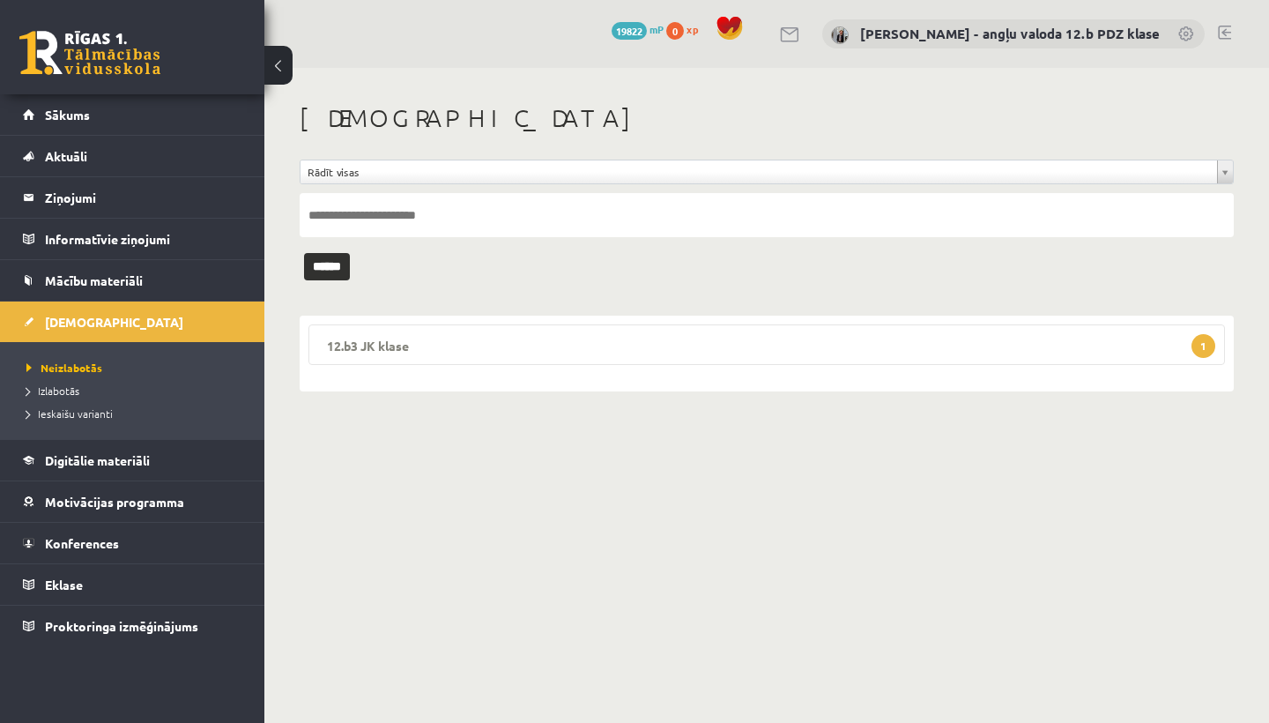
click at [412, 343] on legend "12.b3 JK klase 1" at bounding box center [766, 344] width 916 height 41
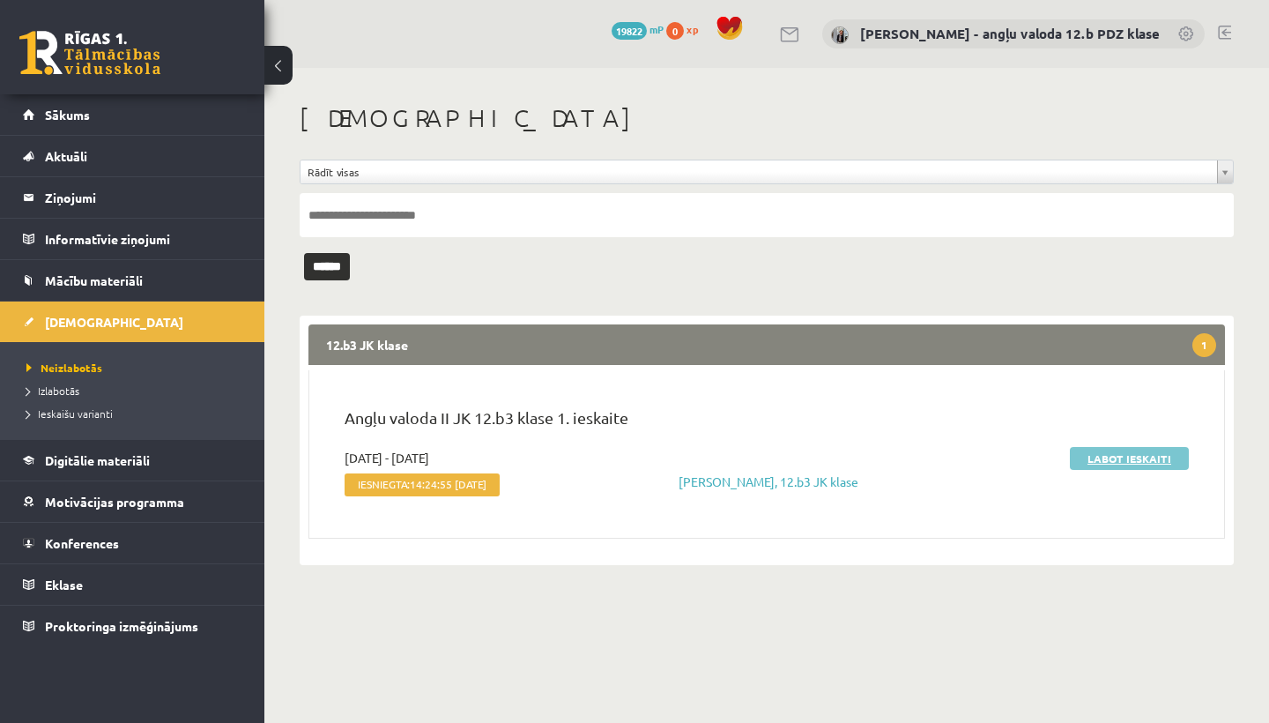
click at [1107, 456] on link "Labot ieskaiti" at bounding box center [1129, 458] width 119 height 23
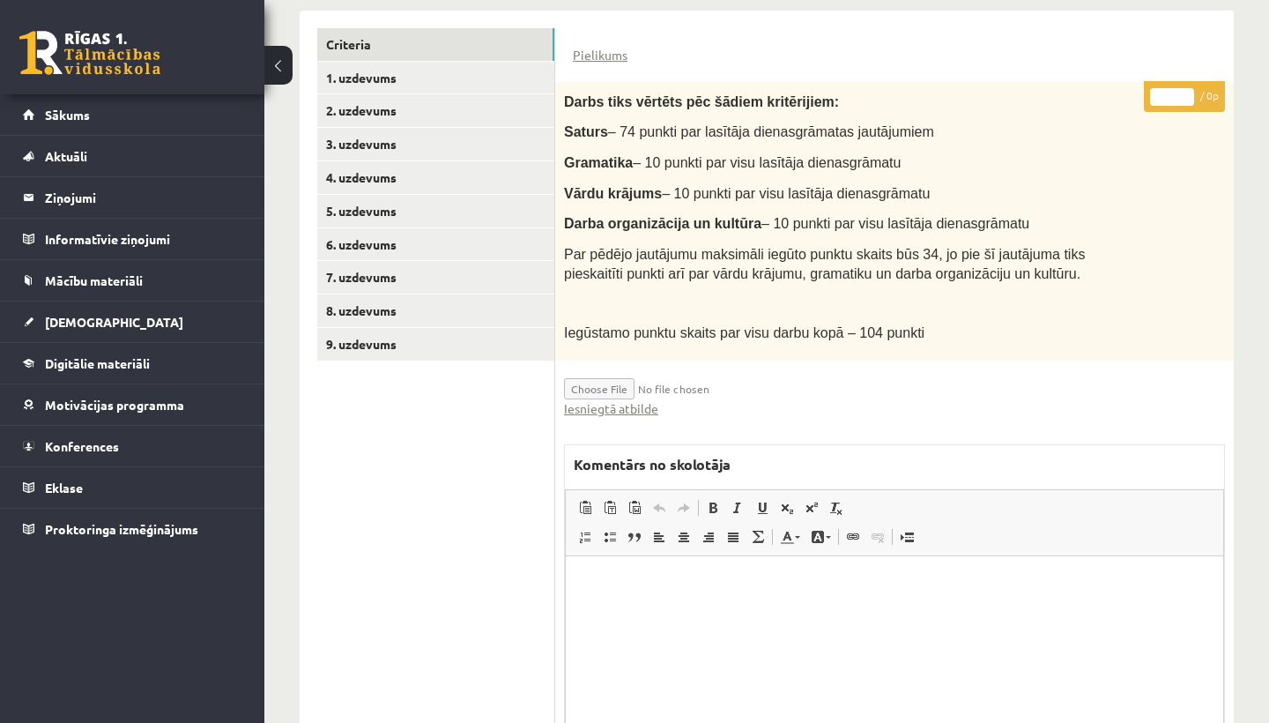
scroll to position [427, 0]
click at [641, 399] on link "Iesniegtā atbilde" at bounding box center [611, 407] width 94 height 19
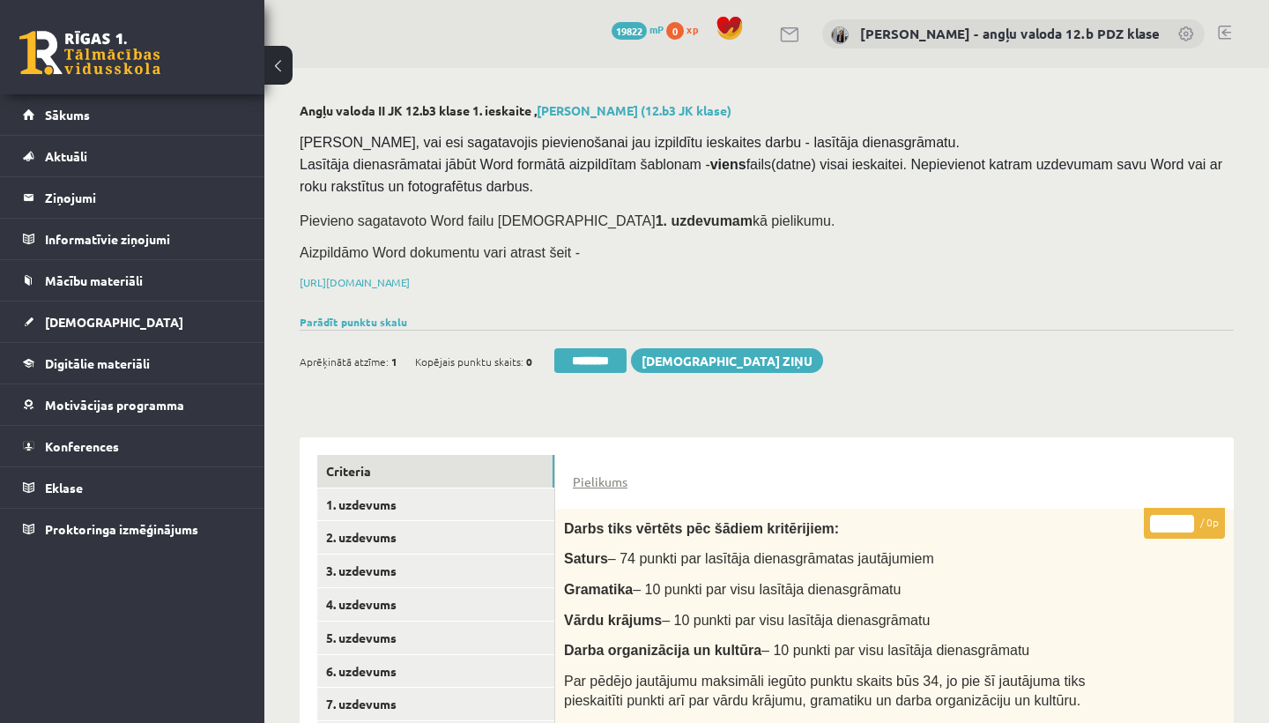
scroll to position [0, 0]
click at [389, 530] on link "2. uzdevums" at bounding box center [435, 537] width 237 height 33
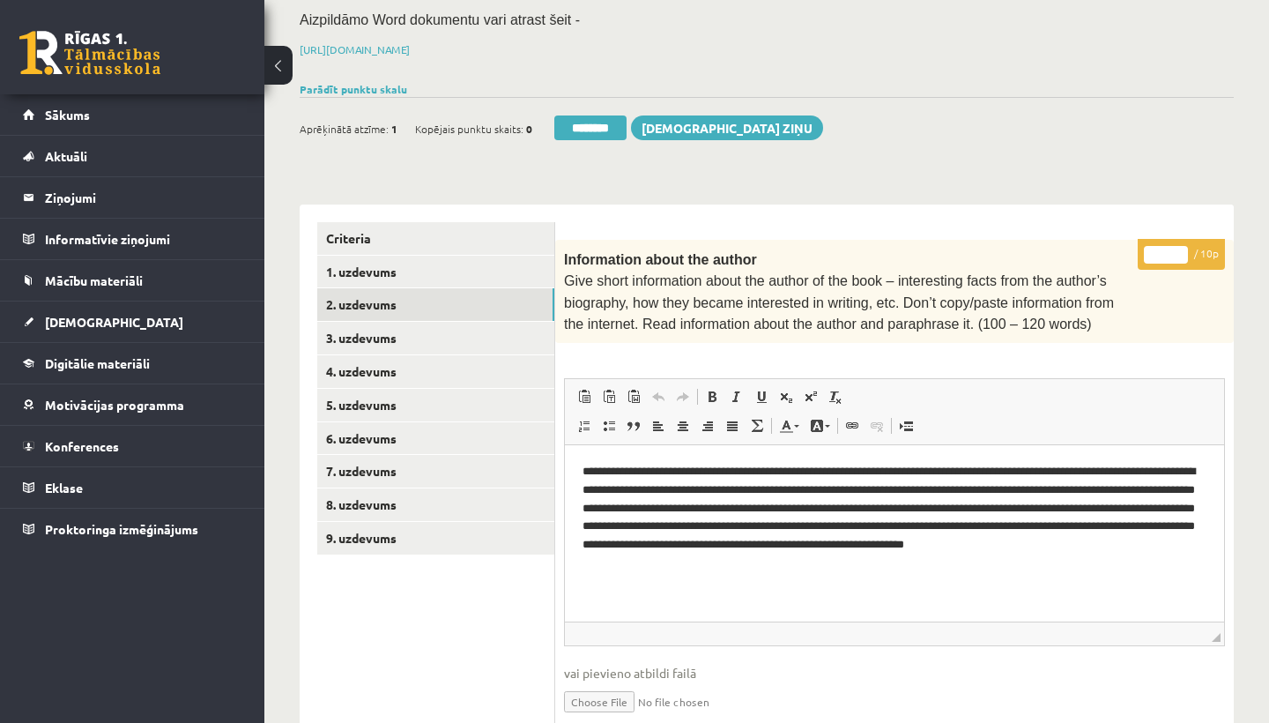
click at [1171, 246] on input "*" at bounding box center [1166, 255] width 44 height 18
type input "**"
click at [379, 331] on link "3. uzdevums" at bounding box center [435, 338] width 237 height 33
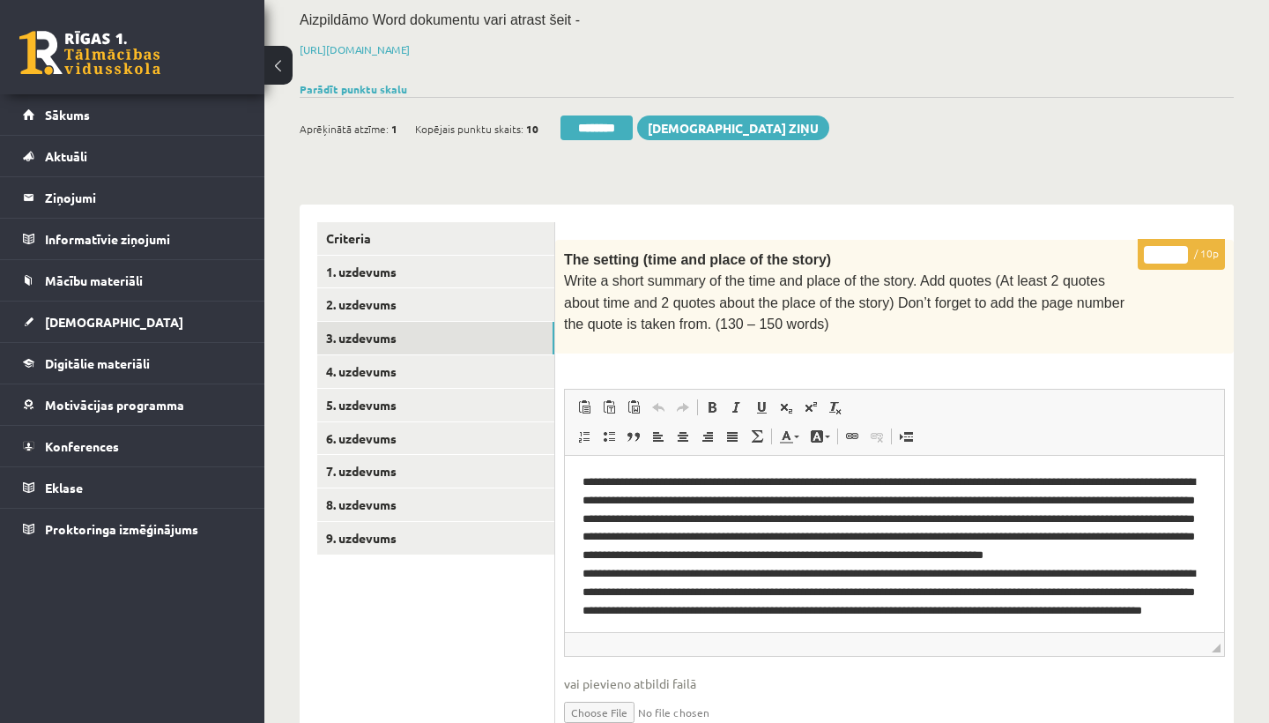
click at [1168, 249] on input "*" at bounding box center [1166, 255] width 44 height 18
type input "**"
click at [396, 366] on link "4. uzdevums" at bounding box center [435, 371] width 237 height 33
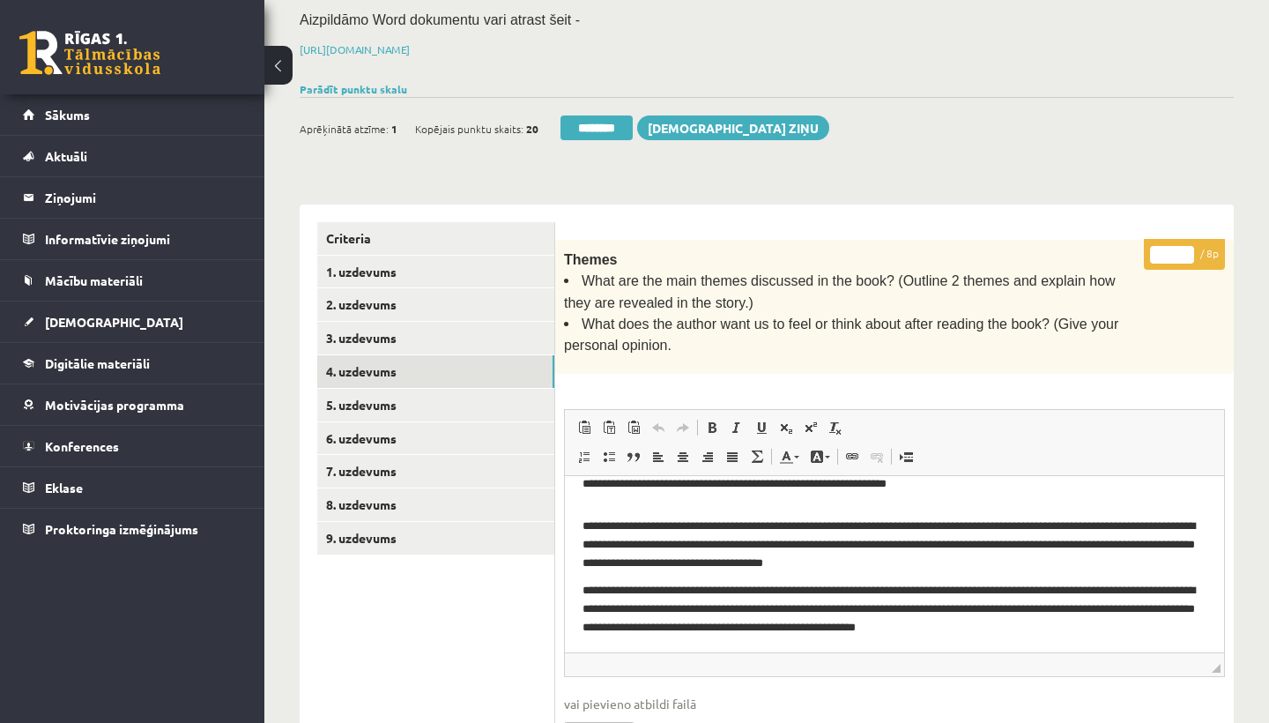
scroll to position [129, 0]
click at [1175, 247] on input "*" at bounding box center [1172, 255] width 44 height 18
type input "*"
click at [380, 395] on link "5. uzdevums" at bounding box center [435, 405] width 237 height 33
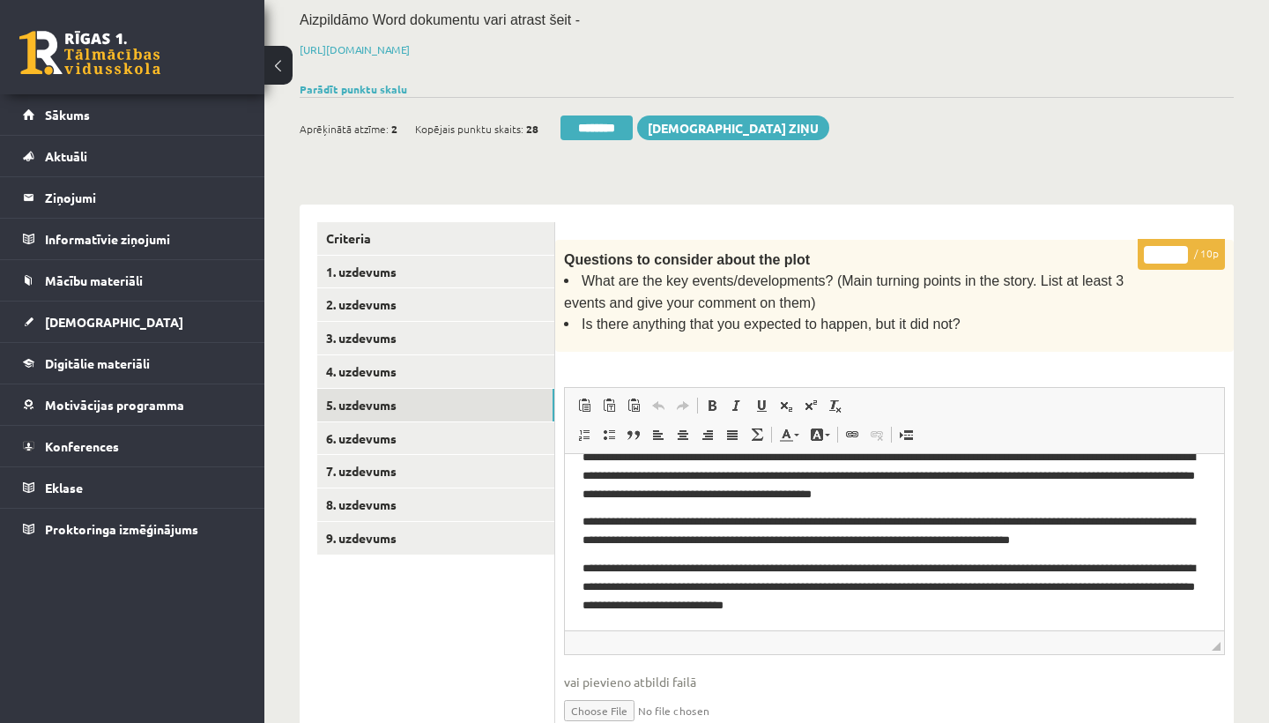
scroll to position [122, 0]
click at [1167, 249] on input "*" at bounding box center [1166, 255] width 44 height 18
type input "**"
click at [352, 423] on link "6. uzdevums" at bounding box center [435, 438] width 237 height 33
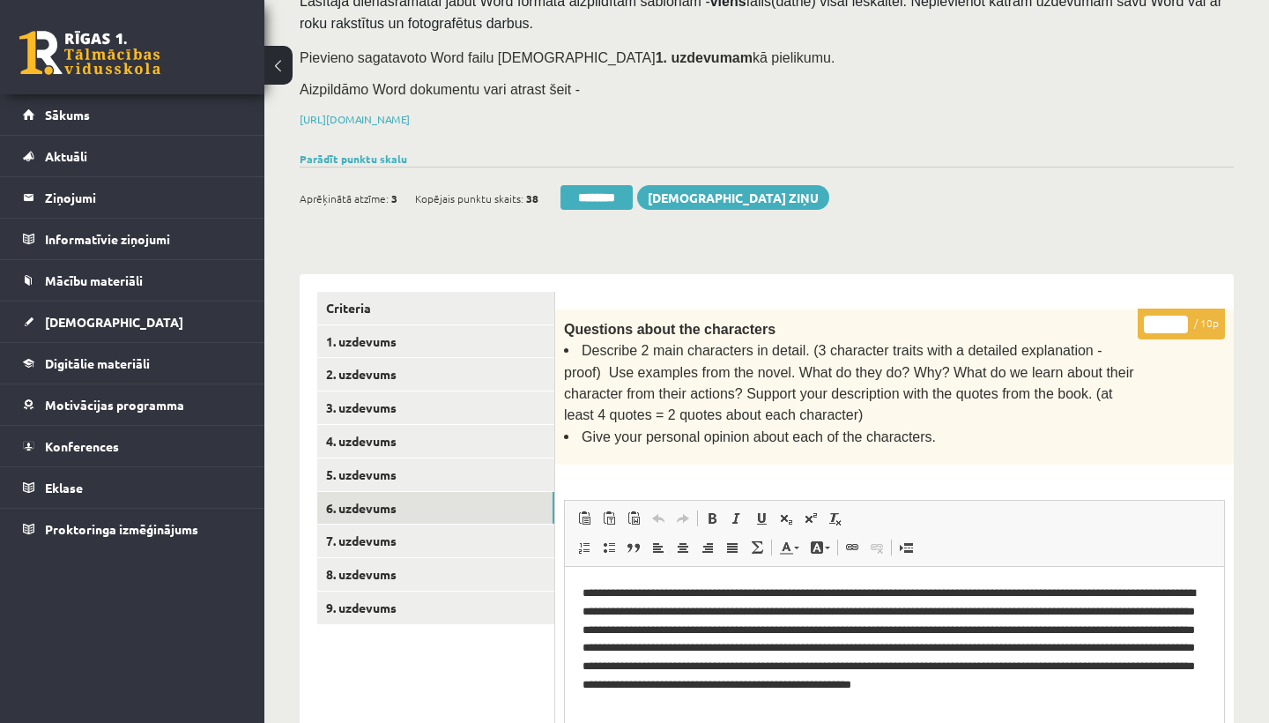
scroll to position [147, 0]
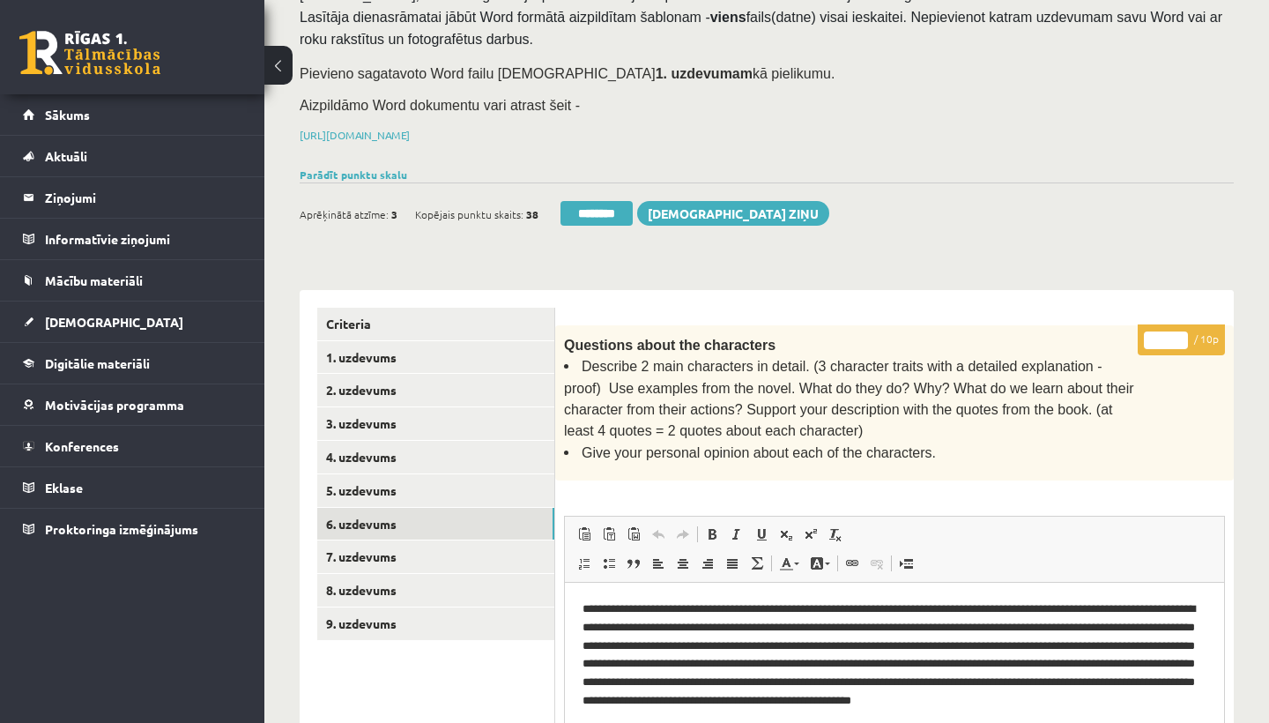
click at [1168, 332] on input "*" at bounding box center [1166, 340] width 44 height 18
type input "**"
click at [395, 542] on link "7. uzdevums" at bounding box center [435, 556] width 237 height 33
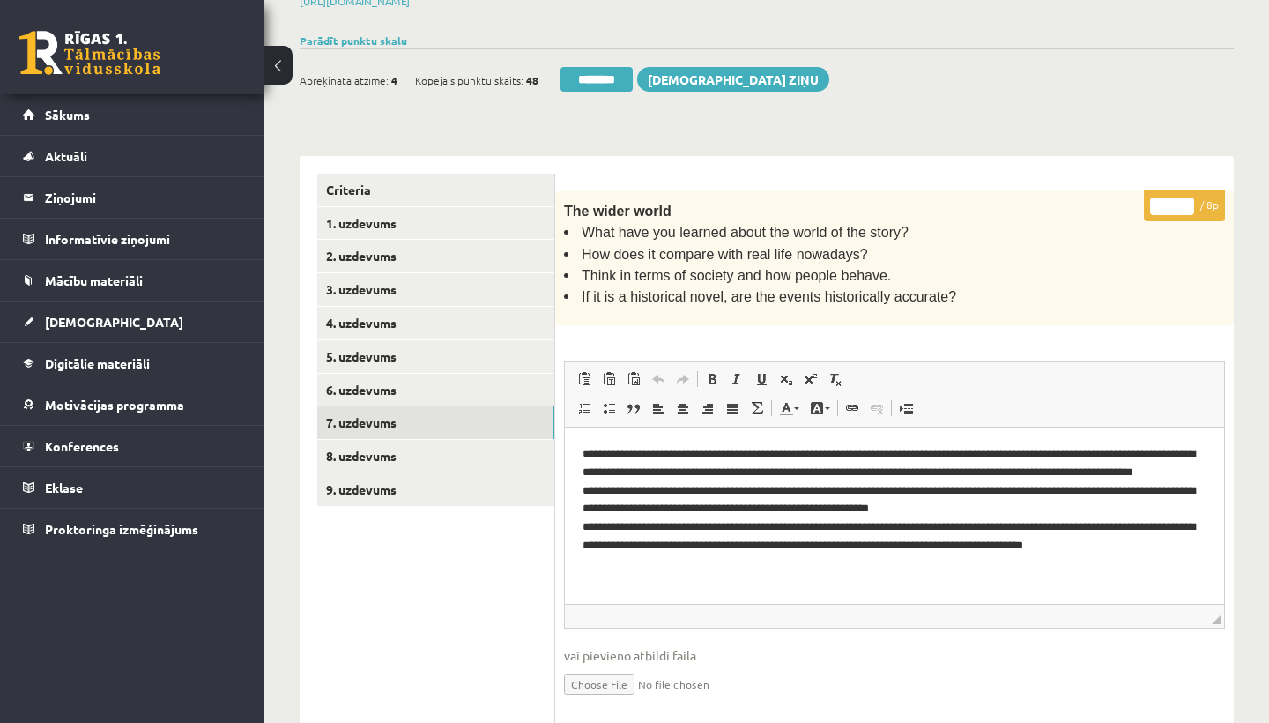
scroll to position [0, 0]
click at [1176, 201] on input "*" at bounding box center [1172, 206] width 44 height 18
type input "*"
click at [397, 447] on link "8. uzdevums" at bounding box center [435, 456] width 237 height 33
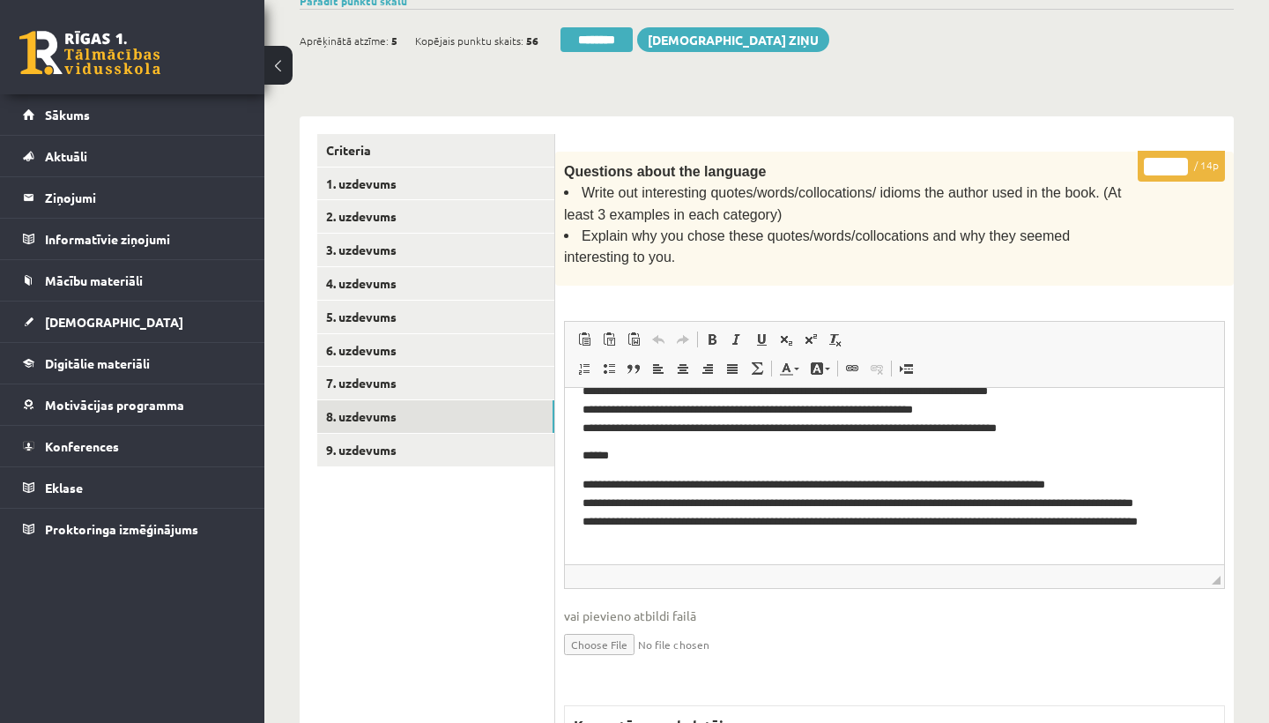
scroll to position [323, 0]
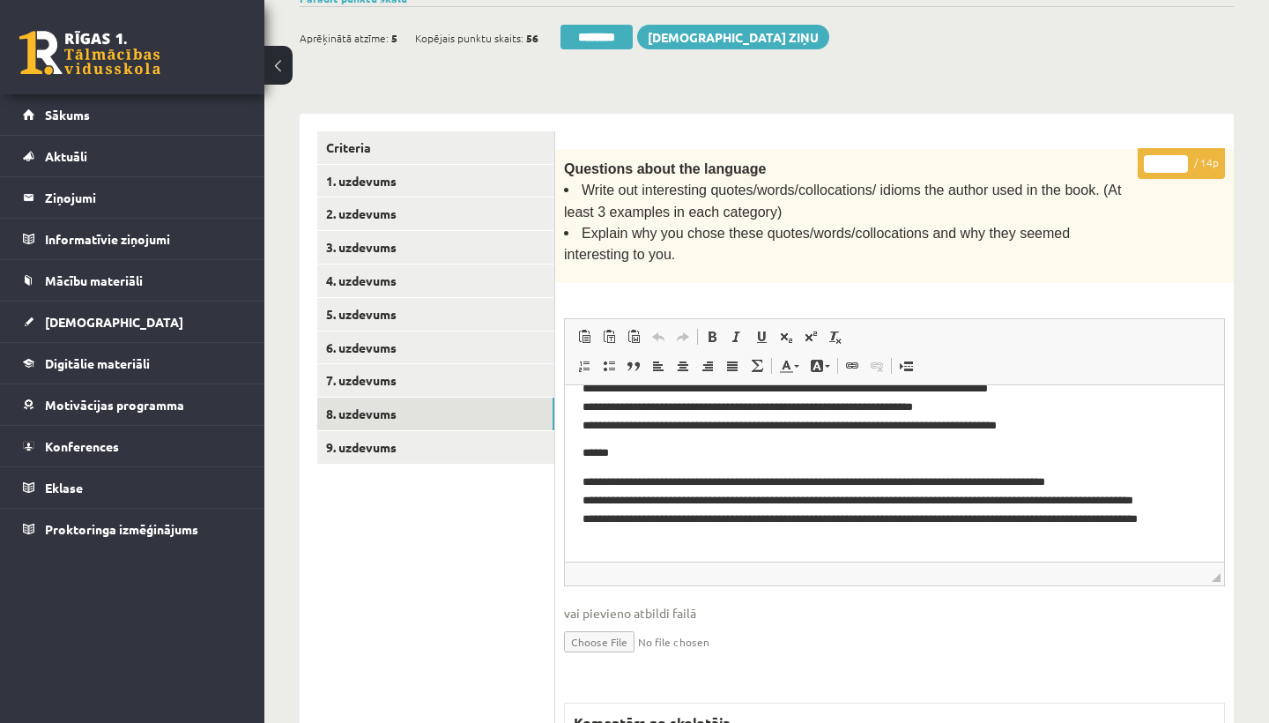
click at [1169, 156] on input "*" at bounding box center [1166, 164] width 44 height 18
type input "**"
click at [384, 437] on link "9. uzdevums" at bounding box center [435, 447] width 237 height 33
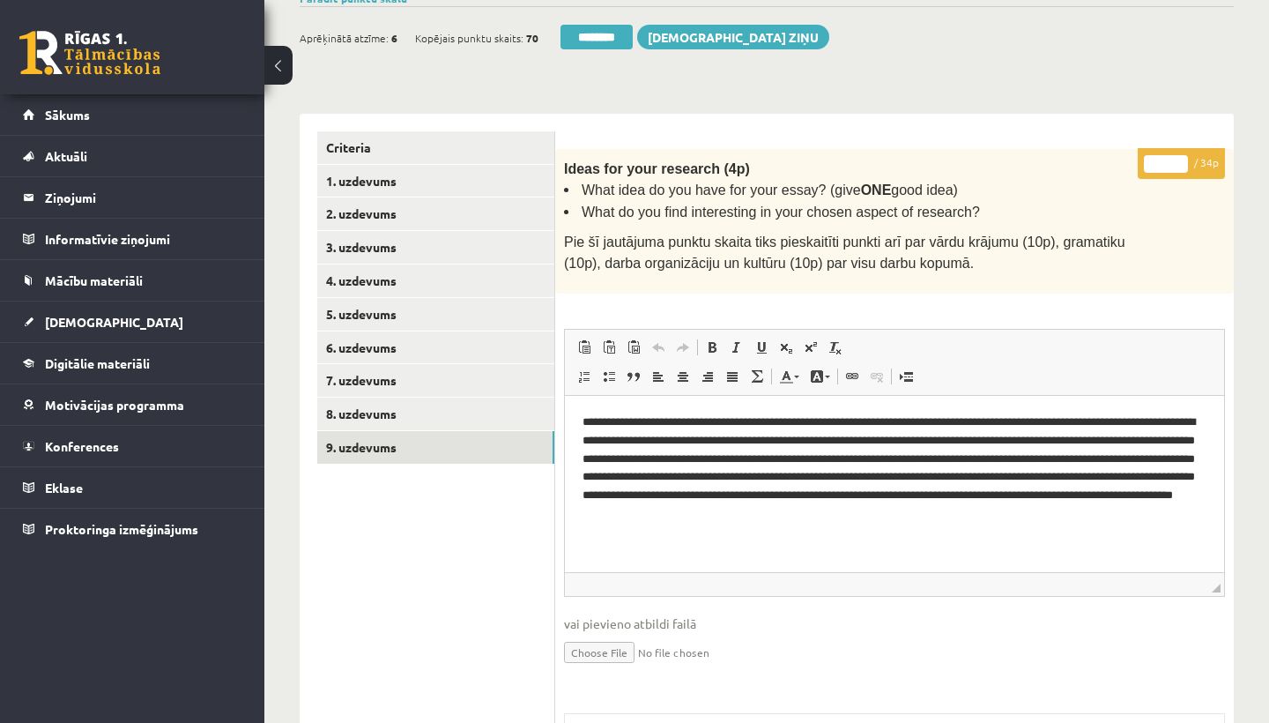
click at [1168, 158] on input "*" at bounding box center [1166, 164] width 44 height 18
type input "**"
click at [394, 175] on link "1. uzdevums" at bounding box center [435, 181] width 237 height 33
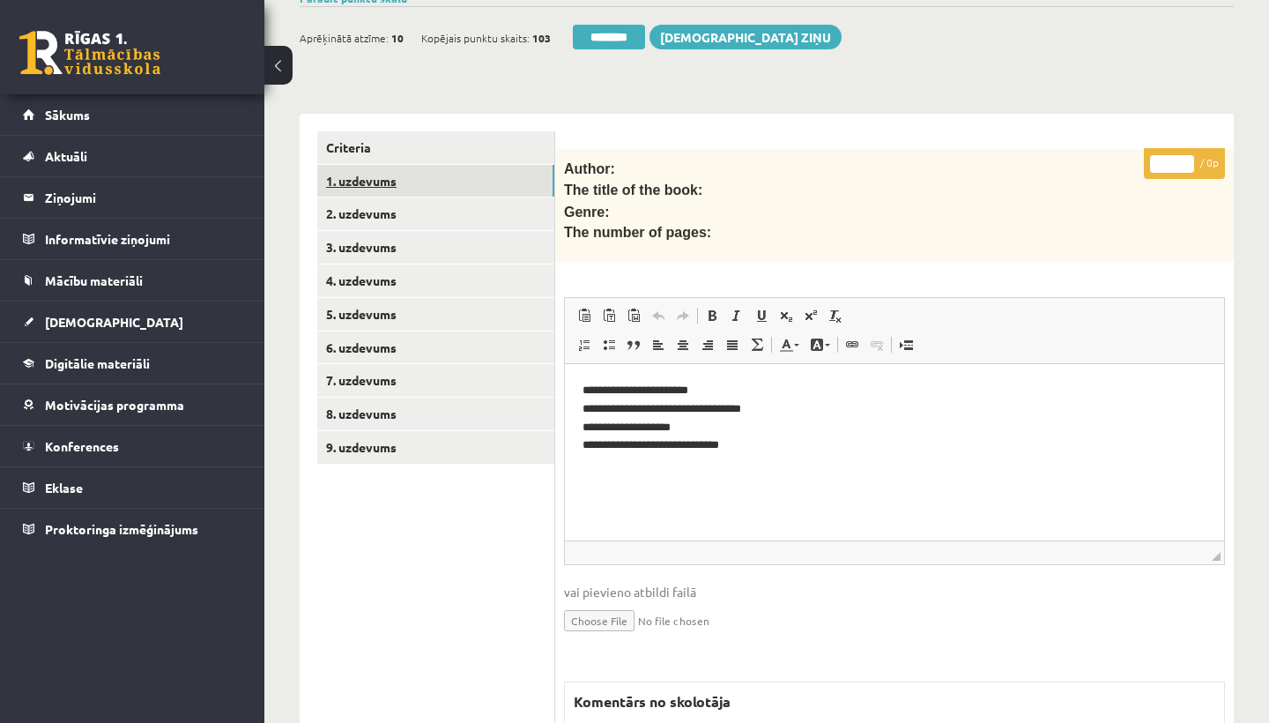
click at [394, 175] on link "1. uzdevums" at bounding box center [435, 181] width 237 height 33
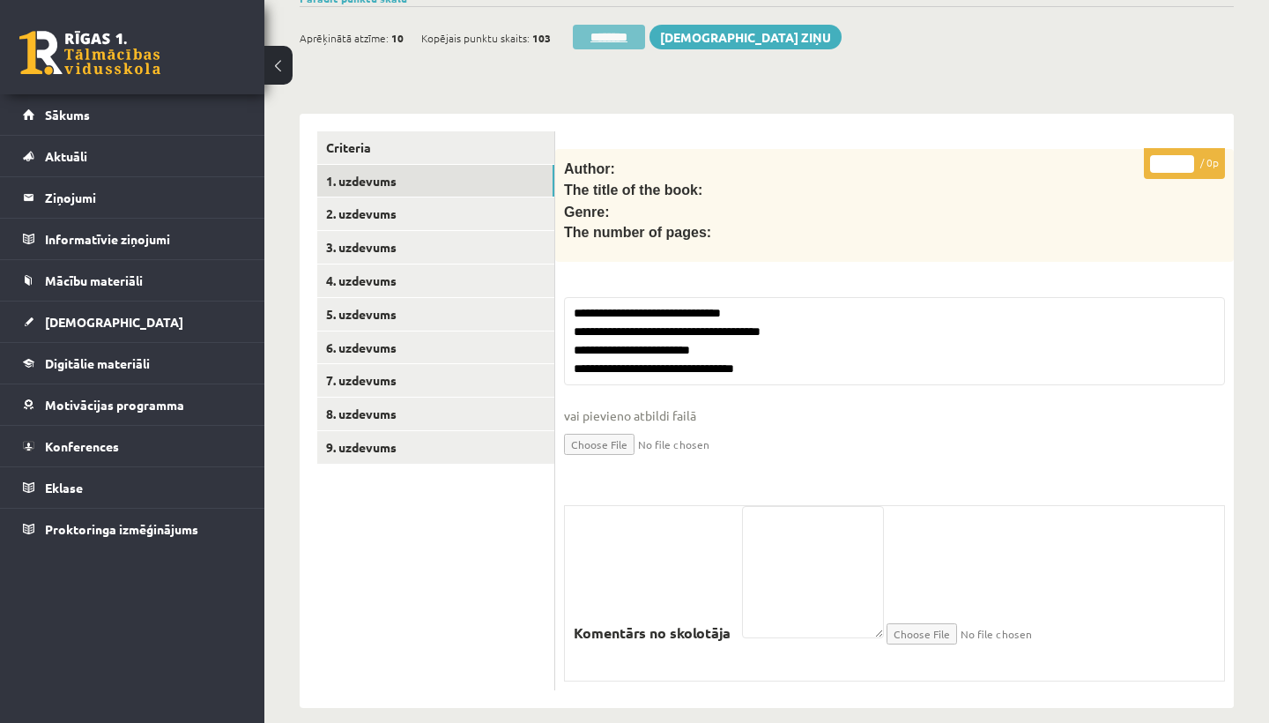
click at [599, 28] on input "********" at bounding box center [609, 37] width 72 height 25
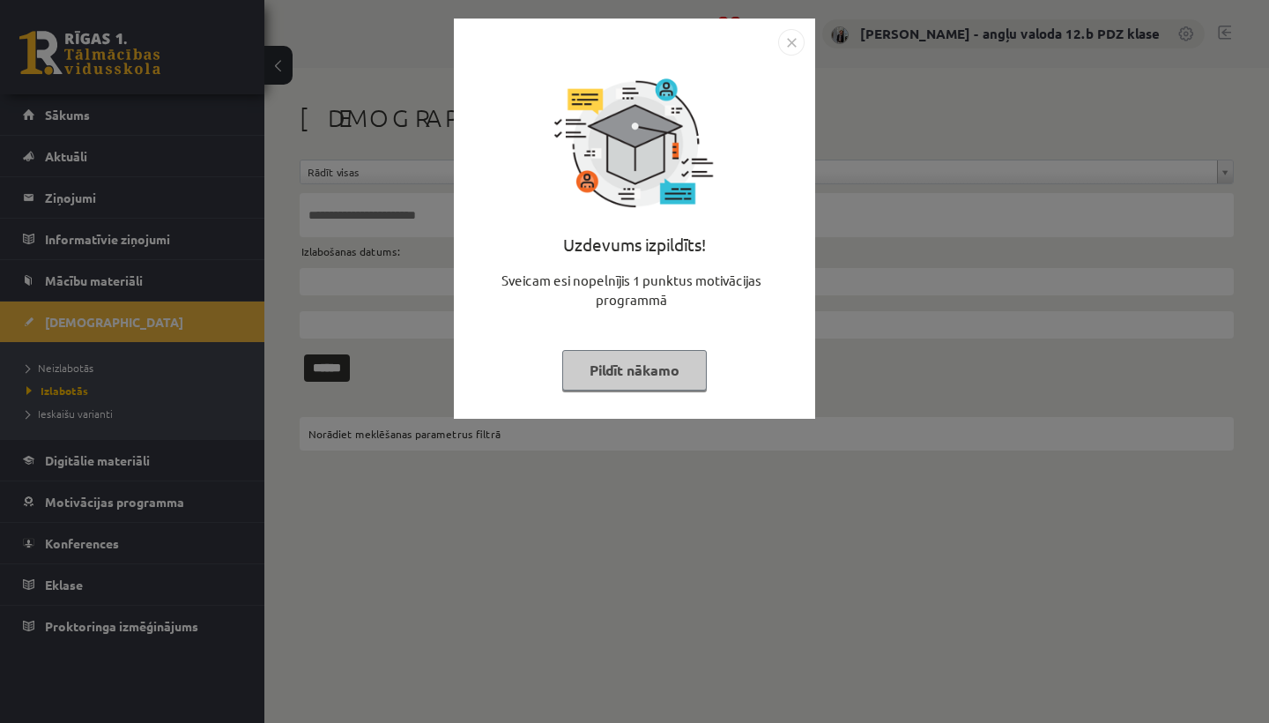
click at [789, 40] on img "Close" at bounding box center [791, 42] width 26 height 26
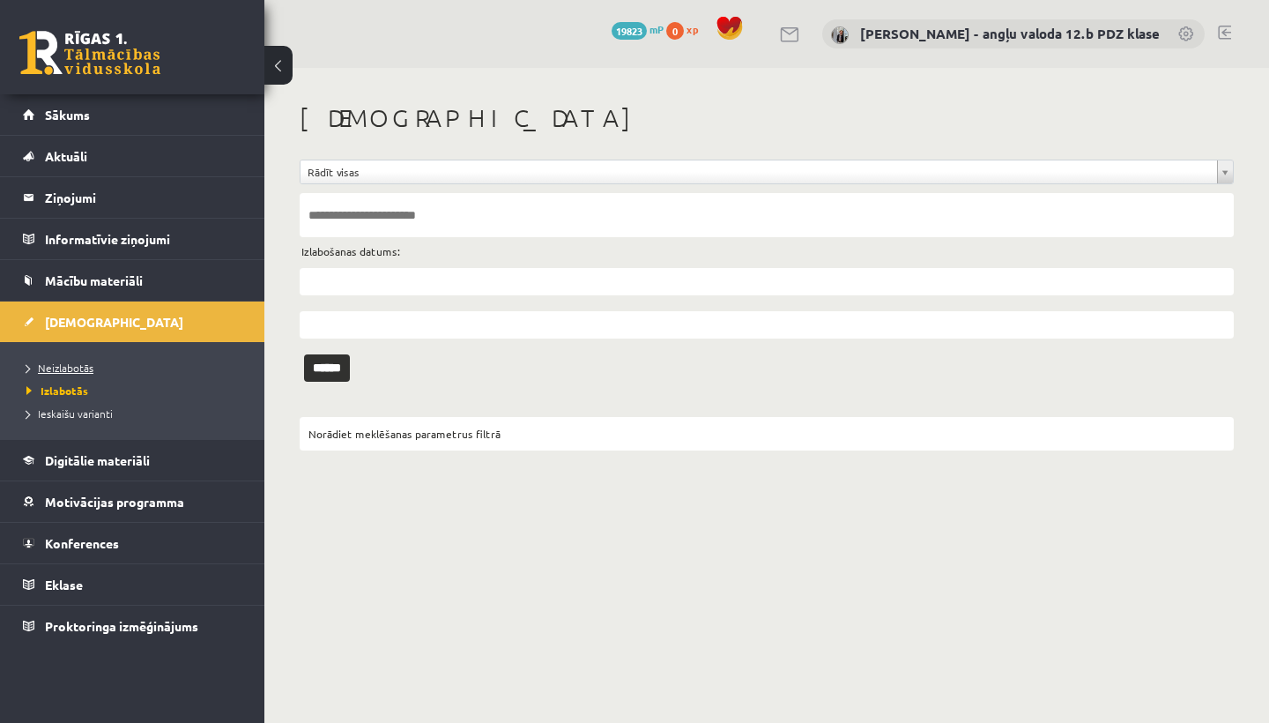
click at [66, 367] on span "Neizlabotās" at bounding box center [59, 367] width 67 height 14
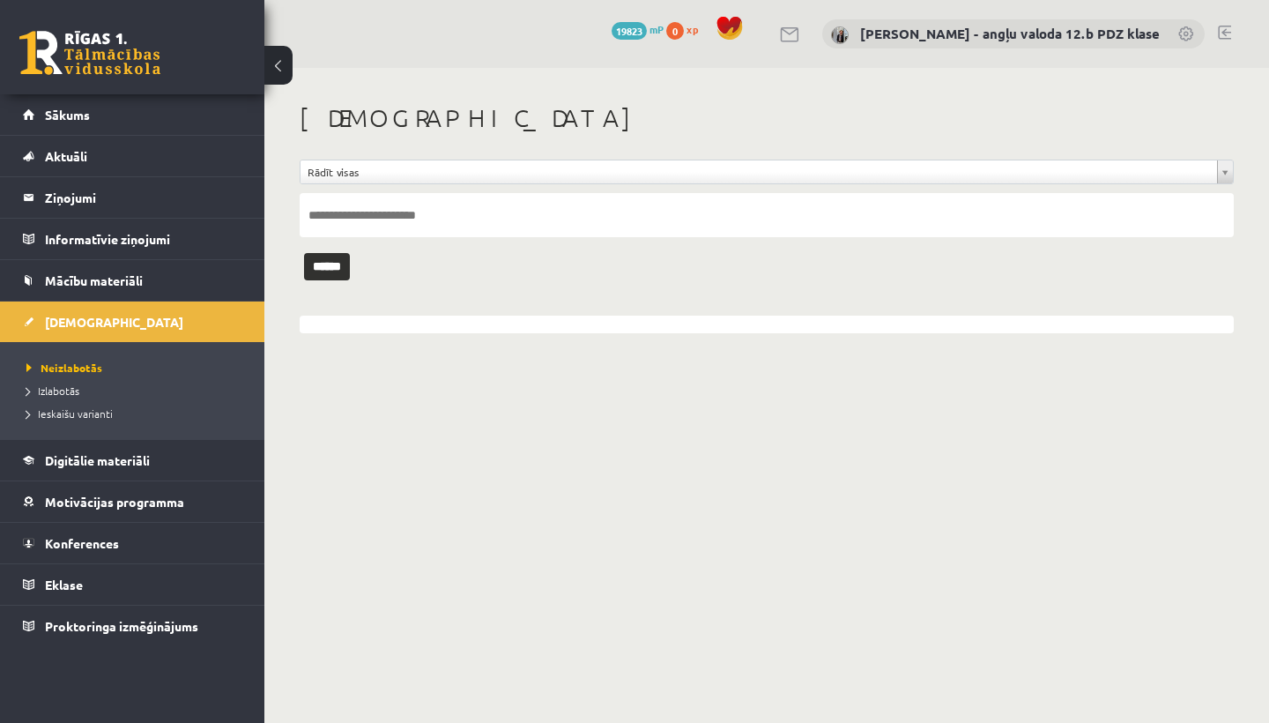
click at [1226, 27] on link at bounding box center [1224, 33] width 13 height 14
